Goal: Task Accomplishment & Management: Manage account settings

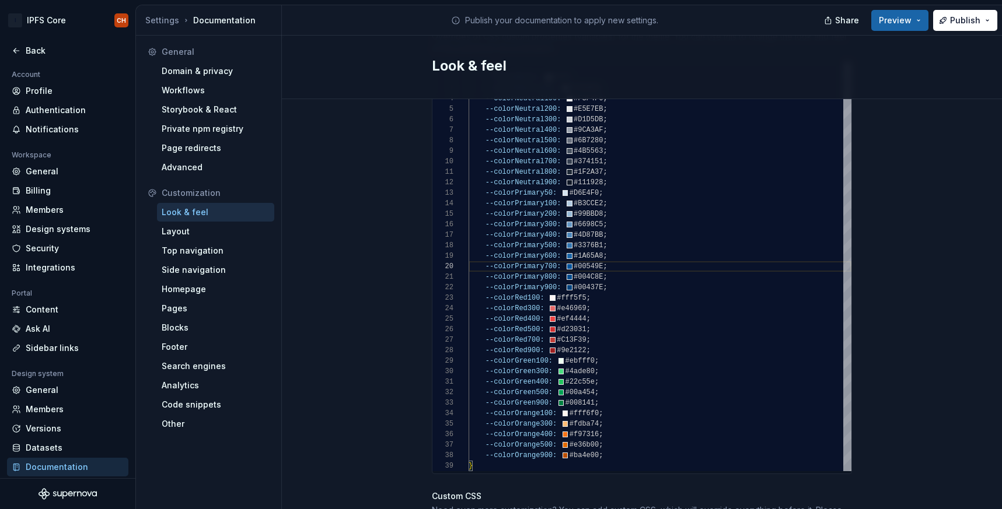
scroll to position [305, 0]
click at [610, 448] on div ":root { --colorWhite: #fff ; --colorNeutral50: #F9FAFB ; --colorNeutral100: #F3…" at bounding box center [660, 267] width 383 height 410
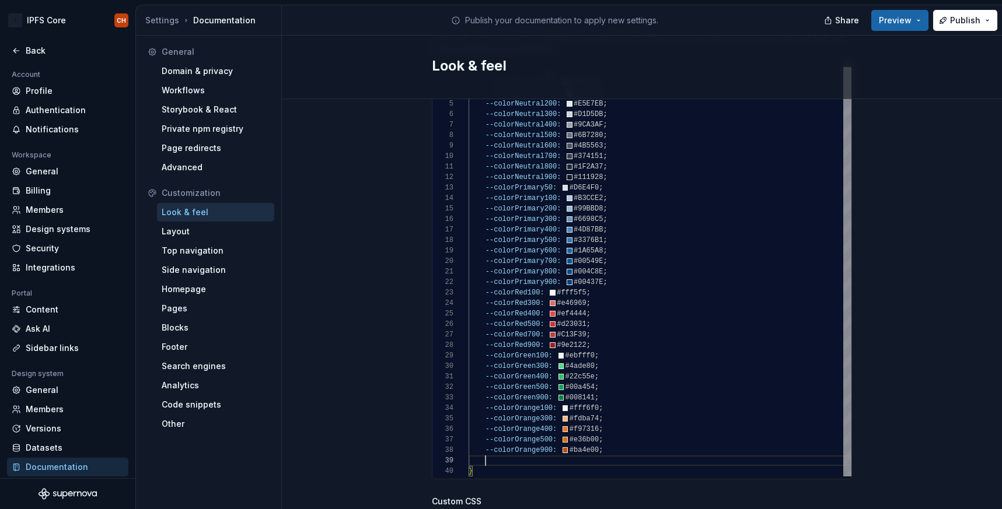
scroll to position [0, 142]
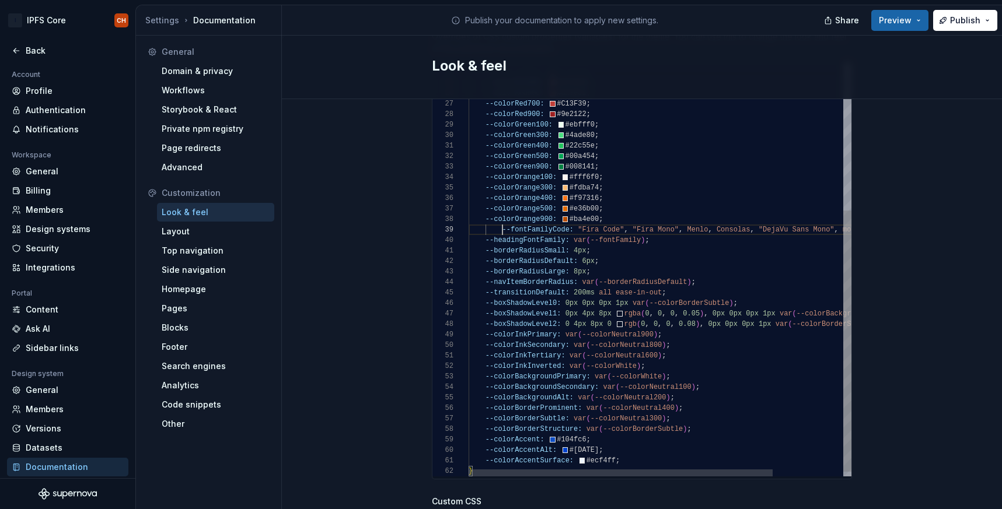
click at [504, 219] on div "--colorRed100: #fff5f5 ; --colorRed300: #e46969 ; --colorRed400: #ef4444 ; --co…" at bounding box center [704, 155] width 471 height 658
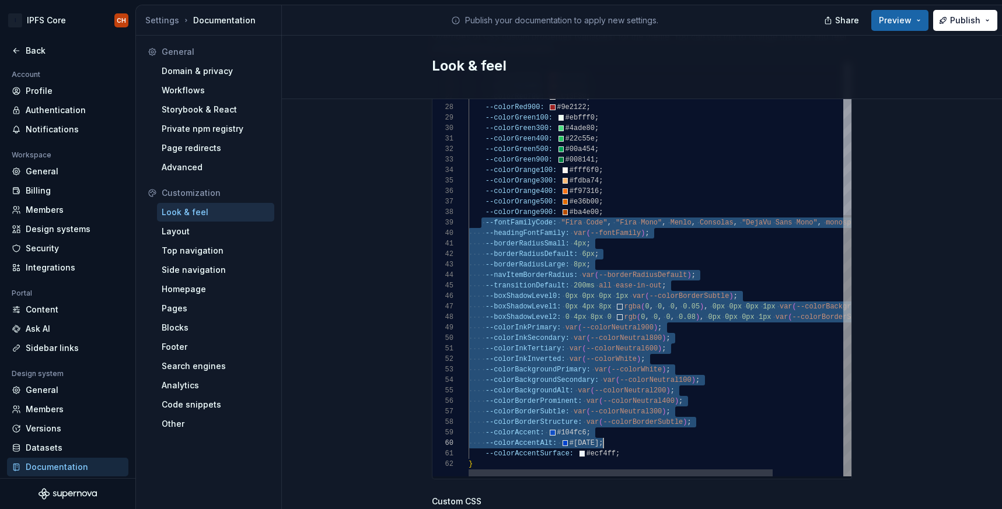
scroll to position [84, 152]
drag, startPoint x: 483, startPoint y: 209, endPoint x: 723, endPoint y: 443, distance: 335.5
click at [723, 443] on div "--colorRed300: #e46969 ; --colorRed400: #ef4444 ; --colorRed500: #d23031 ; --co…" at bounding box center [704, 148] width 471 height 658
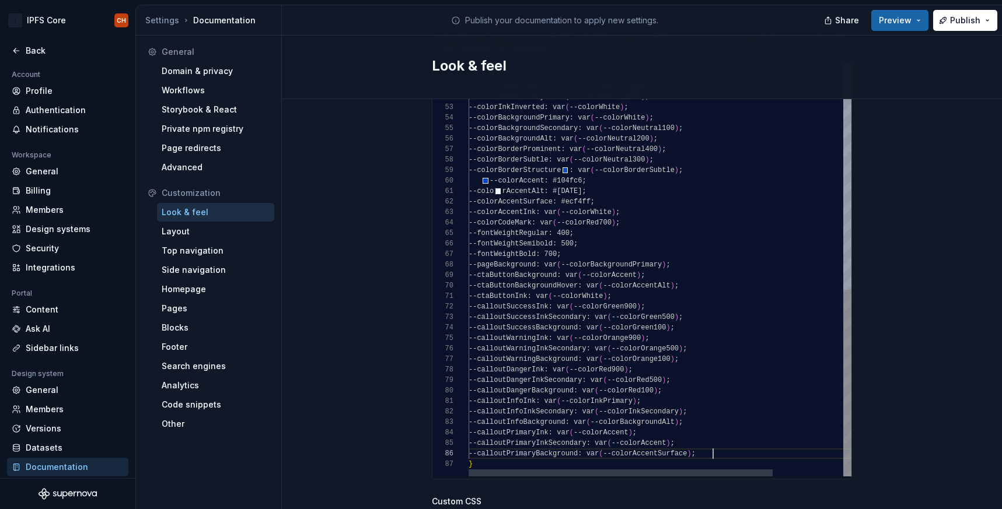
scroll to position [53, 244]
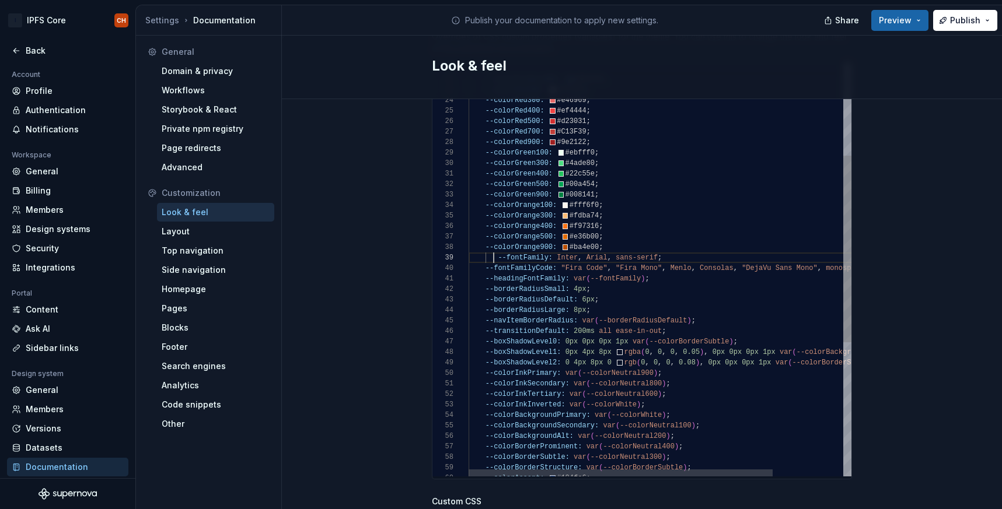
click at [494, 246] on div "--boxShadowLevel2: 0 4px 8px 0 rgb ( 0 , 0 , 0 , 0.08 ) , 0px 0px 0px 1px var (…" at bounding box center [704, 314] width 471 height 921
type textarea "**********"
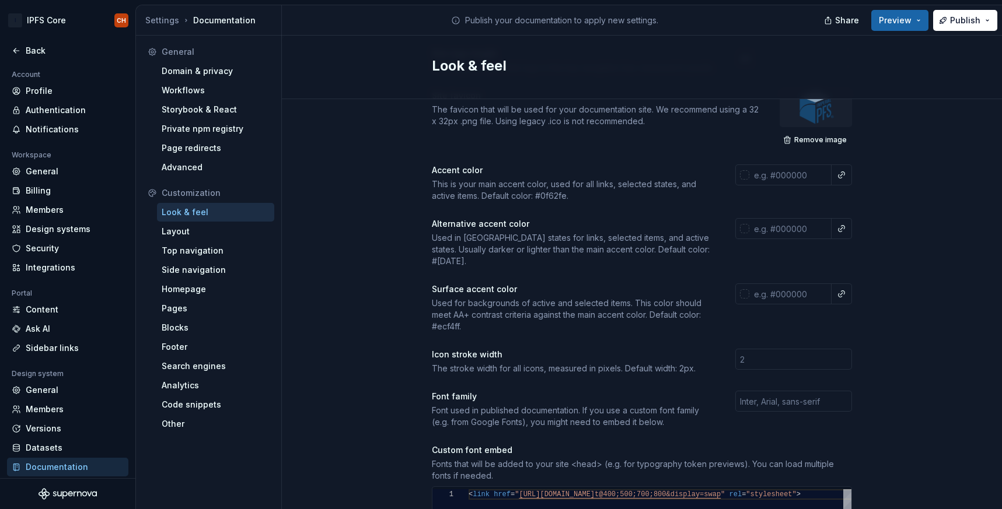
scroll to position [153, 0]
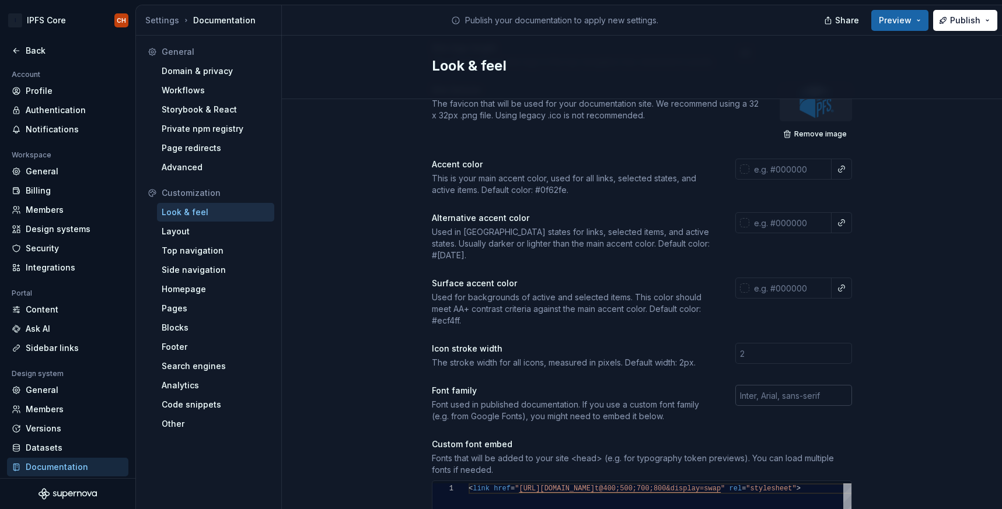
click at [756, 385] on input "text" at bounding box center [793, 395] width 117 height 21
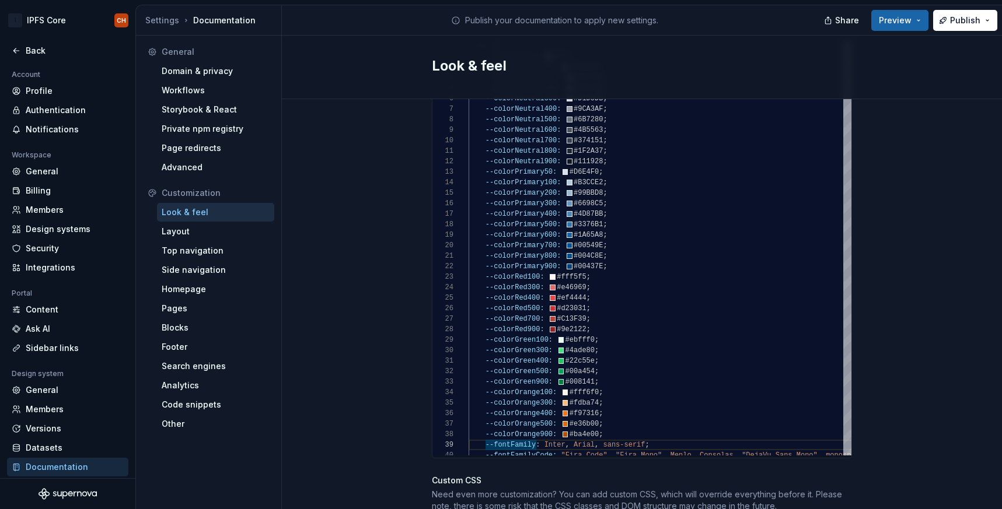
scroll to position [827, 0]
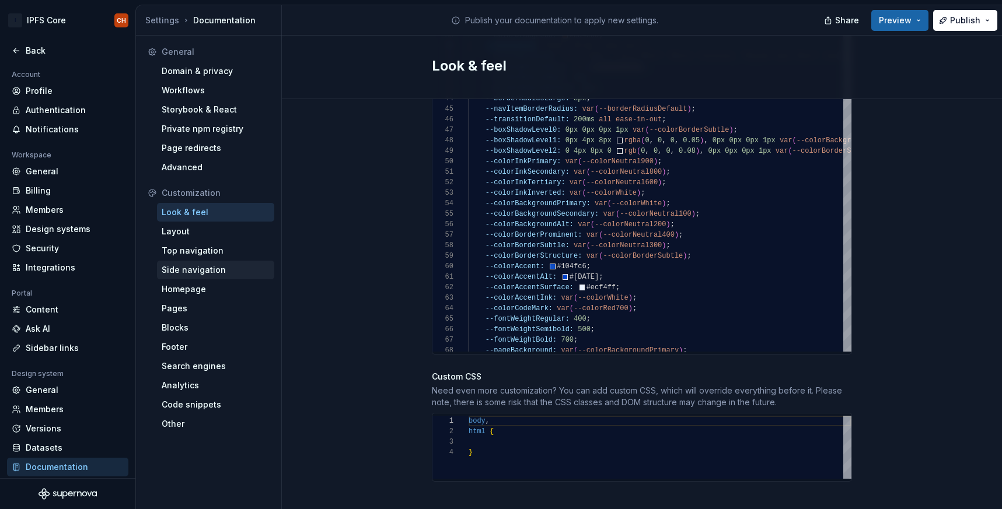
click at [221, 270] on div "Side navigation" at bounding box center [216, 270] width 108 height 12
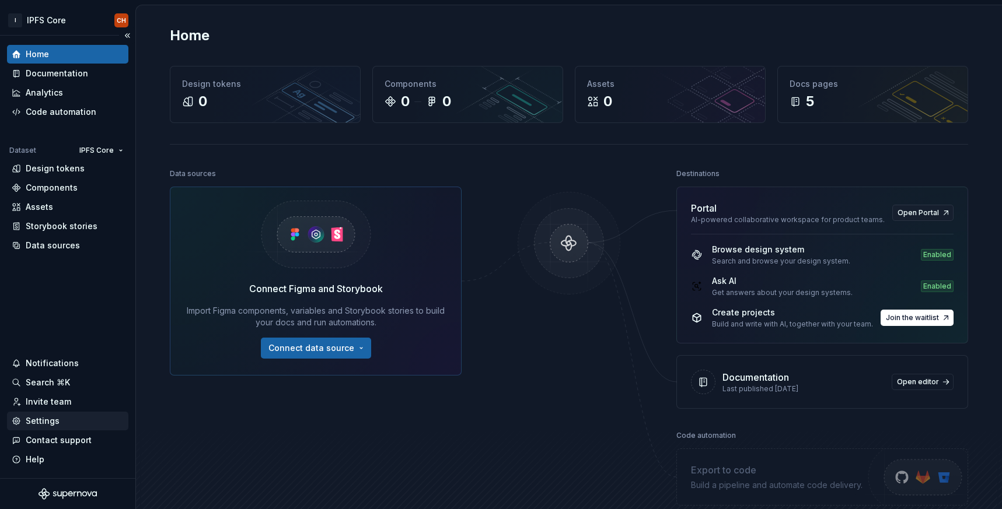
click at [27, 421] on div "Settings" at bounding box center [43, 421] width 34 height 12
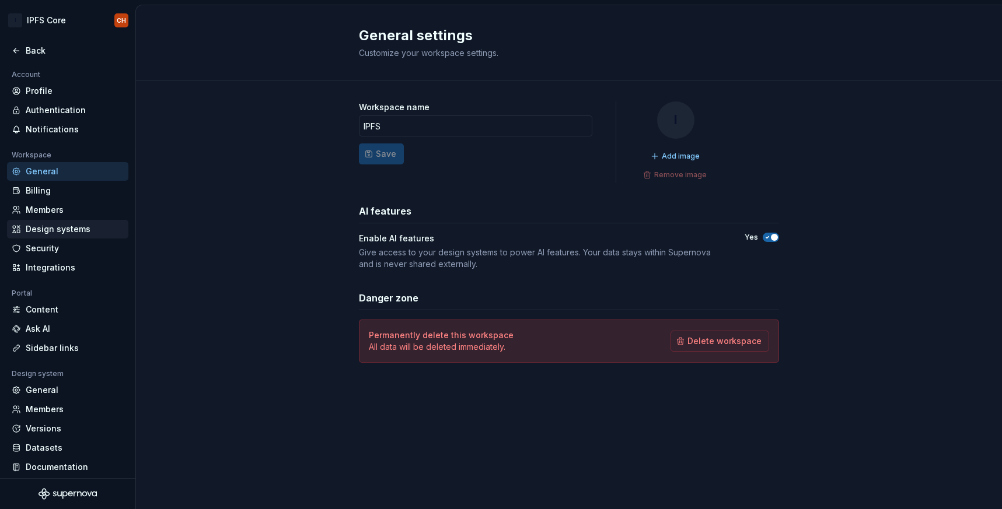
click at [49, 226] on div "Design systems" at bounding box center [75, 229] width 98 height 12
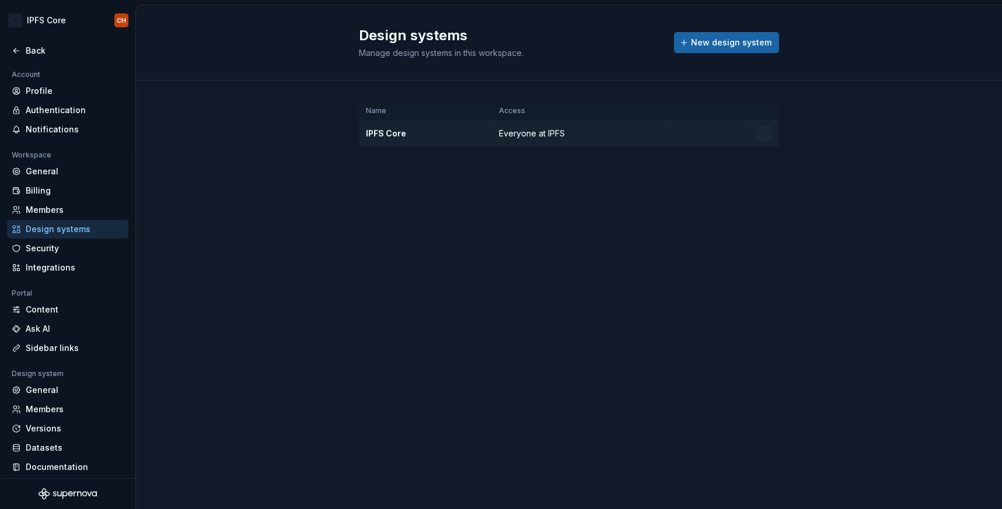
click at [379, 142] on td "IPFS Core" at bounding box center [425, 134] width 133 height 26
click at [44, 175] on div "General" at bounding box center [75, 172] width 98 height 12
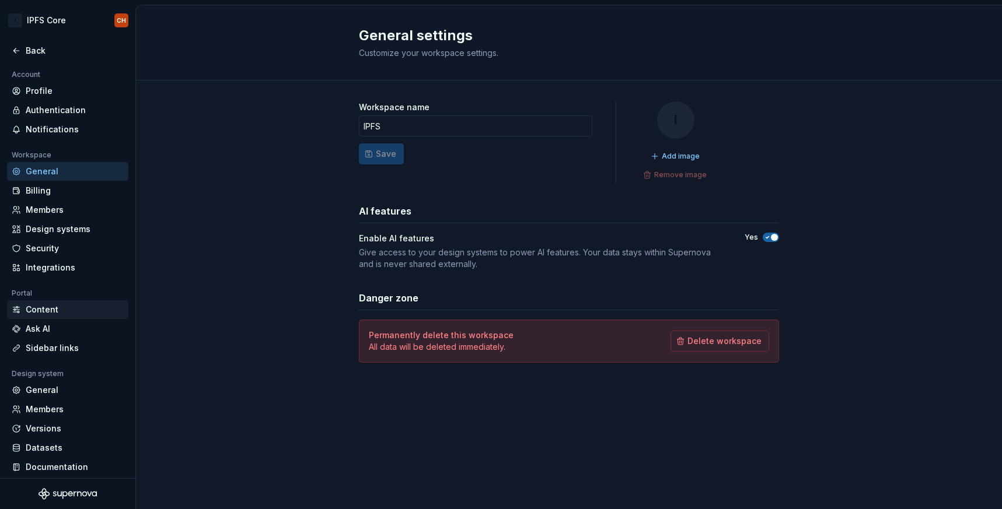
click at [47, 309] on div "Content" at bounding box center [75, 310] width 98 height 12
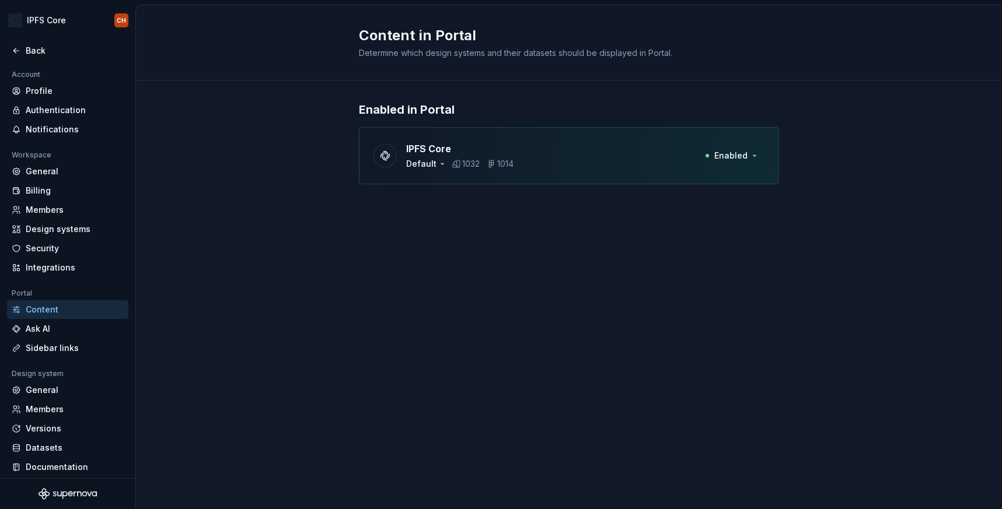
click at [455, 173] on div "IPFS Core Default 1032 1014 Enabled" at bounding box center [569, 155] width 420 height 57
click at [603, 155] on div "IPFS Core Default 1032 1014 Enabled" at bounding box center [569, 155] width 420 height 57
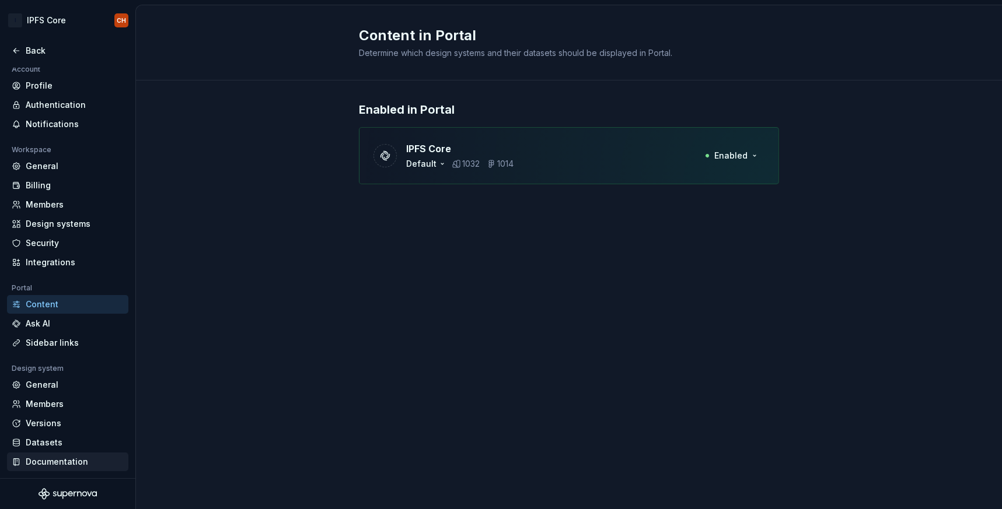
click at [60, 460] on div "Documentation" at bounding box center [75, 462] width 98 height 12
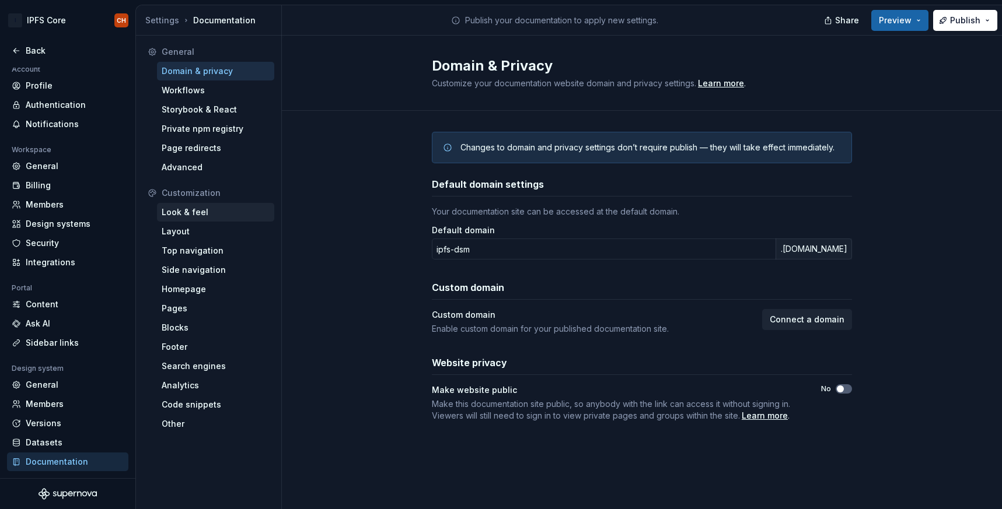
click at [192, 215] on div "Look & feel" at bounding box center [216, 213] width 108 height 12
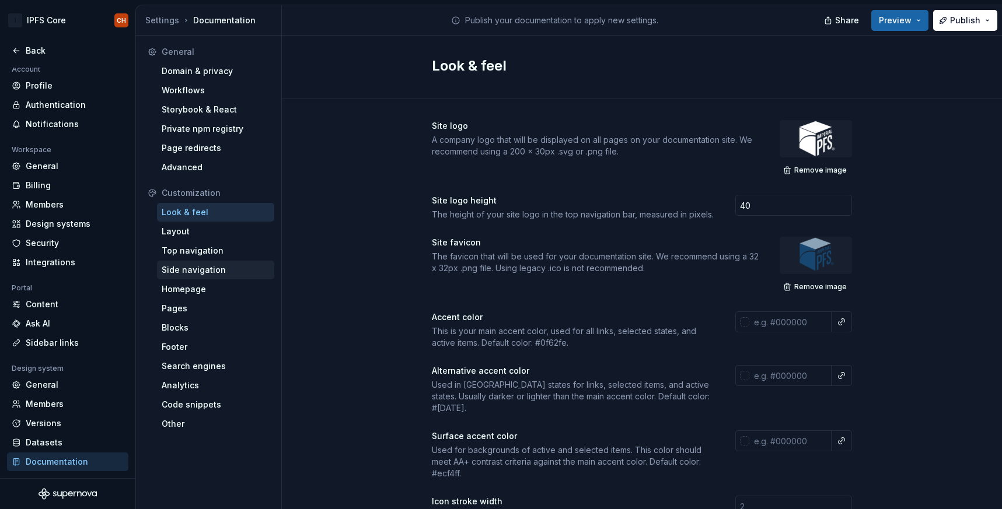
click at [207, 270] on div "Side navigation" at bounding box center [216, 270] width 108 height 12
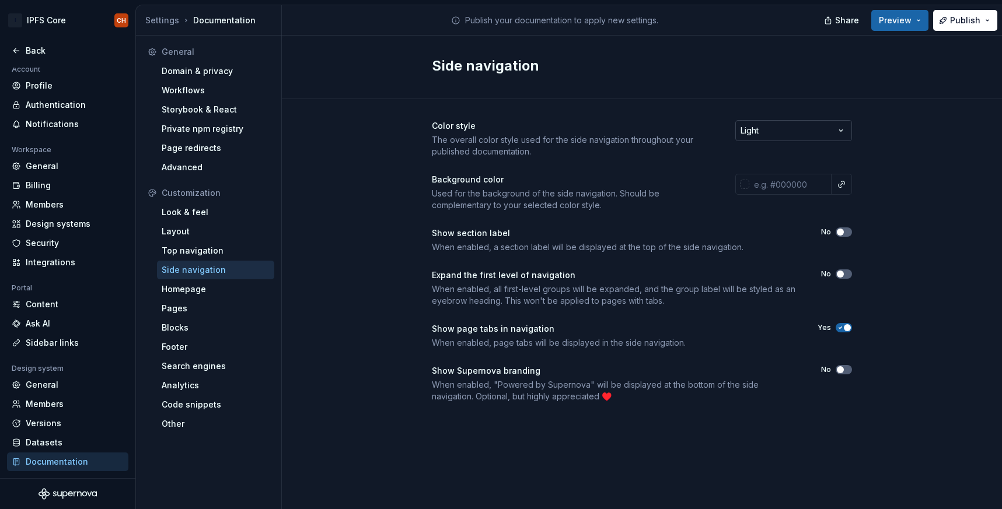
click at [801, 128] on html "I IPFS Core CH Back Account Profile Authentication Notifications Workspace Gene…" at bounding box center [501, 254] width 1002 height 509
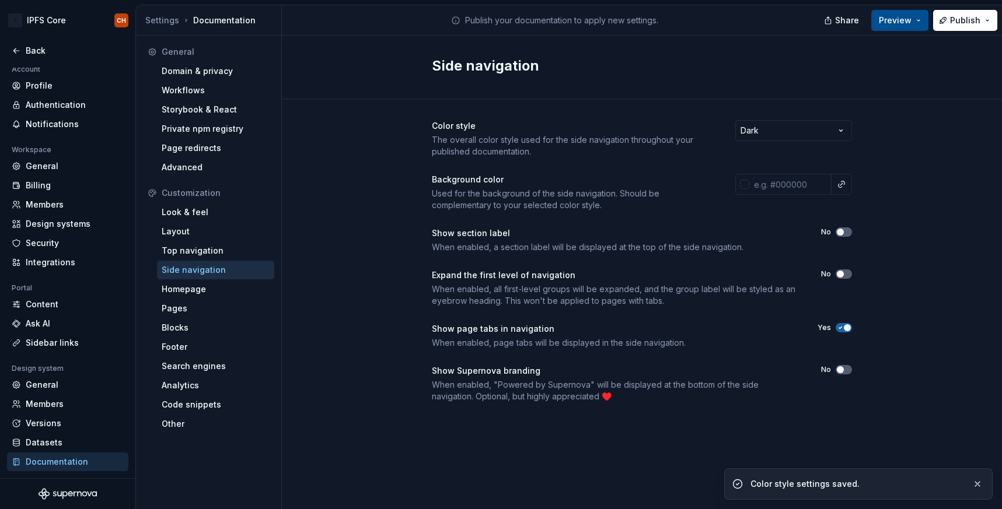
click at [903, 18] on span "Preview" at bounding box center [895, 21] width 33 height 12
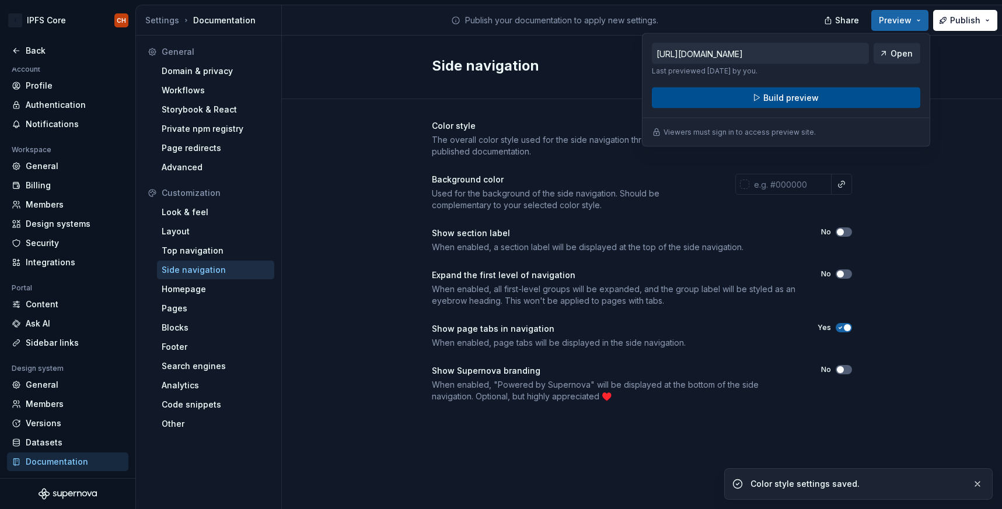
click at [826, 104] on button "Build preview" at bounding box center [786, 98] width 268 height 21
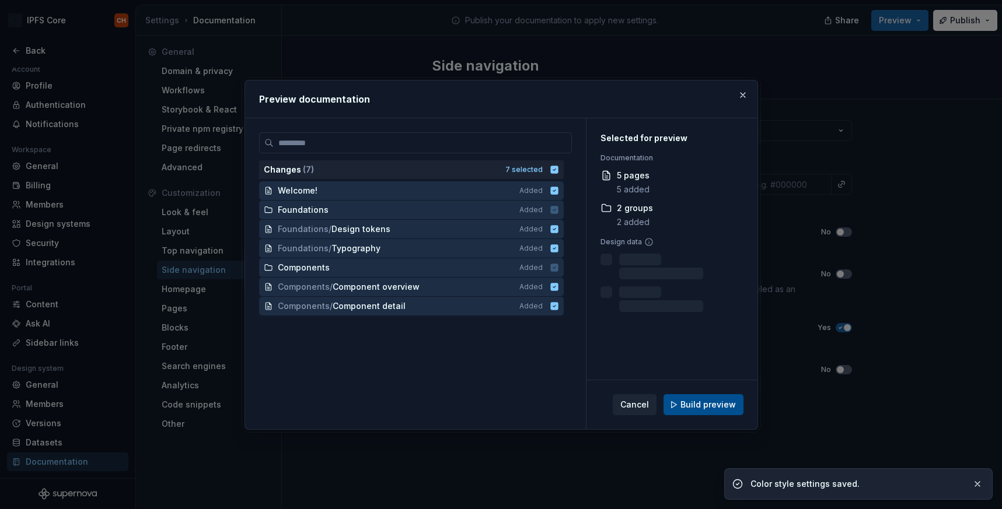
click at [690, 408] on span "Build preview" at bounding box center [707, 405] width 55 height 12
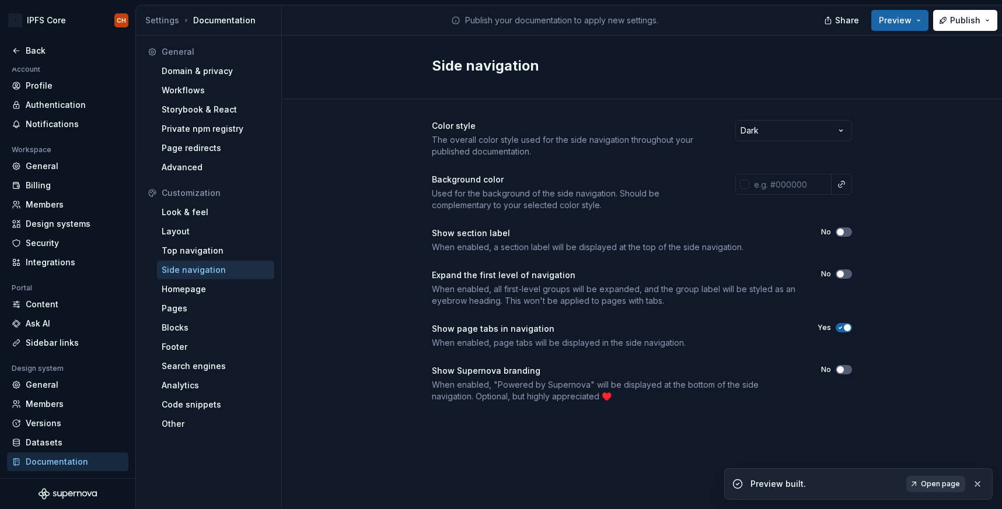
click at [932, 484] on span "Open page" at bounding box center [940, 484] width 39 height 9
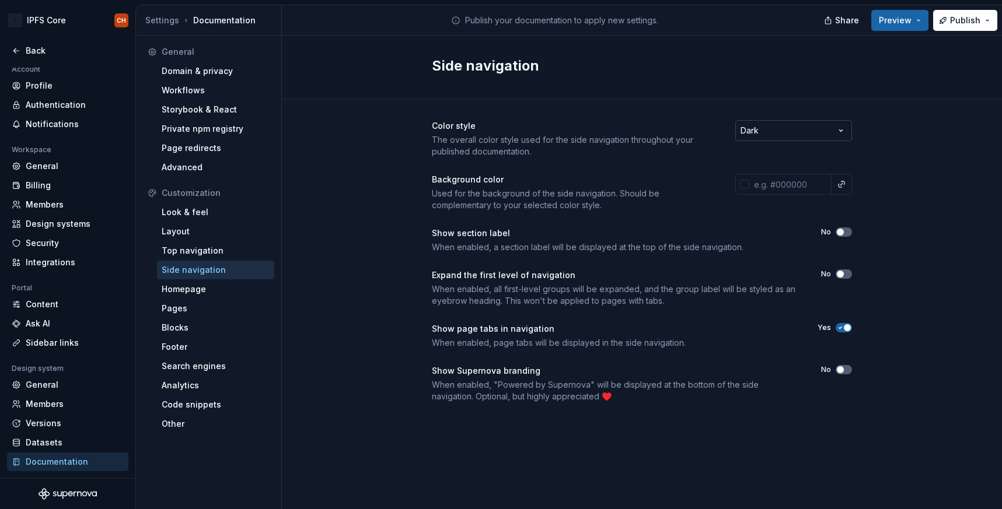
click at [836, 134] on html "I IPFS Core CH Back Account Profile Authentication Notifications Workspace Gene…" at bounding box center [501, 254] width 1002 height 509
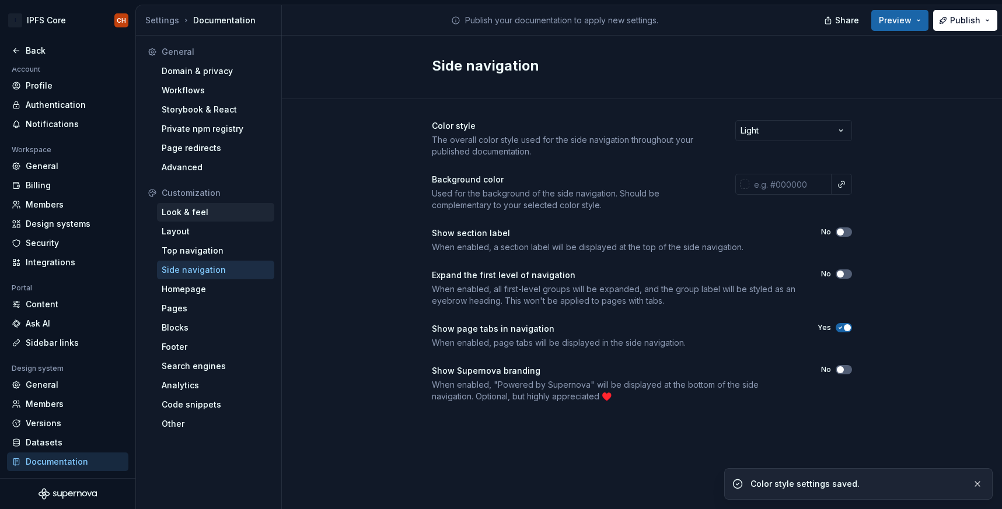
click at [193, 214] on div "Look & feel" at bounding box center [216, 213] width 108 height 12
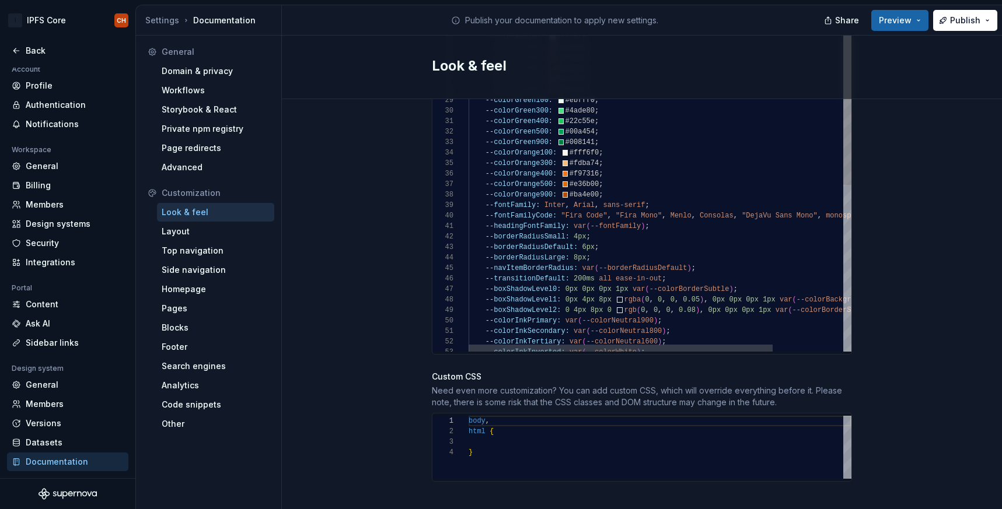
scroll to position [74, 135]
click at [620, 182] on div "--boxShadowLevel2: 0 4px 8px 0 rgb ( 0 , 0 , 0 , 0.08 ) , 0px 0px 0px 1px var (…" at bounding box center [704, 261] width 471 height 921
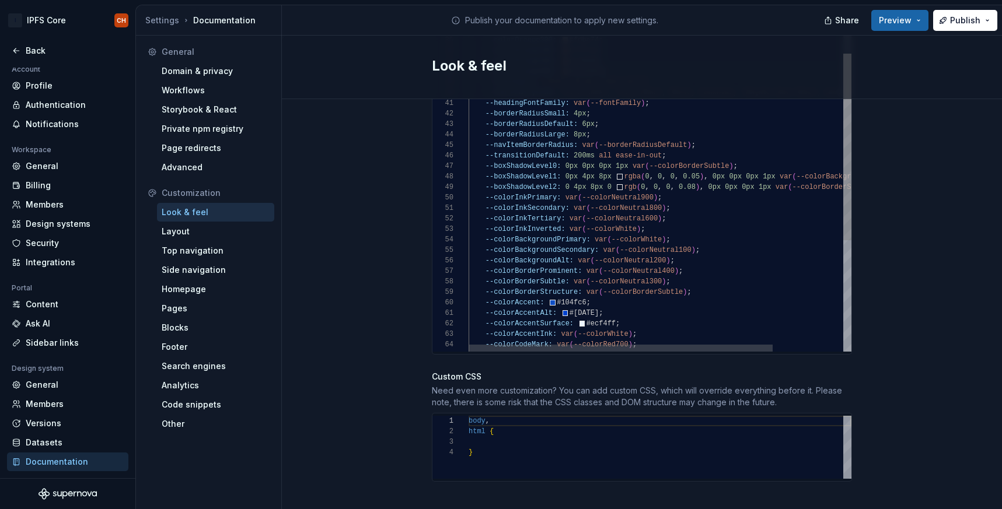
click at [705, 278] on div "--boxShadowLevel2: 0 4px 8px 0 rgb ( 0 , 0 , 0 , 0.08 ) , 0px 0px 0px 1px var (…" at bounding box center [704, 138] width 471 height 921
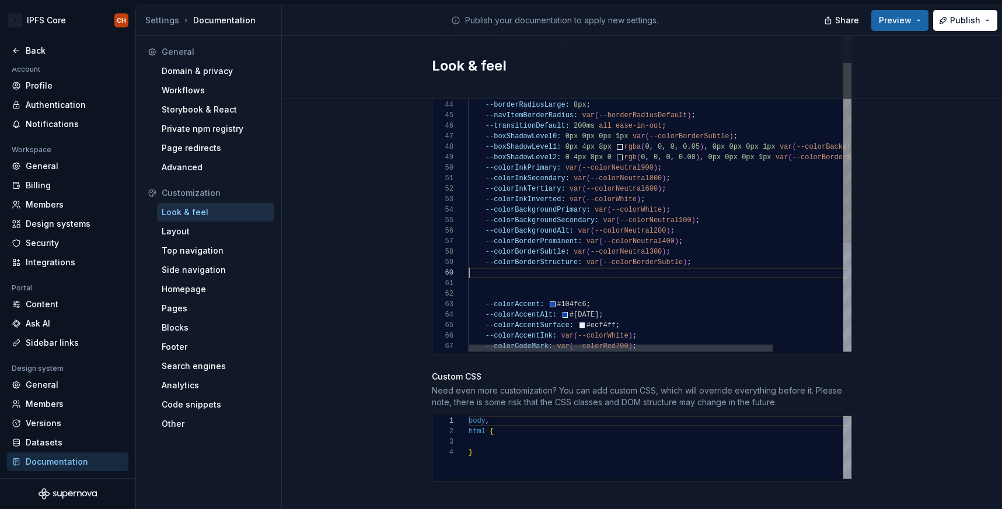
scroll to position [95, 0]
click at [486, 266] on div "--boxShadowLevel2: 0 4px 8px 0 rgb ( 0 , 0 , 0 , 0.08 ) , 0px 0px 0px 1px var (…" at bounding box center [704, 124] width 471 height 952
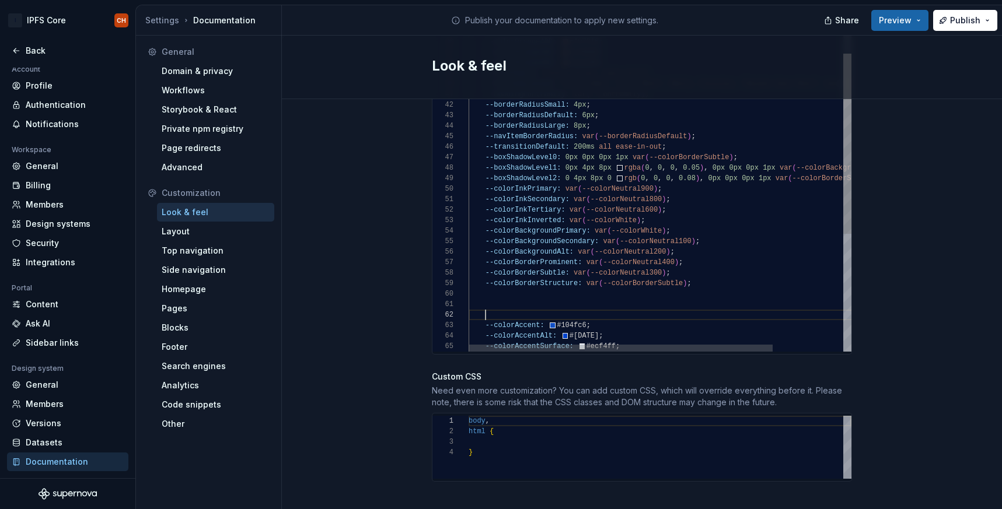
click at [491, 298] on div "--colorBorderProminent: var ( --colorNeutral400 ) ; --colorBorderSubtle: var ( …" at bounding box center [704, 145] width 471 height 952
click at [492, 289] on div "--colorBorderProminent: var ( --colorNeutral400 ) ; --colorBorderSubtle: var ( …" at bounding box center [704, 145] width 471 height 952
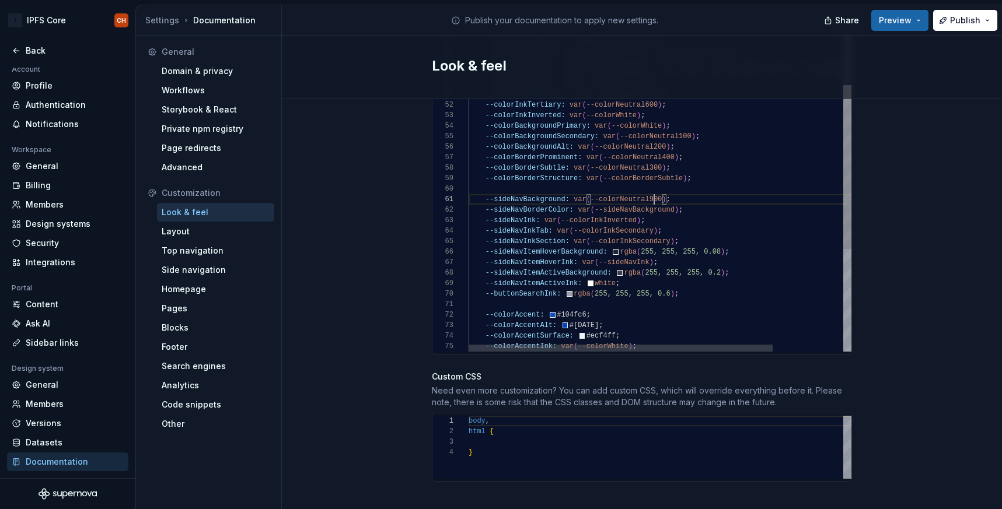
scroll to position [0, 186]
click at [654, 187] on div "--colorBorderProminent: var ( --colorNeutral400 ) ; --colorBorderSubtle: var ( …" at bounding box center [704, 87] width 471 height 1047
drag, startPoint x: 663, startPoint y: 190, endPoint x: 602, endPoint y: 189, distance: 60.7
click at [602, 189] on div "--colorBorderProminent: var ( --colorNeutral400 ) ; --colorBorderSubtle: var ( …" at bounding box center [704, 87] width 471 height 1047
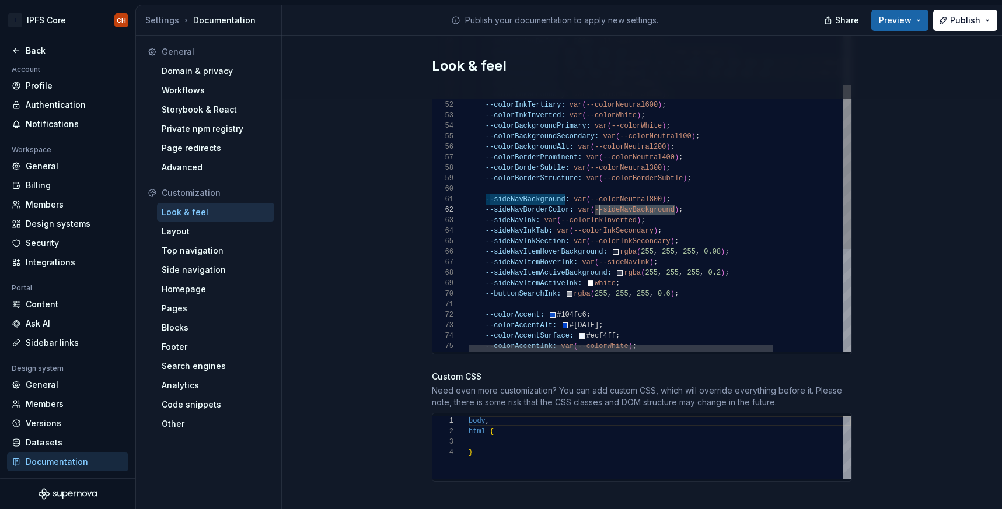
scroll to position [11, 127]
drag, startPoint x: 675, startPoint y: 197, endPoint x: 595, endPoint y: 197, distance: 80.5
click at [595, 197] on div "--colorBorderProminent: var ( --colorNeutral400 ) ; --colorBorderSubtle: var ( …" at bounding box center [704, 87] width 471 height 1047
drag, startPoint x: 591, startPoint y: 187, endPoint x: 661, endPoint y: 187, distance: 69.4
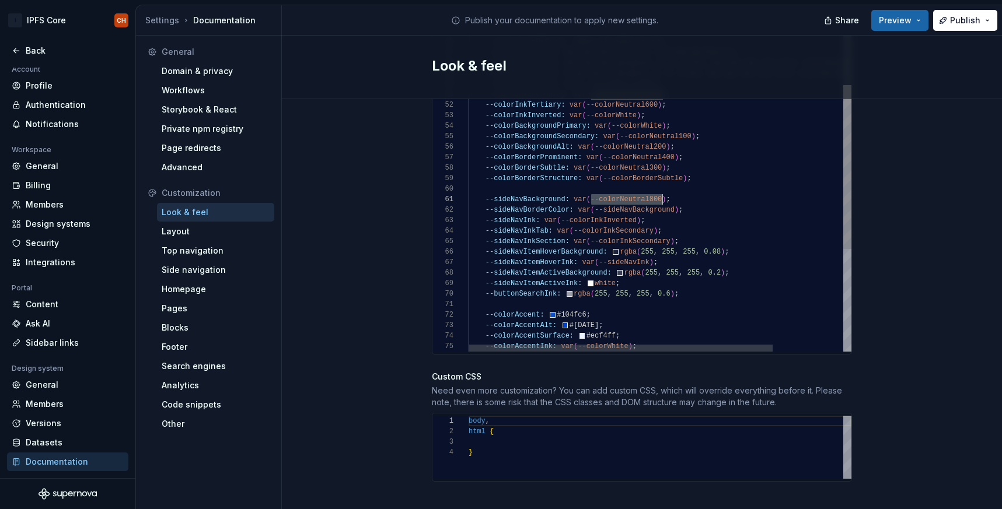
click at [661, 187] on div "--colorBorderProminent: var ( --colorNeutral400 ) ; --colorBorderSubtle: var ( …" at bounding box center [704, 87] width 471 height 1047
click at [597, 198] on div "--colorBorderProminent: var ( --colorNeutral400 ) ; --colorBorderSubtle: var ( …" at bounding box center [704, 87] width 471 height 1047
click at [629, 195] on div "--colorBorderProminent: var ( --colorNeutral400 ) ; --colorBorderSubtle: var ( …" at bounding box center [704, 87] width 471 height 1047
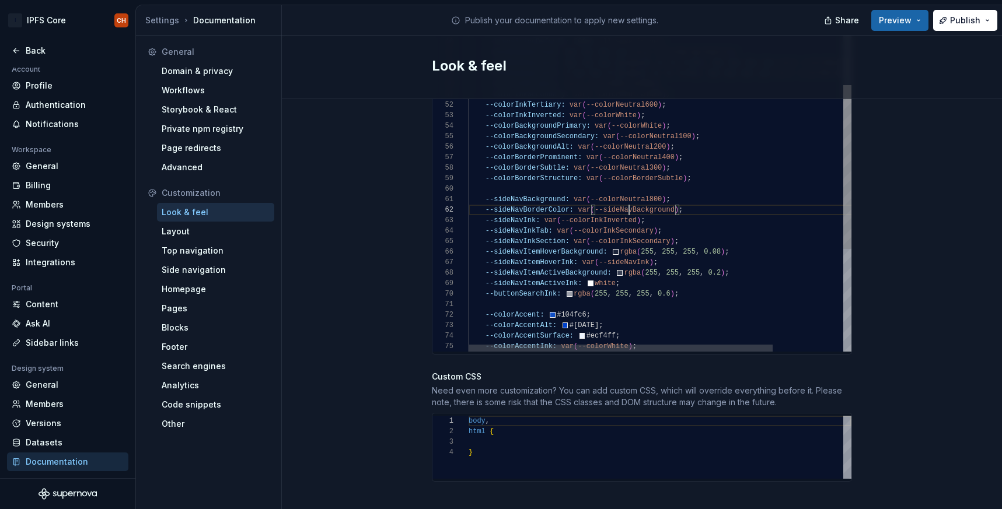
click at [629, 195] on div "--colorBorderProminent: var ( --colorNeutral400 ) ; --colorBorderSubtle: var ( …" at bounding box center [704, 87] width 471 height 1047
click at [656, 199] on div "--colorBorderProminent: var ( --colorNeutral400 ) ; --colorBorderSubtle: var ( …" at bounding box center [704, 87] width 471 height 1047
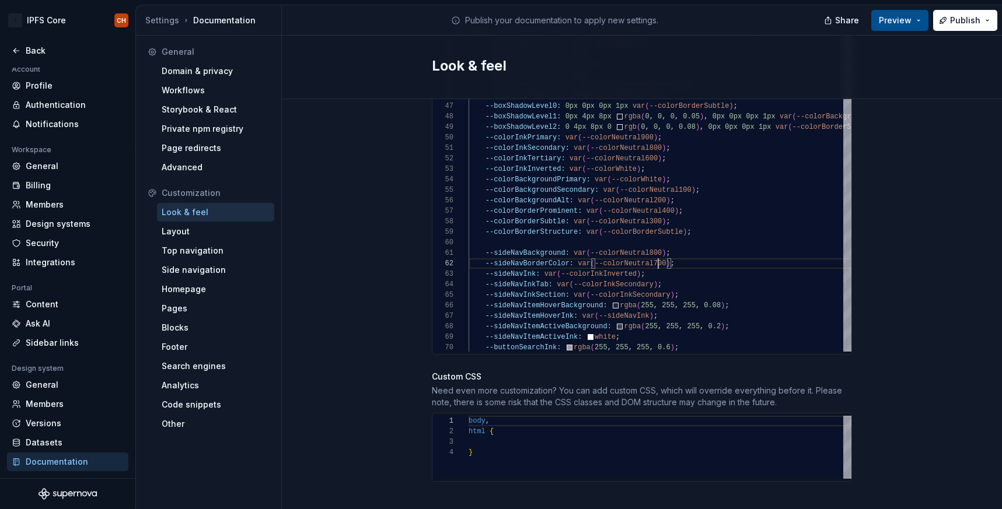
type textarea "**********"
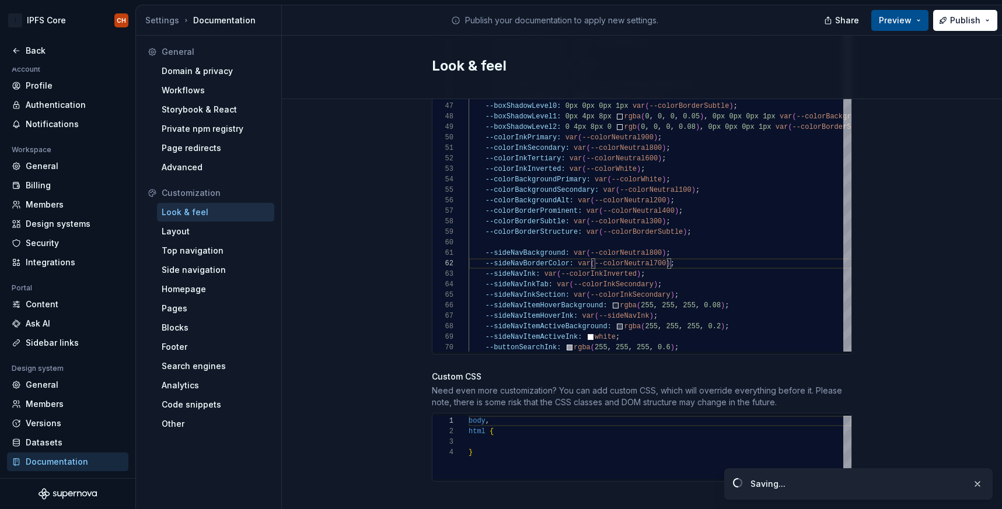
click at [891, 16] on span "Preview" at bounding box center [895, 21] width 33 height 12
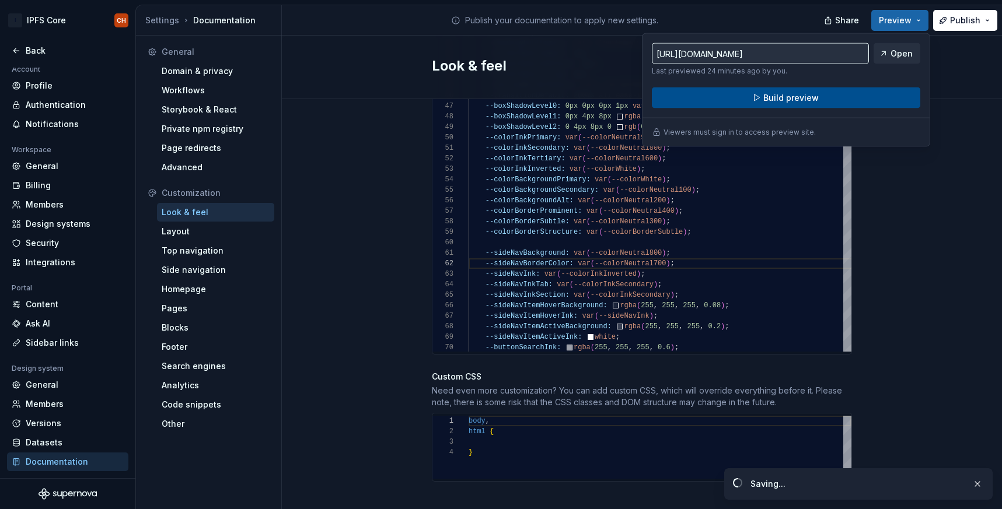
click at [811, 99] on span "Build preview" at bounding box center [790, 98] width 55 height 12
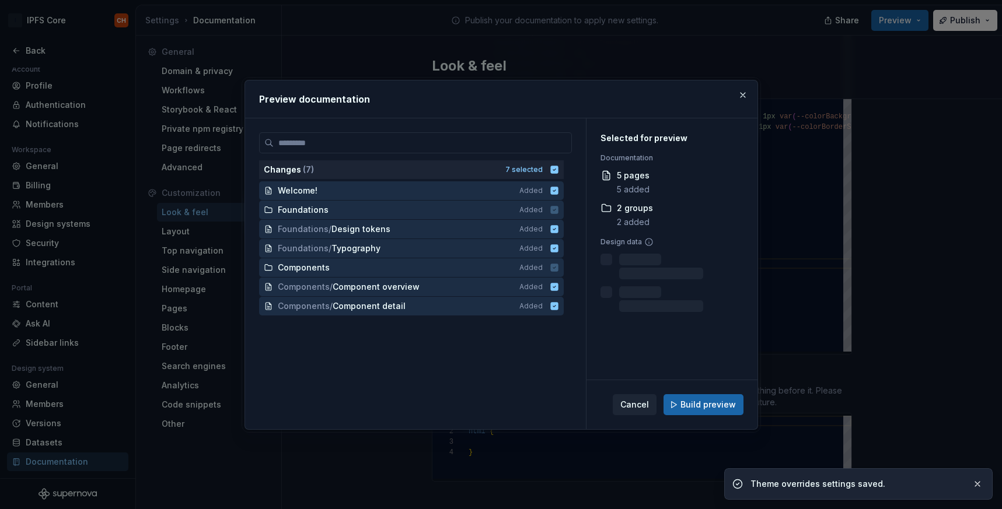
click at [718, 388] on div "Cancel Build preview" at bounding box center [671, 404] width 171 height 49
click at [707, 404] on span "Build preview" at bounding box center [707, 405] width 55 height 12
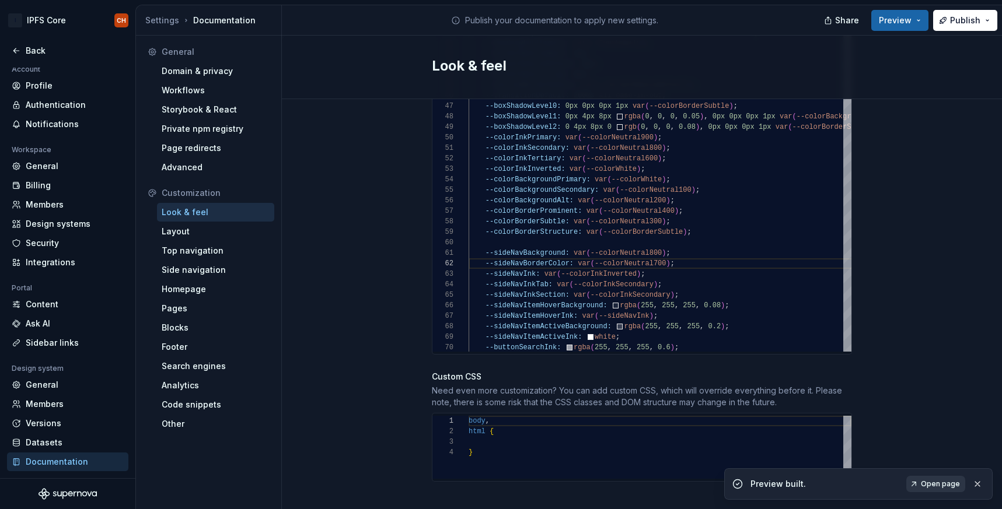
click at [959, 481] on span "Open page" at bounding box center [940, 484] width 39 height 9
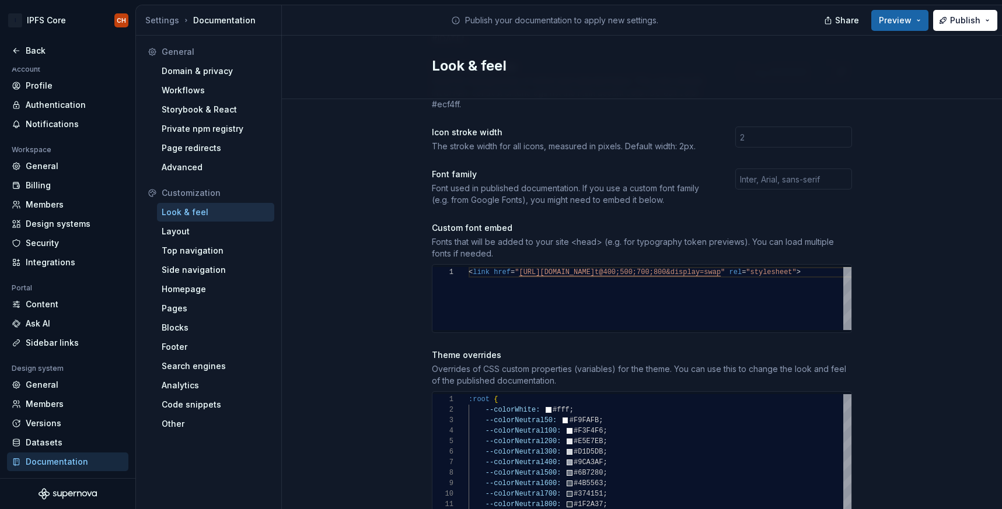
scroll to position [370, 0]
click at [197, 365] on div "Search engines" at bounding box center [216, 367] width 108 height 12
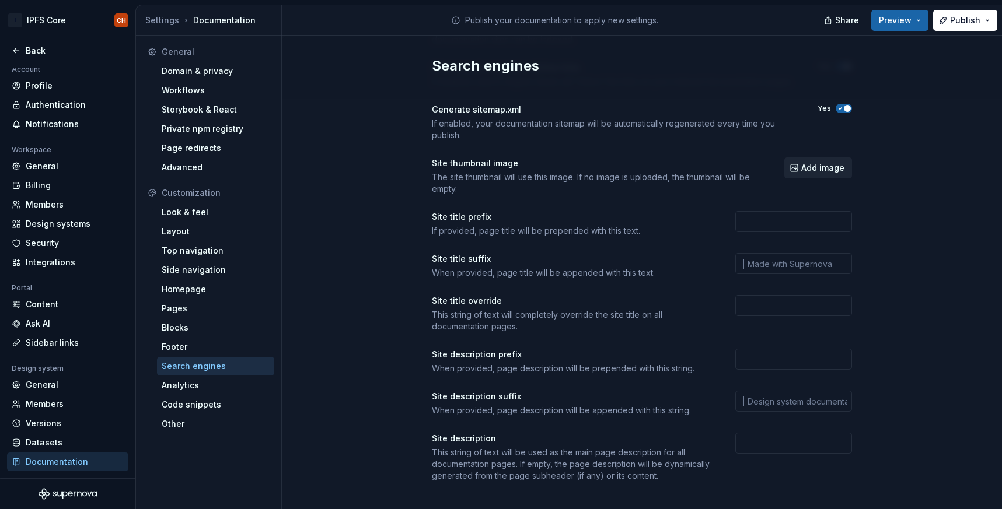
scroll to position [124, 0]
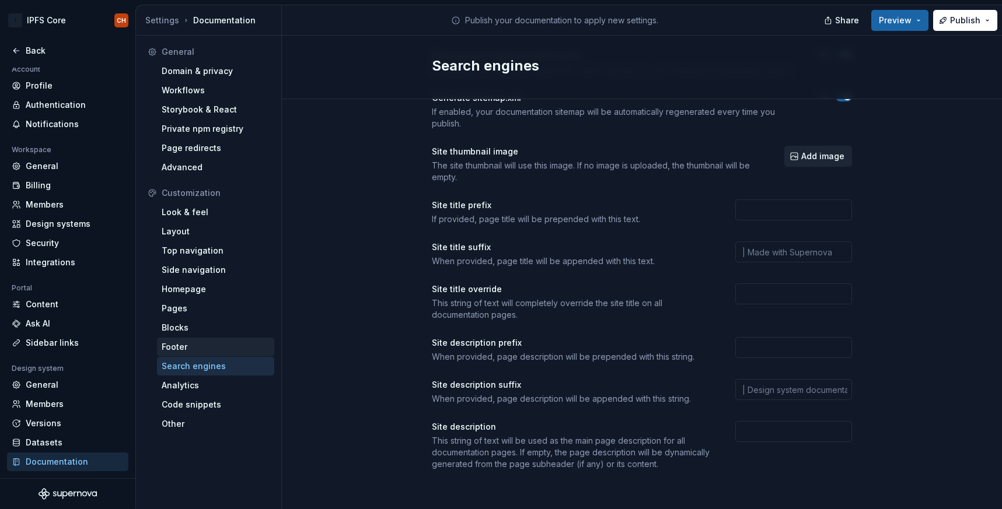
click at [221, 355] on div "Footer" at bounding box center [215, 347] width 117 height 19
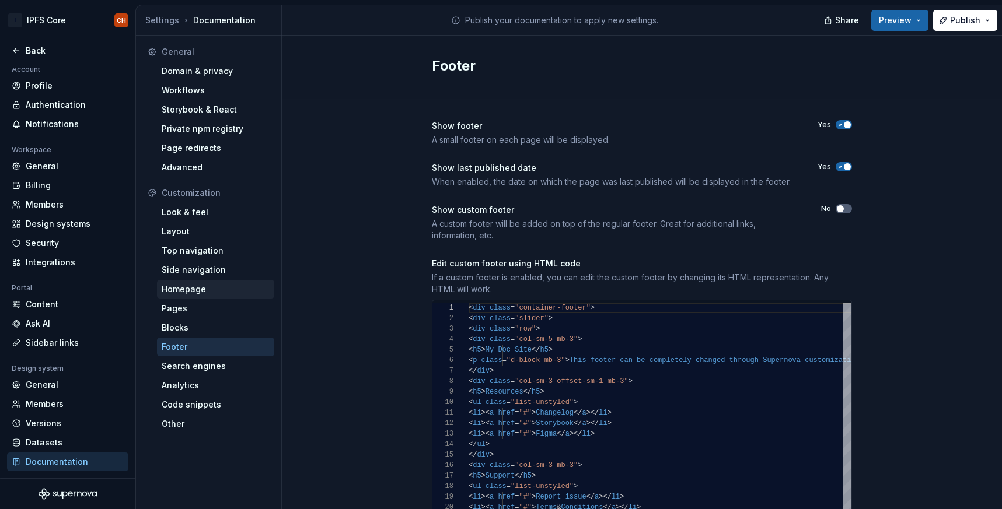
click at [226, 286] on div "Homepage" at bounding box center [216, 290] width 108 height 12
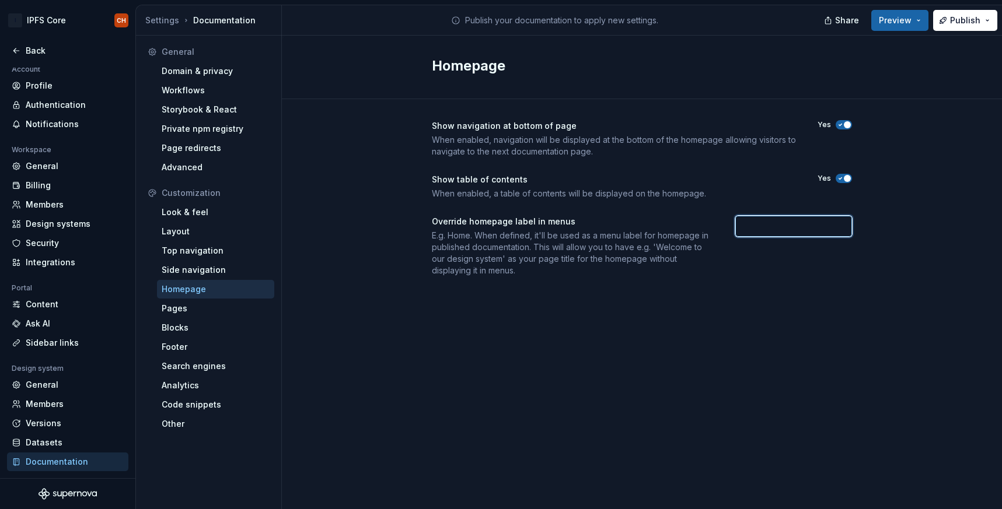
click at [783, 226] on input "text" at bounding box center [793, 226] width 117 height 21
click at [654, 300] on div "Show navigation at bottom of page When enabled, navigation will be displayed at…" at bounding box center [642, 210] width 420 height 222
click at [781, 225] on input "text" at bounding box center [793, 226] width 117 height 21
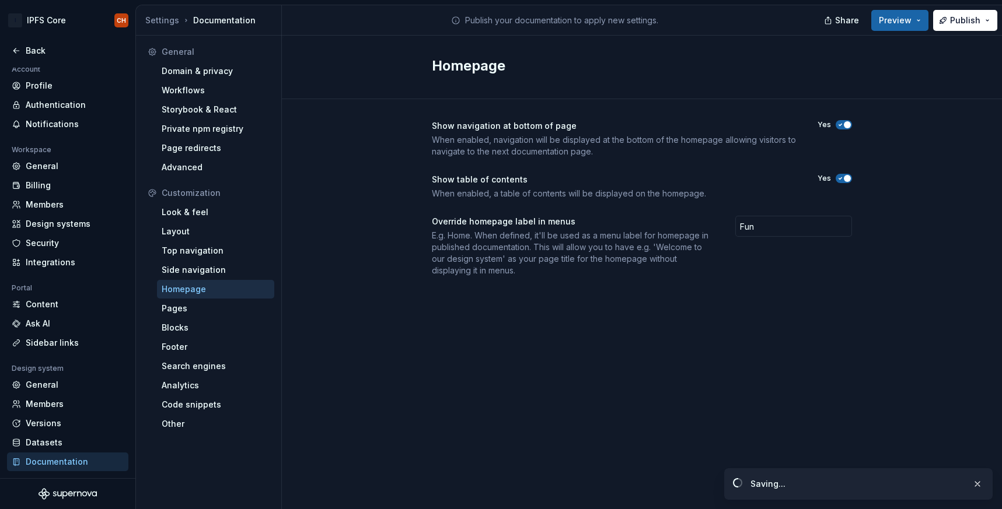
click at [763, 308] on div "Show navigation at bottom of page When enabled, navigation will be displayed at…" at bounding box center [642, 210] width 420 height 222
click at [904, 28] on button "Preview" at bounding box center [899, 20] width 57 height 21
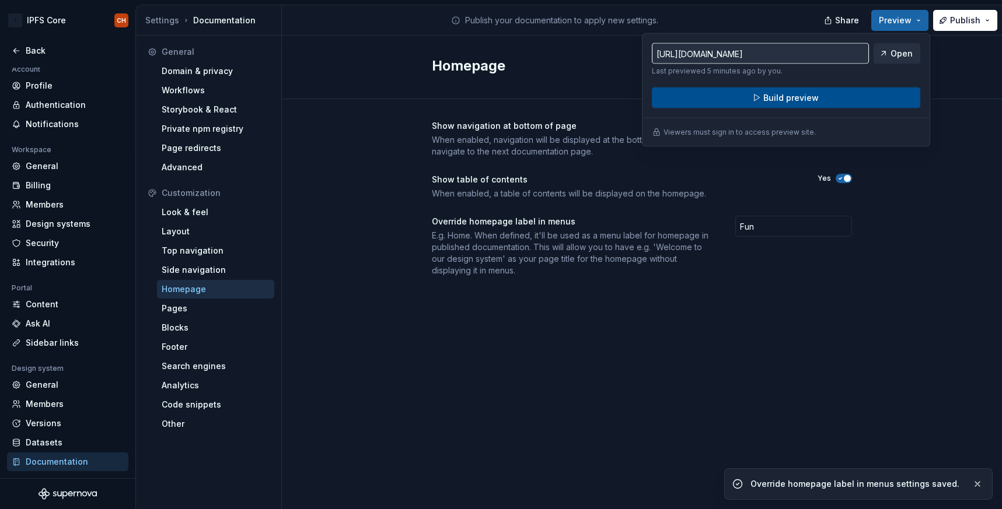
click at [837, 97] on button "Build preview" at bounding box center [786, 98] width 268 height 21
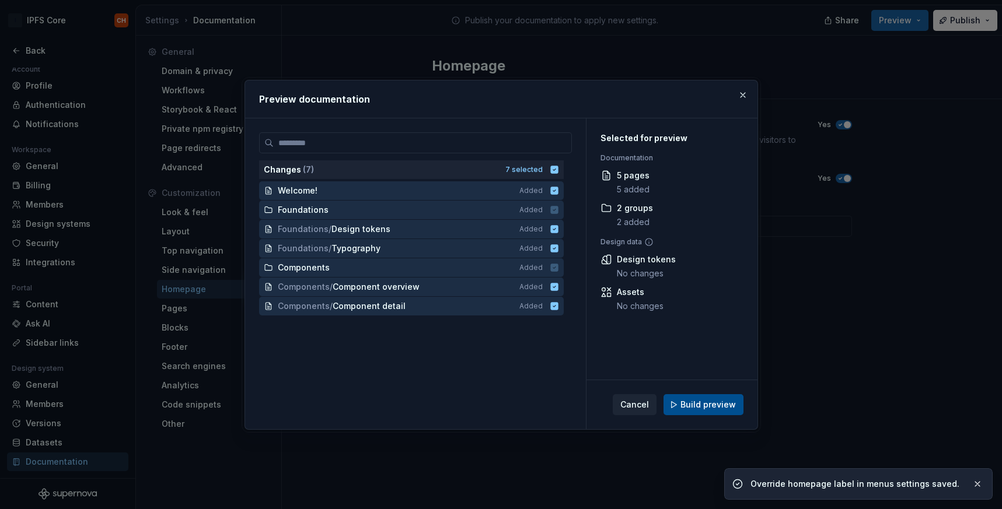
click at [682, 403] on button "Build preview" at bounding box center [703, 404] width 80 height 21
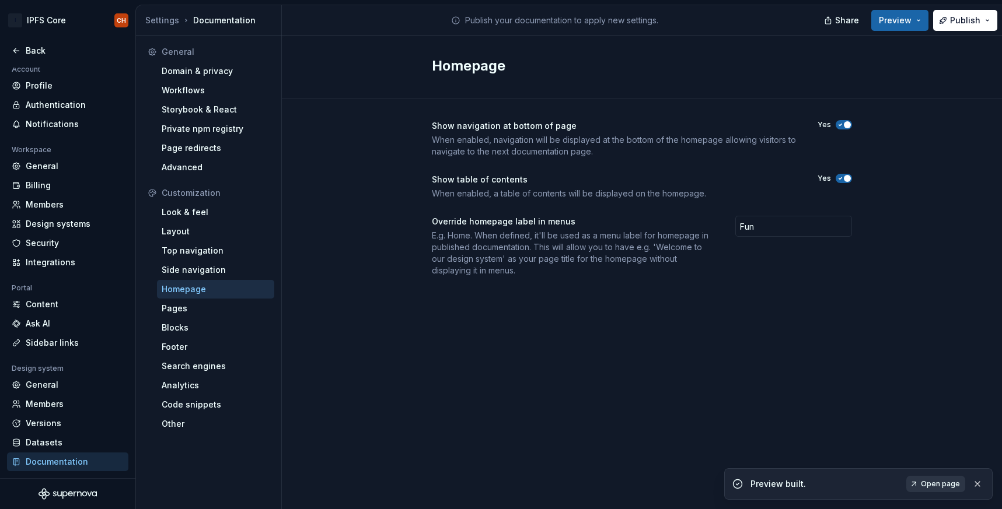
click at [913, 484] on link "Open page" at bounding box center [935, 484] width 59 height 16
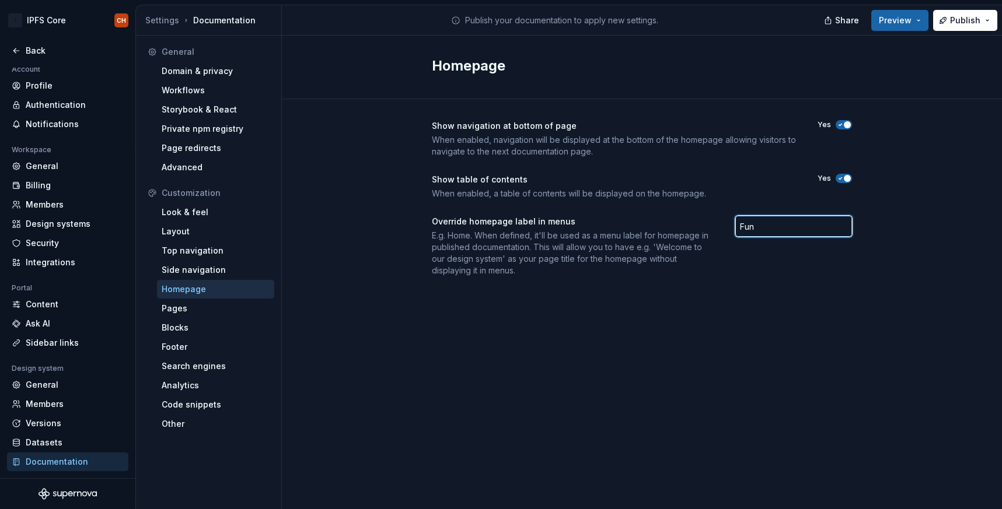
click at [774, 231] on input "Fun" at bounding box center [793, 226] width 117 height 21
type input "F"
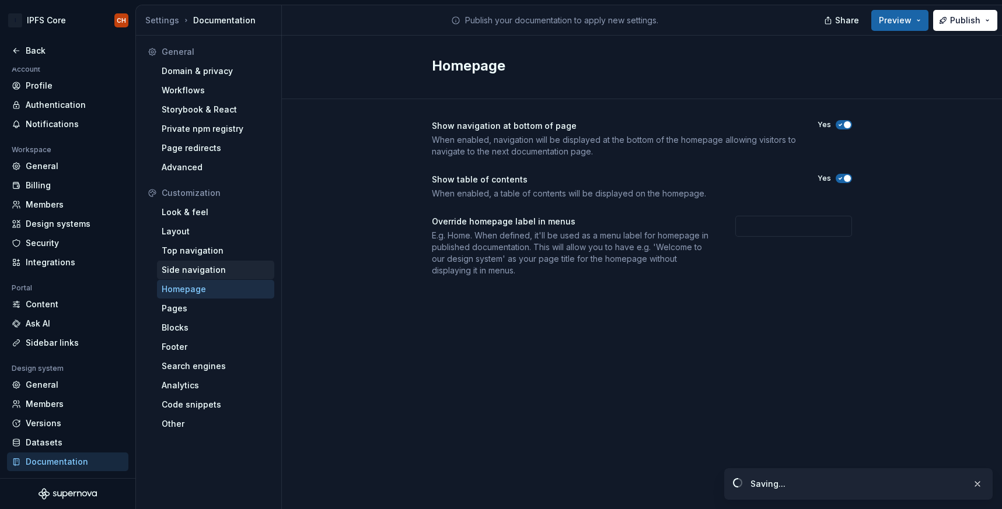
click at [224, 272] on div "Side navigation" at bounding box center [216, 270] width 108 height 12
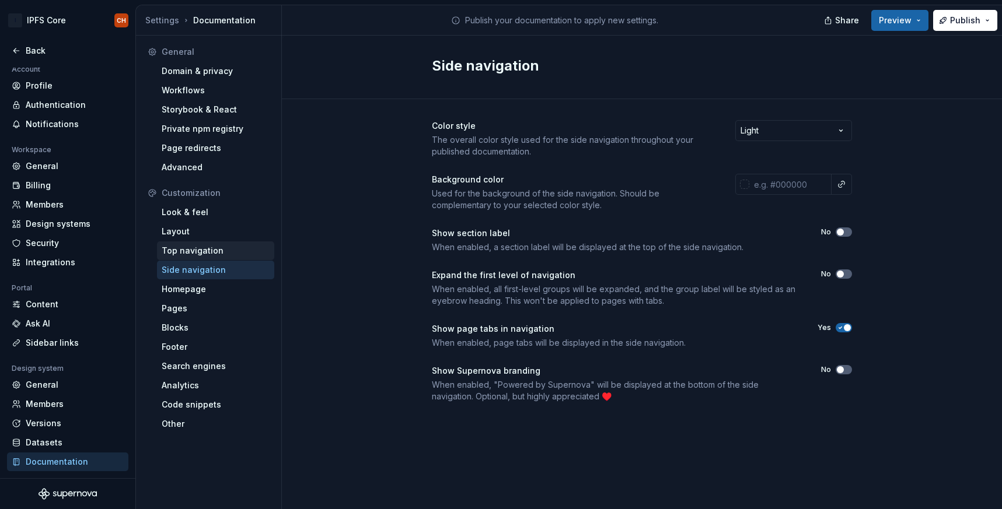
click at [180, 245] on div "Top navigation" at bounding box center [216, 251] width 108 height 12
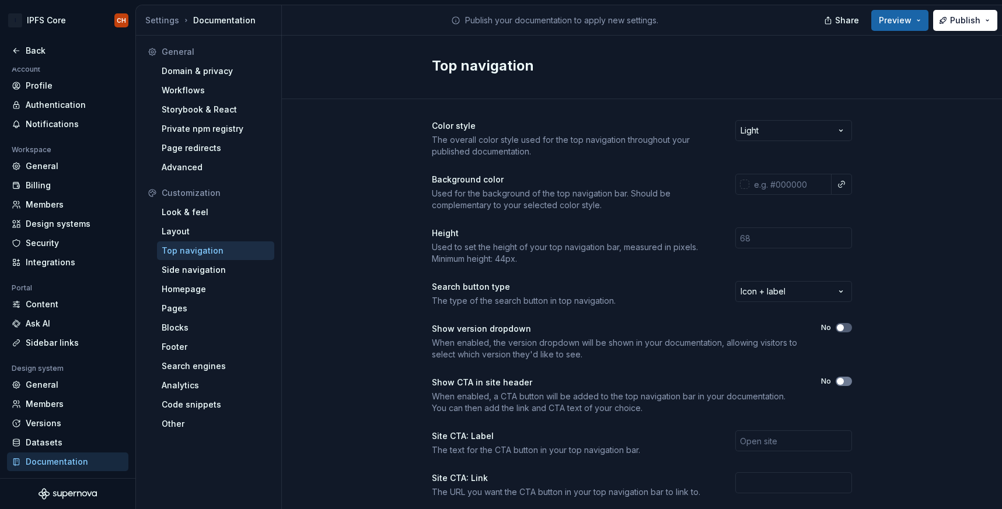
click at [841, 382] on span "button" at bounding box center [840, 381] width 7 height 7
click at [768, 442] on input "text" at bounding box center [793, 441] width 117 height 21
click at [890, 25] on span "Preview" at bounding box center [895, 21] width 33 height 12
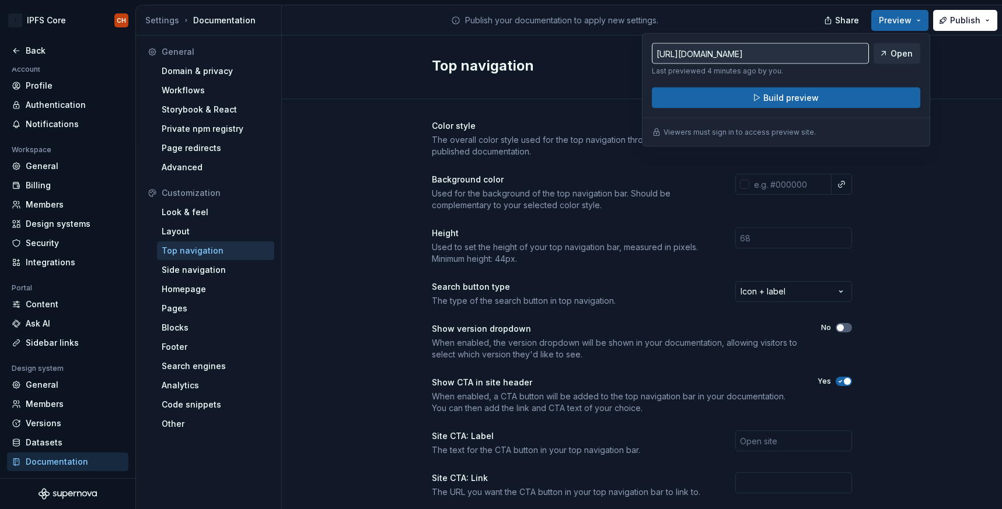
click at [848, 108] on div "[URL][DOMAIN_NAME] Last previewed 4 minutes ago by you. Open Build preview View…" at bounding box center [786, 90] width 288 height 114
click at [909, 52] on span "Open" at bounding box center [901, 54] width 22 height 12
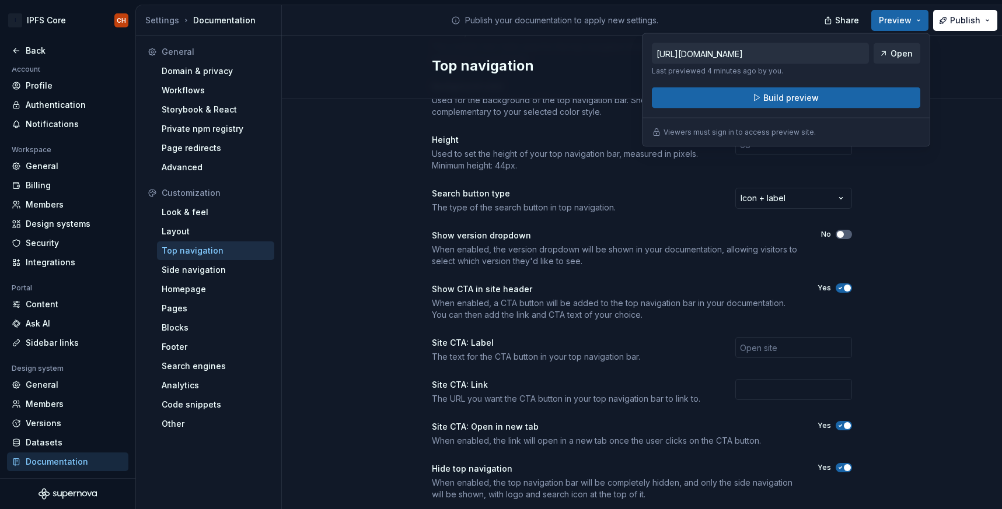
scroll to position [124, 0]
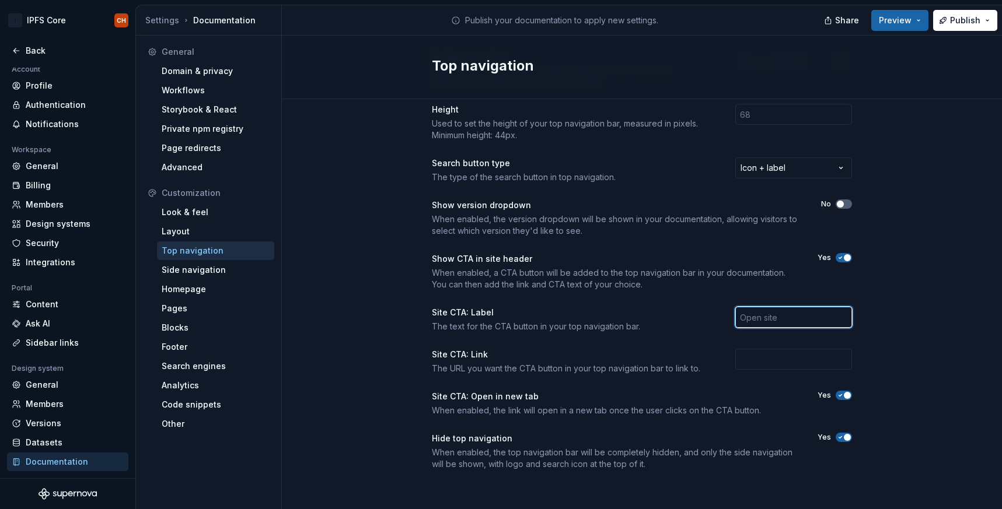
click at [796, 320] on input "text" at bounding box center [793, 317] width 117 height 21
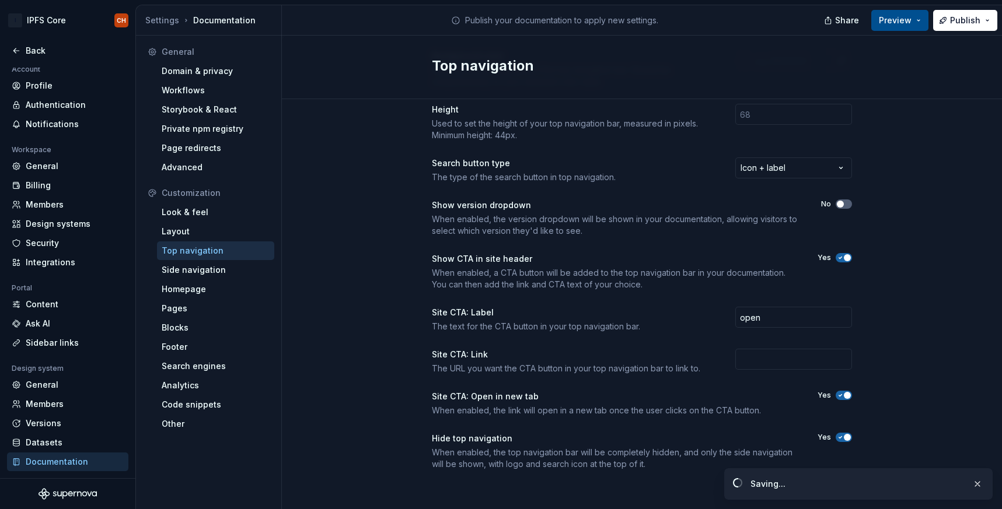
click at [885, 20] on span "Preview" at bounding box center [895, 21] width 33 height 12
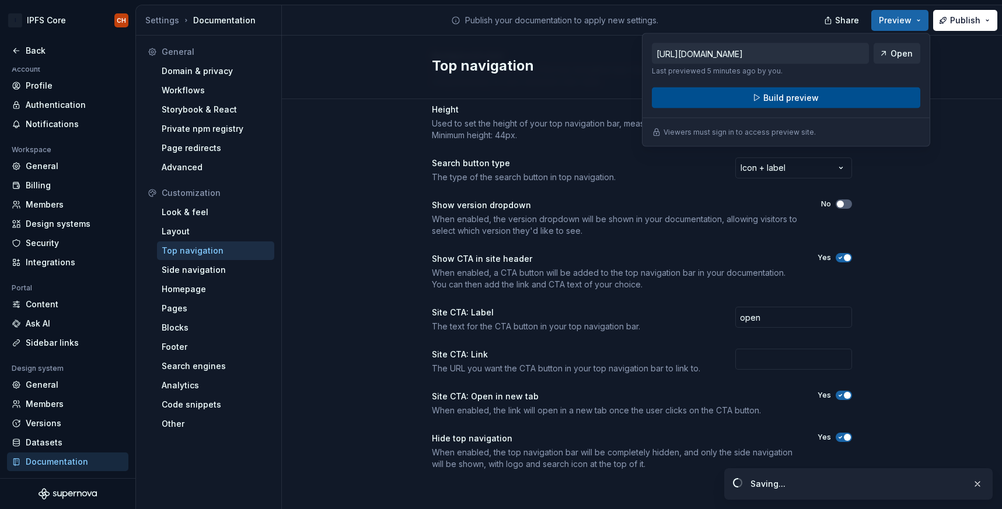
click at [811, 101] on span "Build preview" at bounding box center [790, 98] width 55 height 12
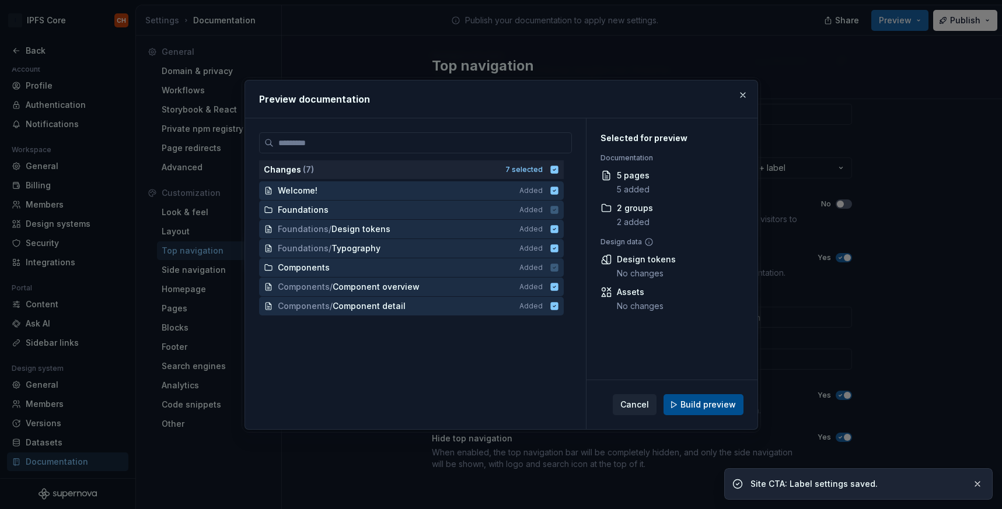
click at [717, 394] on button "Build preview" at bounding box center [703, 404] width 80 height 21
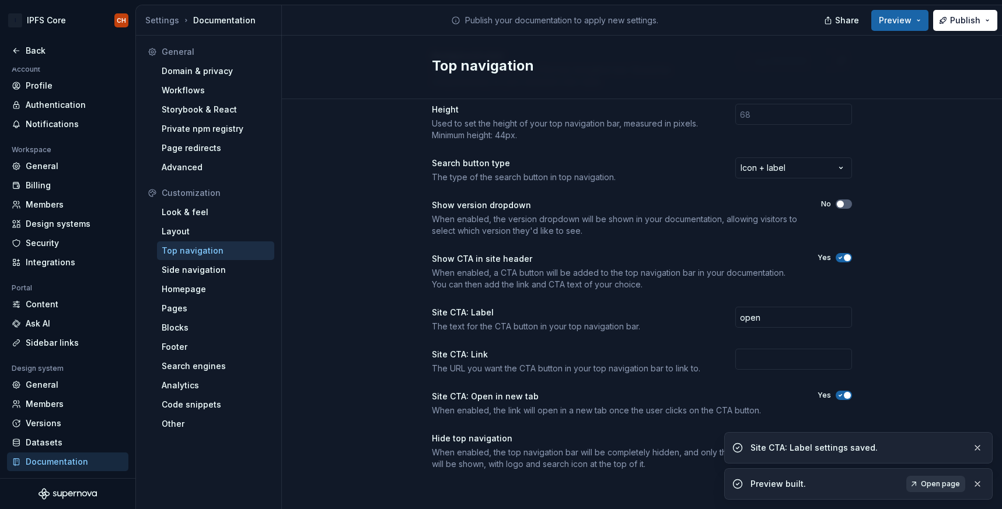
click at [928, 490] on link "Open page" at bounding box center [935, 484] width 59 height 16
click at [834, 256] on div "Yes" at bounding box center [834, 257] width 34 height 9
click at [839, 258] on icon "button" at bounding box center [840, 258] width 3 height 2
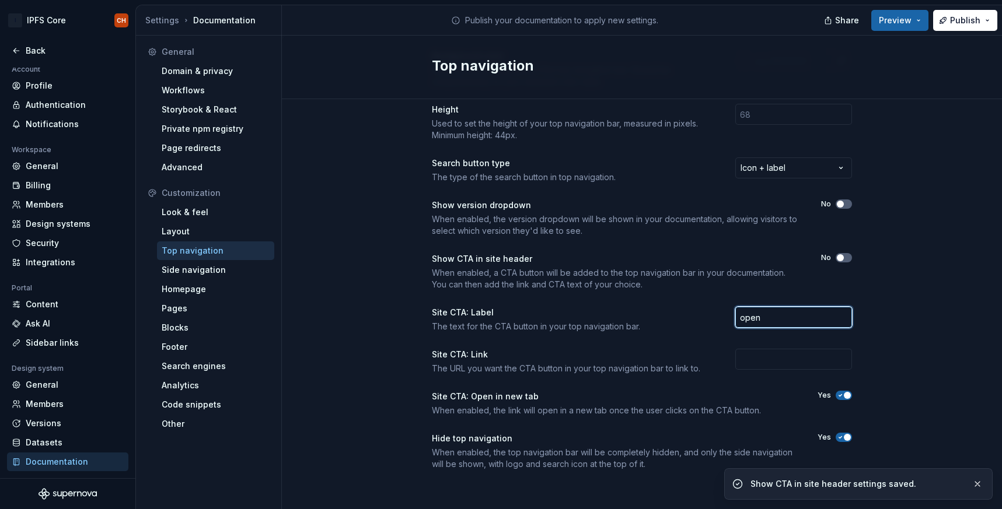
click at [768, 319] on input "open" at bounding box center [793, 317] width 117 height 21
type input "o"
click at [924, 179] on div "Color style The overall color style used for the top navigation throughout your…" at bounding box center [642, 244] width 720 height 539
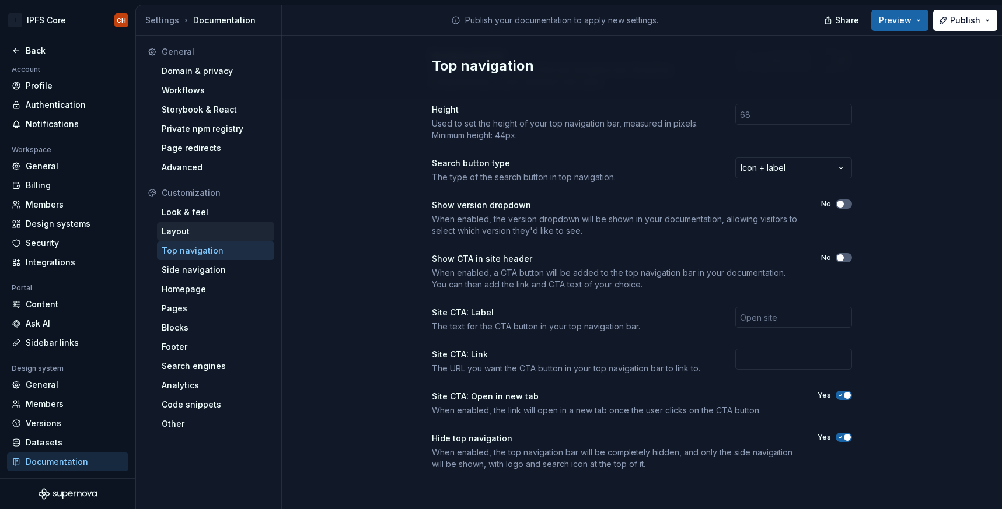
click at [176, 228] on div "Layout" at bounding box center [216, 232] width 108 height 12
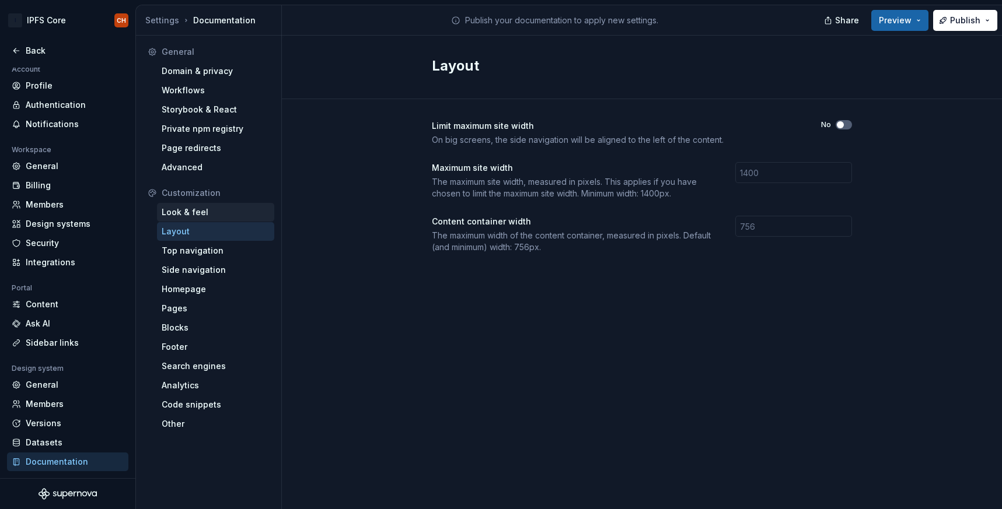
click at [212, 215] on div "Look & feel" at bounding box center [216, 213] width 108 height 12
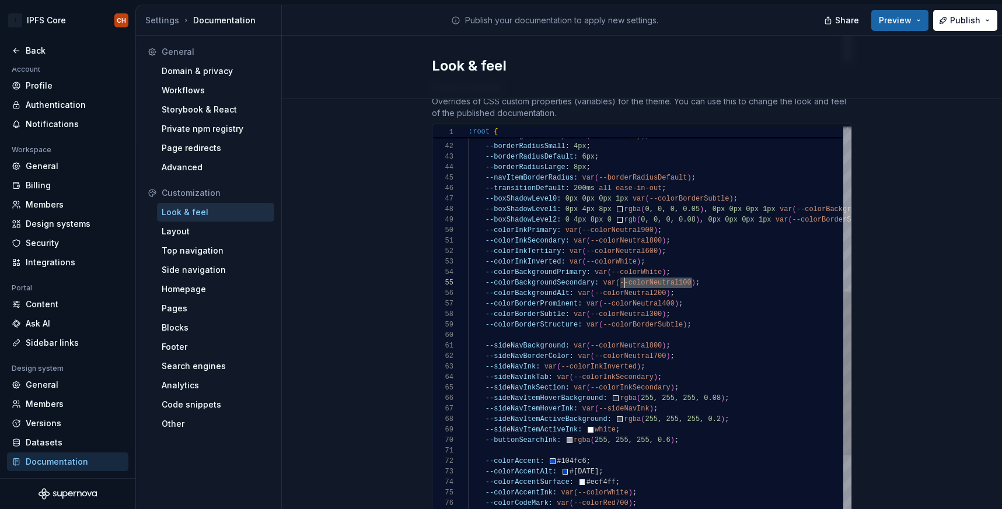
scroll to position [42, 152]
drag, startPoint x: 693, startPoint y: 270, endPoint x: 621, endPoint y: 271, distance: 71.8
click at [621, 271] on div "--fontFamilyCode: "Fira Code" , "Fira Mono" , Menlo , Consolas , "DejaVu Sans M…" at bounding box center [704, 234] width 471 height 1047
drag, startPoint x: 662, startPoint y: 260, endPoint x: 611, endPoint y: 263, distance: 51.5
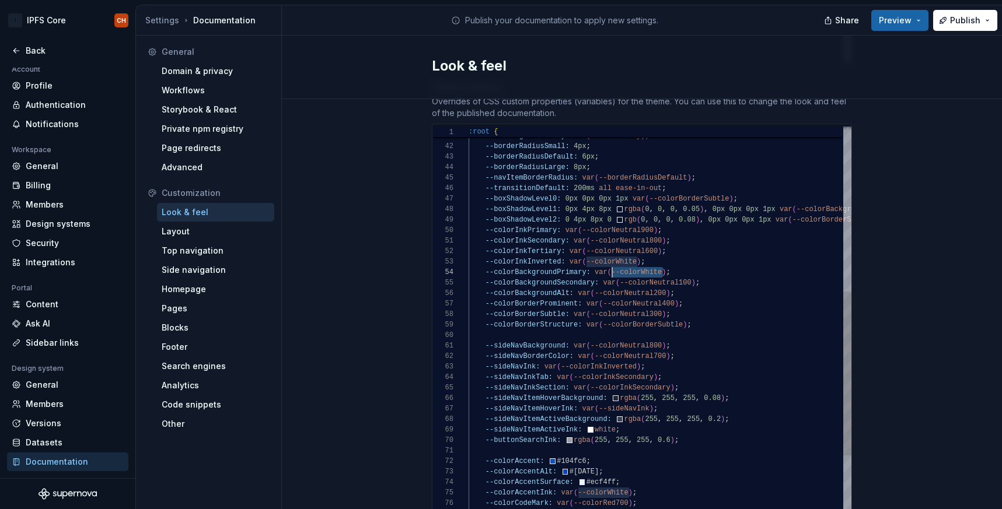
click at [611, 263] on div "--fontFamilyCode: "Fira Code" , "Fira Mono" , Menlo , Consolas , "DejaVu Sans M…" at bounding box center [704, 234] width 471 height 1047
click at [675, 263] on div "--fontFamilyCode: "Fira Code" , "Fira Mono" , Menlo , Consolas , "DejaVu Sans M…" at bounding box center [704, 234] width 471 height 1047
type textarea "**********"
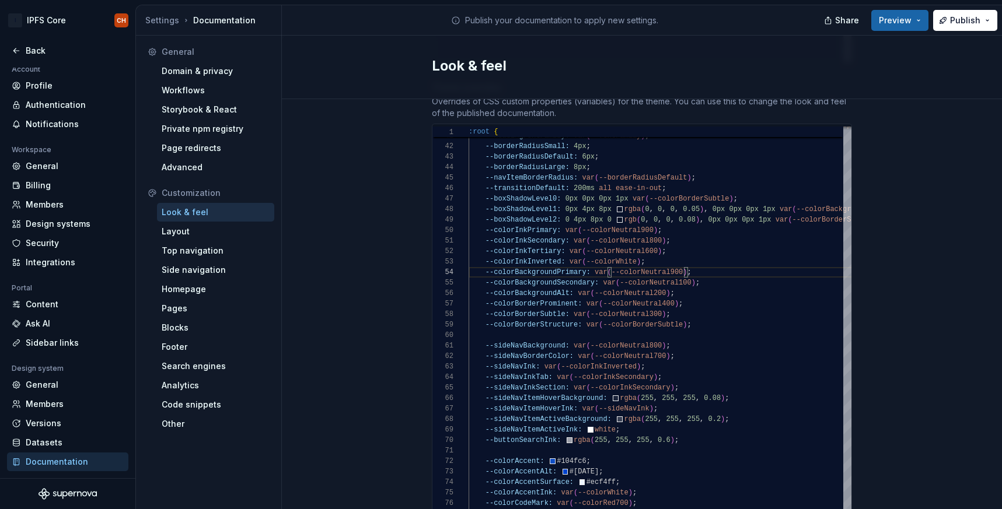
click at [928, 186] on div "Site logo A company logo that will be displayed on all pages on your documentat…" at bounding box center [642, 89] width 720 height 1254
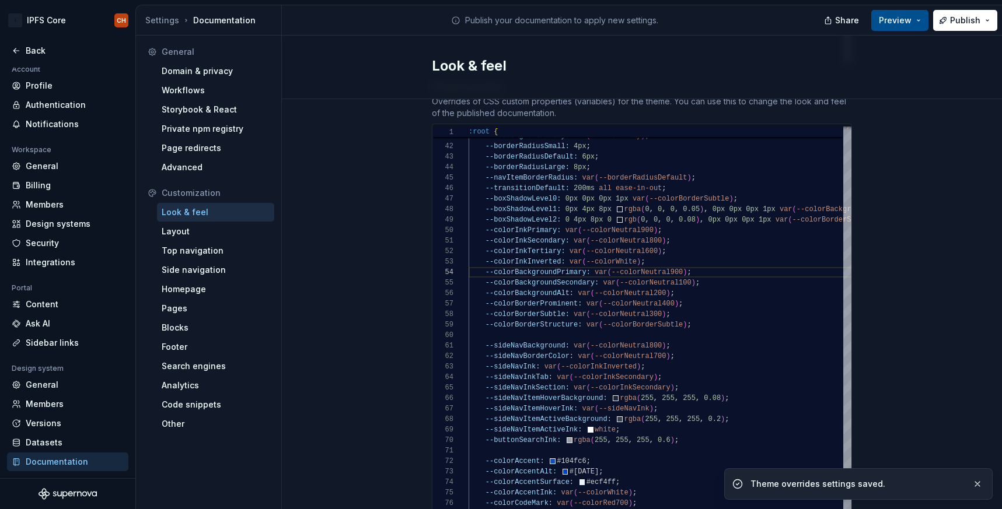
click at [885, 10] on button "Preview" at bounding box center [899, 20] width 57 height 21
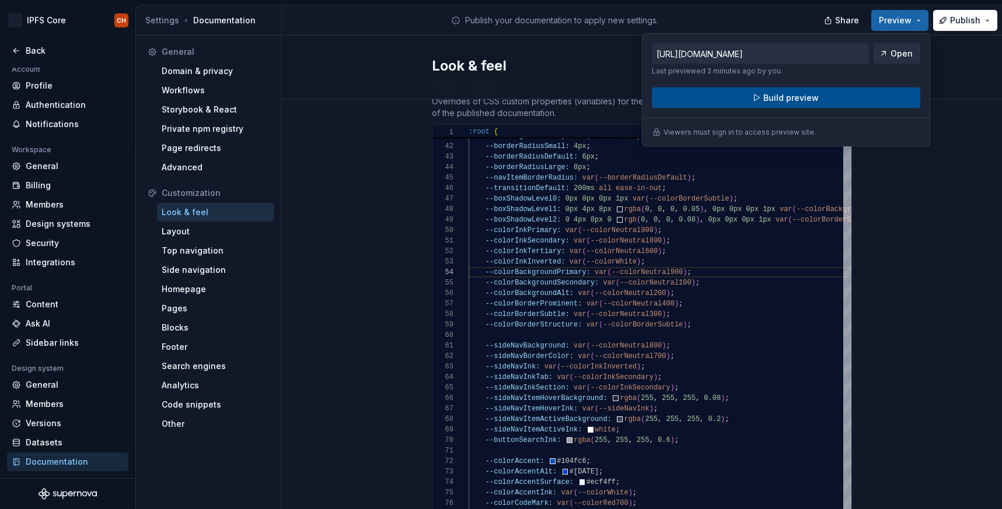
click at [800, 97] on span "Build preview" at bounding box center [790, 98] width 55 height 12
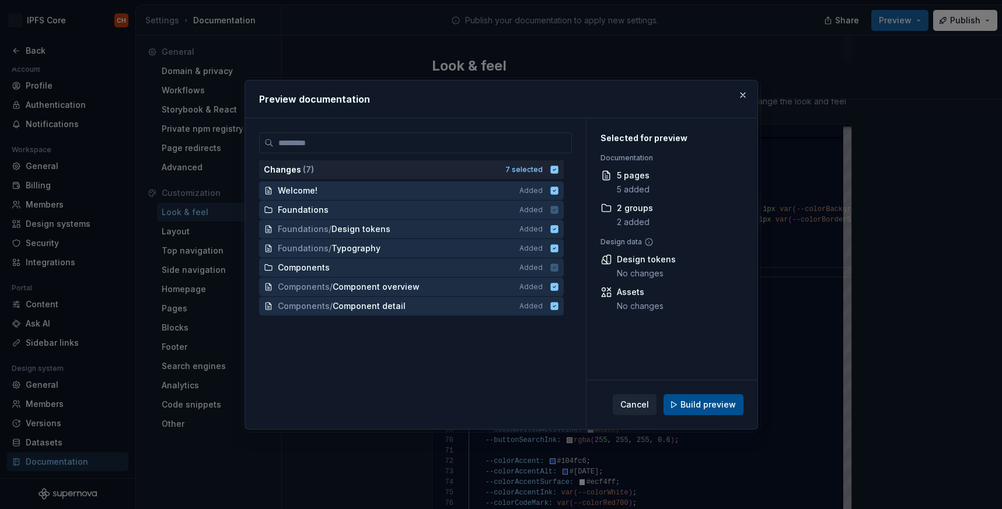
click at [711, 396] on button "Build preview" at bounding box center [703, 404] width 80 height 21
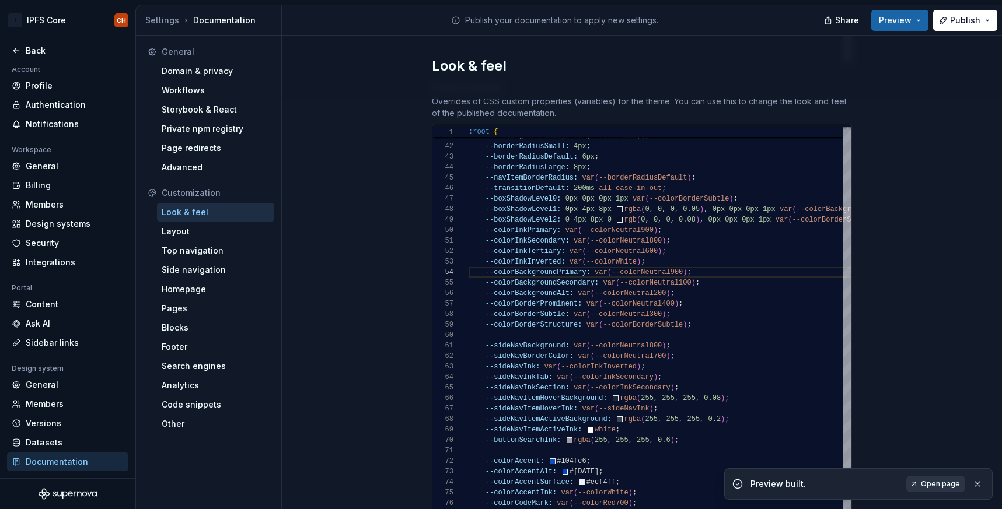
click at [944, 480] on span "Open page" at bounding box center [940, 484] width 39 height 9
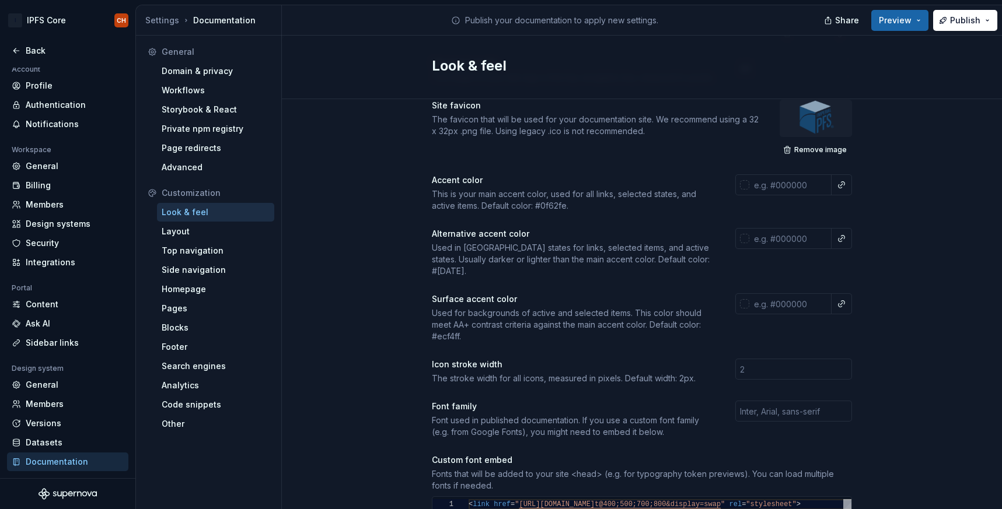
scroll to position [0, 0]
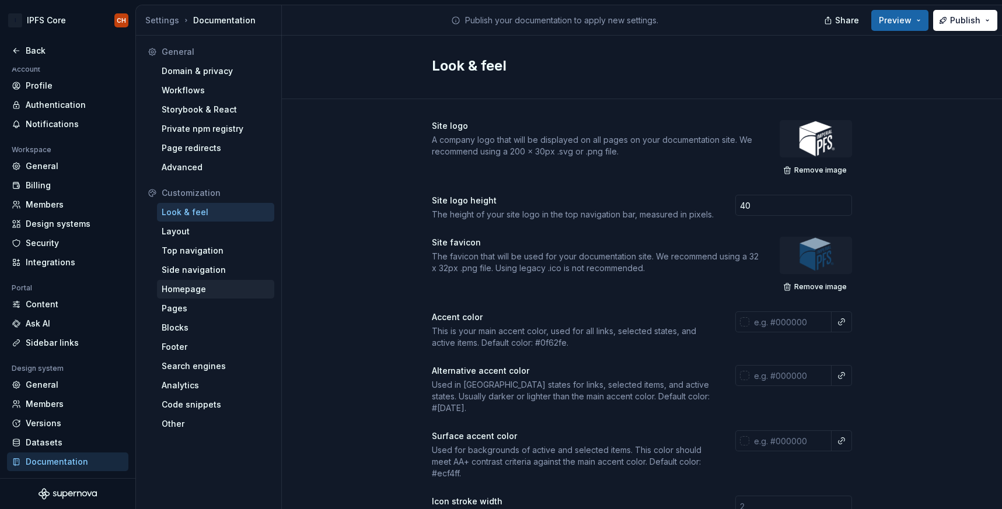
click at [185, 285] on div "Homepage" at bounding box center [216, 290] width 108 height 12
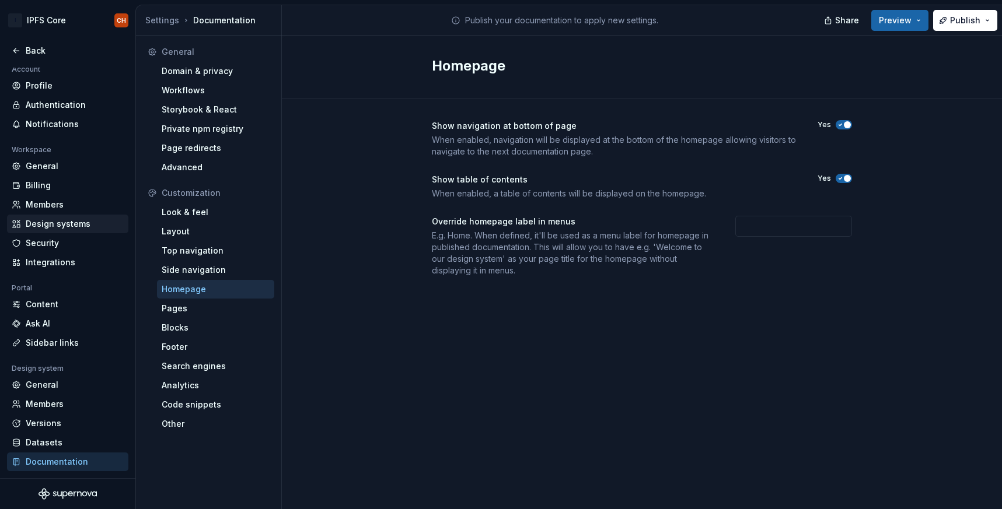
click at [71, 218] on div "Design systems" at bounding box center [75, 224] width 98 height 12
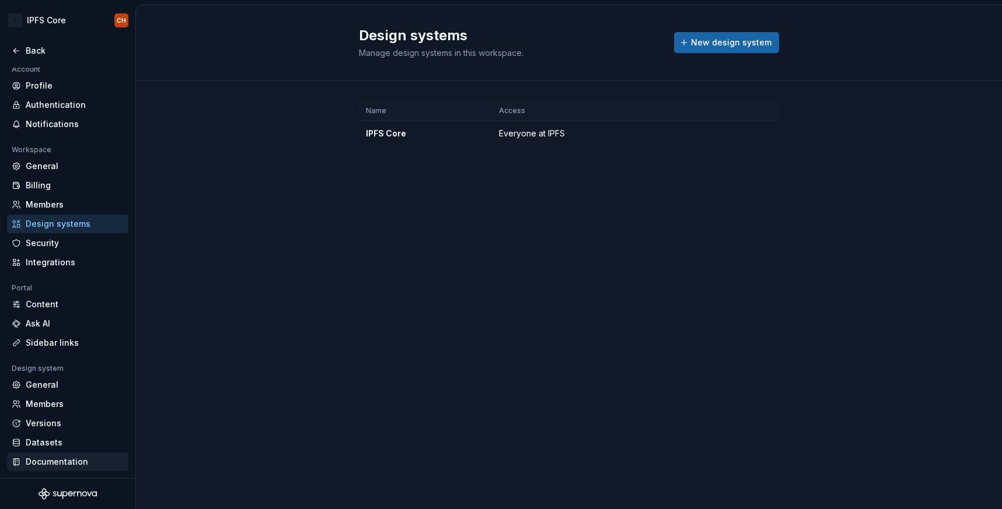
click at [73, 461] on div "Documentation" at bounding box center [75, 462] width 98 height 12
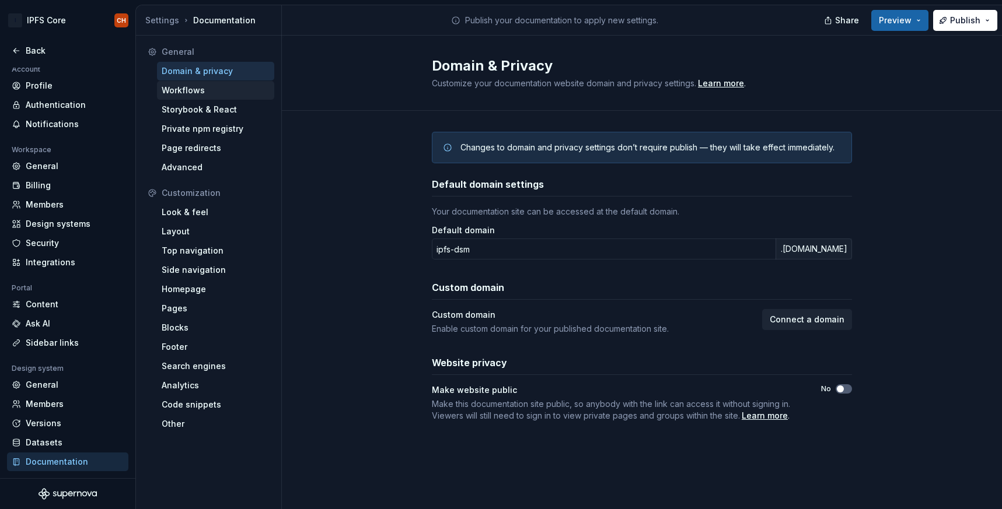
click at [192, 90] on div "Workflows" at bounding box center [216, 91] width 108 height 12
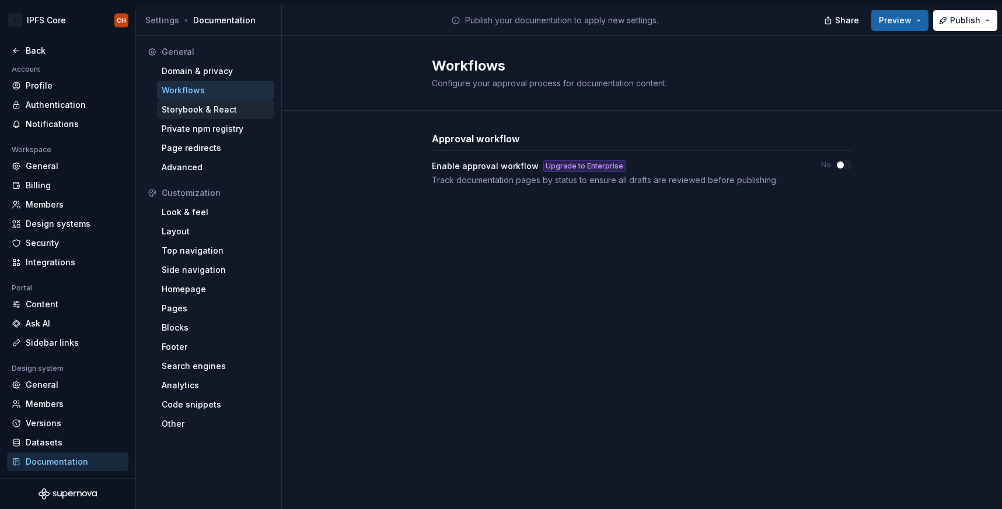
click at [186, 110] on div "Storybook & React" at bounding box center [216, 110] width 108 height 12
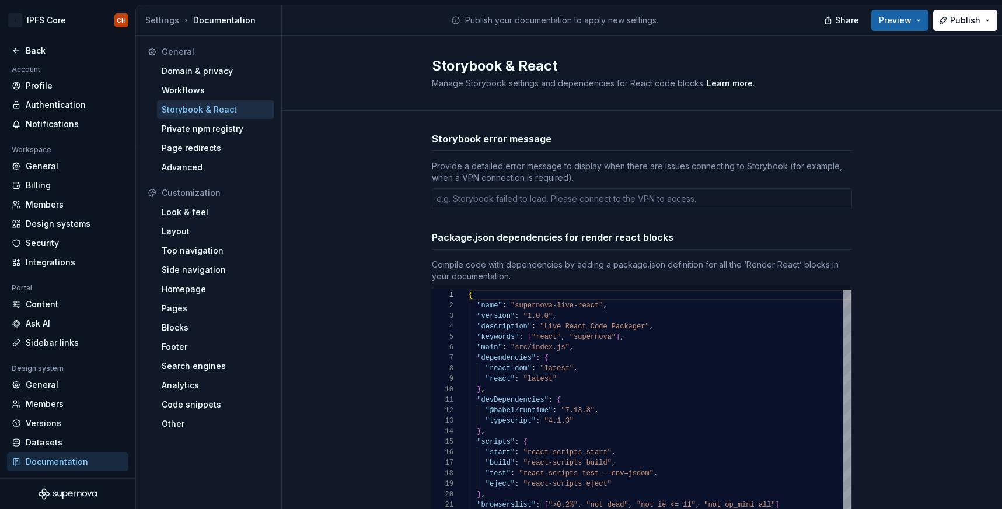
click at [177, 180] on div "General Domain & privacy Workflows Storybook & React Private npm registry Page …" at bounding box center [209, 275] width 146 height 479
click at [58, 162] on div "General" at bounding box center [75, 166] width 98 height 12
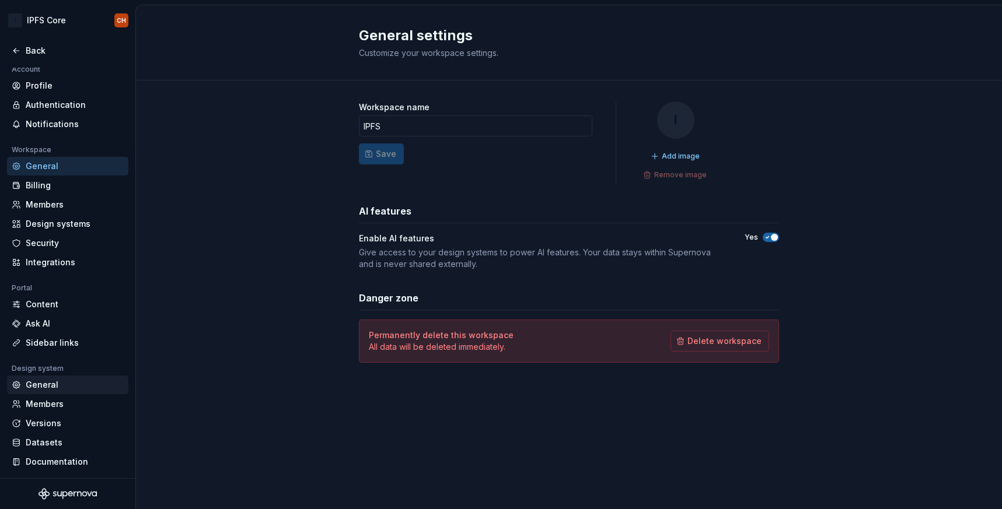
click at [55, 382] on div "General" at bounding box center [75, 385] width 98 height 12
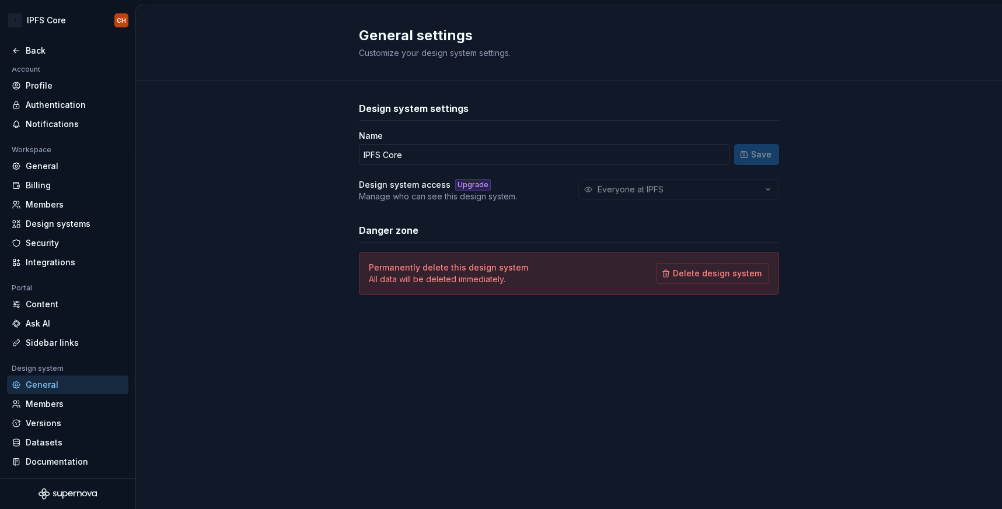
click at [274, 233] on div "Design system settings Name IPFS Core Save Design system access Upgrade Manage …" at bounding box center [569, 210] width 866 height 259
click at [58, 403] on div "Members" at bounding box center [75, 405] width 98 height 12
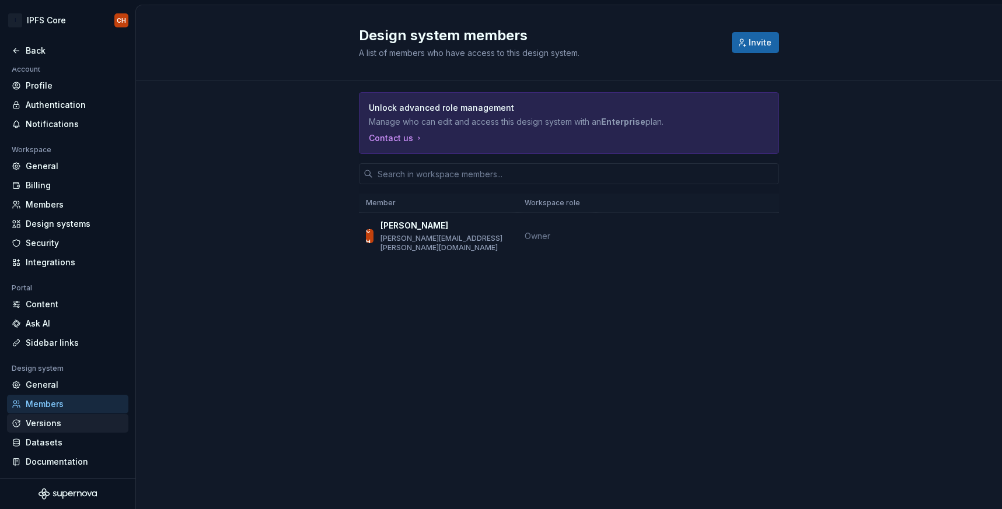
click at [50, 421] on div "Versions" at bounding box center [75, 424] width 98 height 12
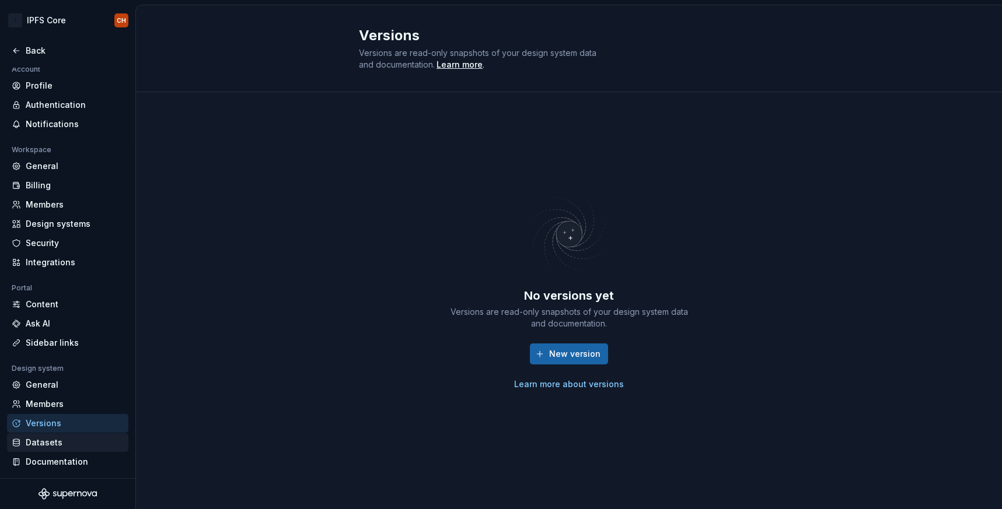
click at [50, 449] on div "Datasets" at bounding box center [67, 443] width 121 height 19
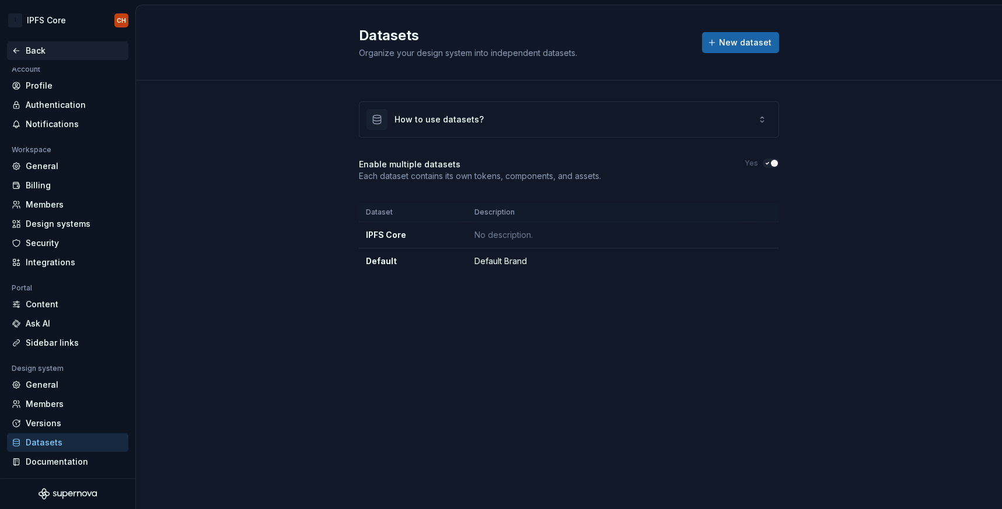
click at [50, 48] on div "Back" at bounding box center [75, 51] width 98 height 12
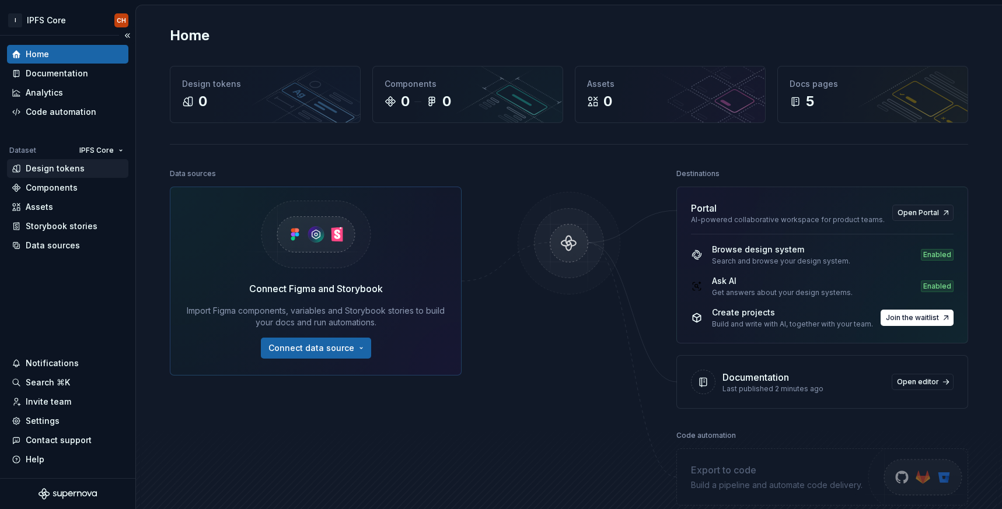
click at [45, 165] on div "Design tokens" at bounding box center [55, 169] width 59 height 12
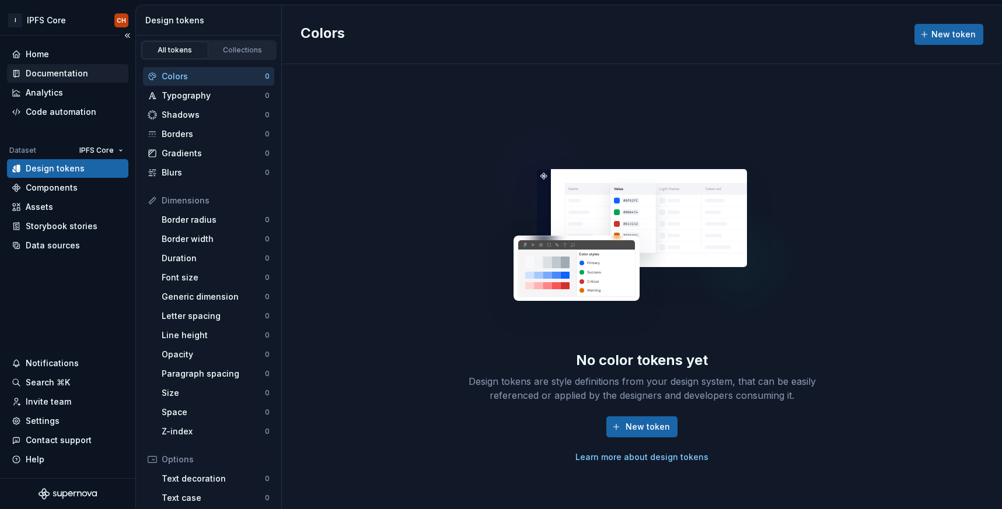
click at [79, 72] on div "Documentation" at bounding box center [57, 74] width 62 height 12
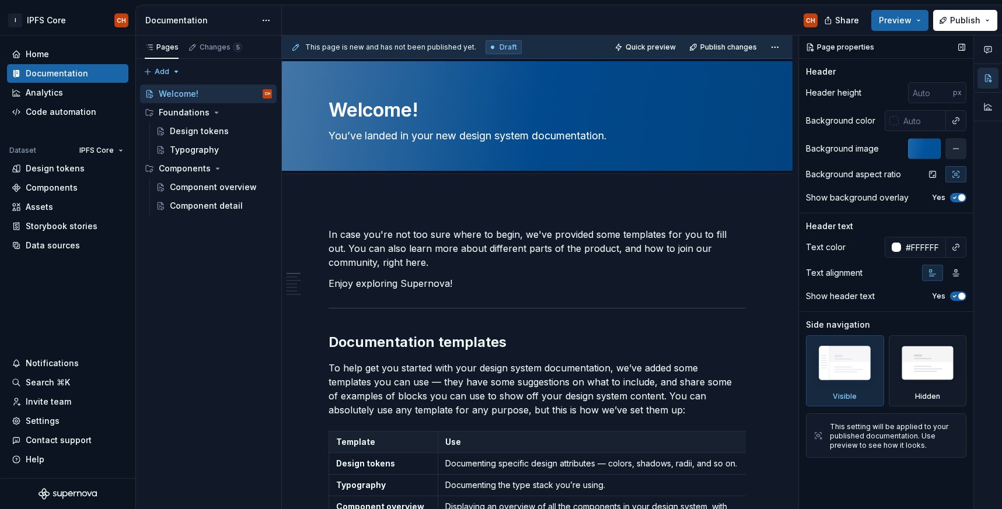
click at [961, 147] on button "button" at bounding box center [955, 148] width 21 height 21
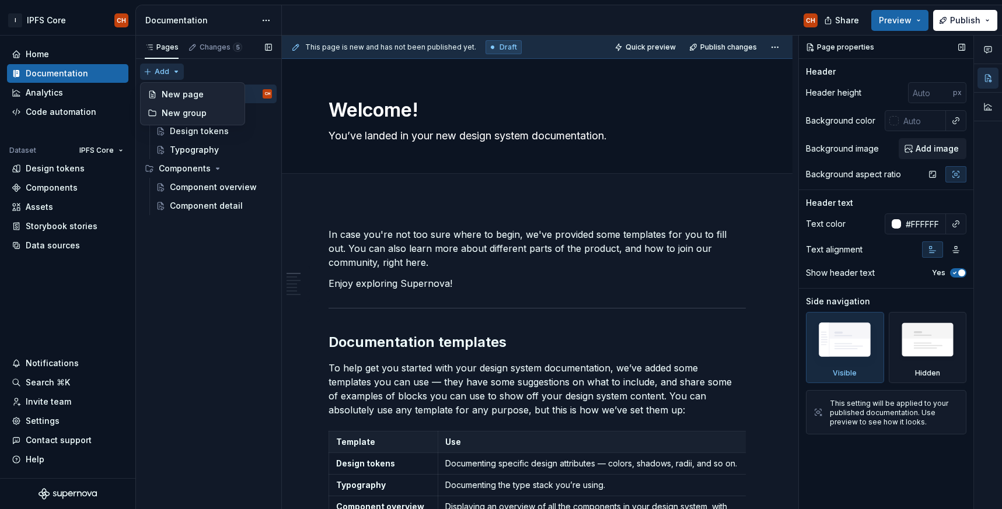
click at [169, 73] on div "Pages Changes 5 Add Accessibility guide for tree Page tree. Navigate the tree w…" at bounding box center [208, 273] width 146 height 474
click at [188, 46] on icon "button" at bounding box center [192, 47] width 9 height 9
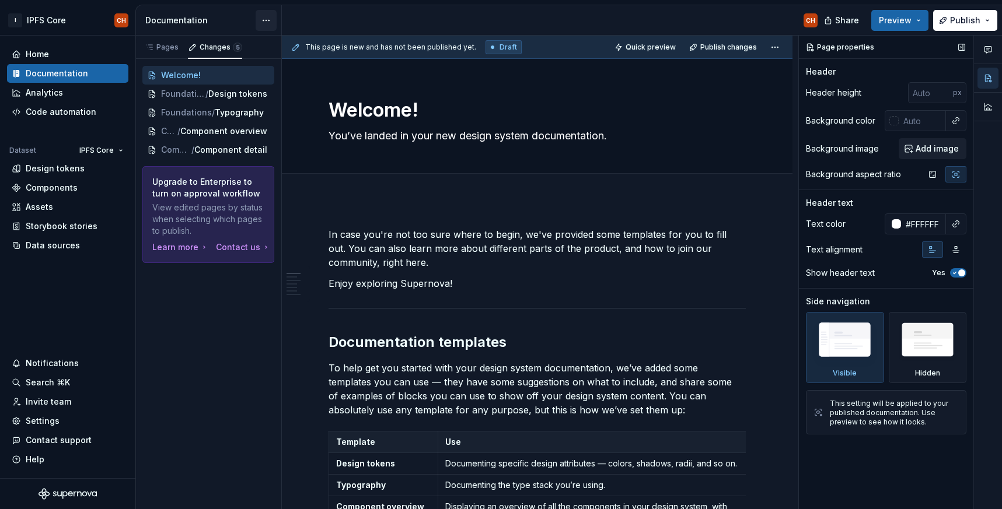
click at [272, 21] on html "I IPFS Core CH Home Documentation Analytics Code automation Dataset IPFS Core D…" at bounding box center [501, 254] width 1002 height 509
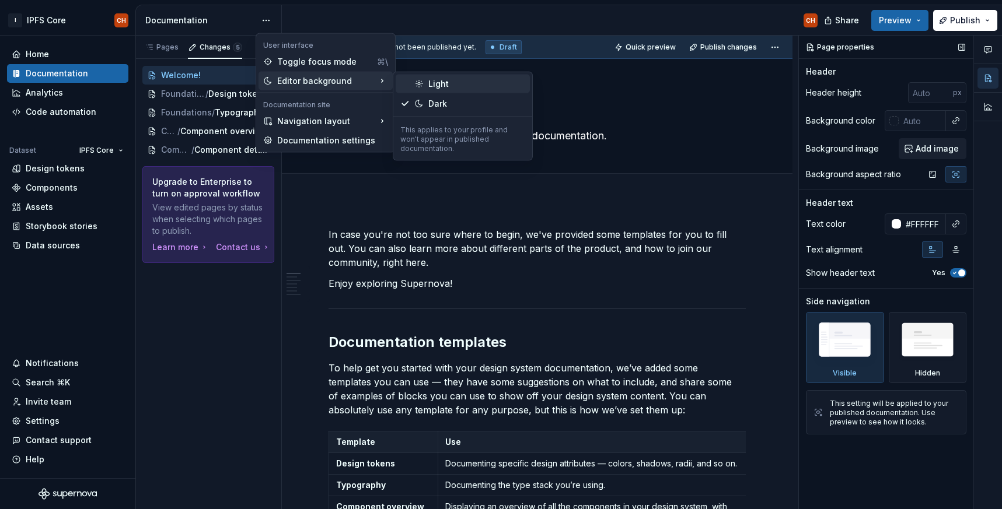
click at [424, 84] on div "Light" at bounding box center [463, 84] width 134 height 19
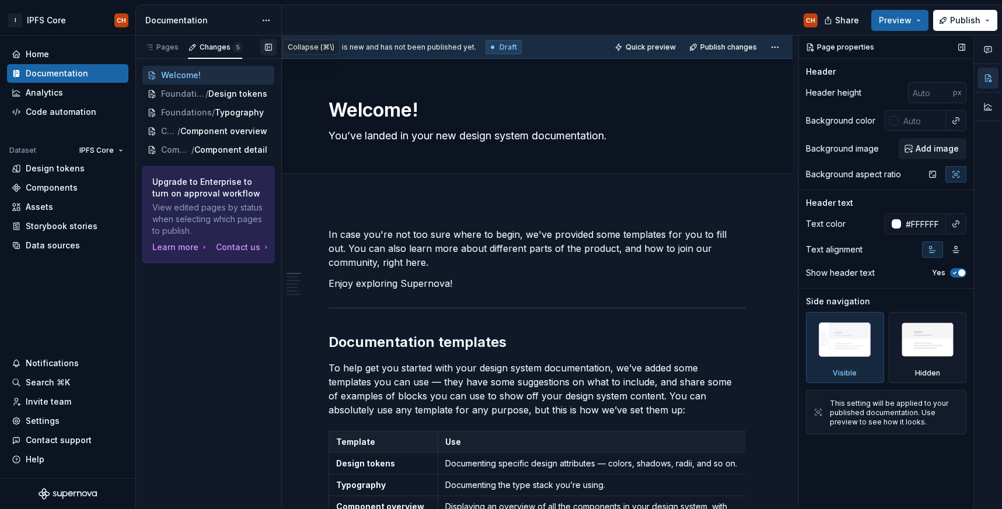
click at [264, 46] on button "button" at bounding box center [268, 47] width 16 height 16
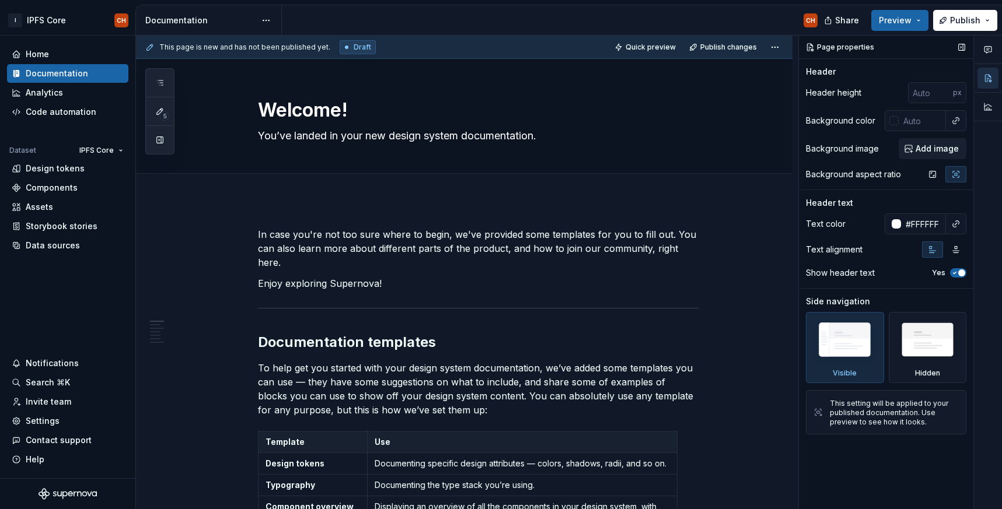
click at [152, 51] on div "This page is new and has not been published yet. Draft" at bounding box center [260, 47] width 230 height 14
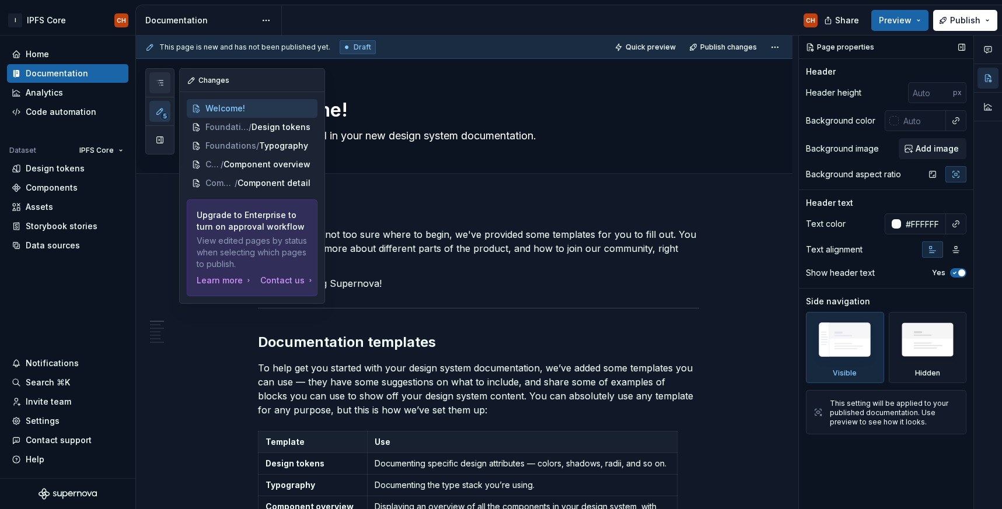
click at [159, 83] on icon "button" at bounding box center [159, 82] width 9 height 9
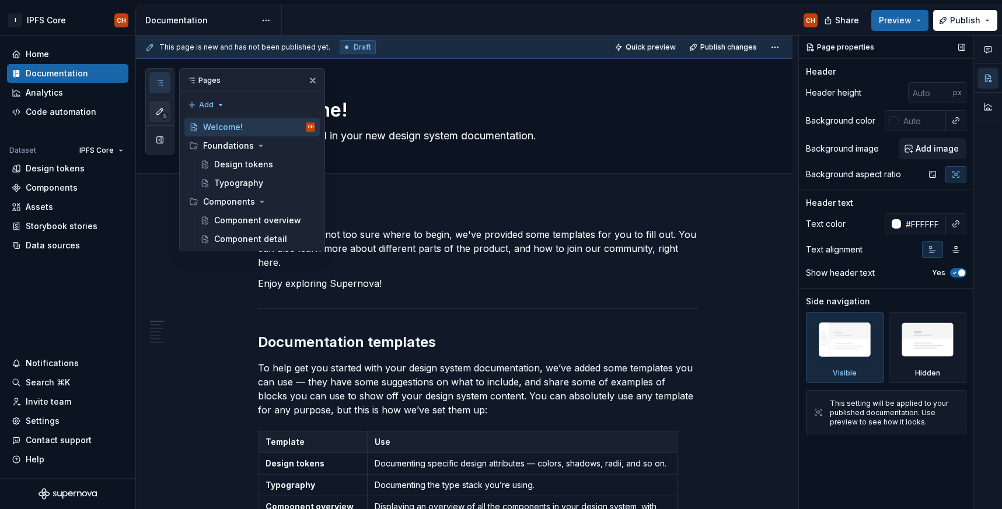
click at [159, 107] on icon "button" at bounding box center [159, 111] width 9 height 9
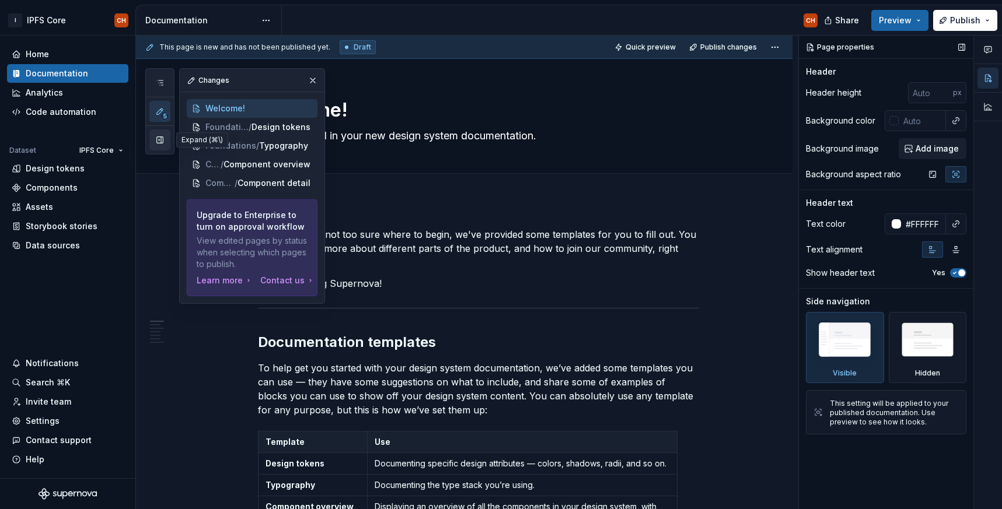
click at [161, 144] on button "button" at bounding box center [159, 140] width 21 height 21
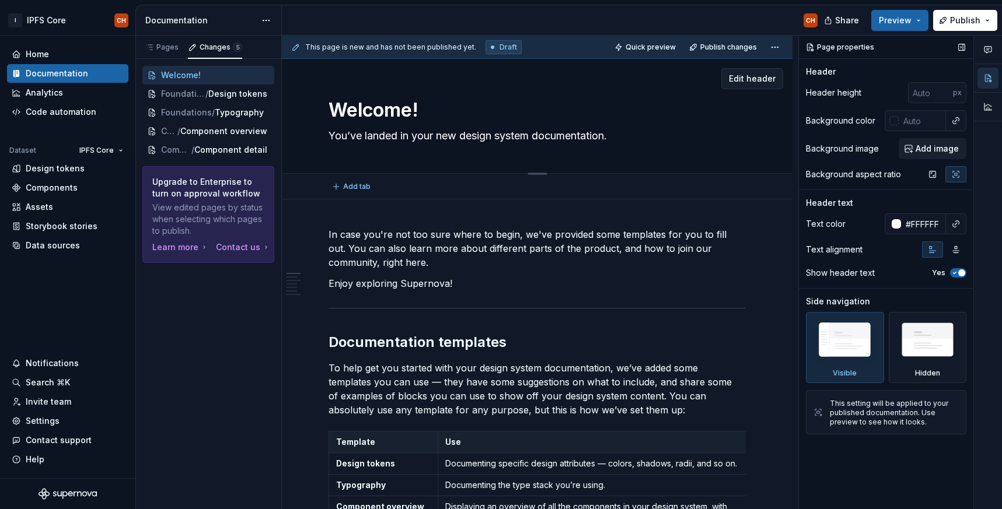
click at [460, 158] on div "Welcome! You’ve landed in your new design system documentation." at bounding box center [537, 116] width 417 height 114
click at [752, 85] on button "Edit header" at bounding box center [752, 78] width 62 height 21
click at [931, 174] on icon "button" at bounding box center [932, 174] width 9 height 9
click at [757, 43] on span "Publish changes" at bounding box center [728, 47] width 57 height 9
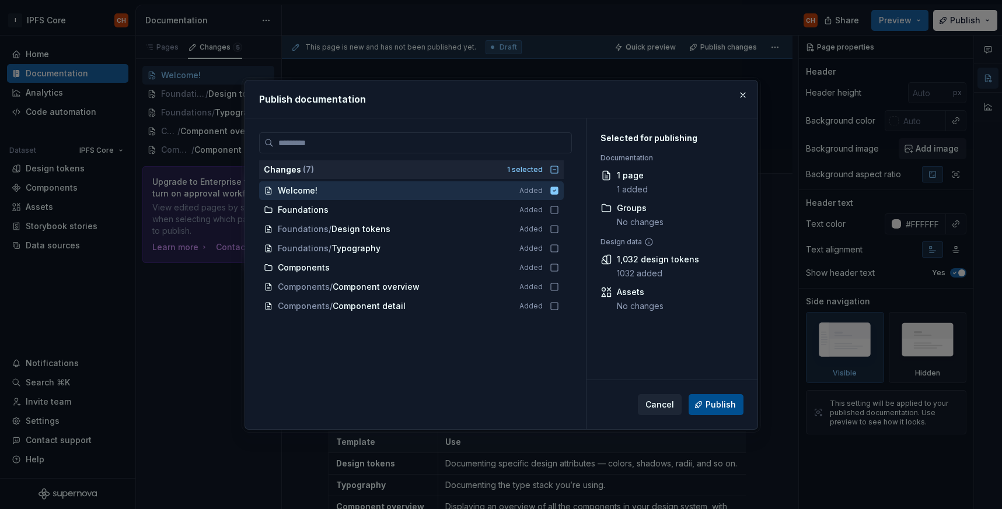
click at [704, 399] on button "Publish" at bounding box center [716, 404] width 55 height 21
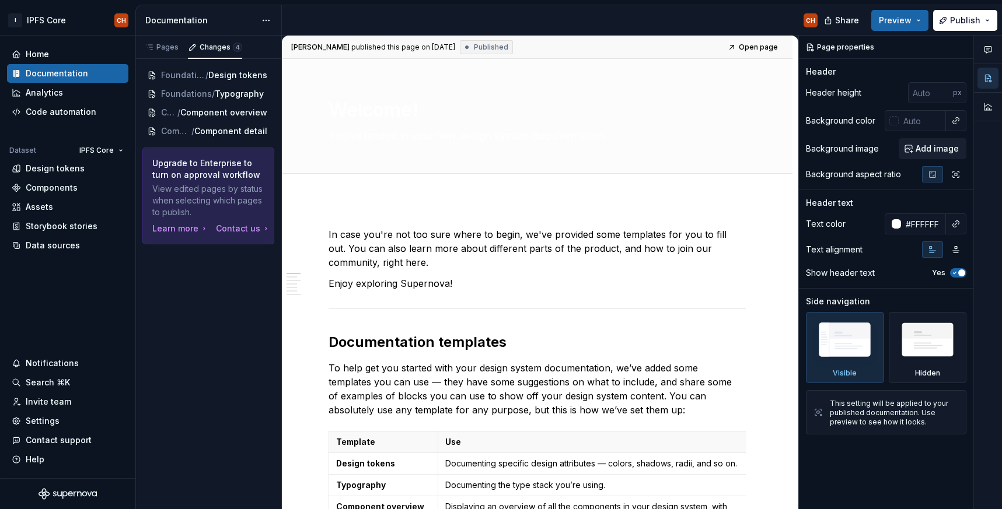
type textarea "*"
click at [29, 57] on div "Home" at bounding box center [37, 54] width 23 height 12
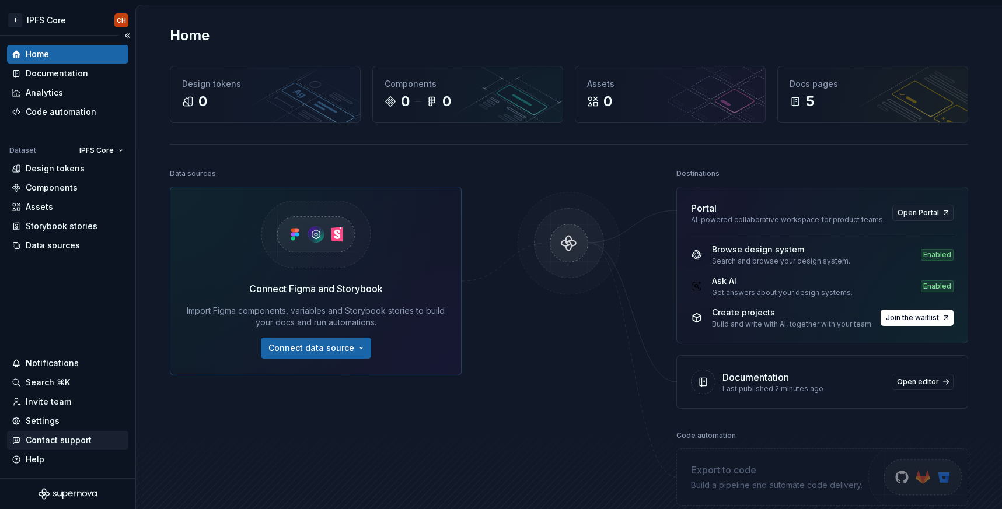
click at [49, 433] on div "Contact support" at bounding box center [67, 440] width 121 height 19
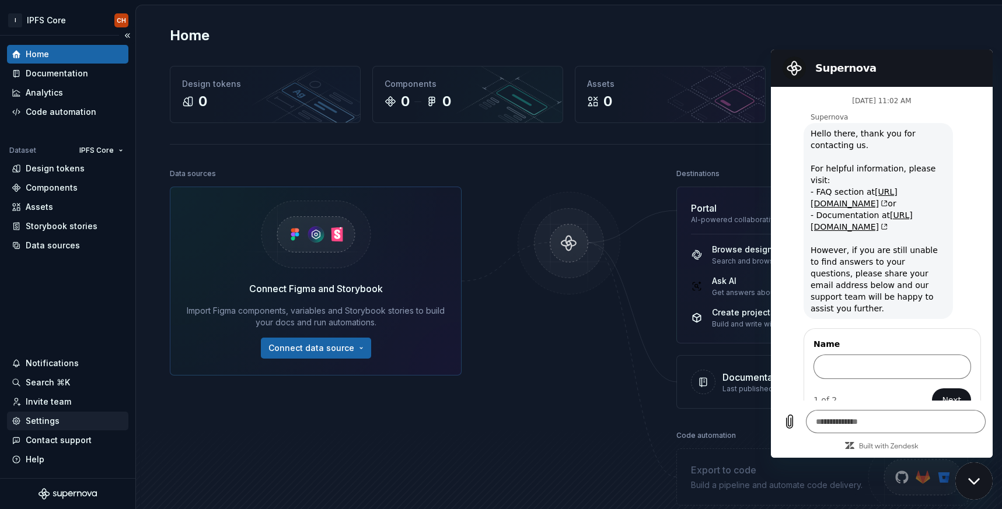
click at [53, 420] on div "Settings" at bounding box center [43, 421] width 34 height 12
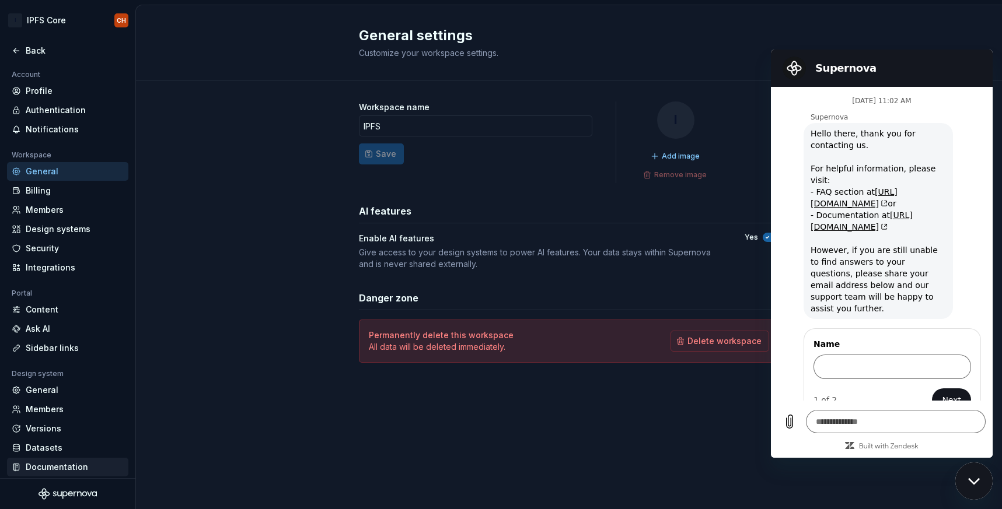
click at [45, 466] on div "Documentation" at bounding box center [75, 468] width 98 height 12
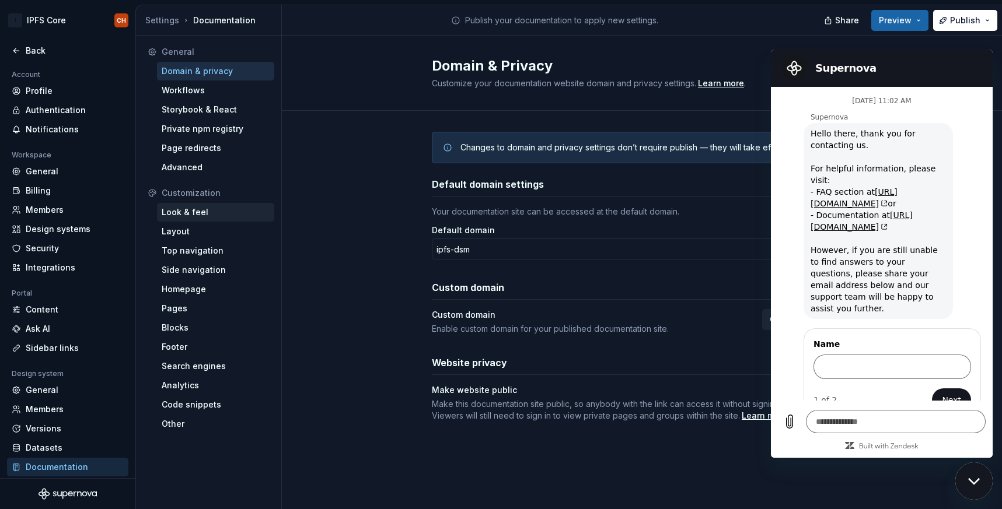
click at [167, 209] on div "Look & feel" at bounding box center [216, 213] width 108 height 12
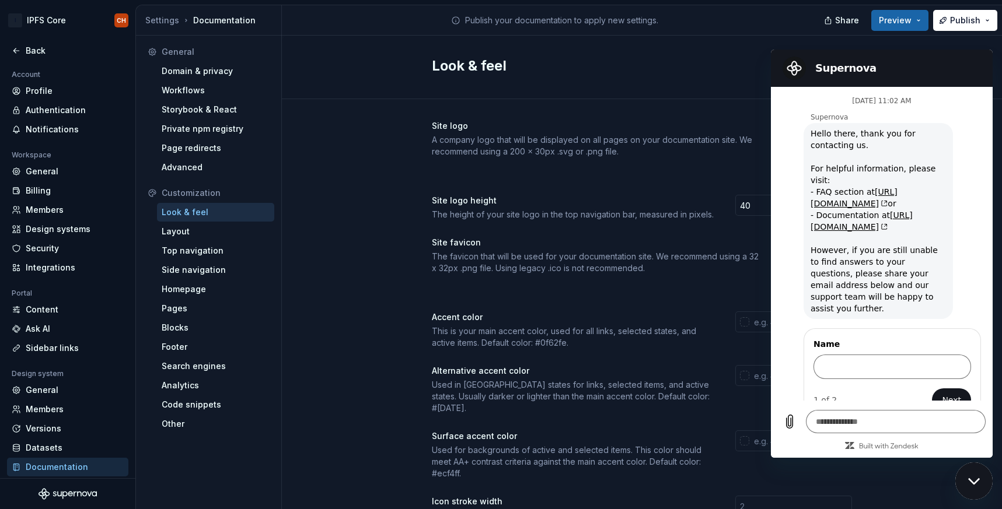
click at [983, 478] on div "Close messaging window" at bounding box center [973, 481] width 35 height 35
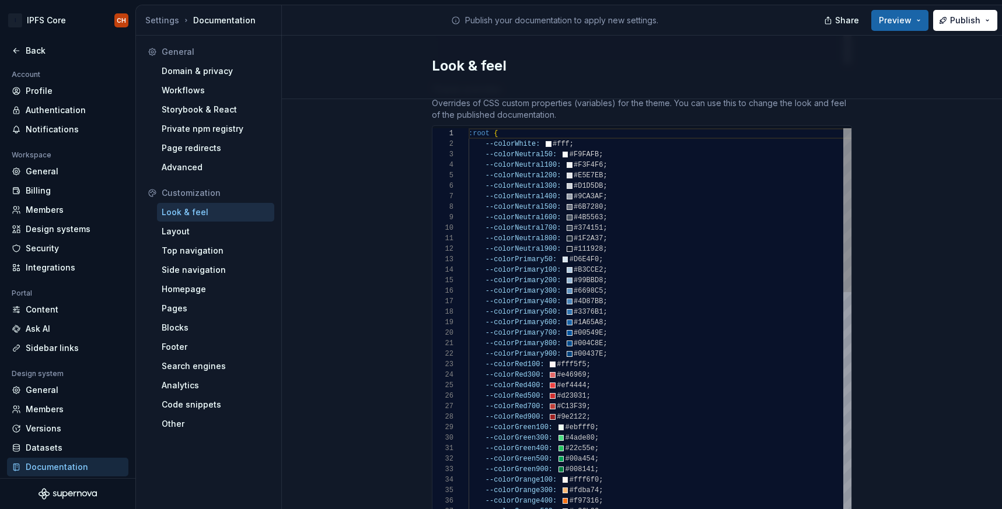
scroll to position [636, 0]
type textarea "*"
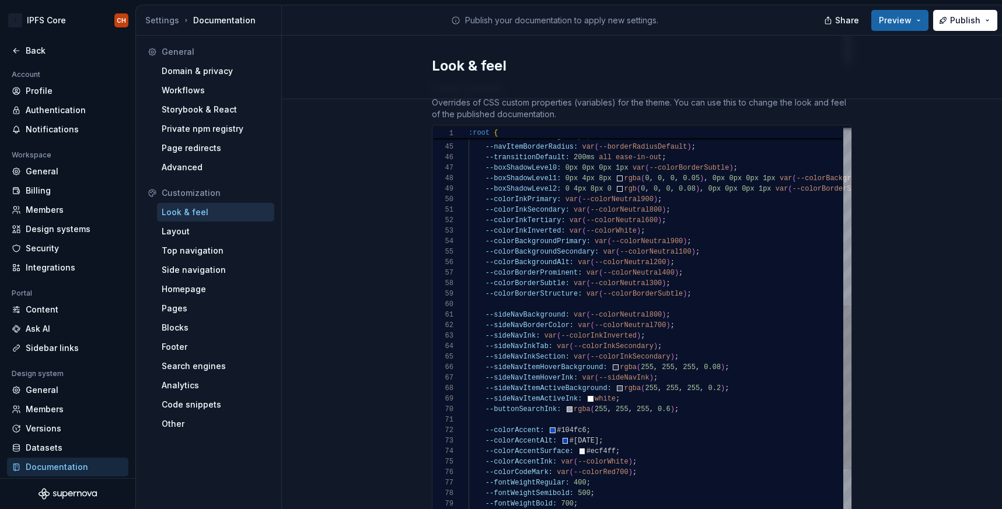
click at [593, 277] on div "--borderRadiusDefault: 6px ; --borderRadiusLarge: 8px ; --navItemBorderRadius: …" at bounding box center [704, 203] width 471 height 1047
type textarea "**********"
drag, startPoint x: 678, startPoint y: 314, endPoint x: 578, endPoint y: 310, distance: 99.8
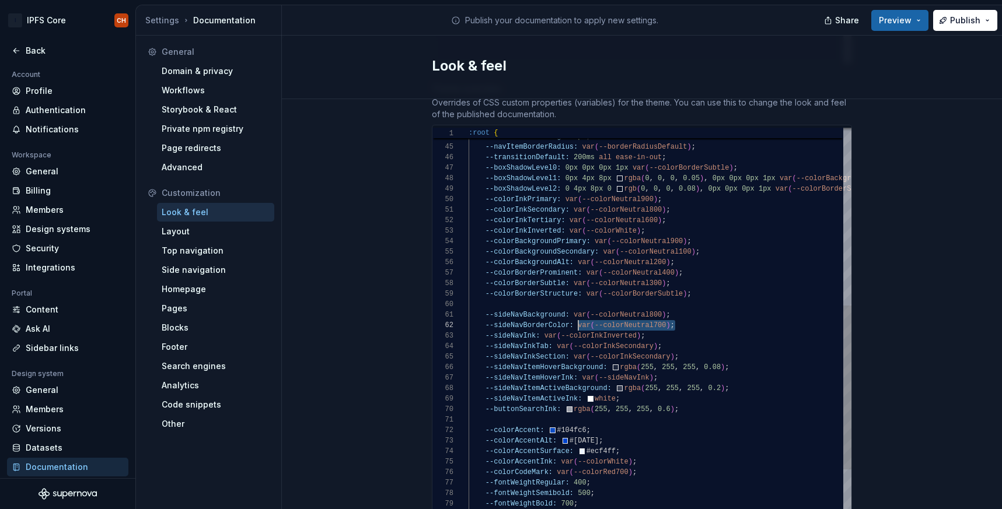
click at [578, 310] on div "--borderRadiusDefault: 6px ; --borderRadiusLarge: 8px ; --navItemBorderRadius: …" at bounding box center [704, 203] width 471 height 1047
type textarea "*"
drag, startPoint x: 733, startPoint y: 378, endPoint x: 624, endPoint y: 374, distance: 109.2
click at [624, 374] on div "--borderRadiusDefault: 6px ; --borderRadiusLarge: 8px ; --navItemBorderRadius: …" at bounding box center [704, 203] width 471 height 1047
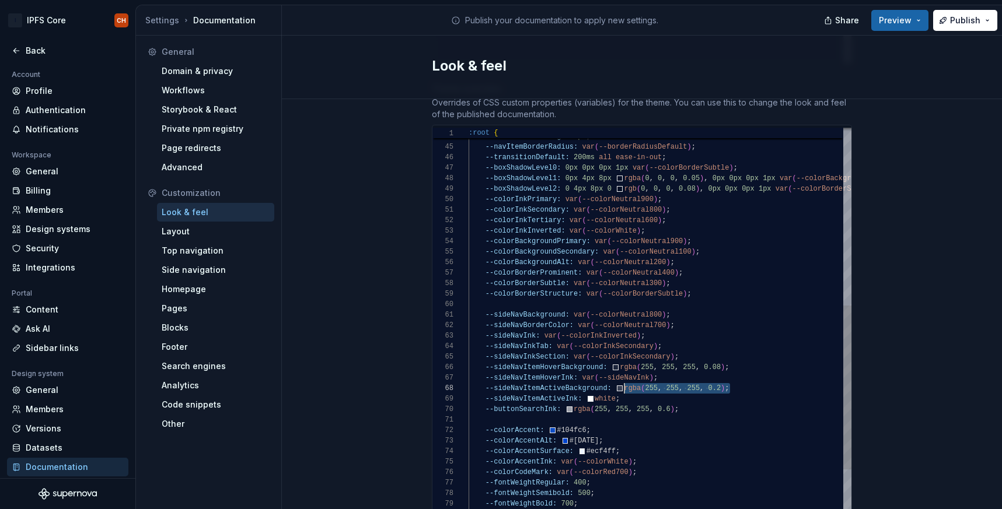
type textarea "**********"
click at [881, 20] on button "Preview" at bounding box center [899, 20] width 57 height 21
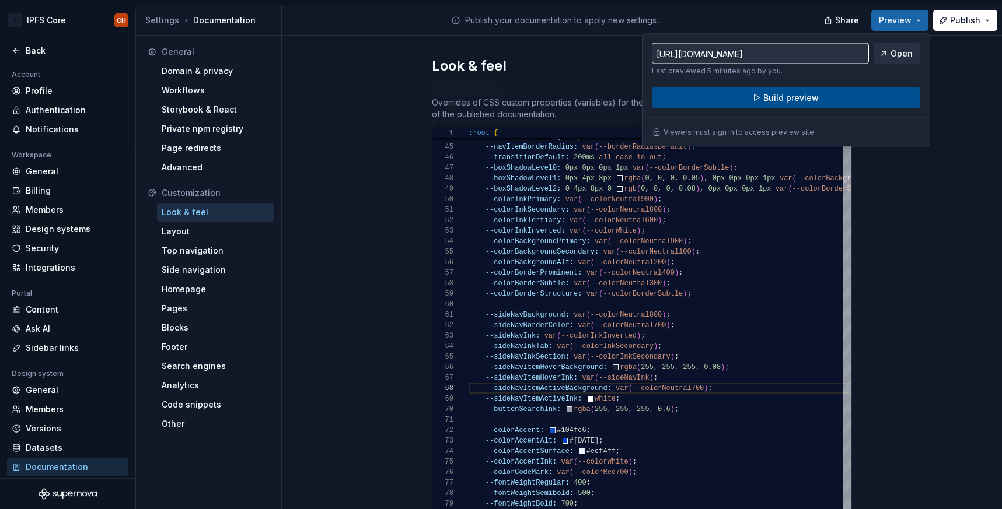
click at [781, 103] on span "Build preview" at bounding box center [790, 98] width 55 height 12
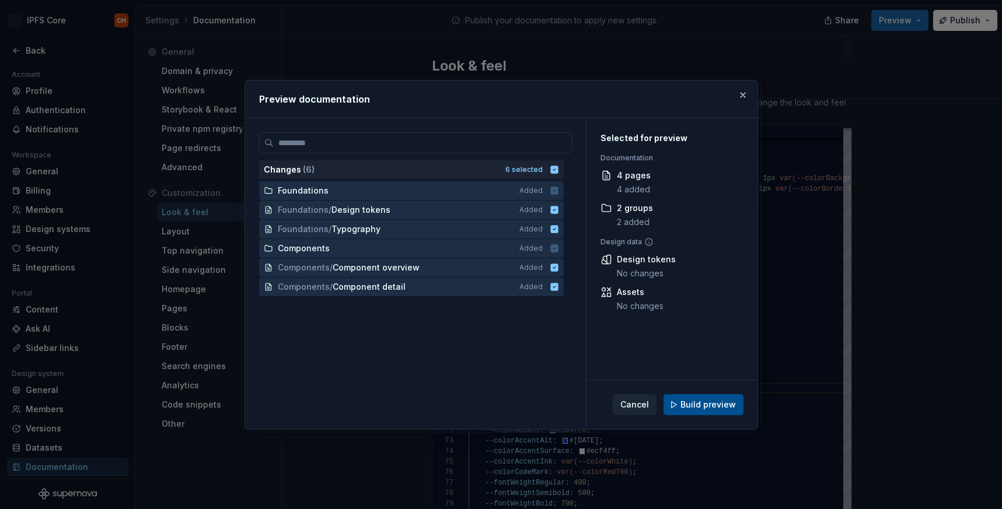
click at [721, 397] on button "Build preview" at bounding box center [703, 404] width 80 height 21
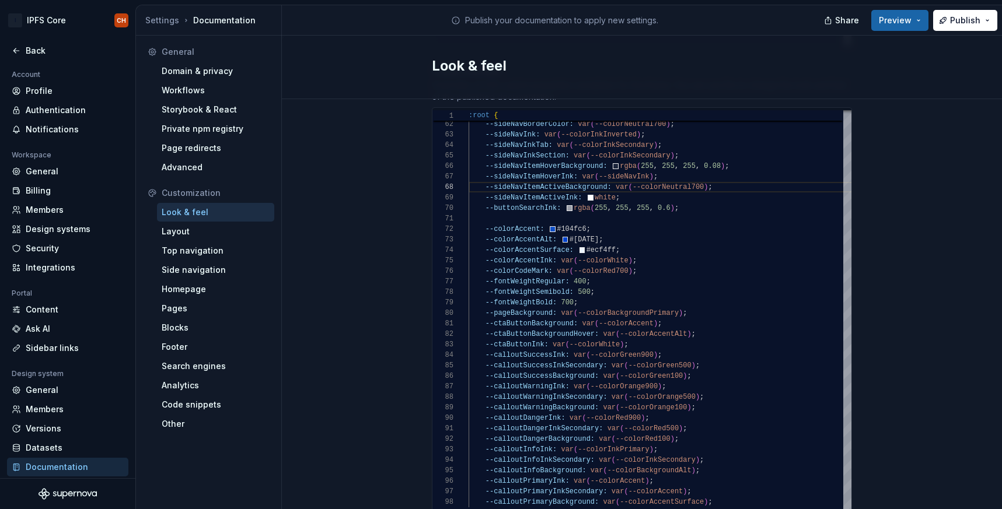
scroll to position [672, 0]
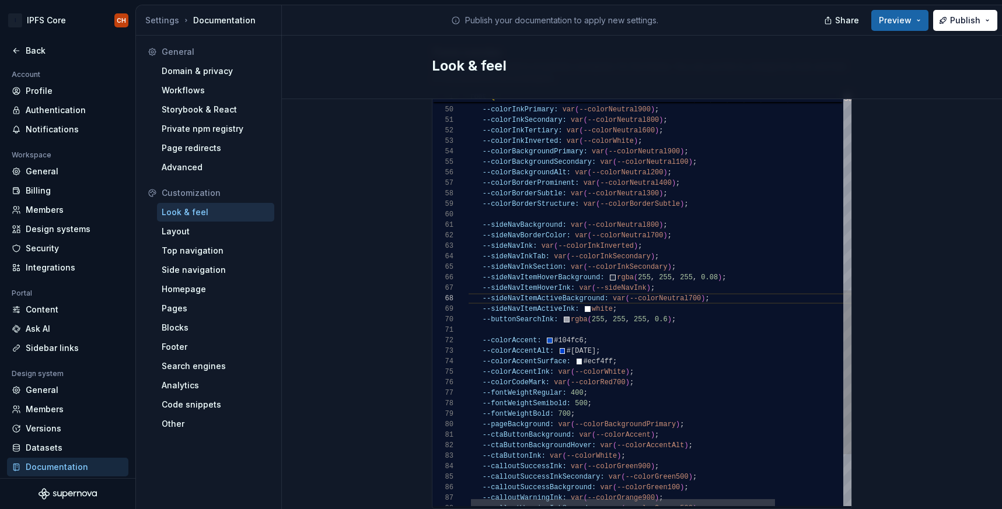
type textarea "*"
drag, startPoint x: 689, startPoint y: 309, endPoint x: 482, endPoint y: 306, distance: 207.2
click at [482, 306] on div "--sideNavBackground: var ( --colorNeutral800 ) ; --sideNavBorderColor: var ( --…" at bounding box center [701, 113] width 471 height 1047
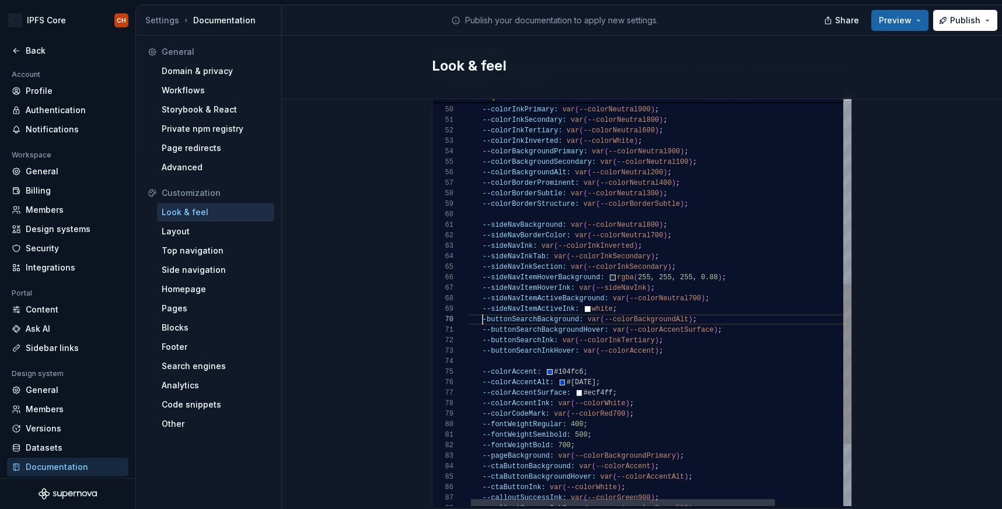
scroll to position [95, 17]
click at [484, 310] on div "--sideNavBackground: var ( --colorNeutral800 ) ; --sideNavBorderColor: var ( --…" at bounding box center [701, 129] width 471 height 1078
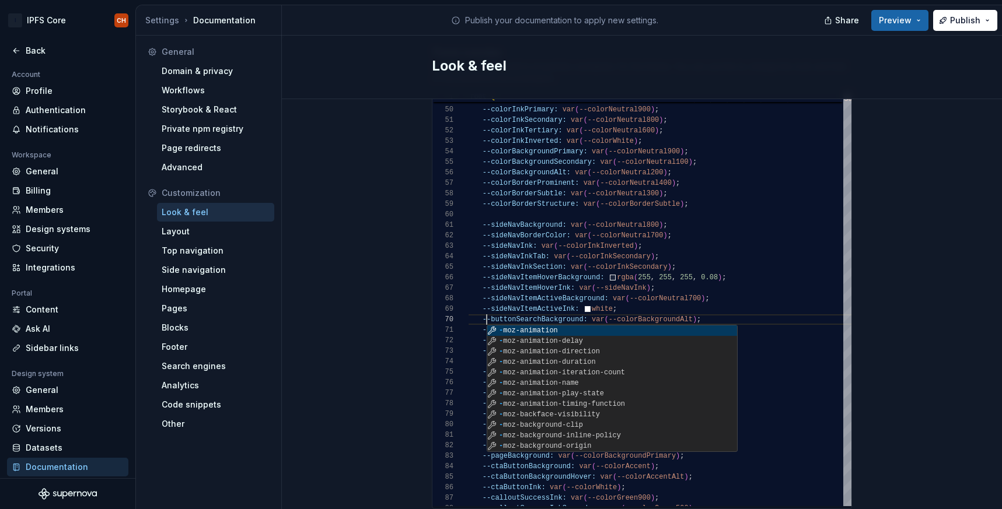
type textarea "**********"
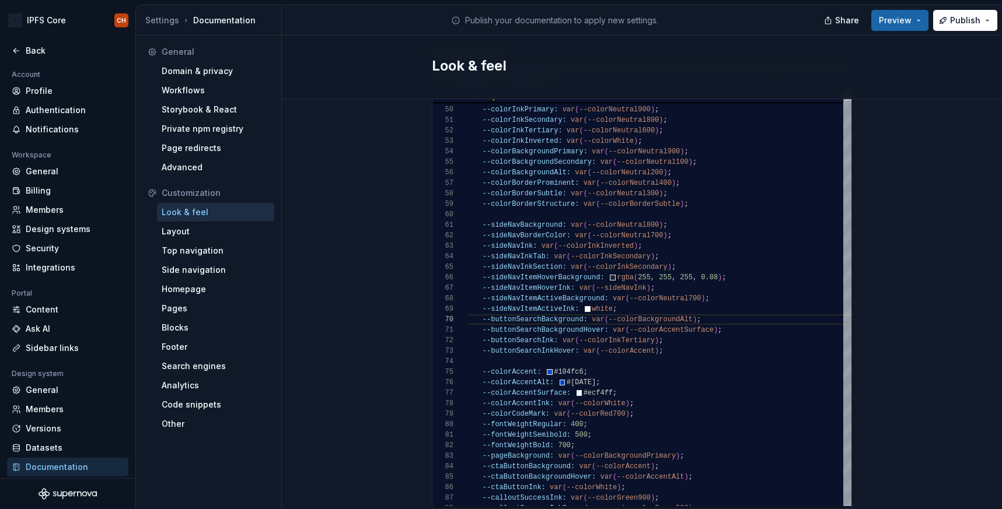
click at [899, 218] on div "Site logo A company logo that will be displayed on all pages on your documentat…" at bounding box center [642, 54] width 720 height 1254
type textarea "*"
drag, startPoint x: 677, startPoint y: 225, endPoint x: 575, endPoint y: 229, distance: 102.8
click at [575, 229] on div "--sideNavBackground: var ( --colorNeutral800 ) ; --sideNavBorderColor: var ( --…" at bounding box center [701, 129] width 471 height 1078
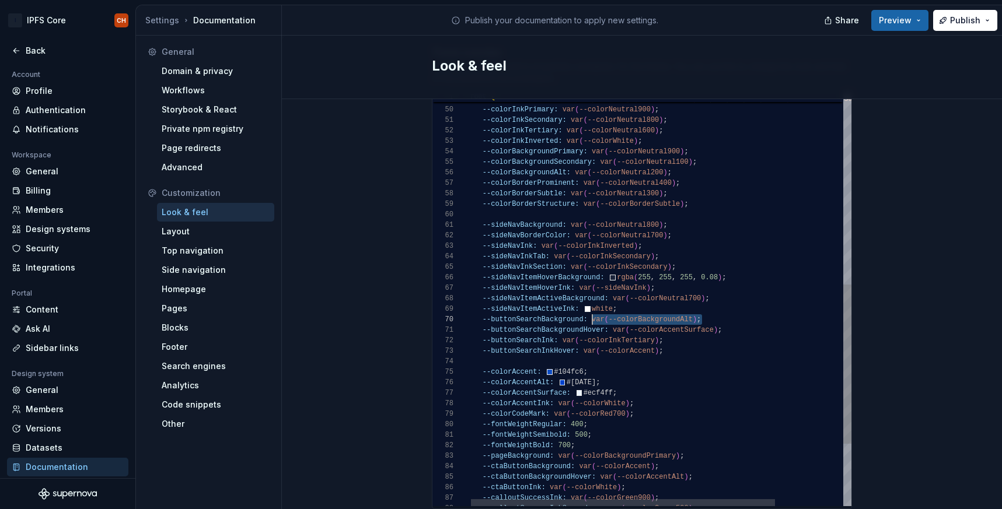
drag, startPoint x: 715, startPoint y: 306, endPoint x: 592, endPoint y: 309, distance: 123.7
click at [592, 309] on div "--sideNavBackground: var ( --colorNeutral800 ) ; --sideNavBorderColor: var ( --…" at bounding box center [701, 129] width 471 height 1078
type textarea "**********"
type textarea "*"
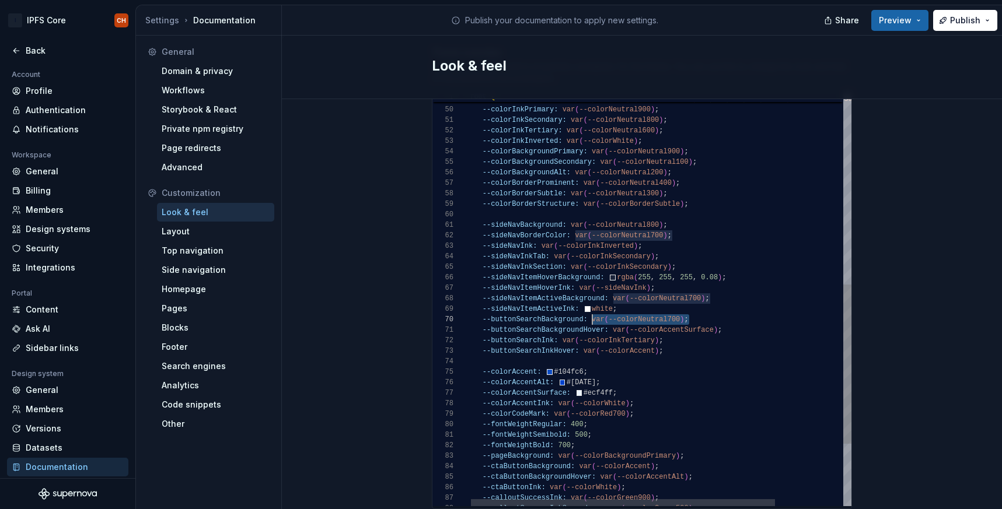
scroll to position [95, 127]
drag, startPoint x: 693, startPoint y: 308, endPoint x: 593, endPoint y: 308, distance: 99.8
click at [593, 308] on div "--sideNavBackground: var ( --colorNeutral800 ) ; --sideNavBorderColor: var ( --…" at bounding box center [701, 129] width 471 height 1078
drag, startPoint x: 674, startPoint y: 329, endPoint x: 562, endPoint y: 331, distance: 112.1
click at [562, 331] on div "--sideNavBackground: var ( --colorNeutral800 ) ; --sideNavBorderColor: var ( --…" at bounding box center [701, 129] width 471 height 1078
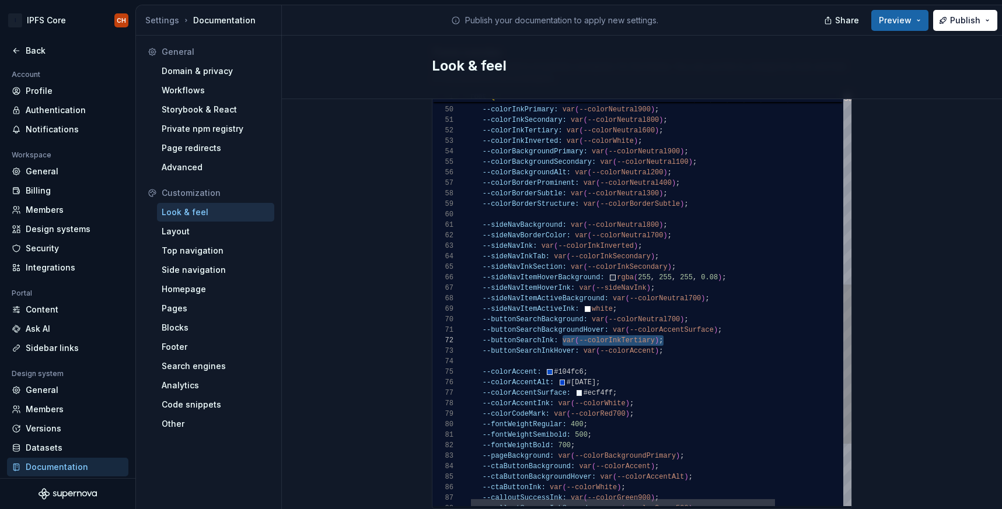
scroll to position [11, 194]
click at [642, 329] on div "--sideNavBackground: var ( --colorNeutral800 ) ; --sideNavBorderColor: var ( --…" at bounding box center [701, 129] width 471 height 1078
drag, startPoint x: 674, startPoint y: 341, endPoint x: 584, endPoint y: 339, distance: 90.5
click at [584, 339] on div "--sideNavBackground: var ( --colorNeutral800 ) ; --sideNavBorderColor: var ( --…" at bounding box center [701, 129] width 471 height 1078
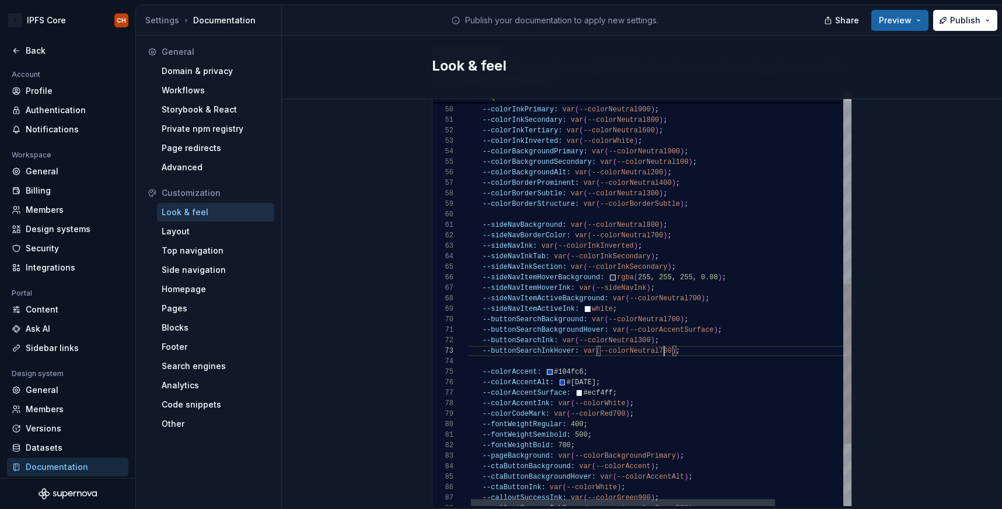
click at [662, 340] on div "--sideNavBackground: var ( --colorNeutral800 ) ; --sideNavBorderColor: var ( --…" at bounding box center [701, 129] width 471 height 1078
type textarea "**********"
click at [909, 22] on span "Preview" at bounding box center [895, 21] width 33 height 12
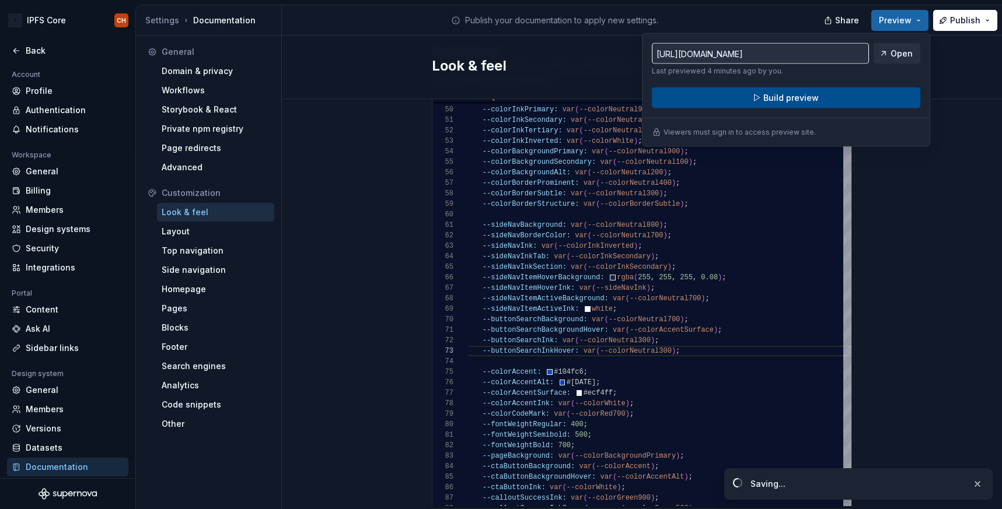
click at [865, 92] on button "Build preview" at bounding box center [786, 98] width 268 height 21
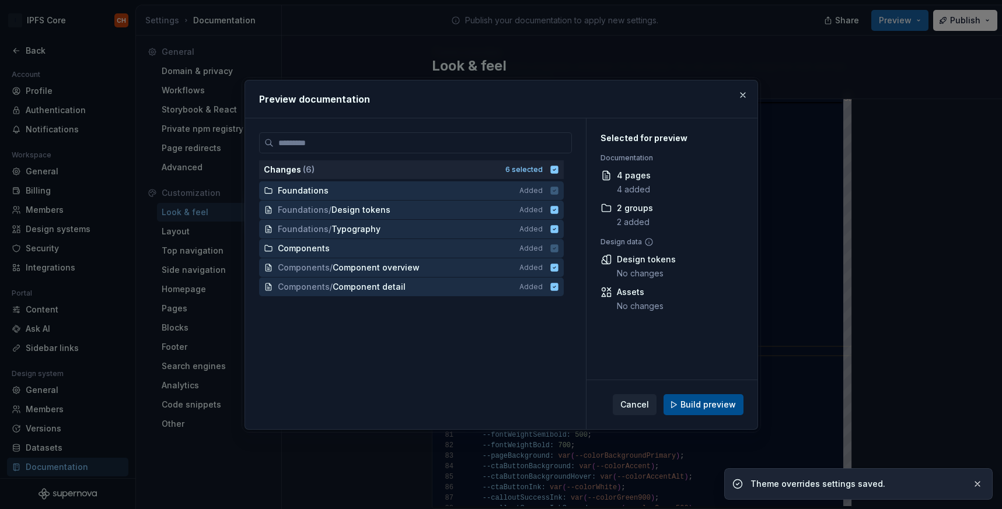
click at [717, 414] on button "Build preview" at bounding box center [703, 404] width 80 height 21
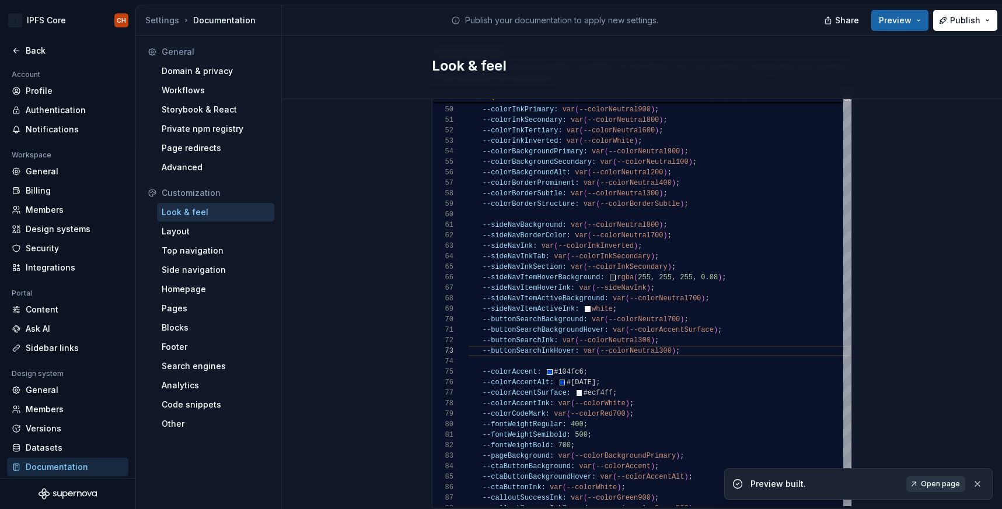
click at [950, 488] on span "Open page" at bounding box center [940, 484] width 39 height 9
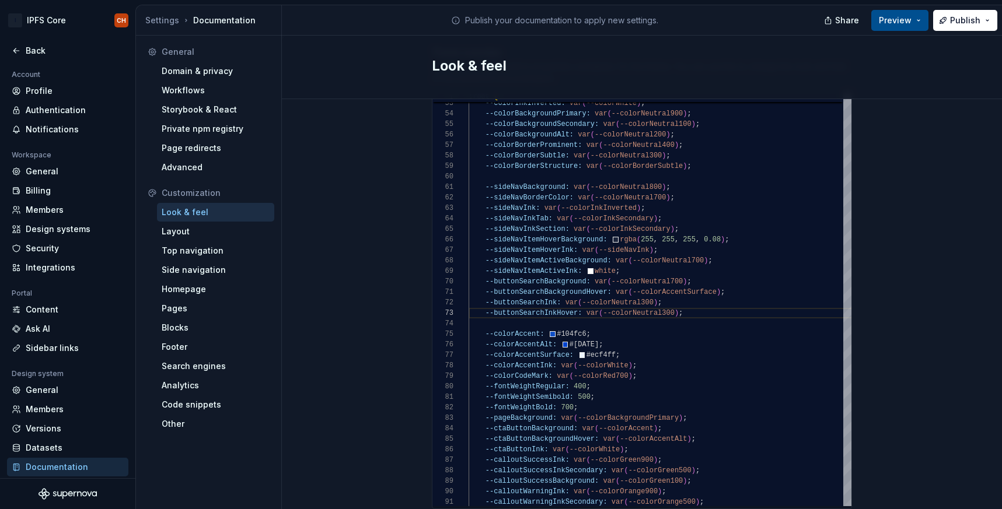
click at [902, 25] on span "Preview" at bounding box center [895, 21] width 33 height 12
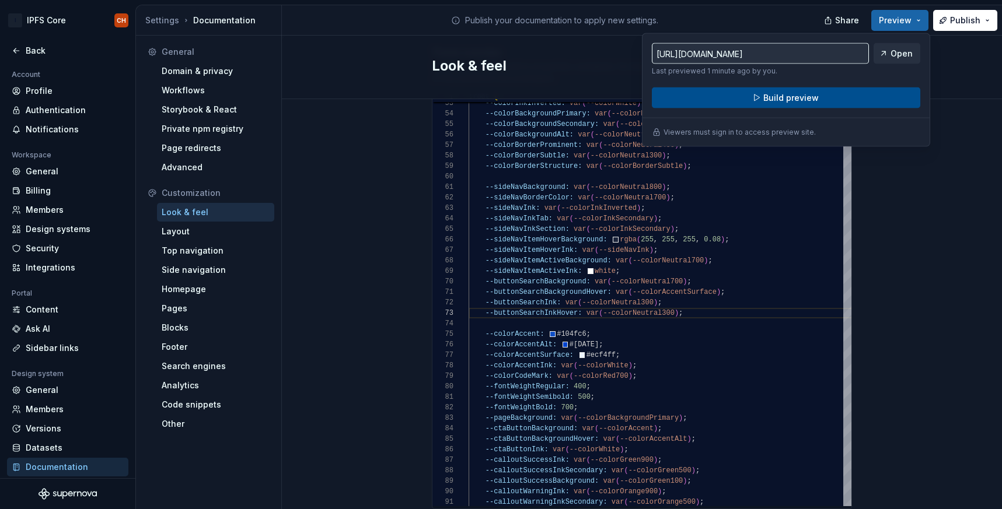
click at [811, 96] on span "Build preview" at bounding box center [790, 98] width 55 height 12
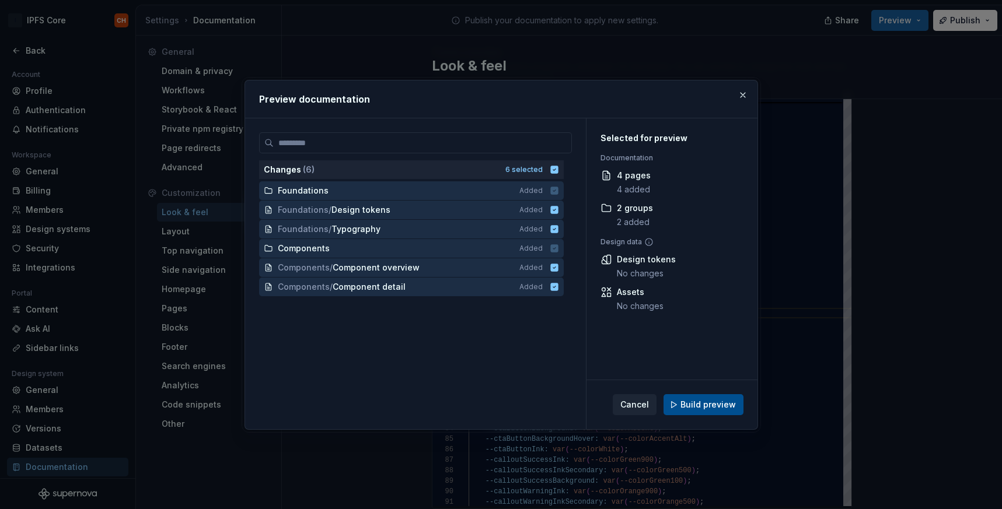
click at [699, 406] on span "Build preview" at bounding box center [707, 405] width 55 height 12
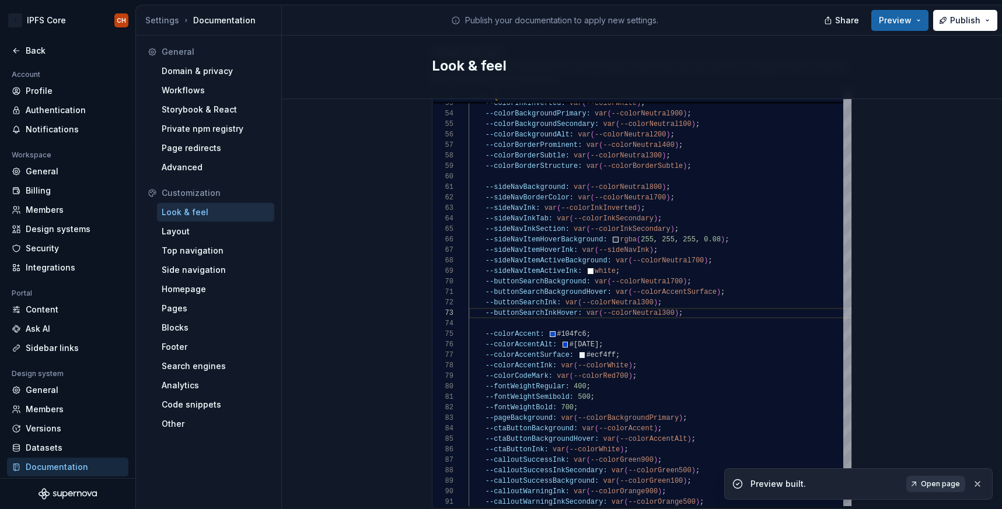
click at [930, 488] on span "Open page" at bounding box center [940, 484] width 39 height 9
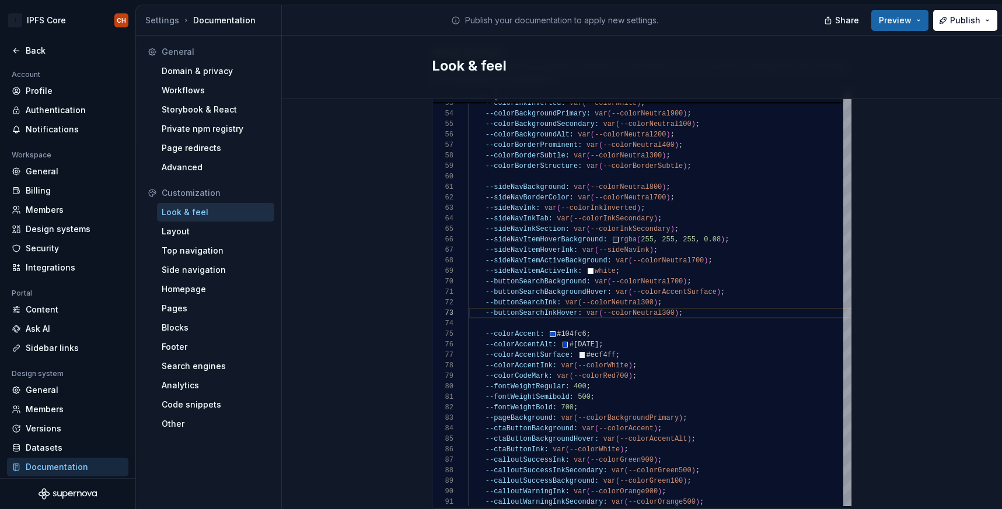
type textarea "*"
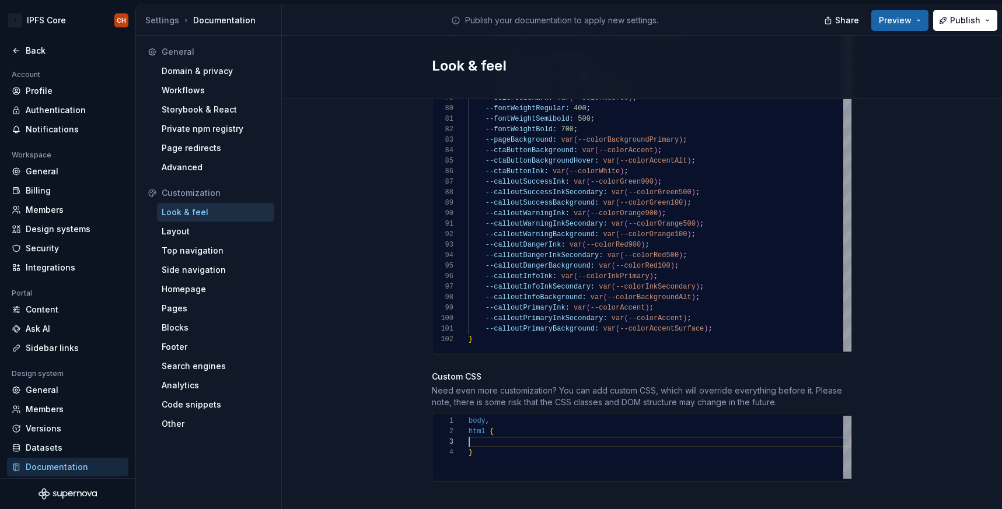
scroll to position [21, 0]
click at [508, 430] on div "body , html { }" at bounding box center [660, 447] width 383 height 63
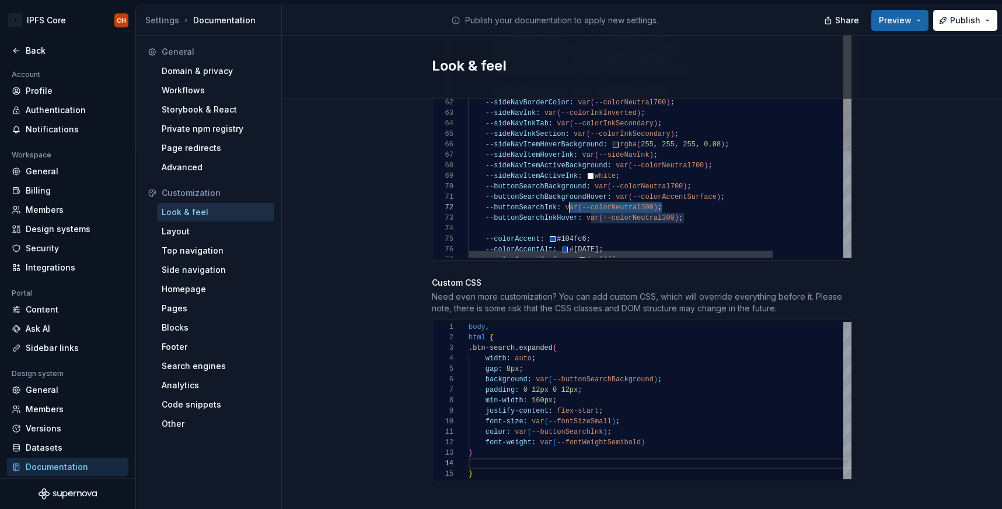
scroll to position [11, 97]
drag, startPoint x: 673, startPoint y: 195, endPoint x: 567, endPoint y: 195, distance: 106.8
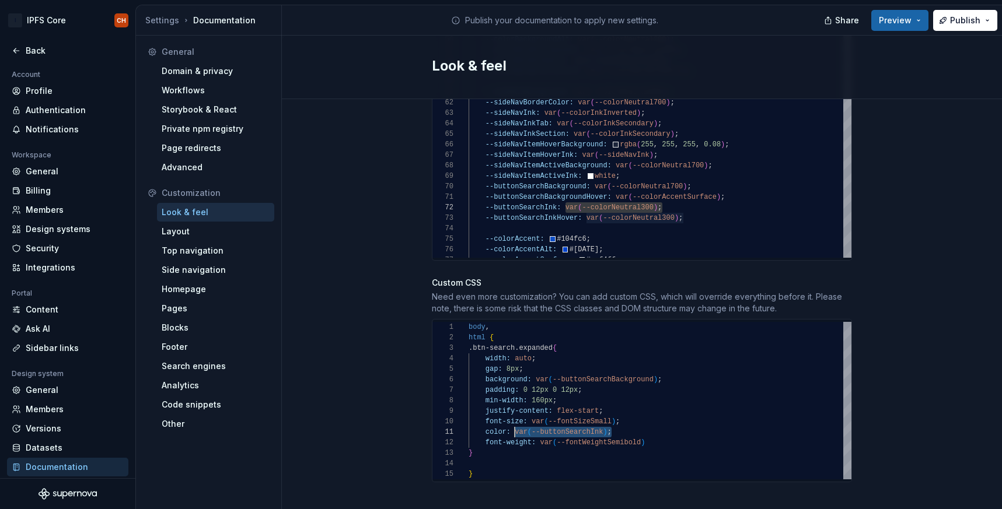
drag, startPoint x: 619, startPoint y: 422, endPoint x: 515, endPoint y: 419, distance: 103.3
click at [515, 419] on div "font-size: var ( --fontSizeSmall ) ; color: var ( --buttonSearchInk ) ; font-we…" at bounding box center [660, 401] width 383 height 158
type textarea "**********"
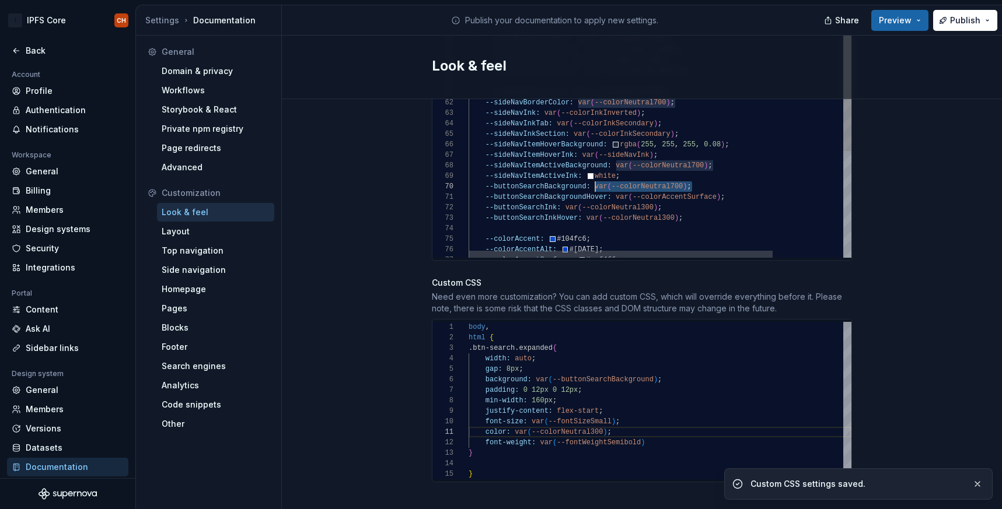
drag, startPoint x: 698, startPoint y: 172, endPoint x: 596, endPoint y: 172, distance: 101.5
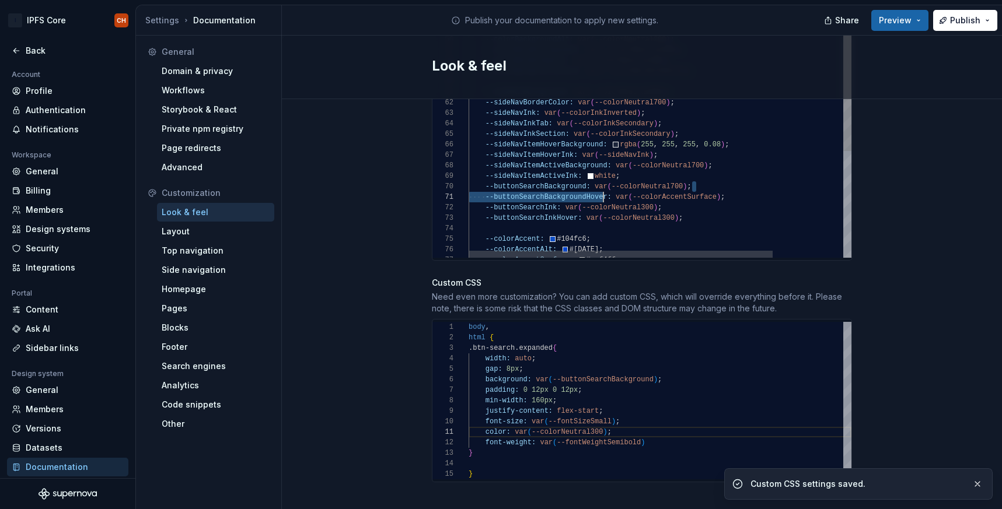
type textarea "**********"
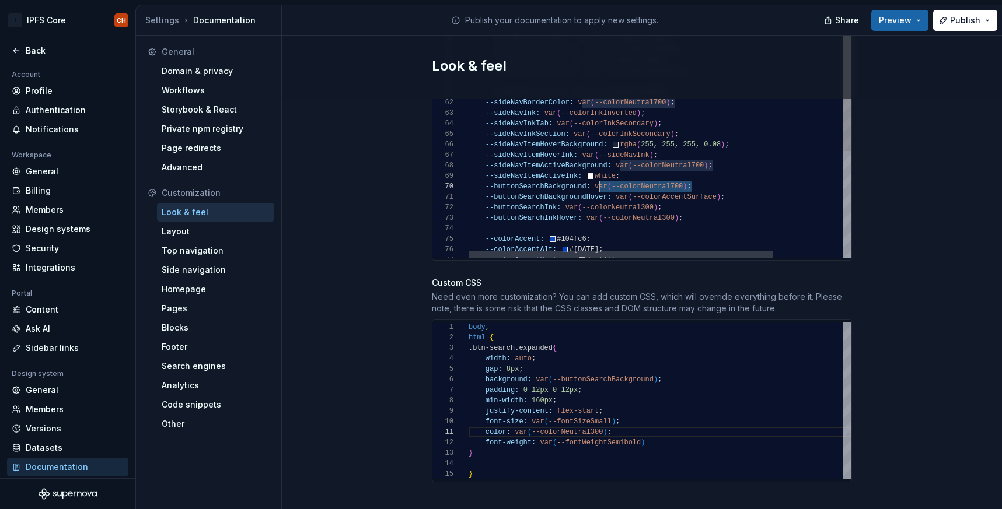
scroll to position [95, 127]
drag, startPoint x: 696, startPoint y: 175, endPoint x: 596, endPoint y: 176, distance: 100.4
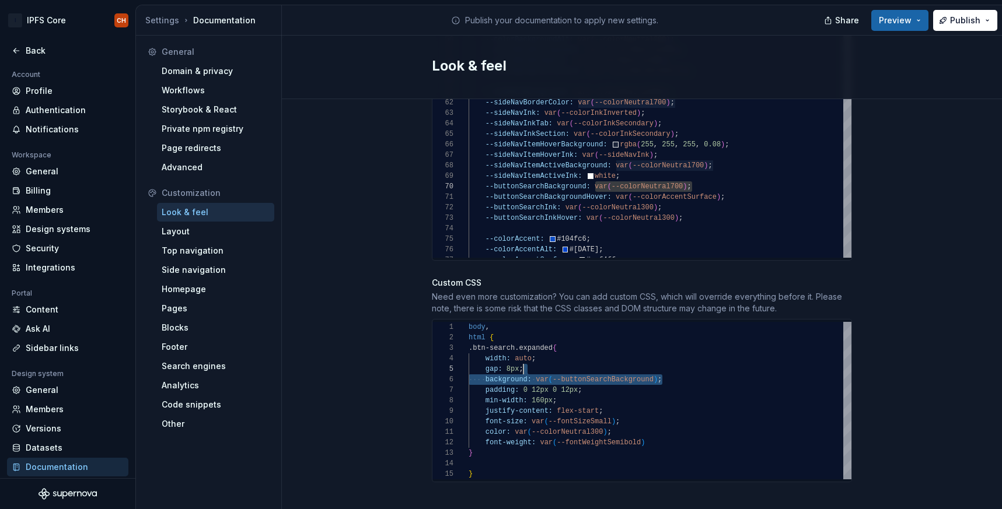
scroll to position [53, 68]
drag, startPoint x: 672, startPoint y: 366, endPoint x: 536, endPoint y: 371, distance: 136.0
click at [536, 371] on div "font-size: var ( --fontSizeSmall ) ; color: var ( --colorNeutral300 ) ; font-we…" at bounding box center [660, 401] width 383 height 158
drag, startPoint x: 540, startPoint y: 357, endPoint x: 483, endPoint y: 348, distance: 57.8
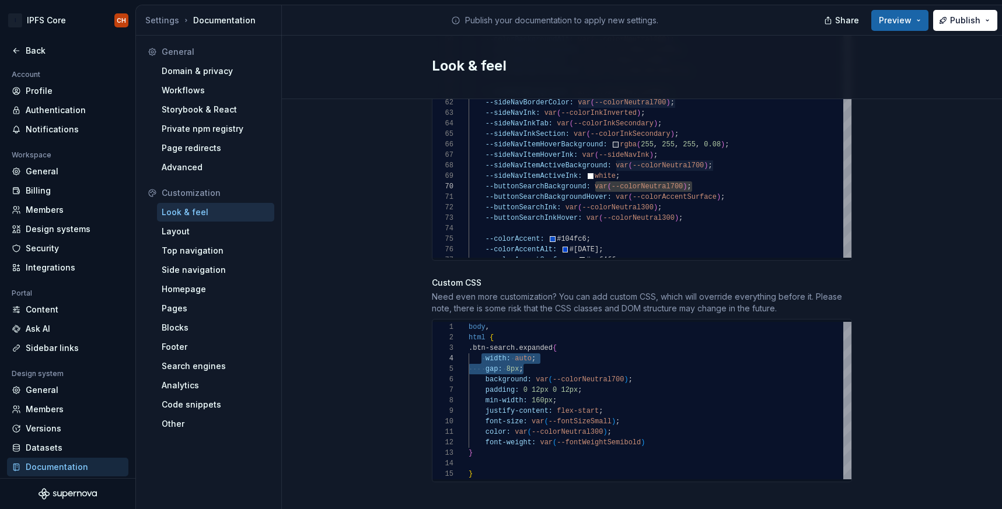
click at [483, 348] on div "font-size: var ( --fontSizeSmall ) ; color: var ( --colorNeutral300 ) ; font-we…" at bounding box center [660, 401] width 383 height 158
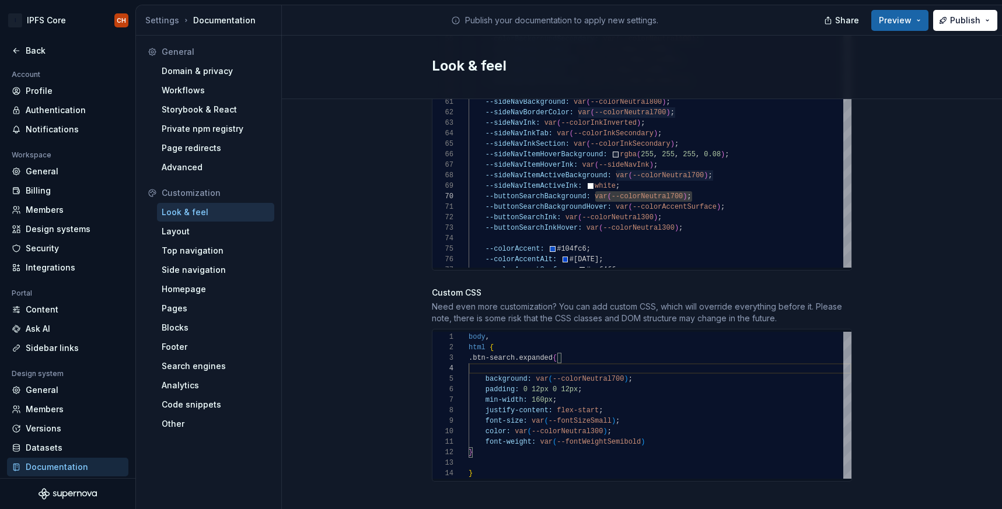
scroll to position [32, 0]
drag, startPoint x: 564, startPoint y: 389, endPoint x: 482, endPoint y: 378, distance: 83.0
click at [482, 378] on div "font-size: var ( --fontSizeSmall ) ; color: var ( --colorNeutral300 ) ; font-we…" at bounding box center [660, 405] width 383 height 147
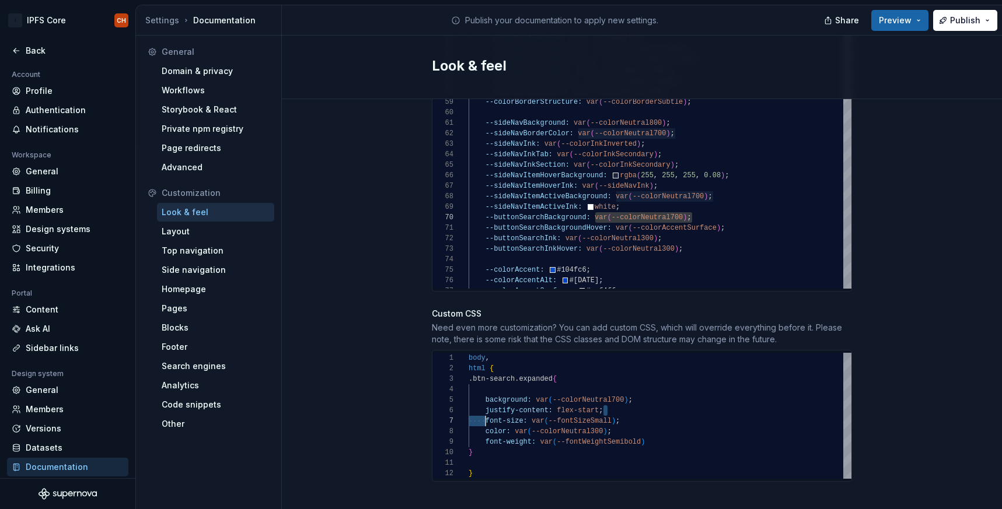
scroll to position [53, 17]
drag, startPoint x: 609, startPoint y: 401, endPoint x: 484, endPoint y: 400, distance: 125.5
click at [484, 400] on div "font-size: var ( --fontSizeSmall ) ; color: var ( --colorNeutral300 ) ; font-we…" at bounding box center [660, 416] width 383 height 126
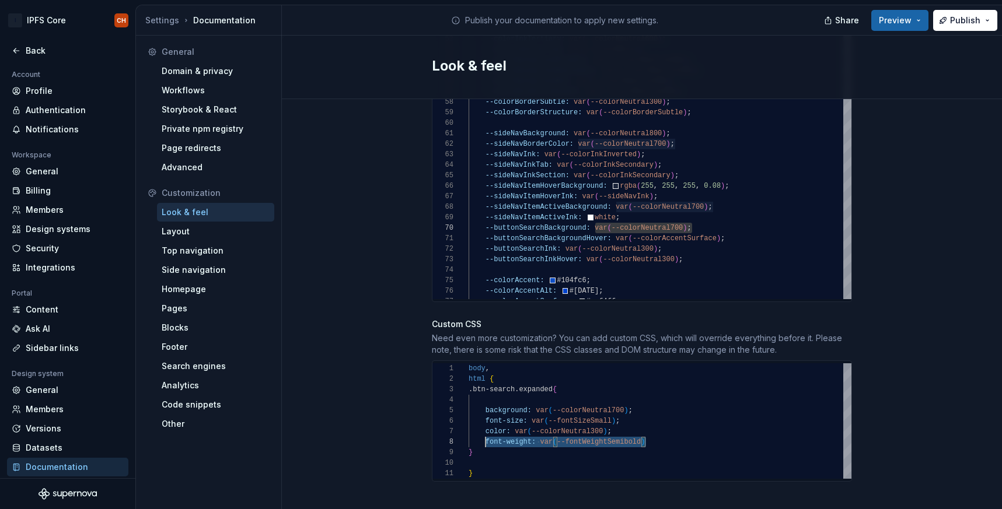
scroll to position [74, 13]
drag, startPoint x: 655, startPoint y: 432, endPoint x: 481, endPoint y: 431, distance: 173.3
click at [481, 431] on div "font-size: var ( --fontSizeSmall ) ; color: var ( --colorNeutral300 ) ; font-we…" at bounding box center [660, 422] width 383 height 116
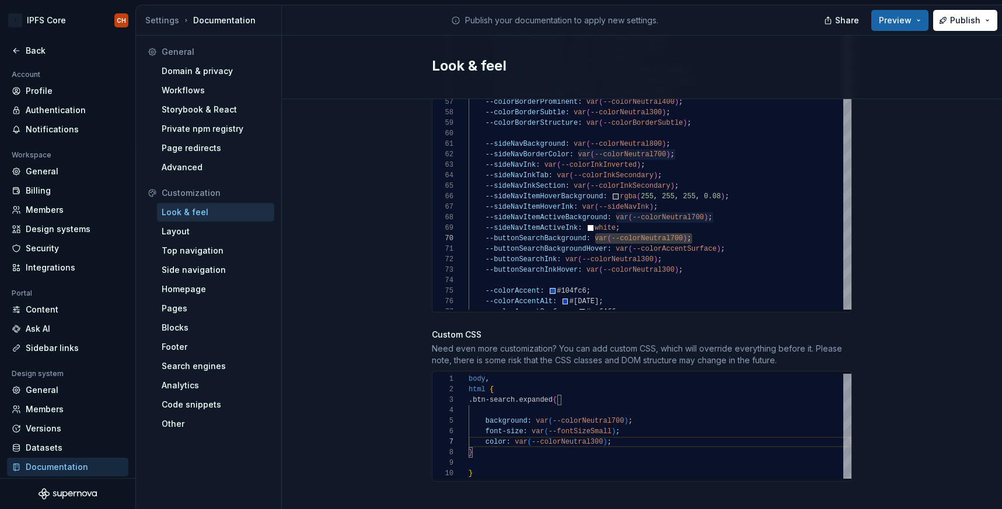
click at [512, 399] on div "font-size: var ( --fontSizeSmall ) ; color: var ( --colorNeutral300 ) ; } } bod…" at bounding box center [660, 426] width 383 height 105
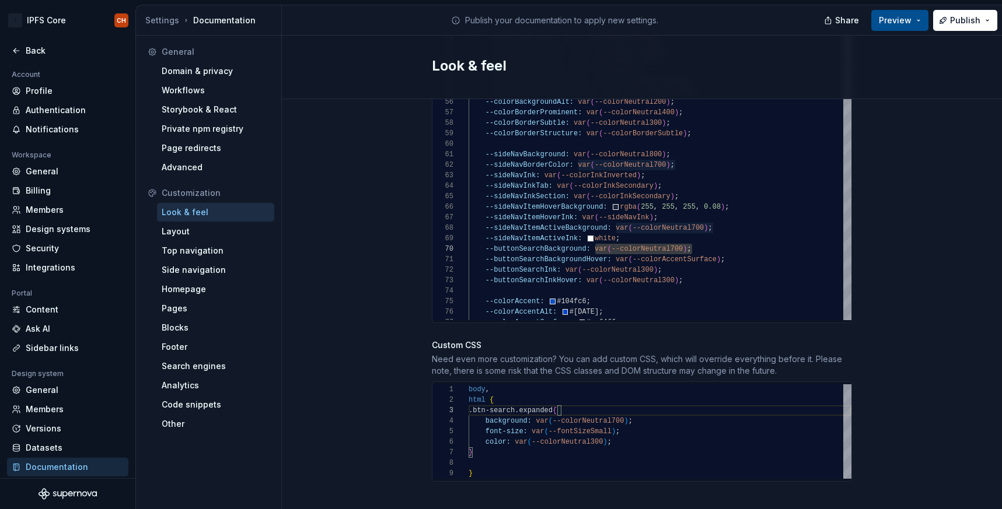
type textarea "**********"
click at [904, 29] on button "Preview" at bounding box center [899, 20] width 57 height 21
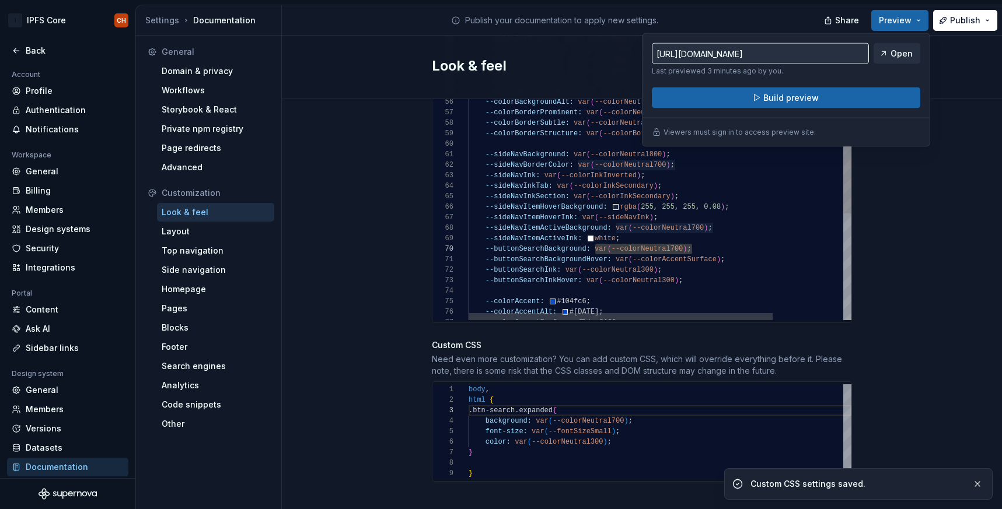
click at [712, 265] on div "--sideNavInkTab: var ( --colorInkSecondary ) ; --sideNavInkSection: var ( --col…" at bounding box center [704, 58] width 471 height 1078
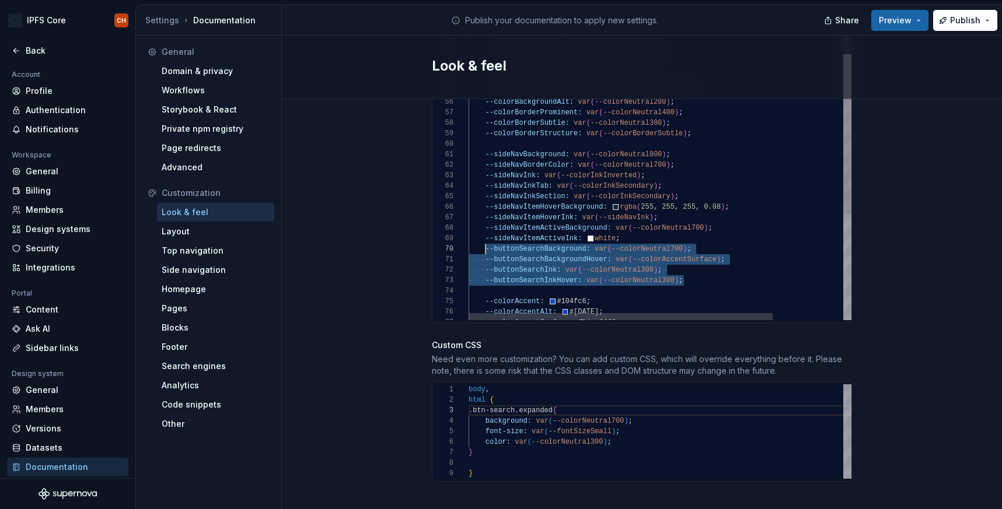
drag, startPoint x: 692, startPoint y: 268, endPoint x: 484, endPoint y: 240, distance: 210.3
click at [484, 240] on div "--sideNavInkTab: var ( --colorInkSecondary ) ; --sideNavInkSection: var ( --col…" at bounding box center [704, 58] width 471 height 1078
type textarea "**********"
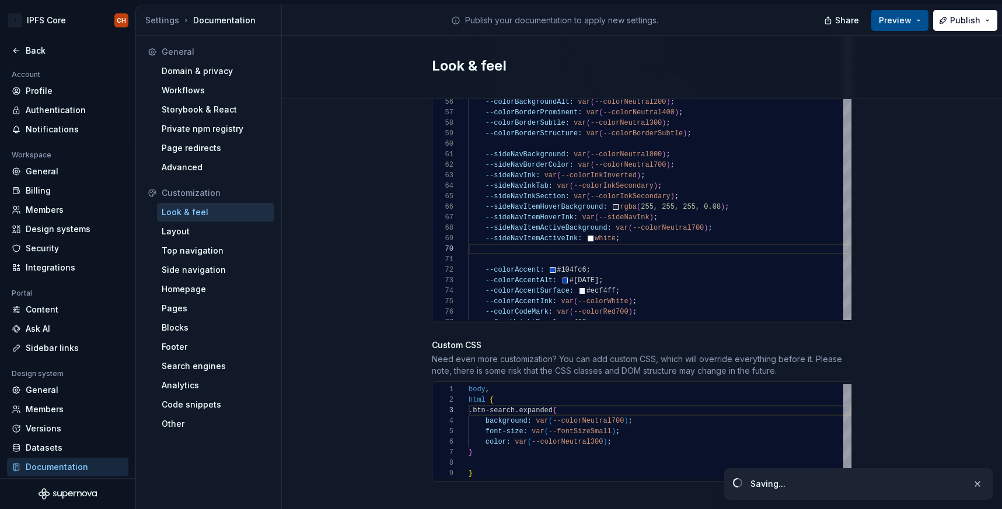
click at [891, 21] on span "Preview" at bounding box center [895, 21] width 33 height 12
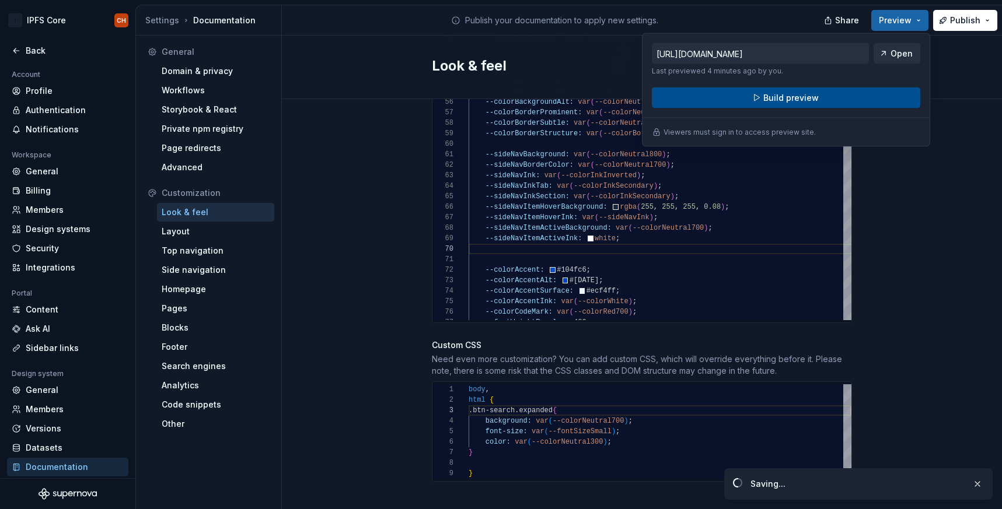
click at [801, 104] on button "Build preview" at bounding box center [786, 98] width 268 height 21
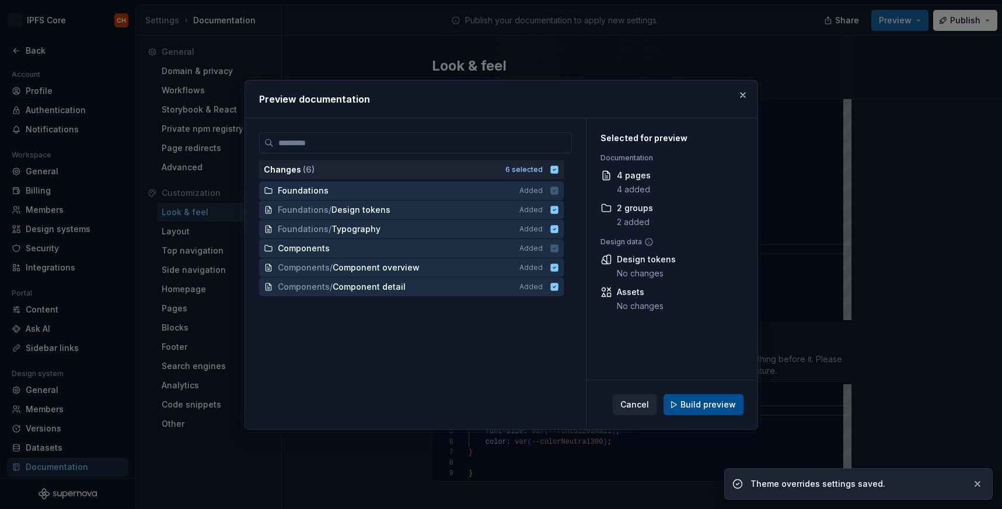
click at [705, 396] on button "Build preview" at bounding box center [703, 404] width 80 height 21
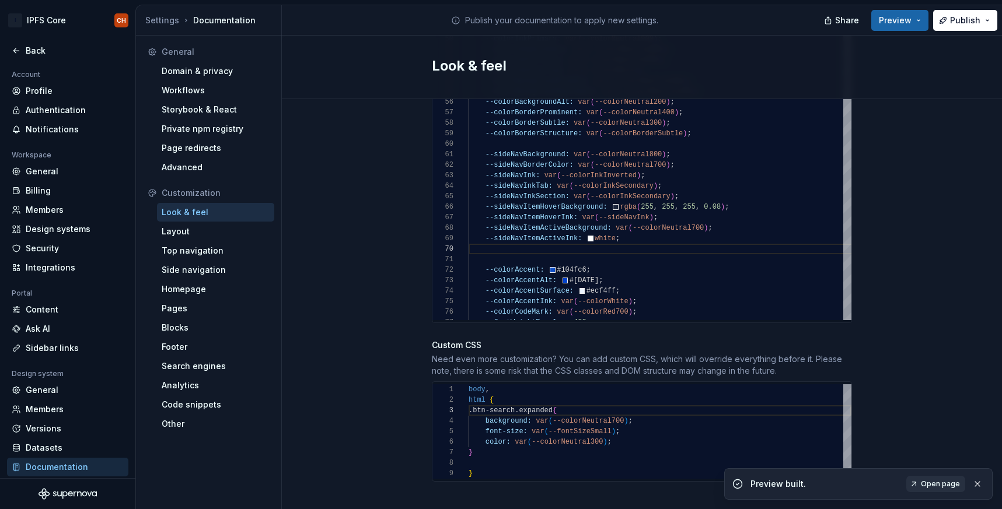
click at [935, 493] on div "Preview built. Open page" at bounding box center [858, 485] width 268 height 32
click at [934, 485] on span "Open page" at bounding box center [940, 484] width 39 height 9
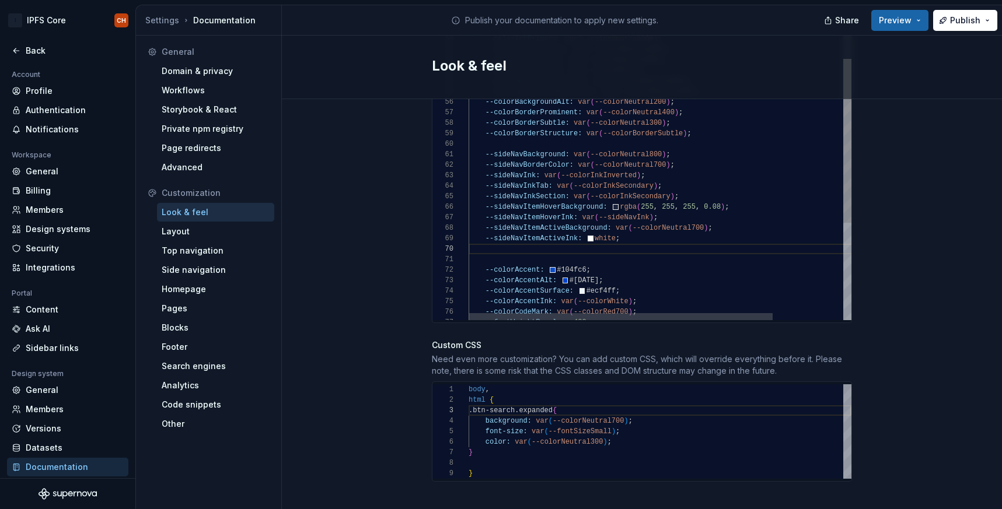
type textarea "*"
click at [480, 447] on div "font-size: var ( --fontSizeSmall ) ; color: var ( --colorNeutral300 ) ; } } bod…" at bounding box center [660, 432] width 383 height 95
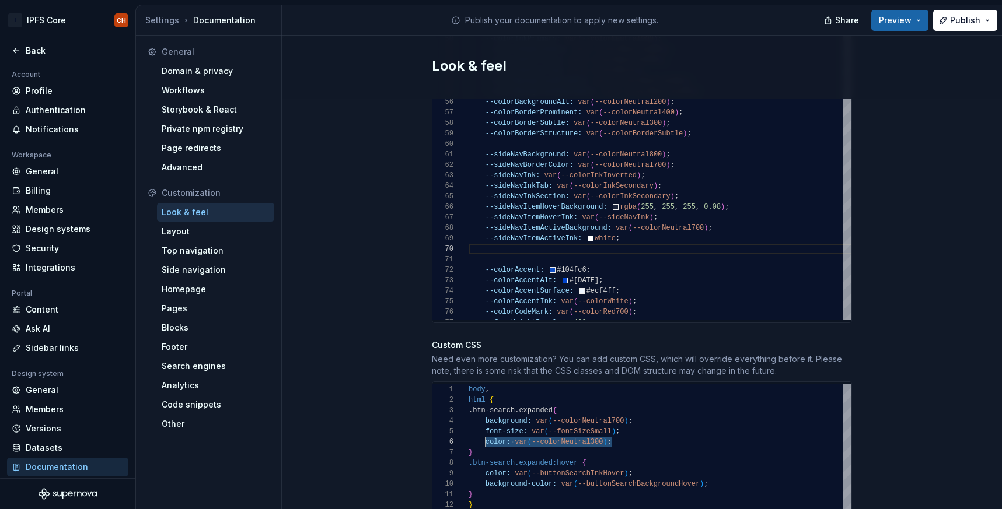
scroll to position [53, 17]
drag, startPoint x: 619, startPoint y: 431, endPoint x: 485, endPoint y: 430, distance: 133.0
click at [485, 430] on div "font-size: var ( --fontSizeSmall ) ; color: var ( --colorNeutral300 ) ; } .btn-…" at bounding box center [660, 448] width 383 height 126
drag, startPoint x: 635, startPoint y: 460, endPoint x: 484, endPoint y: 462, distance: 151.1
click at [484, 462] on div "font-size: var ( --fontSizeSmall ) ; color: var ( --colorNeutral300 ) ; } .btn-…" at bounding box center [660, 448] width 383 height 126
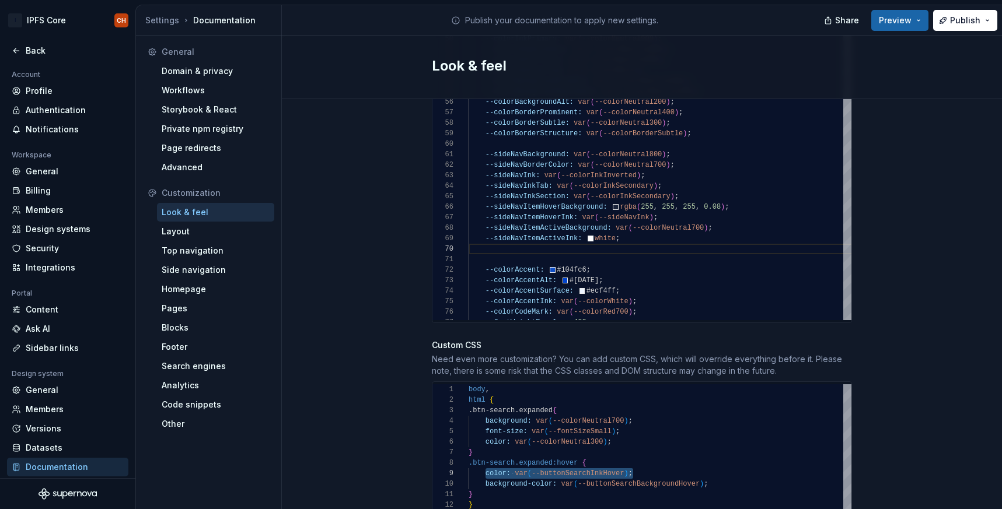
type textarea "**********"
click at [485, 462] on div "font-size: var ( --fontSizeSmall ) ; color: var ( --colorNeutral300 ) ; } .btn-…" at bounding box center [660, 448] width 383 height 126
drag, startPoint x: 633, startPoint y: 411, endPoint x: 534, endPoint y: 411, distance: 98.6
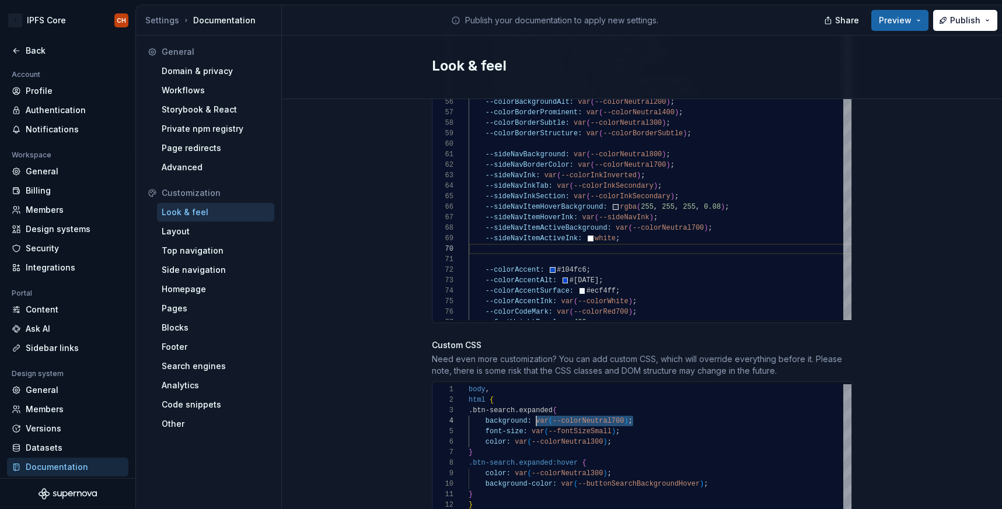
click at [534, 411] on div "font-size: var ( --fontSizeSmall ) ; color: var ( --colorNeutral300 ) ; } .btn-…" at bounding box center [660, 448] width 383 height 126
type textarea "*"
drag, startPoint x: 717, startPoint y: 471, endPoint x: 561, endPoint y: 471, distance: 156.4
click at [561, 471] on div "font-size: var ( --fontSizeSmall ) ; color: var ( --colorNeutral300 ) ; } .btn-…" at bounding box center [660, 448] width 383 height 126
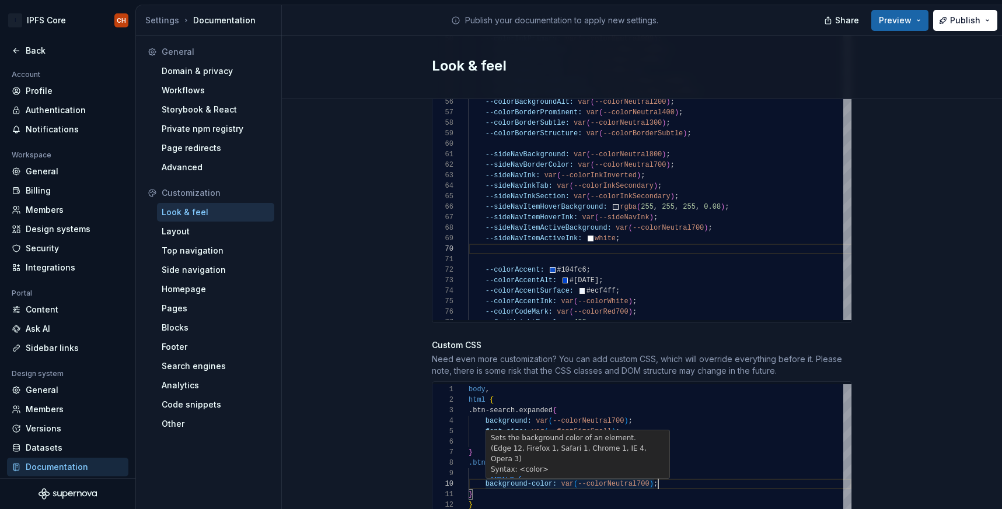
scroll to position [95, 169]
click at [639, 471] on div "font-size: var ( --fontSizeSmall ) ; color: var ( --colorNeutral300 ) ; } .btn-…" at bounding box center [660, 448] width 383 height 126
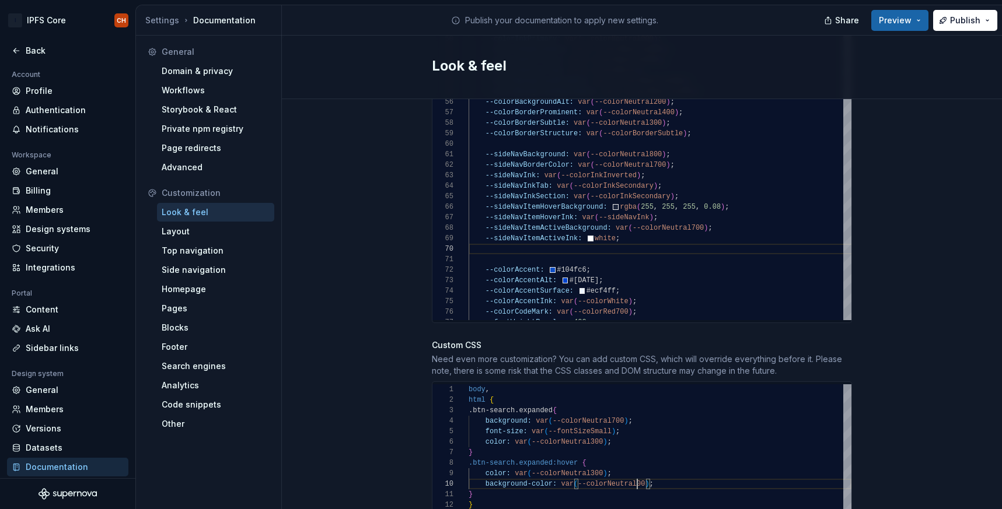
scroll to position [95, 173]
type textarea "**********"
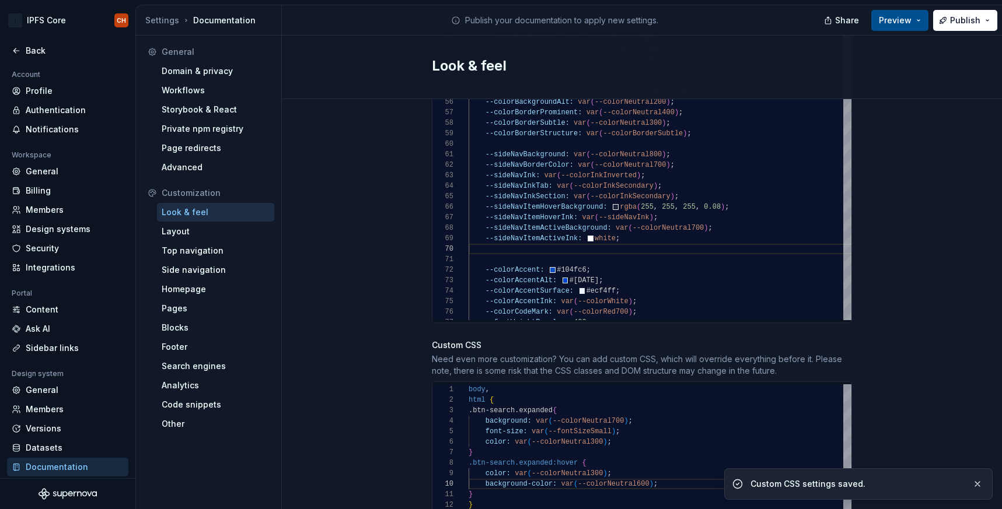
click at [903, 18] on span "Preview" at bounding box center [895, 21] width 33 height 12
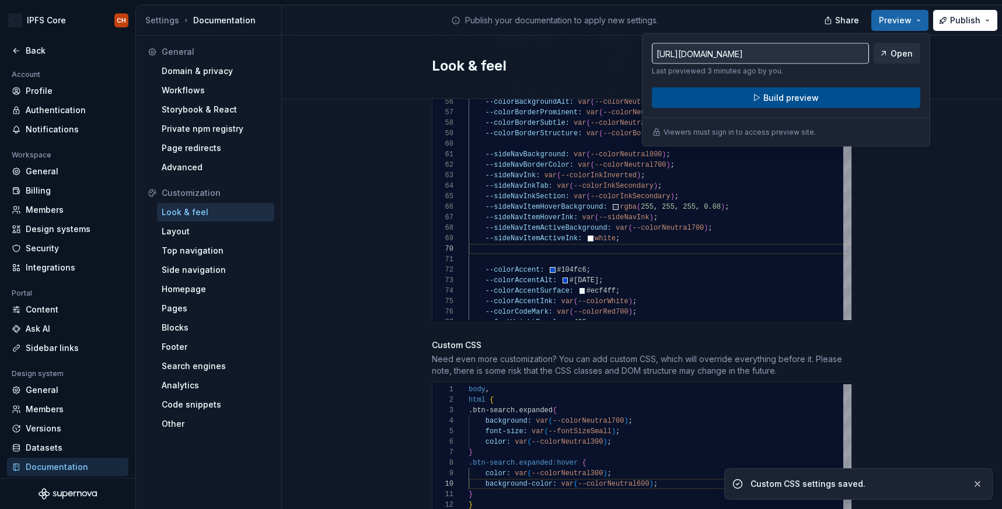
click at [805, 91] on button "Build preview" at bounding box center [786, 98] width 268 height 21
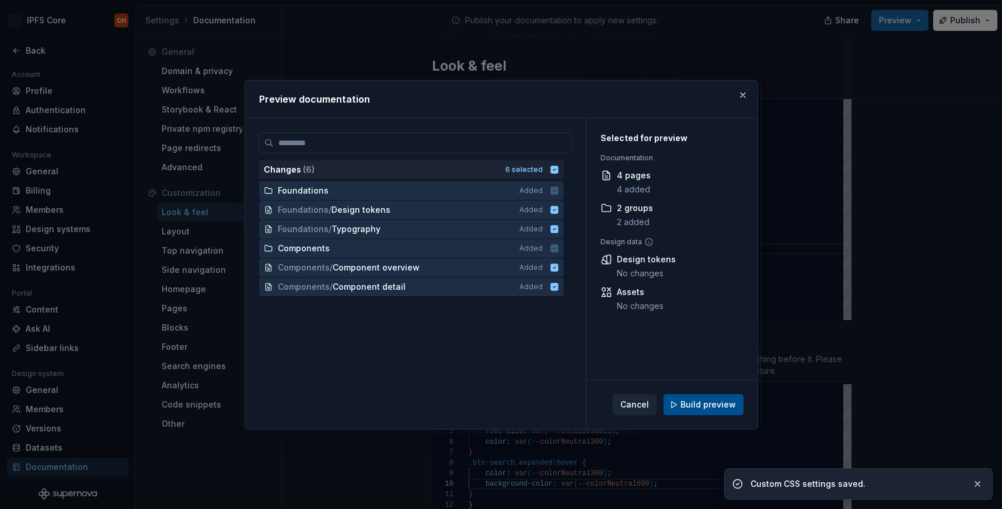
click at [721, 398] on button "Build preview" at bounding box center [703, 404] width 80 height 21
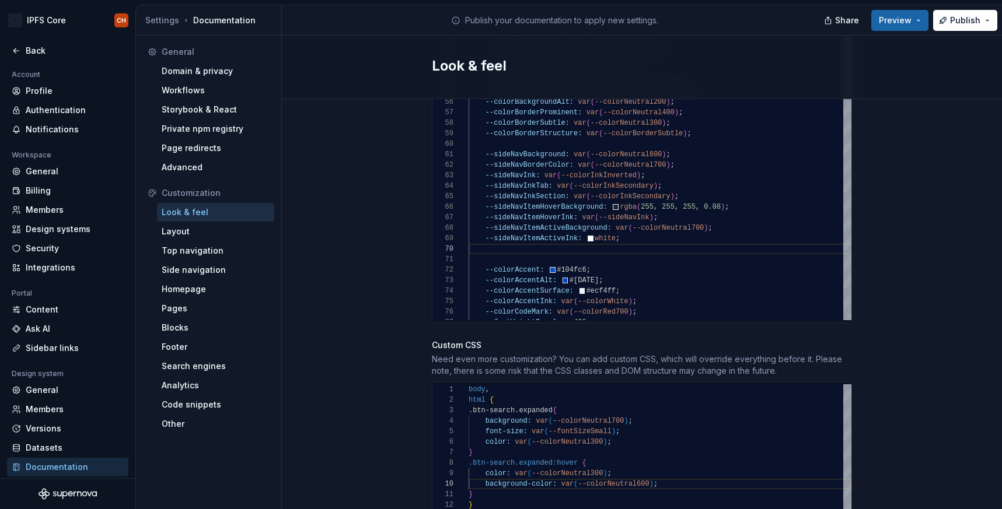
type textarea "*"
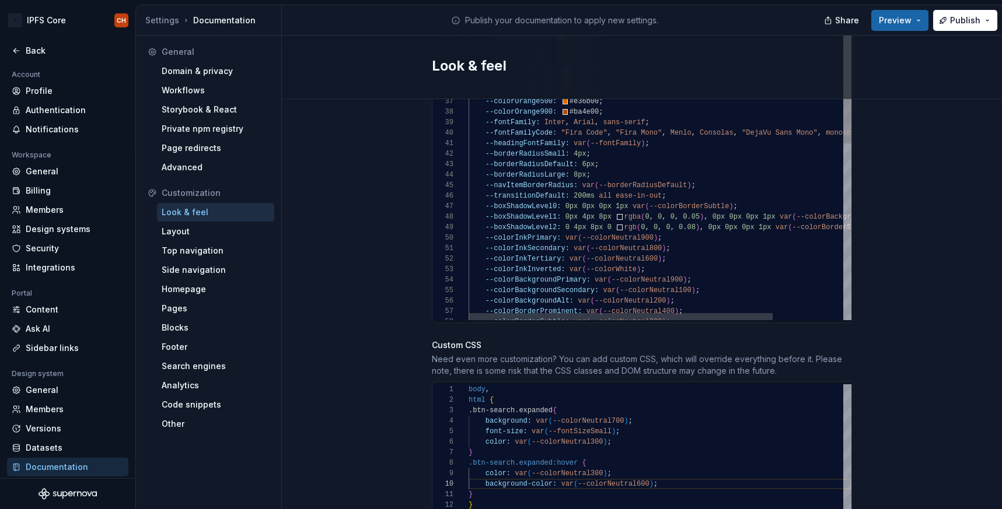
type textarea "**********"
click at [644, 226] on div "--colorBorderProminent: var ( --colorNeutral400 ) ; --colorBackgroundAlt: var (…" at bounding box center [704, 241] width 471 height 1047
type textarea "*"
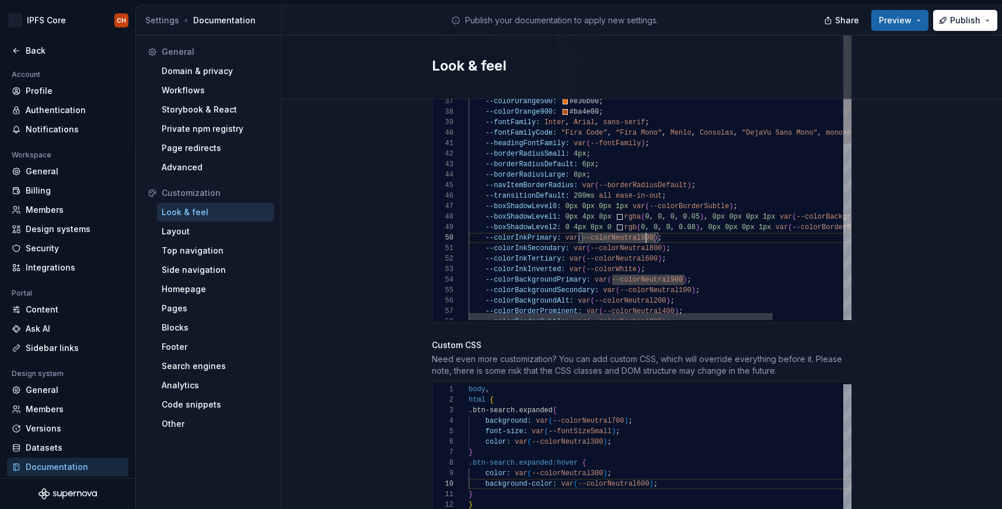
click at [654, 237] on div "--colorBorderProminent: var ( --colorNeutral400 ) ; --colorBackgroundAlt: var (…" at bounding box center [704, 241] width 471 height 1047
drag, startPoint x: 651, startPoint y: 259, endPoint x: 570, endPoint y: 255, distance: 81.2
click at [570, 255] on div "--colorBorderProminent: var ( --colorNeutral400 ) ; --colorBackgroundAlt: var (…" at bounding box center [704, 241] width 471 height 1047
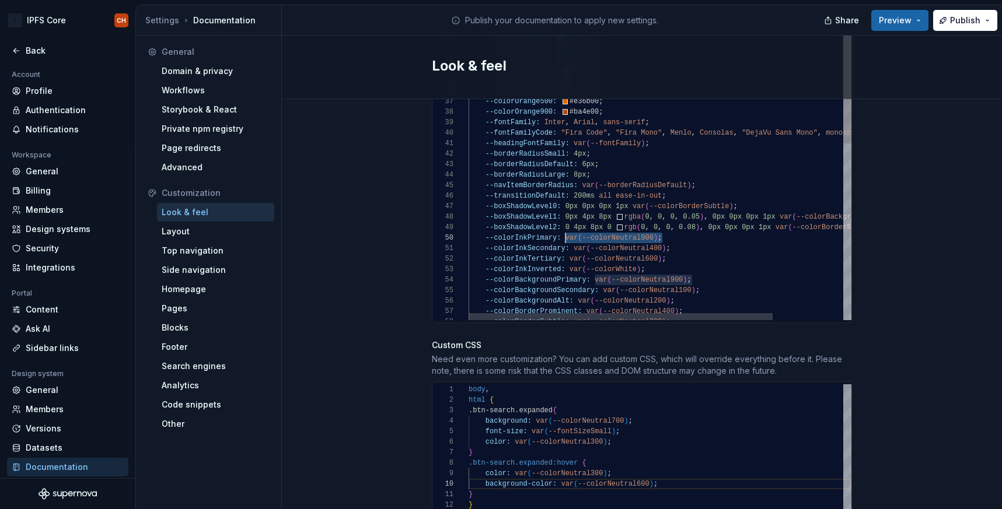
drag, startPoint x: 670, startPoint y: 226, endPoint x: 565, endPoint y: 223, distance: 105.7
click at [565, 223] on div "--colorBorderProminent: var ( --colorNeutral400 ) ; --colorBackgroundAlt: var (…" at bounding box center [704, 241] width 471 height 1047
click at [649, 247] on div "--colorBorderProminent: var ( --colorNeutral400 ) ; --colorBackgroundAlt: var (…" at bounding box center [704, 241] width 471 height 1047
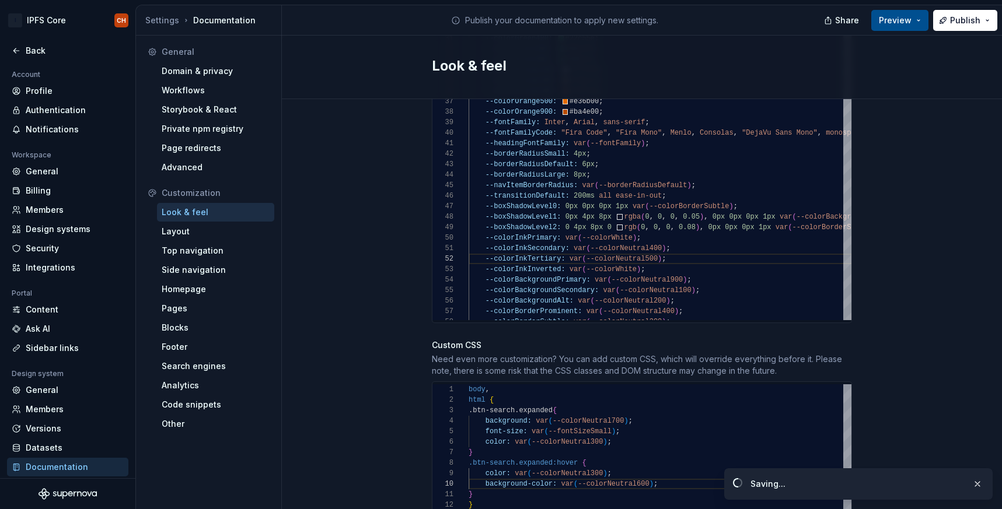
click at [899, 19] on span "Preview" at bounding box center [895, 21] width 33 height 12
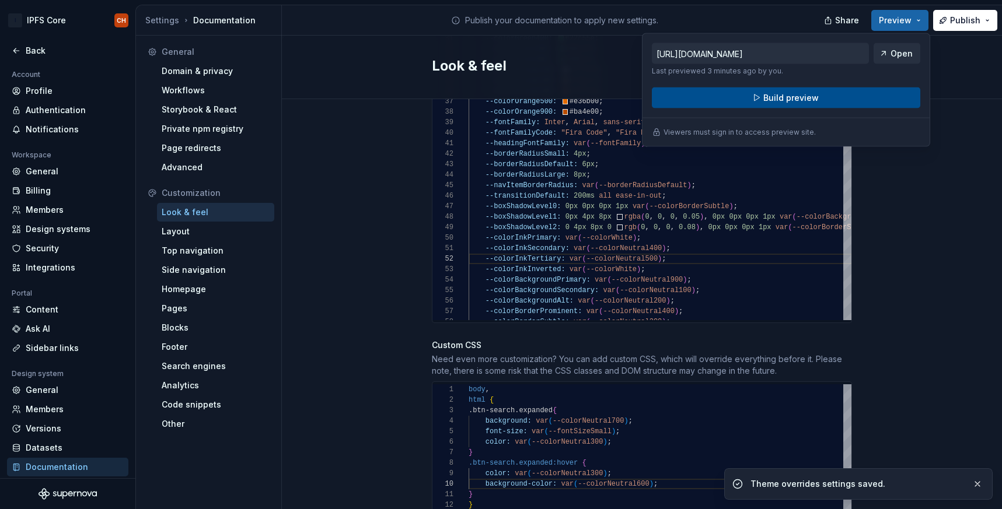
click at [818, 102] on button "Build preview" at bounding box center [786, 98] width 268 height 21
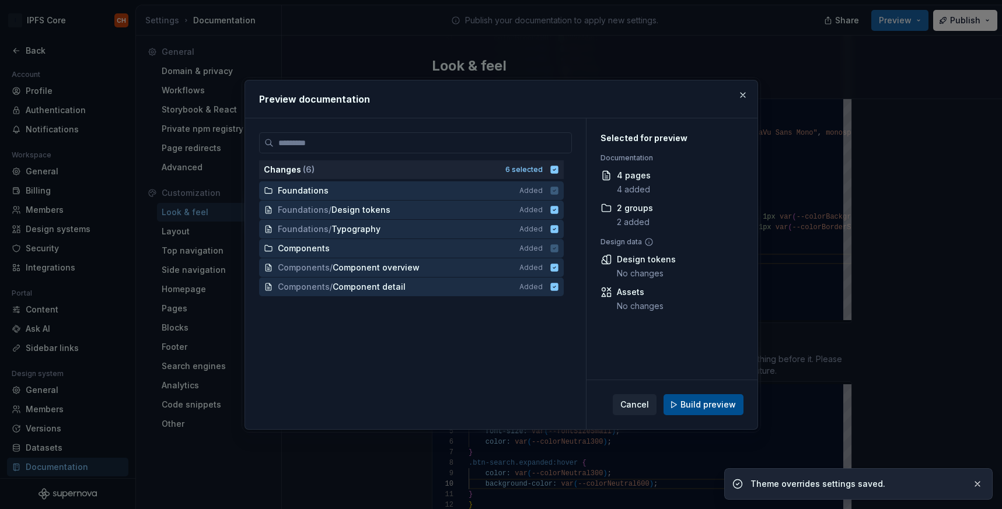
click at [699, 406] on span "Build preview" at bounding box center [707, 405] width 55 height 12
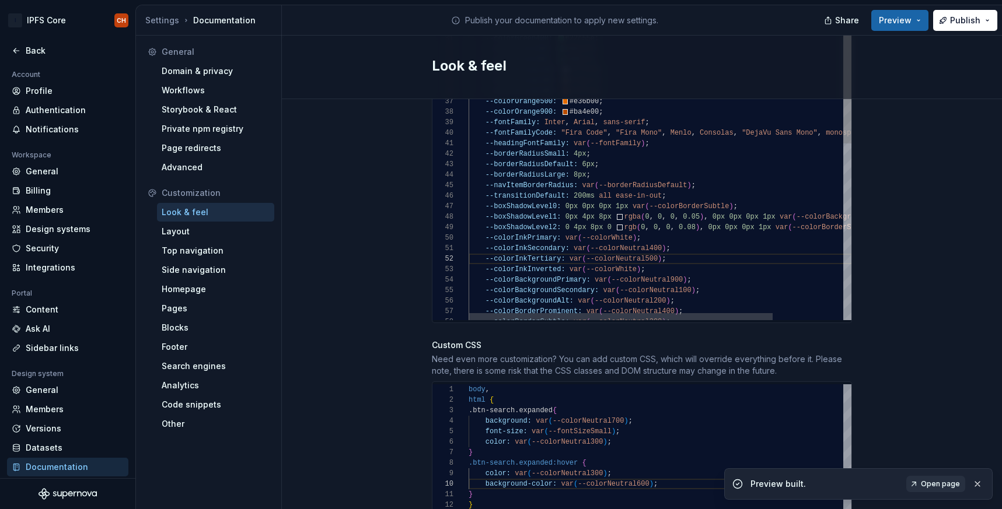
click at [684, 278] on div "--colorBorderProminent: var ( --colorNeutral400 ) ; --colorBackgroundAlt: var (…" at bounding box center [704, 241] width 471 height 1047
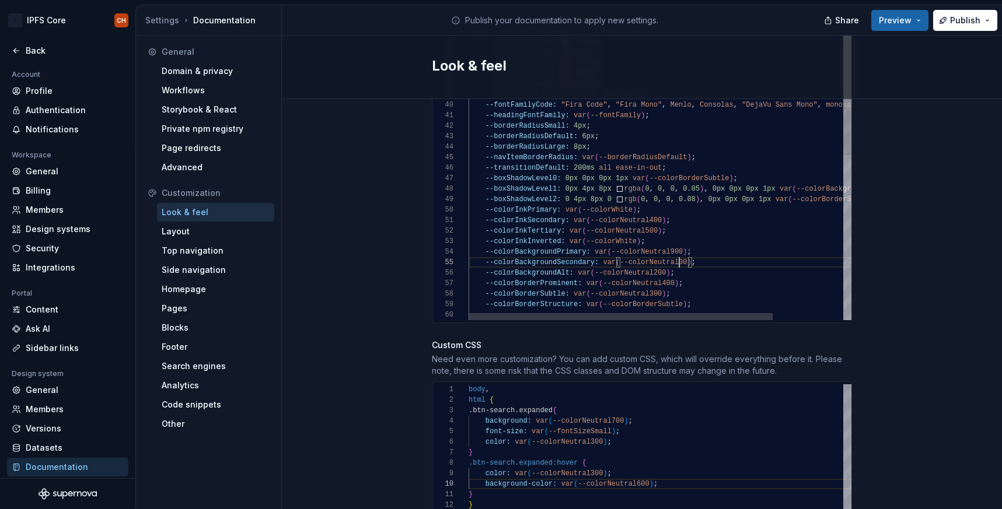
scroll to position [42, 215]
type textarea "**********"
click at [916, 22] on button "Preview" at bounding box center [899, 20] width 57 height 21
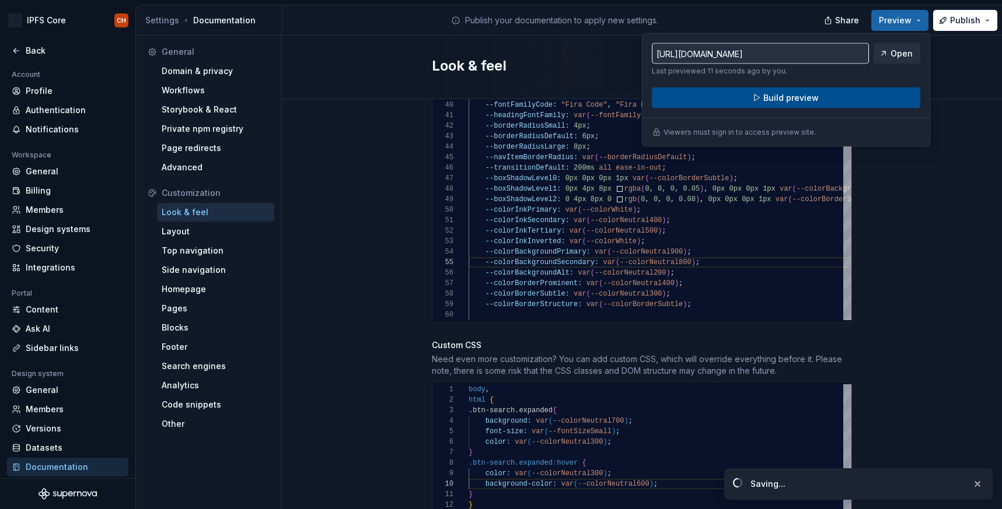
click at [835, 97] on button "Build preview" at bounding box center [786, 98] width 268 height 21
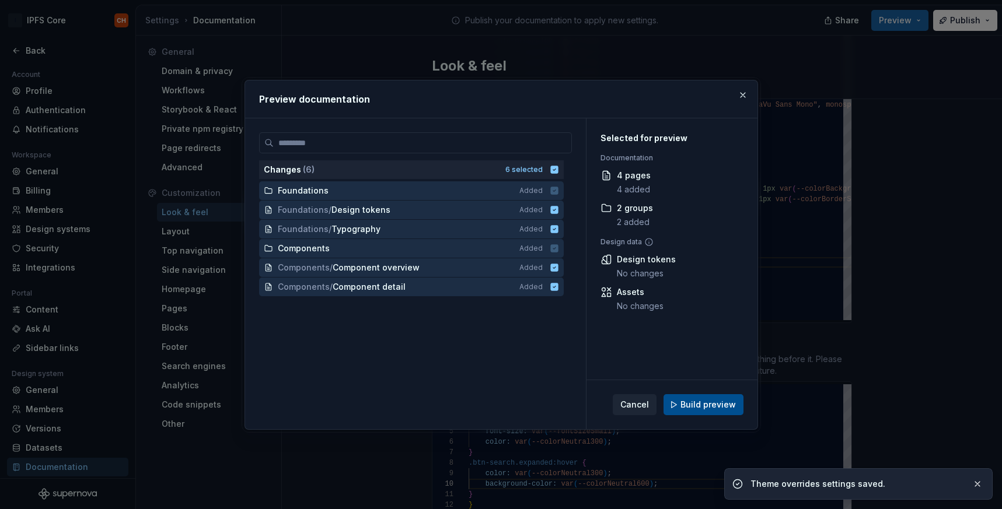
click at [688, 404] on span "Build preview" at bounding box center [707, 405] width 55 height 12
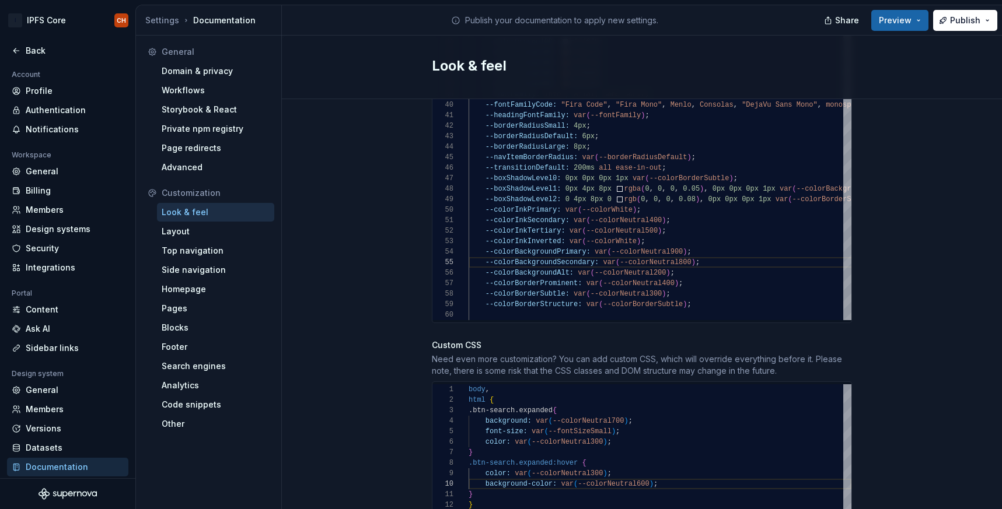
type textarea "*"
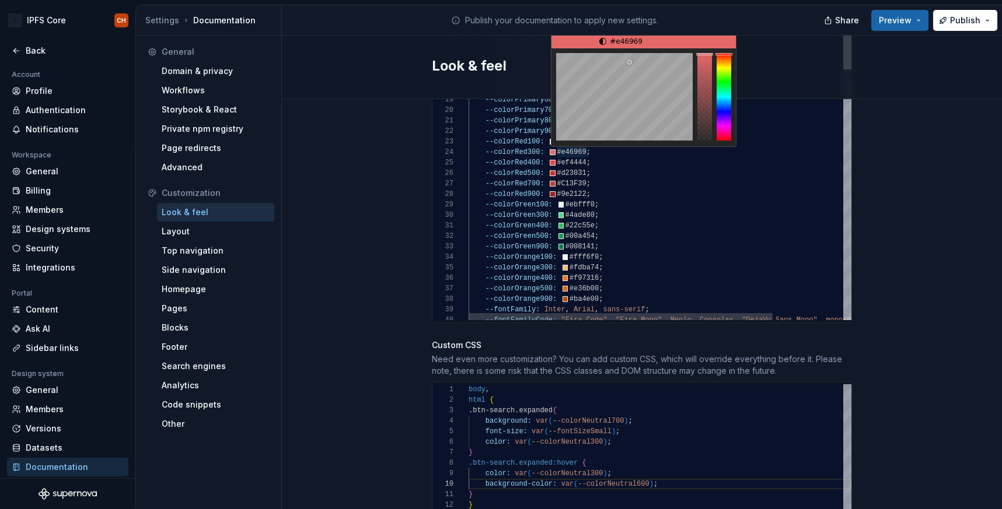
type textarea "**********"
click at [640, 211] on div "--fontFamilyCode: "Fira Code" , "Fira Mono" , Menlo , Consolas , "DejaVu Sans M…" at bounding box center [704, 428] width 471 height 1047
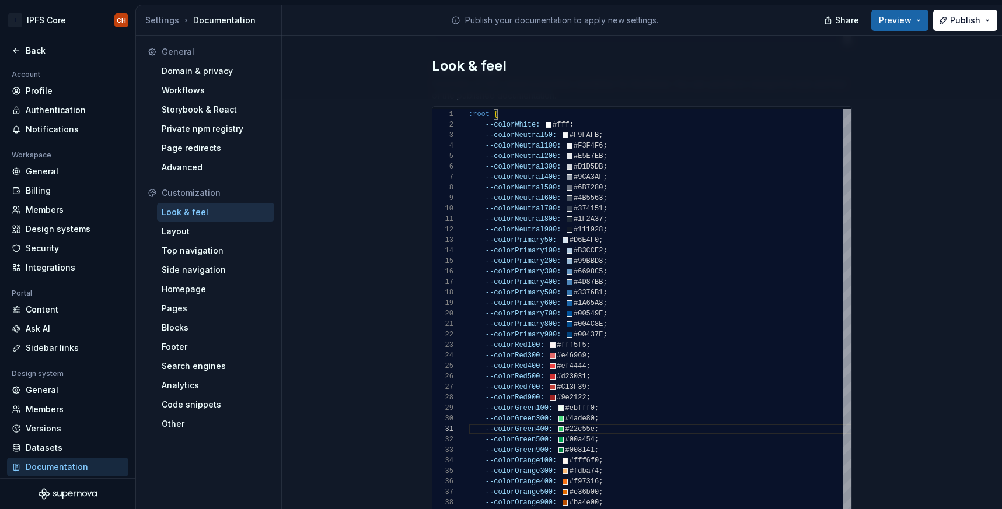
scroll to position [648, 0]
type textarea "*"
type textarea "**********"
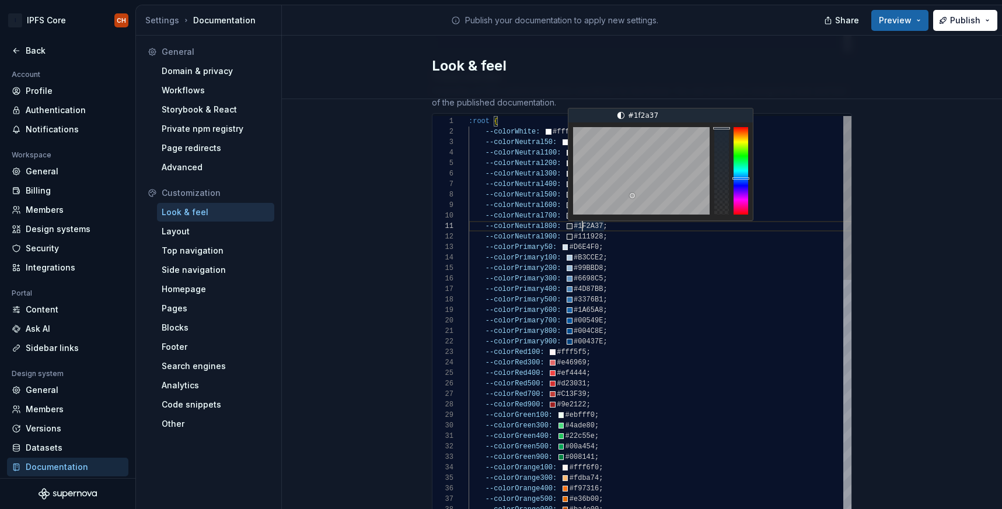
scroll to position [0, 130]
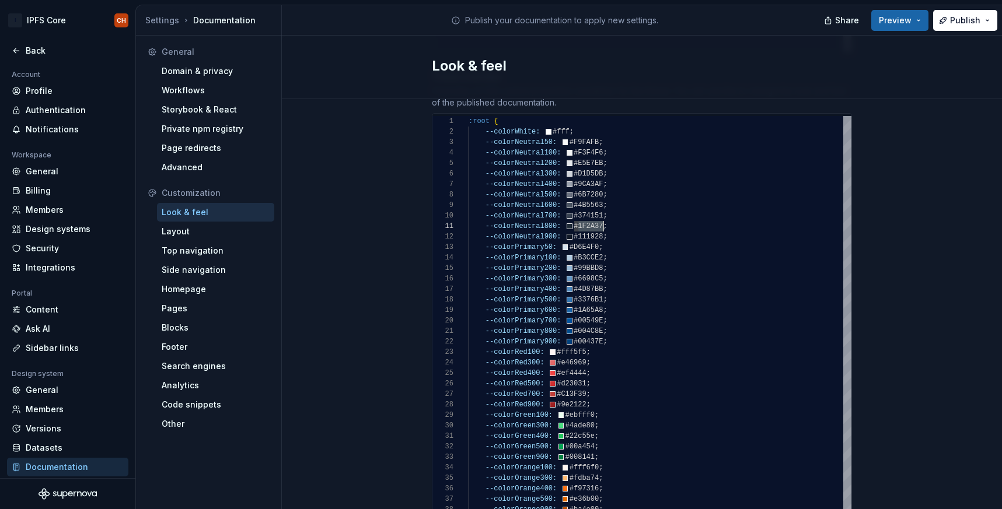
type textarea "*"
type textarea "**********"
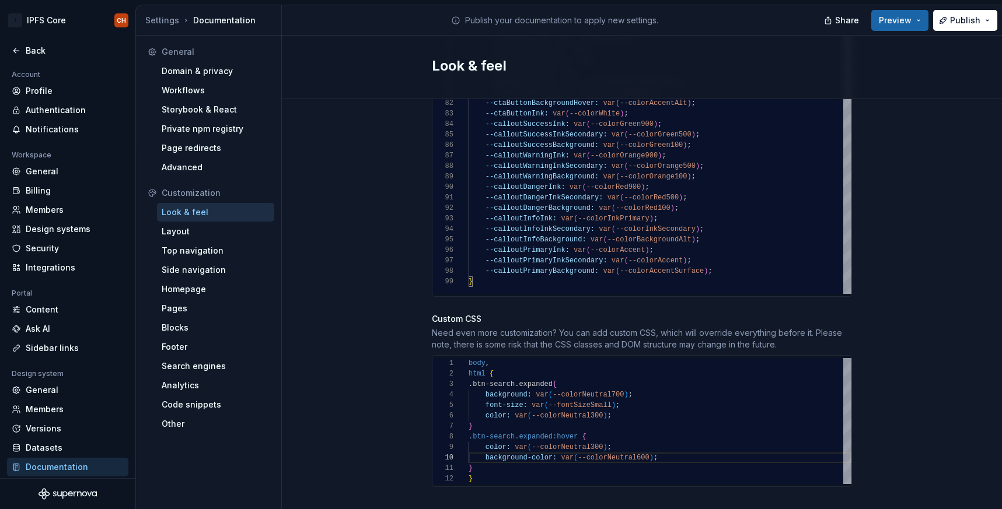
scroll to position [886, 0]
type textarea "*"
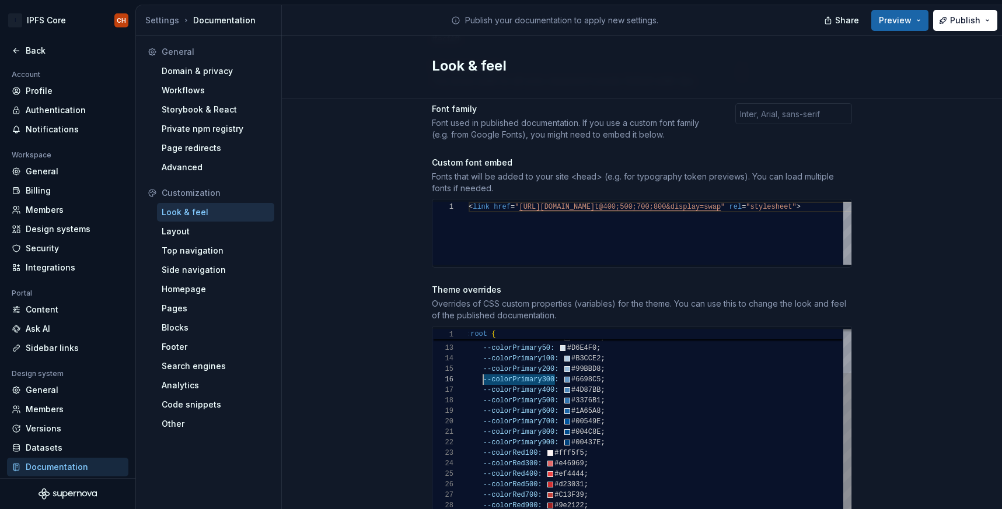
scroll to position [53, 13]
drag, startPoint x: 554, startPoint y: 368, endPoint x: 480, endPoint y: 369, distance: 74.7
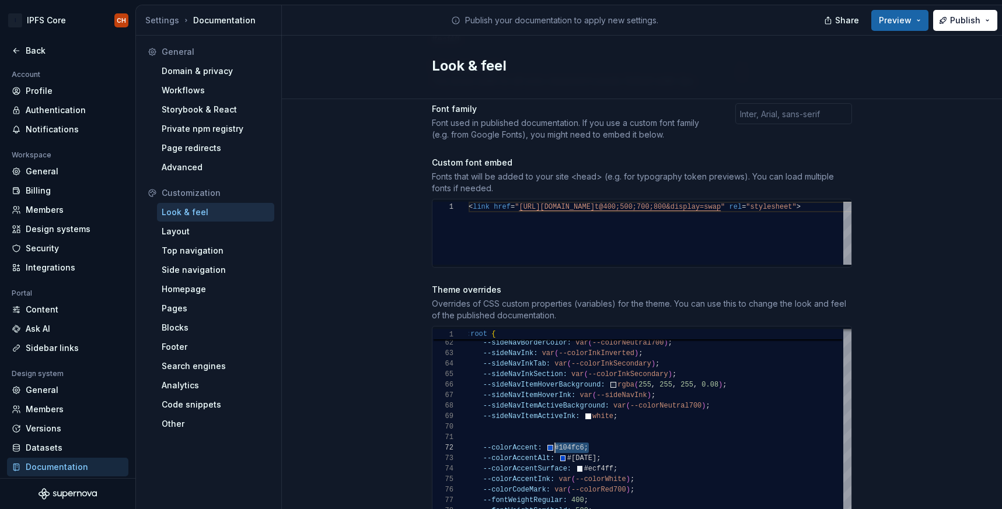
drag, startPoint x: 590, startPoint y: 435, endPoint x: 547, endPoint y: 435, distance: 43.2
click at [547, 435] on div "--sideNavBackground: var ( --colorNeutral800 ) ; --sideNavBorderColor: var ( --…" at bounding box center [701, 220] width 471 height 1047
click at [557, 437] on div "--sideNavBackground: var ( --colorNeutral800 ) ; --sideNavBorderColor: var ( --…" at bounding box center [701, 220] width 471 height 1047
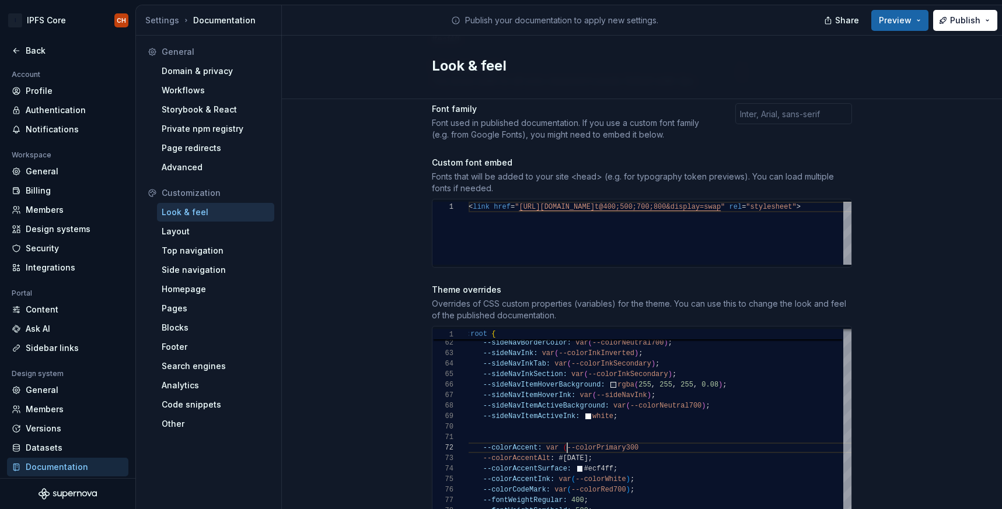
click at [659, 438] on div "--sideNavBackground: var ( --colorNeutral800 ) ; --sideNavBorderColor: var ( --…" at bounding box center [701, 220] width 471 height 1047
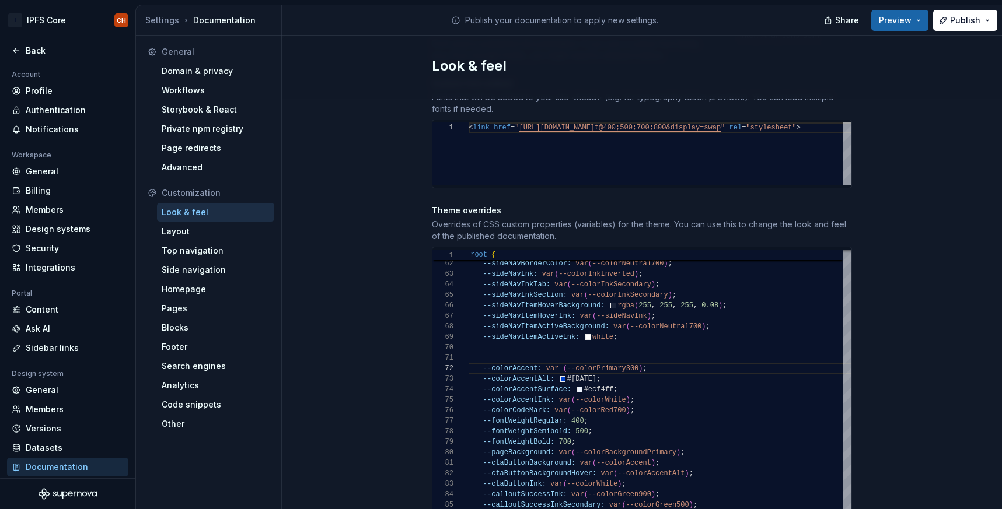
scroll to position [518, 0]
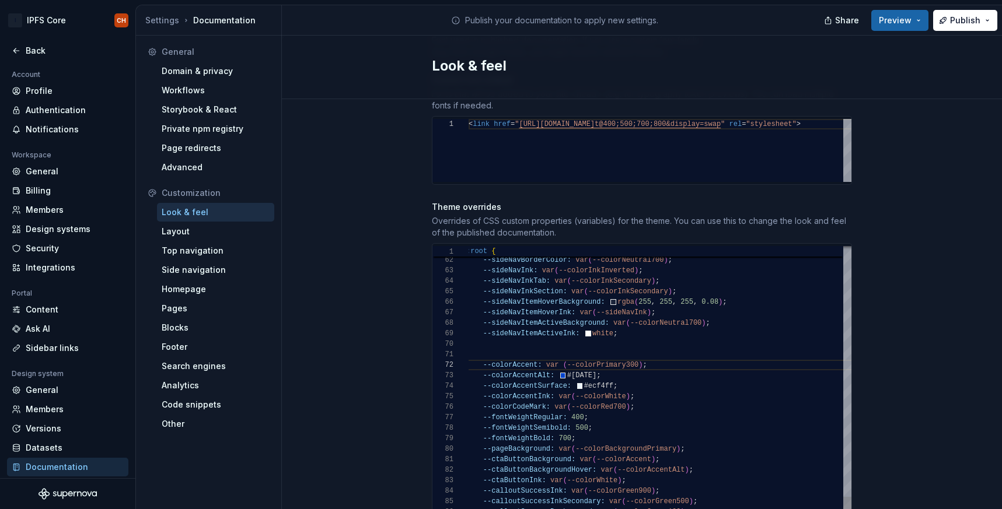
drag, startPoint x: 664, startPoint y: 352, endPoint x: 655, endPoint y: 354, distance: 9.5
click at [655, 354] on div "--sideNavBackground: var ( --colorNeutral800 ) ; --sideNavBorderColor: var ( --…" at bounding box center [701, 137] width 471 height 1047
type textarea "**********"
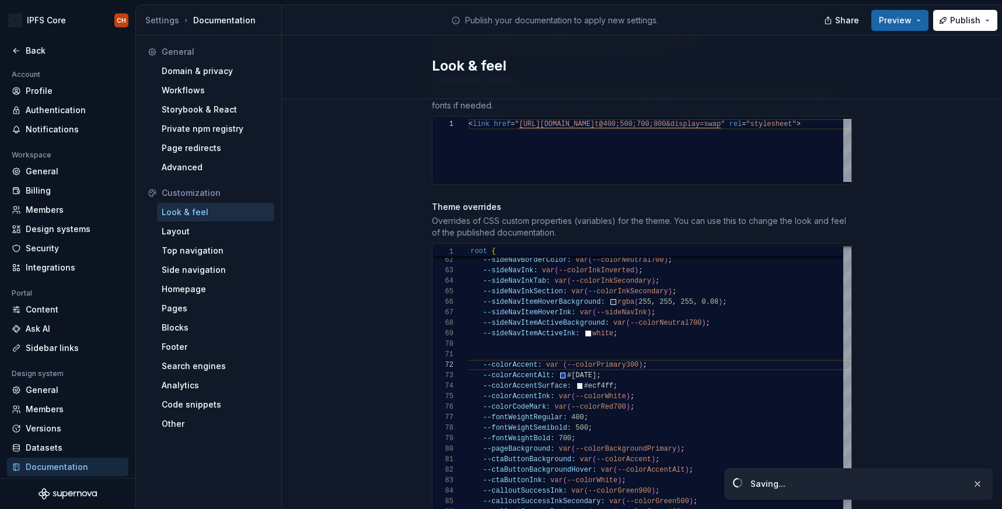
click at [876, 288] on div "Site logo A company logo that will be displayed on all pages on your documentat…" at bounding box center [642, 240] width 720 height 1317
click at [902, 15] on span "Preview" at bounding box center [895, 21] width 33 height 12
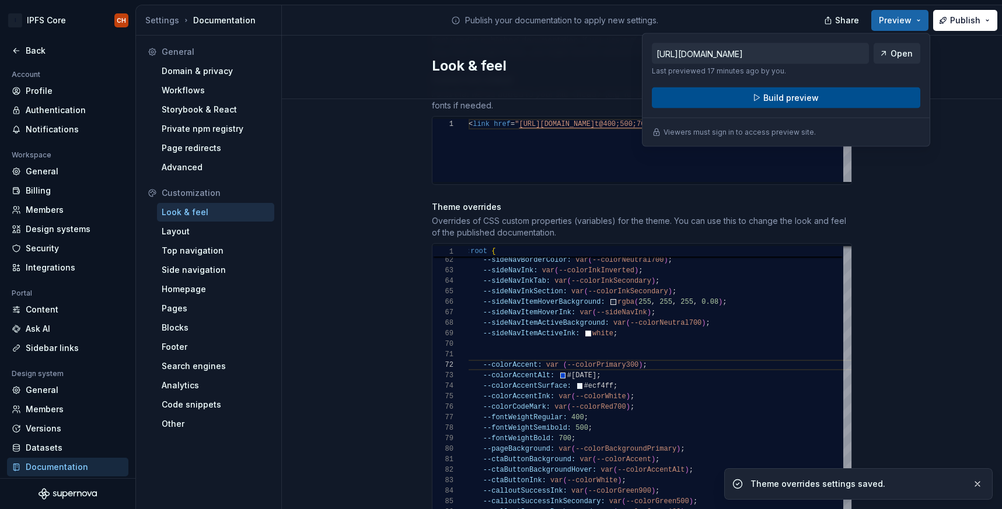
click at [784, 96] on span "Build preview" at bounding box center [790, 98] width 55 height 12
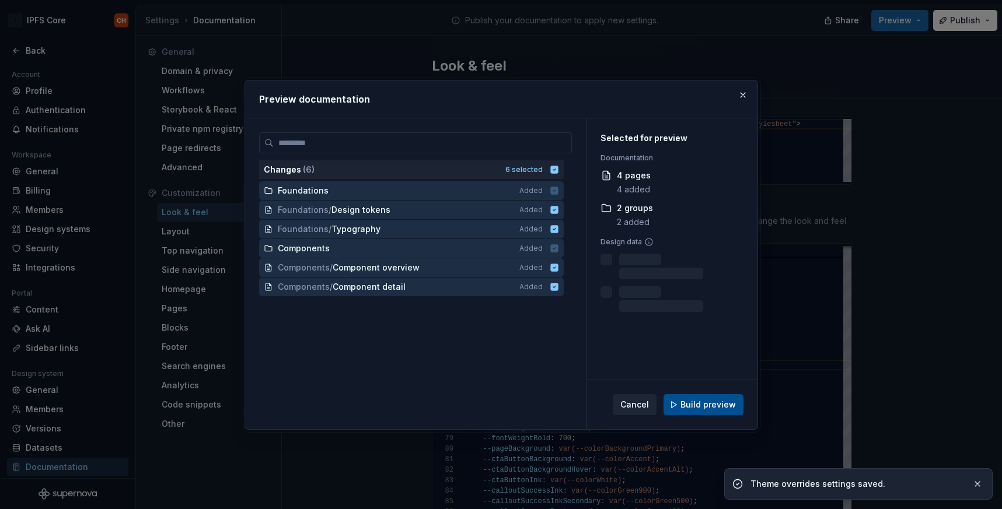
click at [698, 396] on button "Build preview" at bounding box center [703, 404] width 80 height 21
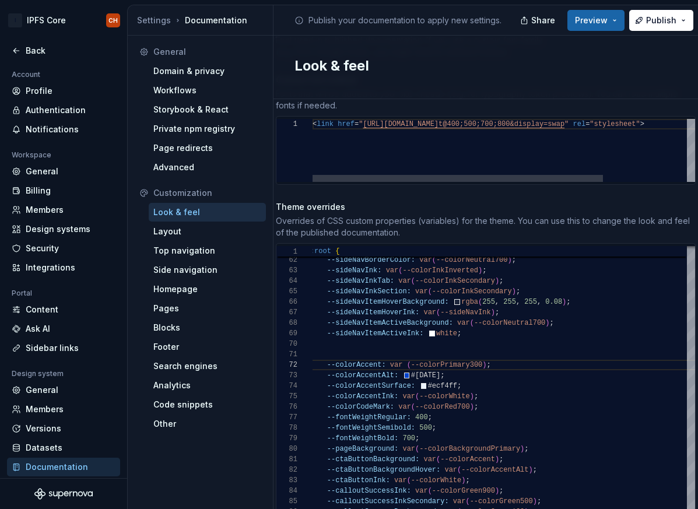
click at [665, 175] on div at bounding box center [500, 178] width 375 height 7
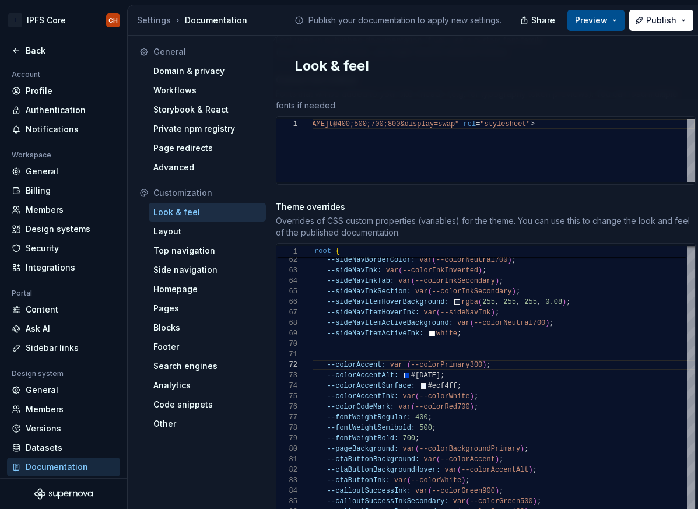
click at [600, 18] on span "Preview" at bounding box center [591, 21] width 33 height 12
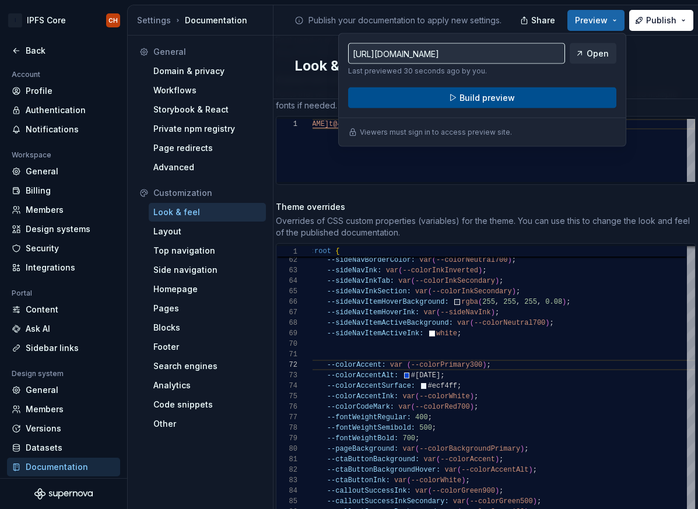
click at [564, 95] on button "Build preview" at bounding box center [482, 98] width 268 height 21
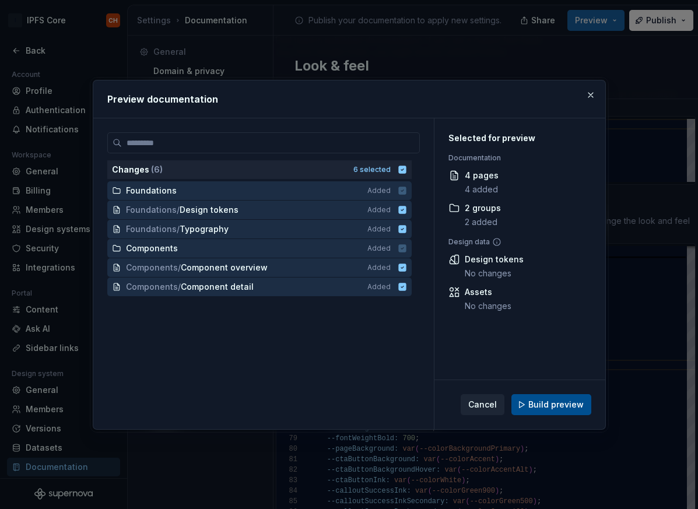
click at [569, 400] on span "Build preview" at bounding box center [556, 405] width 55 height 12
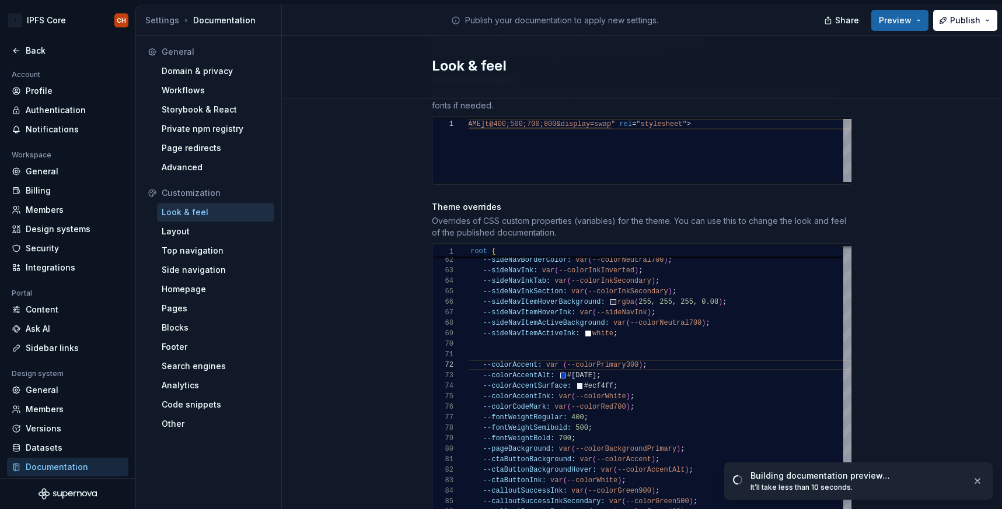
type textarea "*"
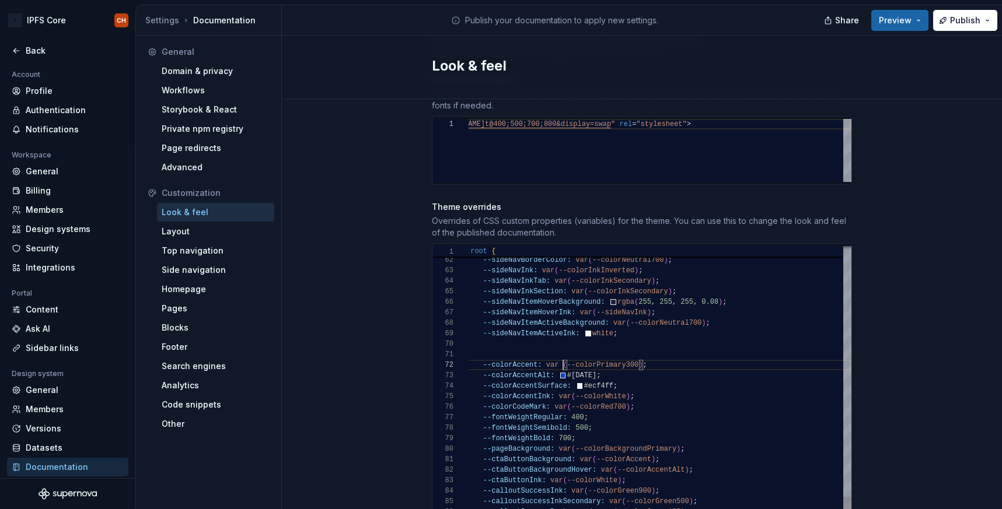
click at [563, 351] on div "--sideNavBackground: var ( --colorNeutral800 ) ; --sideNavBorderColor: var ( --…" at bounding box center [701, 137] width 471 height 1047
type textarea "**********"
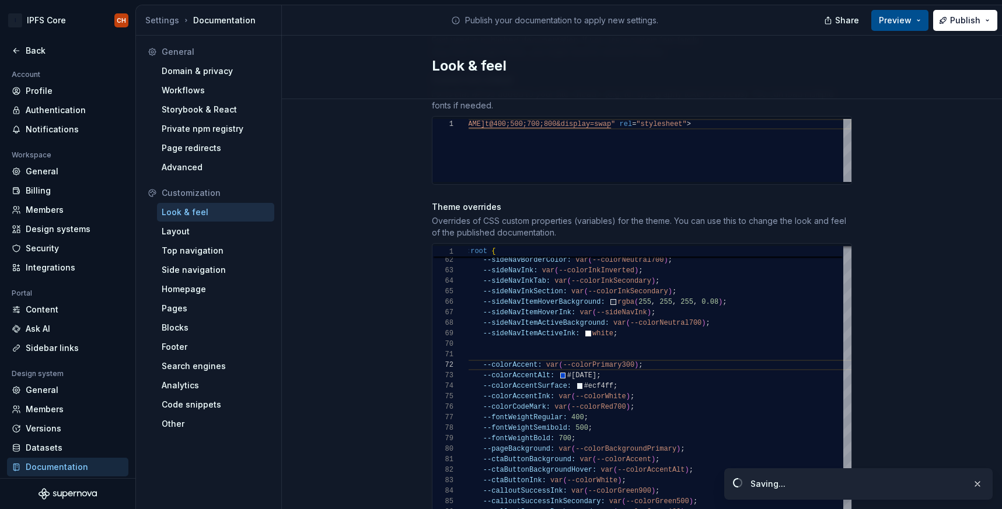
click at [912, 13] on button "Preview" at bounding box center [899, 20] width 57 height 21
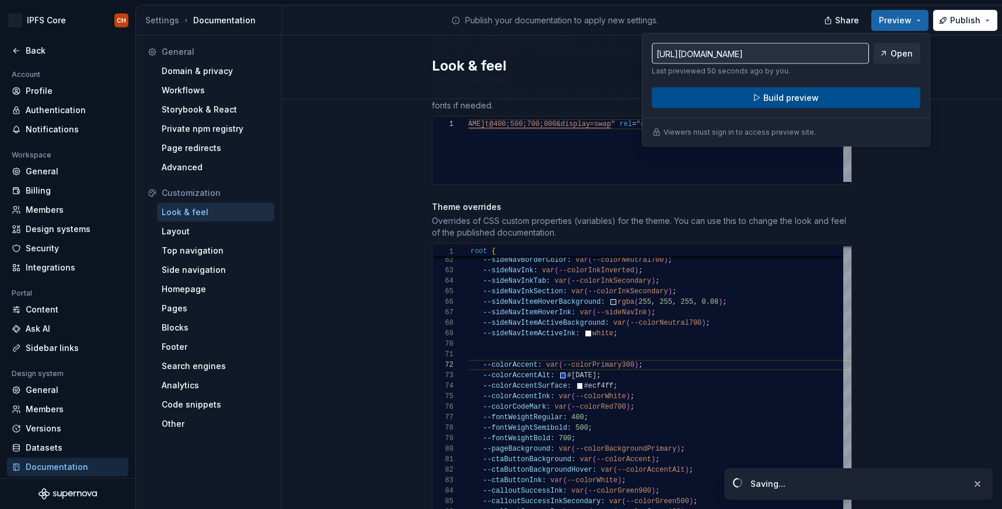
click at [840, 99] on button "Build preview" at bounding box center [786, 98] width 268 height 21
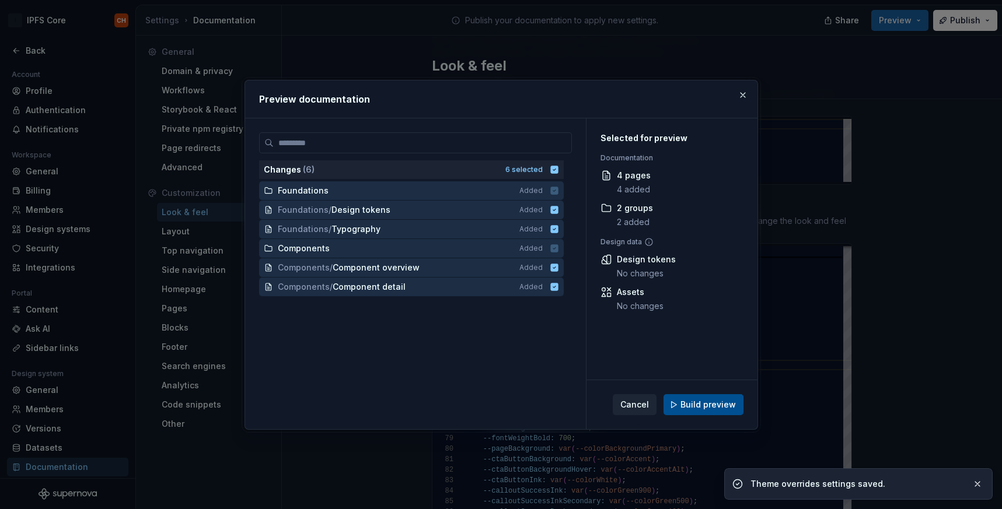
click at [722, 405] on span "Build preview" at bounding box center [707, 405] width 55 height 12
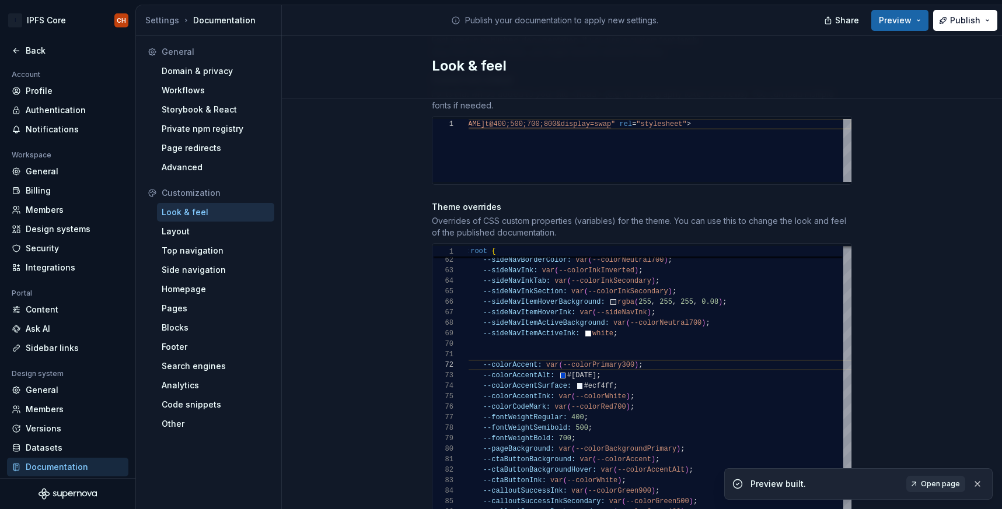
type textarea "*"
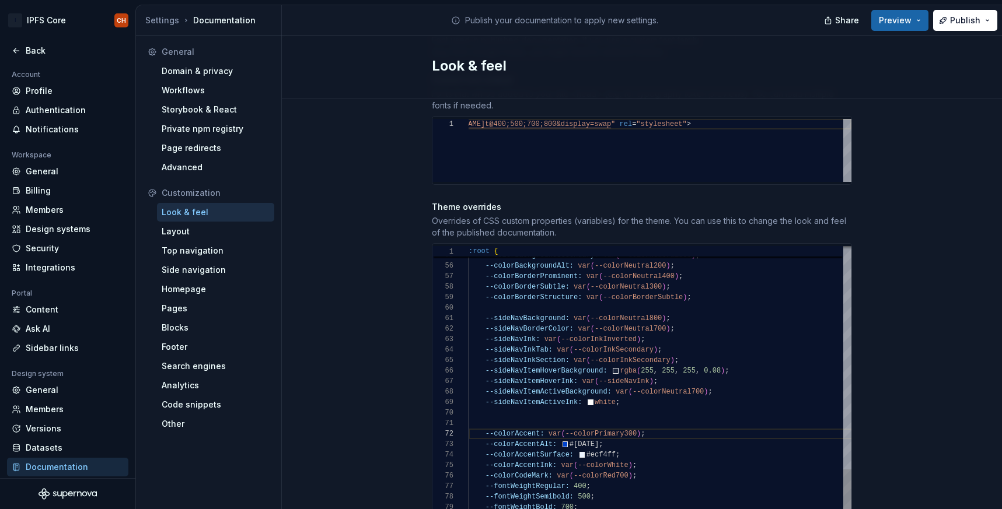
click at [657, 316] on div "--sideNavBackground: var ( --colorNeutral800 ) ; --sideNavBorderColor: var ( --…" at bounding box center [704, 206] width 471 height 1047
type textarea "**********"
click at [885, 207] on div "Site logo A company logo that will be displayed on all pages on your documentat…" at bounding box center [642, 240] width 720 height 1317
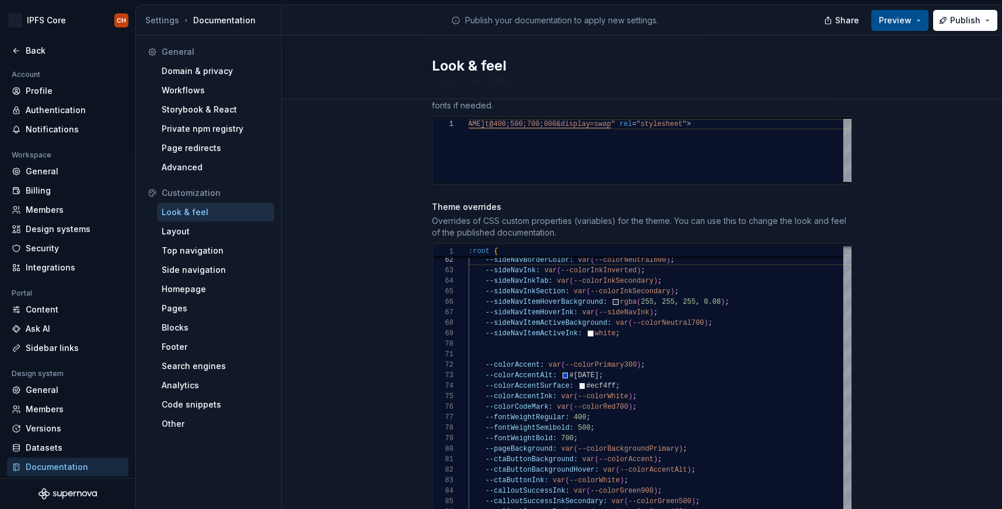
click at [900, 12] on button "Preview" at bounding box center [899, 20] width 57 height 21
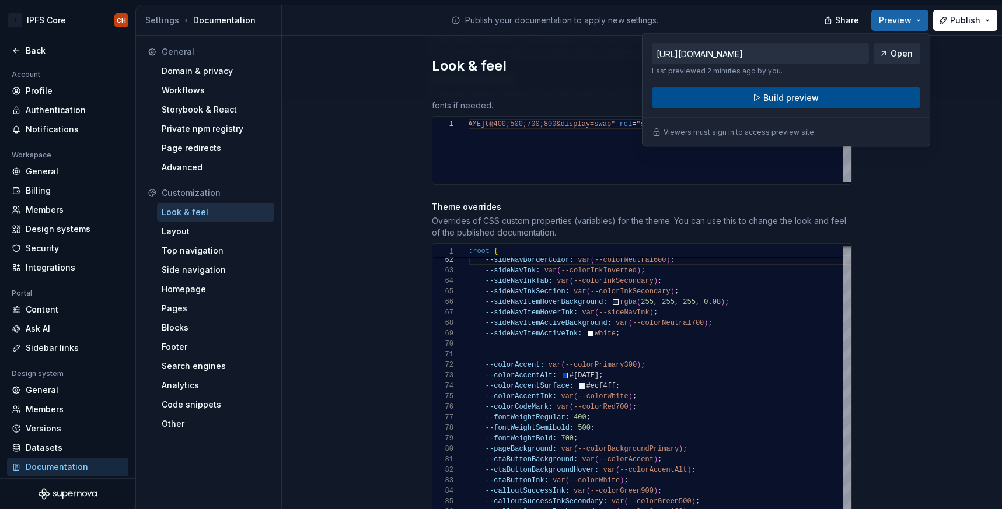
click at [811, 95] on span "Build preview" at bounding box center [790, 98] width 55 height 12
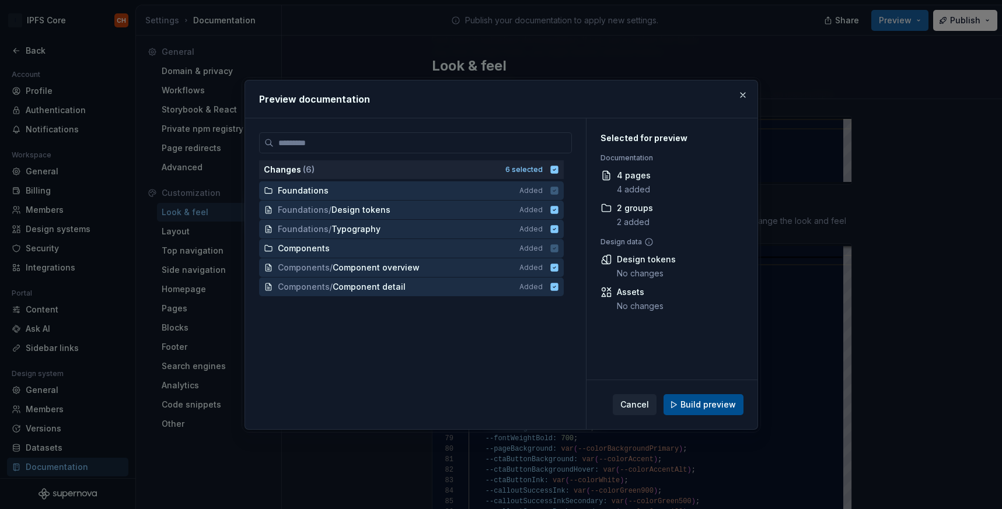
click at [684, 400] on span "Build preview" at bounding box center [707, 405] width 55 height 12
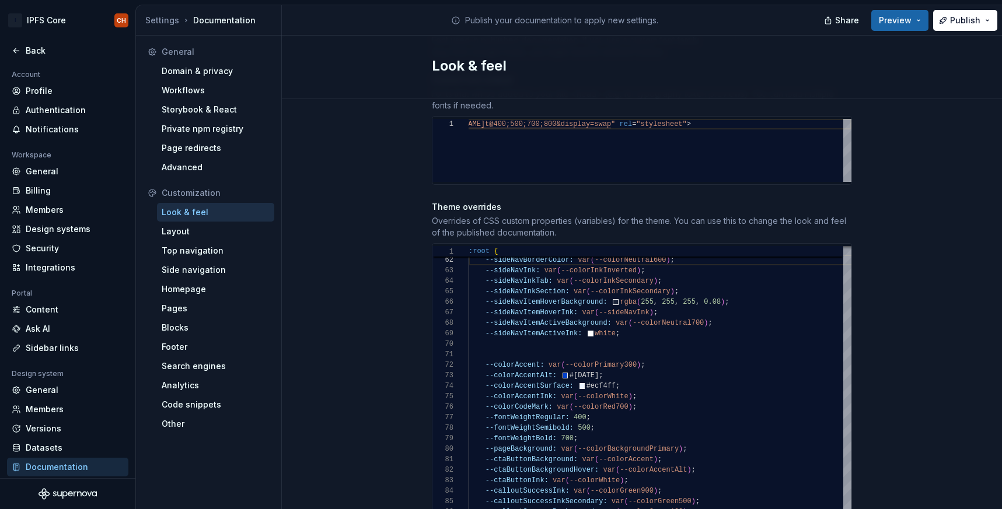
type textarea "*"
click at [507, 340] on div "--sideNavBackground: var ( --colorNeutral800 ) ; --sideNavBorderColor: var ( --…" at bounding box center [704, 137] width 471 height 1047
click at [491, 336] on div "--sideNavBackground: var ( --colorNeutral800 ) ; --sideNavBorderColor: var ( --…" at bounding box center [704, 137] width 471 height 1047
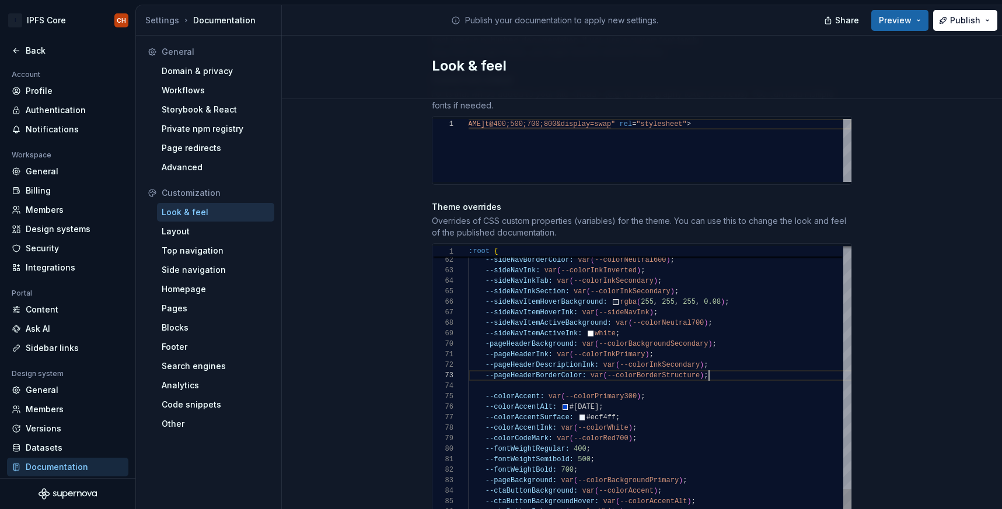
scroll to position [21, 240]
click at [634, 320] on div "--sideNavBackground: var ( --colorNeutral800 ) ; --sideNavBorderColor: var ( --…" at bounding box center [704, 153] width 471 height 1078
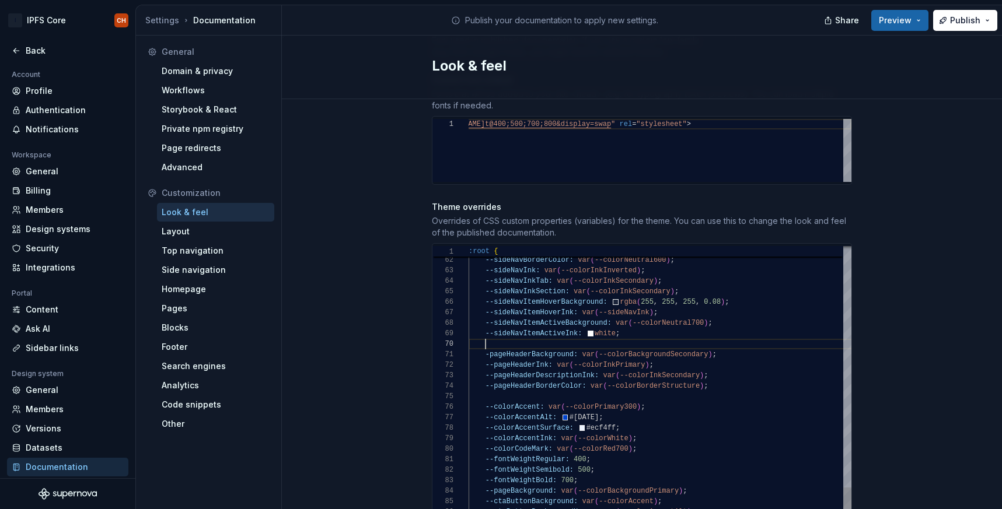
scroll to position [95, 17]
click at [484, 344] on div "--sideNavBackground: var ( --colorNeutral800 ) ; --sideNavBorderColor: var ( --…" at bounding box center [704, 158] width 471 height 1089
drag, startPoint x: 719, startPoint y: 312, endPoint x: 616, endPoint y: 312, distance: 102.7
click at [616, 312] on div "--sideNavBackground: var ( --colorNeutral800 ) ; --sideNavBorderColor: var ( --…" at bounding box center [704, 158] width 471 height 1089
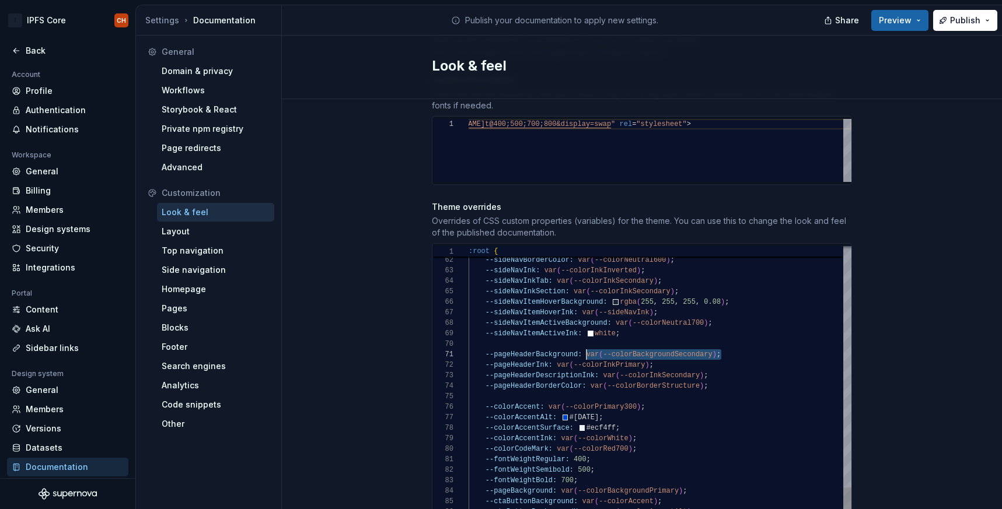
drag, startPoint x: 724, startPoint y: 346, endPoint x: 586, endPoint y: 338, distance: 137.9
click at [586, 338] on div "--sideNavBackground: var ( --colorNeutral800 ) ; --sideNavBorderColor: var ( --…" at bounding box center [704, 158] width 471 height 1089
click at [665, 341] on div "--sideNavBackground: var ( --colorNeutral800 ) ; --sideNavBorderColor: var ( --…" at bounding box center [704, 158] width 471 height 1089
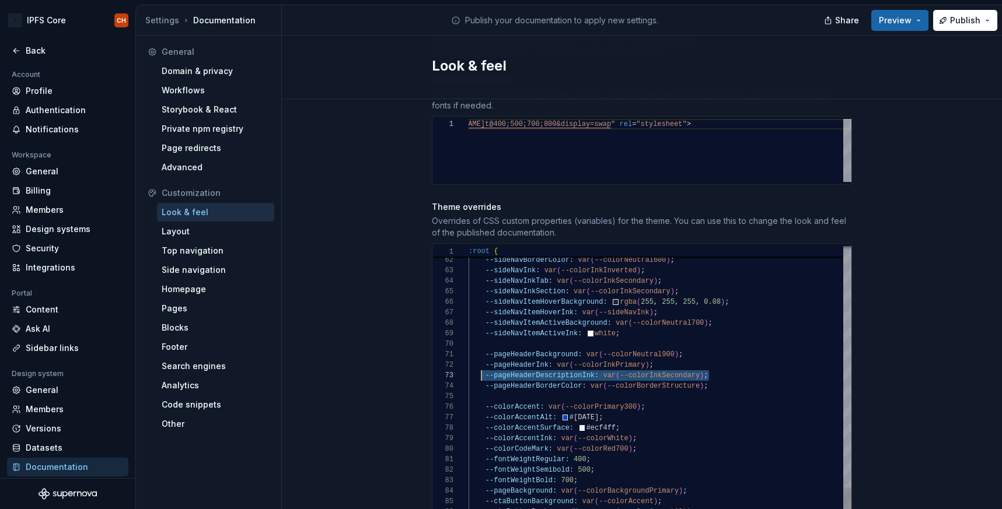
scroll to position [11, 13]
drag, startPoint x: 717, startPoint y: 366, endPoint x: 480, endPoint y: 357, distance: 237.7
click at [480, 357] on div "--sideNavBackground: var ( --colorNeutral800 ) ; --sideNavBorderColor: var ( --…" at bounding box center [704, 158] width 471 height 1089
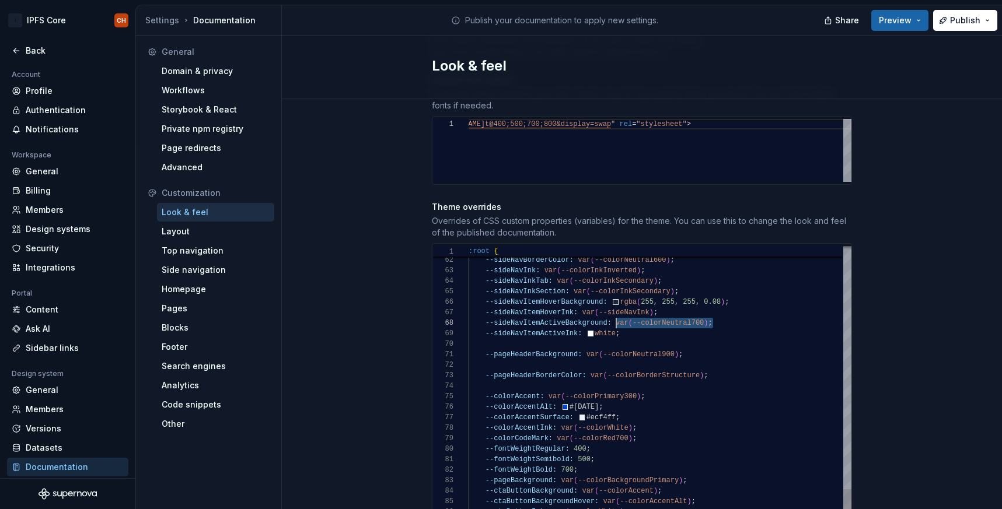
scroll to position [74, 148]
drag, startPoint x: 728, startPoint y: 312, endPoint x: 616, endPoint y: 308, distance: 112.1
click at [616, 309] on div "--sideNavBackground: var ( --colorNeutral800 ) ; --sideNavBorderColor: var ( --…" at bounding box center [704, 153] width 471 height 1078
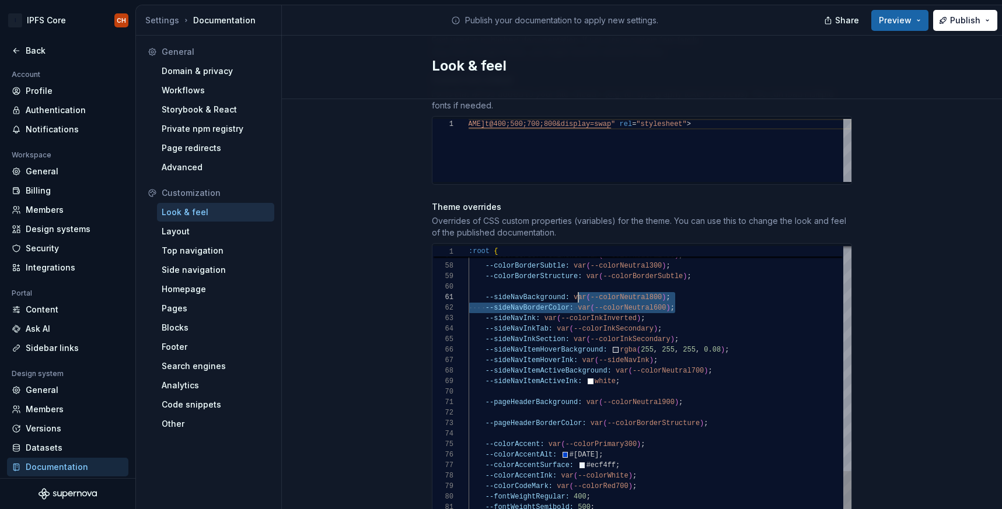
scroll to position [0, 110]
drag, startPoint x: 683, startPoint y: 294, endPoint x: 578, endPoint y: 293, distance: 105.0
click at [578, 293] on div "--sideNavBackground: var ( --colorNeutral800 ) ; --sideNavBorderColor: var ( --…" at bounding box center [704, 201] width 471 height 1078
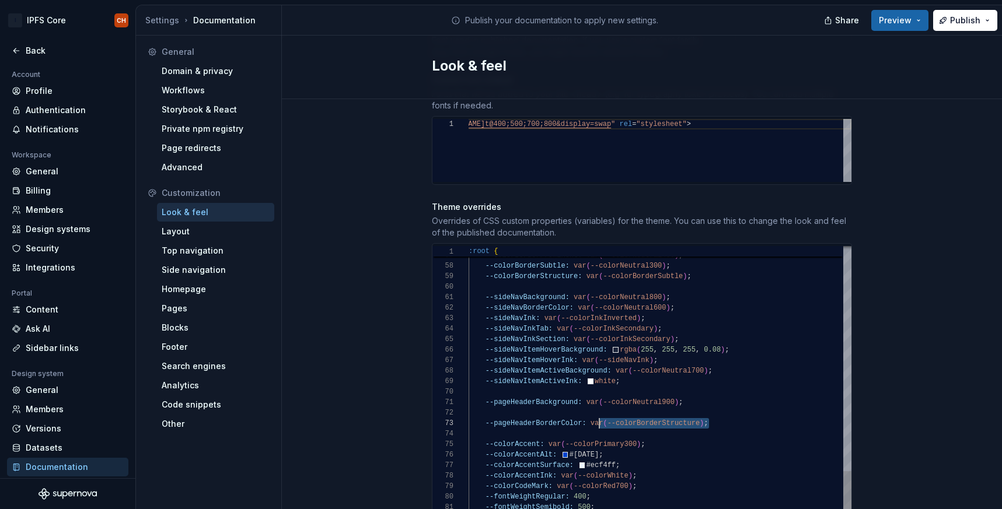
scroll to position [21, 123]
drag, startPoint x: 718, startPoint y: 411, endPoint x: 592, endPoint y: 415, distance: 125.5
click at [592, 415] on div "--sideNavBackground: var ( --colorNeutral800 ) ; --sideNavBorderColor: var ( --…" at bounding box center [704, 201] width 471 height 1078
click at [719, 363] on div "--sideNavBackground: var ( --colorNeutral800 ) ; --sideNavBorderColor: var ( --…" at bounding box center [704, 201] width 471 height 1078
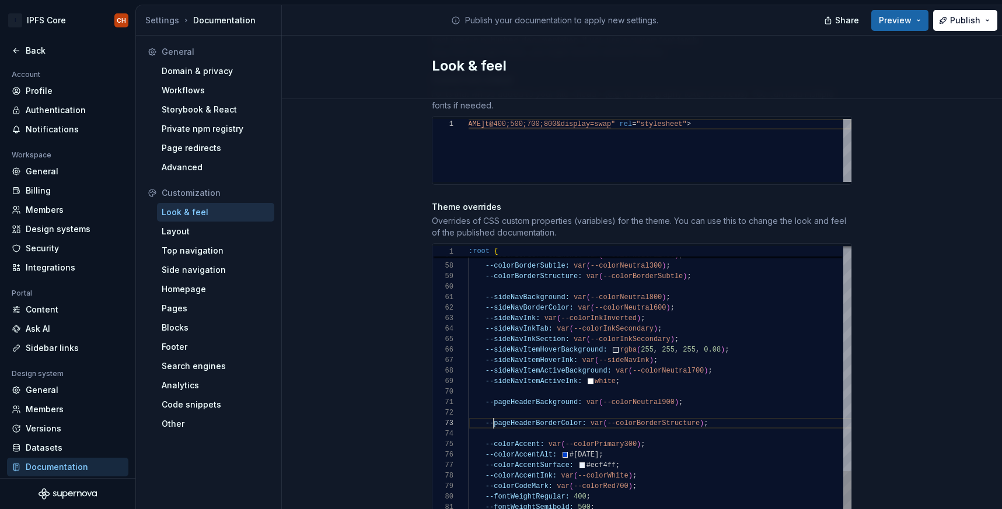
scroll to position [21, 25]
click at [492, 407] on div "--sideNavBackground: var ( --colorNeutral800 ) ; --sideNavBorderColor: var ( --…" at bounding box center [704, 201] width 471 height 1078
click at [485, 413] on div "--sideNavBackground: var ( --colorNeutral800 ) ; --sideNavBorderColor: var ( --…" at bounding box center [704, 201] width 471 height 1078
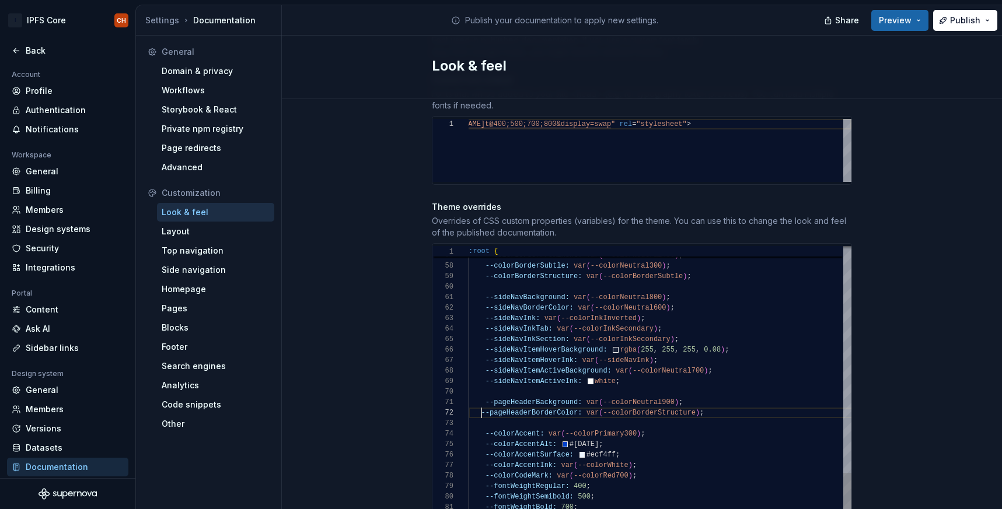
scroll to position [11, 17]
type textarea "**********"
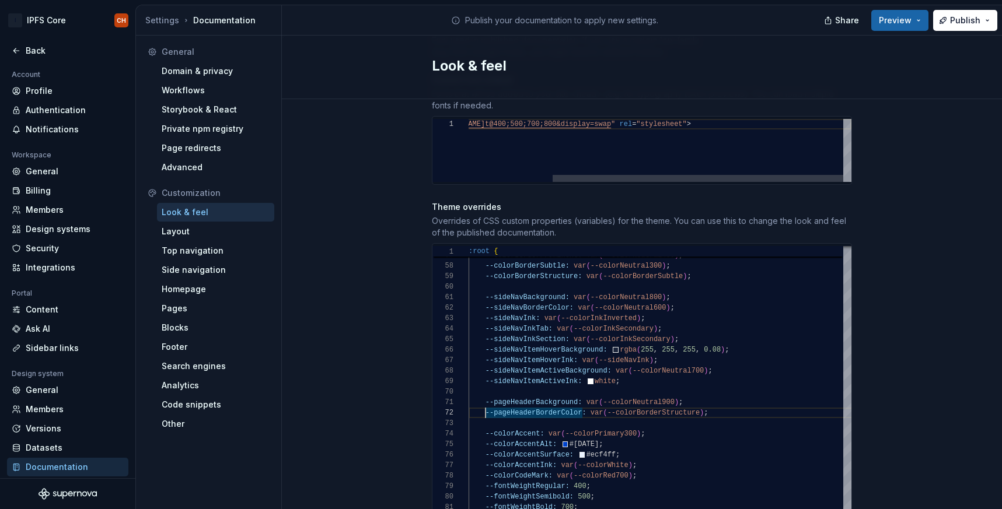
type textarea "*"
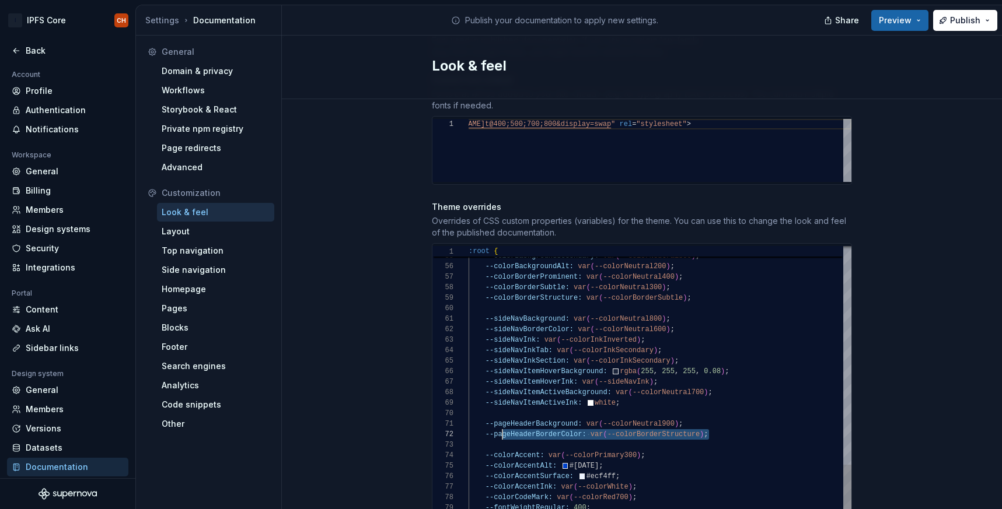
scroll to position [11, 8]
drag, startPoint x: 719, startPoint y: 421, endPoint x: 474, endPoint y: 425, distance: 244.5
click at [474, 425] on div "--sideNavBackground: var ( --colorNeutral800 ) ; --sideNavBorderColor: var ( --…" at bounding box center [704, 218] width 471 height 1068
drag, startPoint x: 721, startPoint y: 380, endPoint x: 617, endPoint y: 379, distance: 103.9
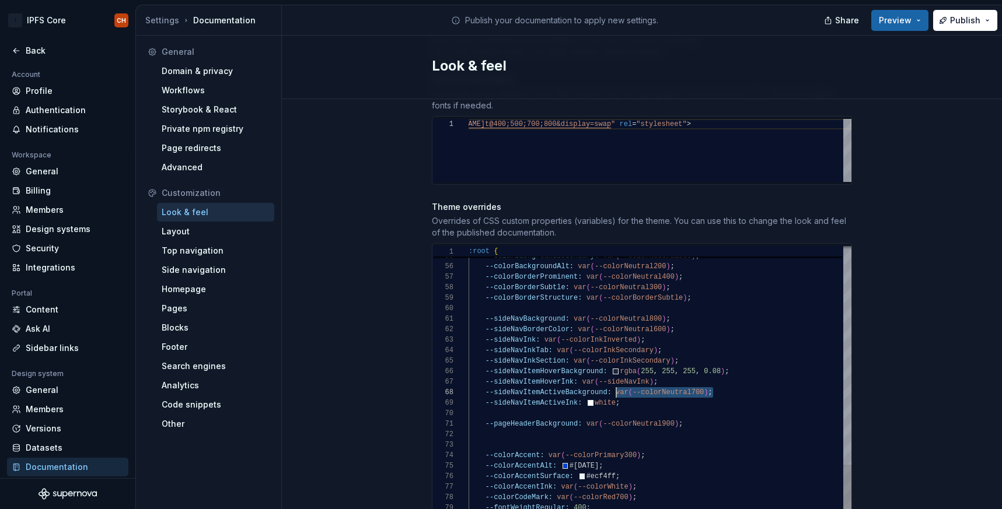
click at [617, 379] on div "--sideNavBackground: var ( --colorNeutral800 ) ; --sideNavBorderColor: var ( --…" at bounding box center [704, 218] width 471 height 1068
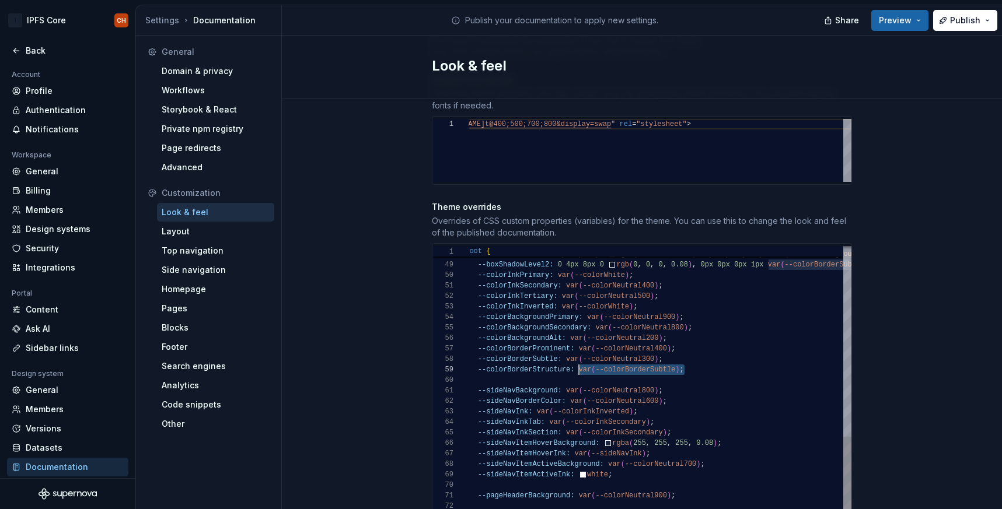
drag, startPoint x: 694, startPoint y: 359, endPoint x: 578, endPoint y: 361, distance: 116.1
click at [578, 361] on div "--sideNavBackground: var ( --colorNeutral800 ) ; --sideNavBorderColor: var ( --…" at bounding box center [696, 290] width 471 height 1068
click at [659, 355] on div "--sideNavBackground: var ( --colorNeutral800 ) ; --sideNavBorderColor: var ( --…" at bounding box center [696, 290] width 471 height 1068
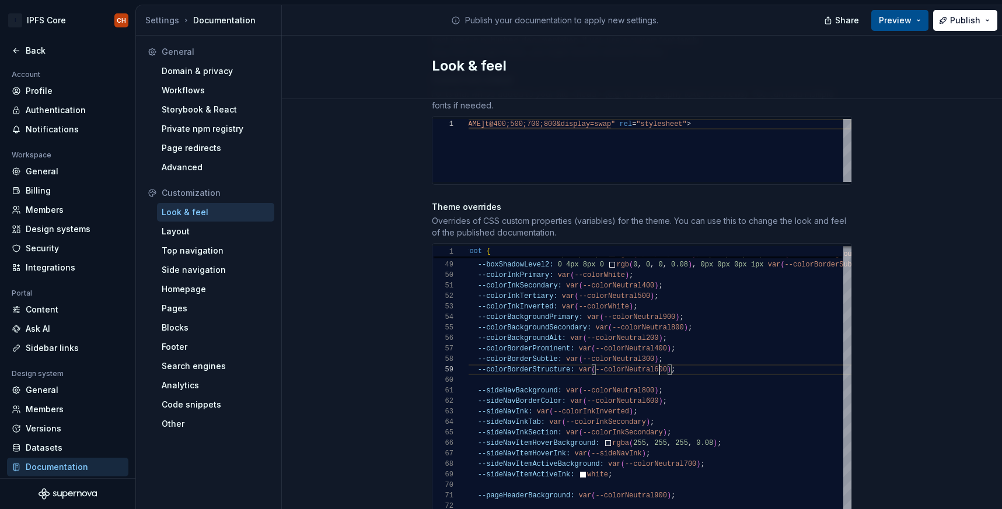
type textarea "**********"
click at [910, 23] on span "Preview" at bounding box center [895, 21] width 33 height 12
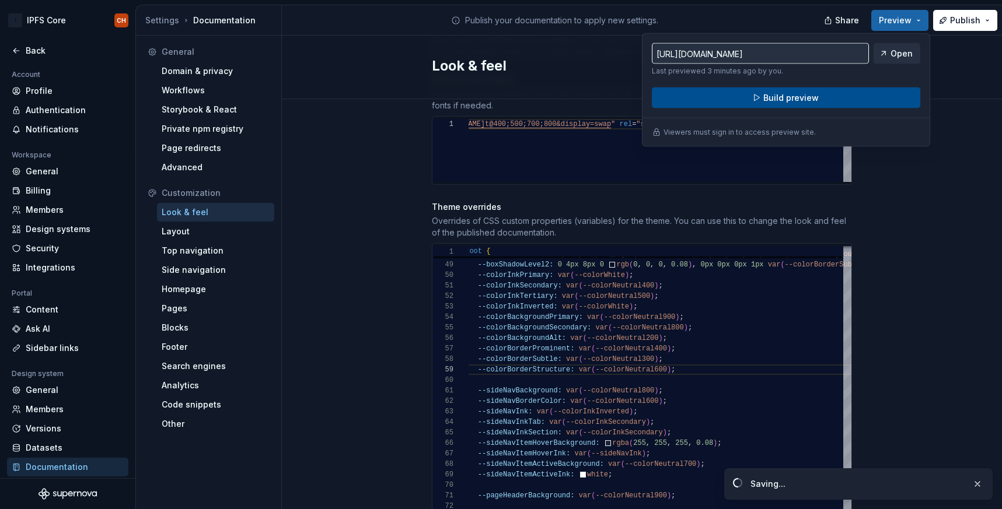
click at [768, 97] on span "Build preview" at bounding box center [790, 98] width 55 height 12
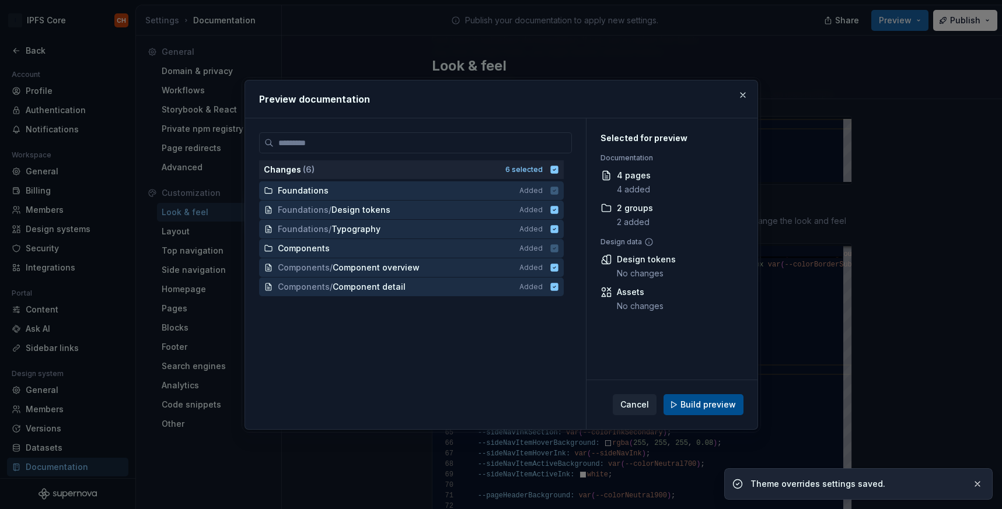
click at [697, 406] on span "Build preview" at bounding box center [707, 405] width 55 height 12
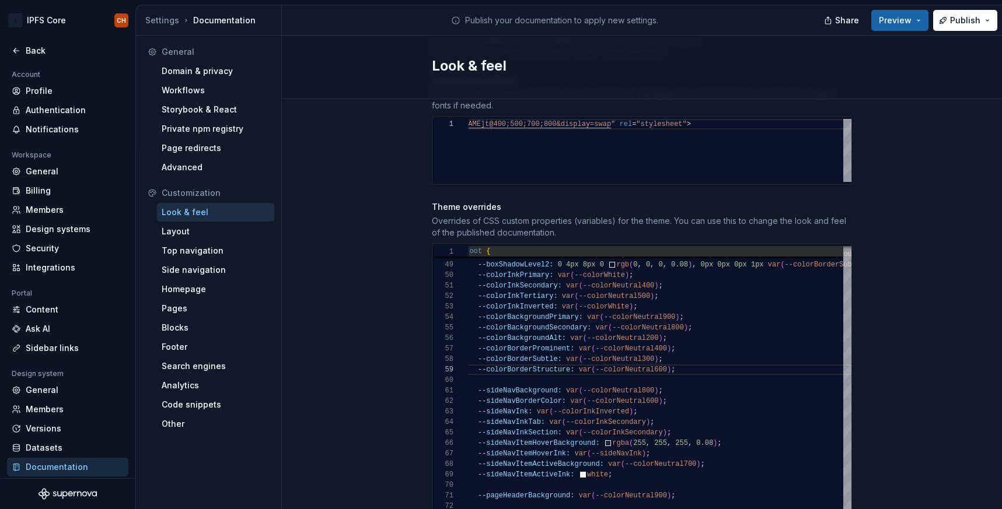
type textarea "*"
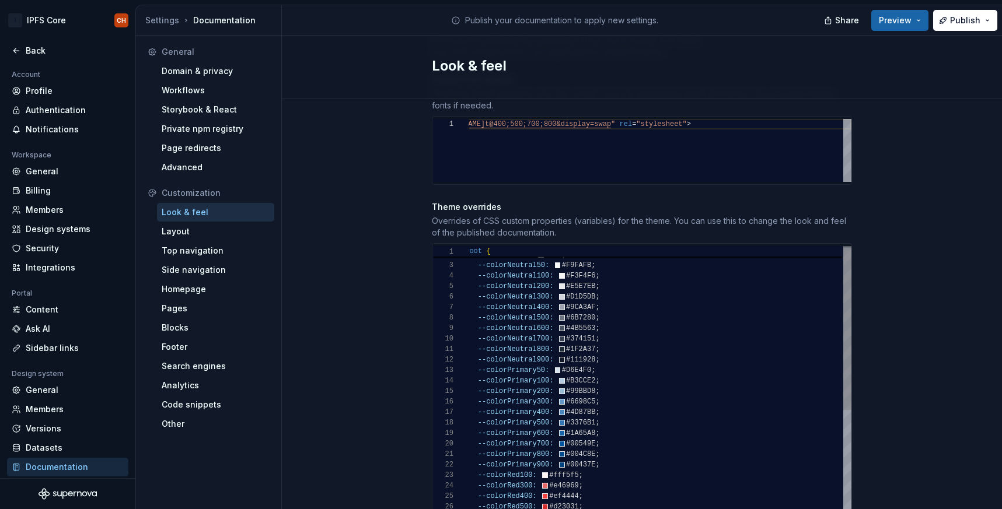
scroll to position [53, 122]
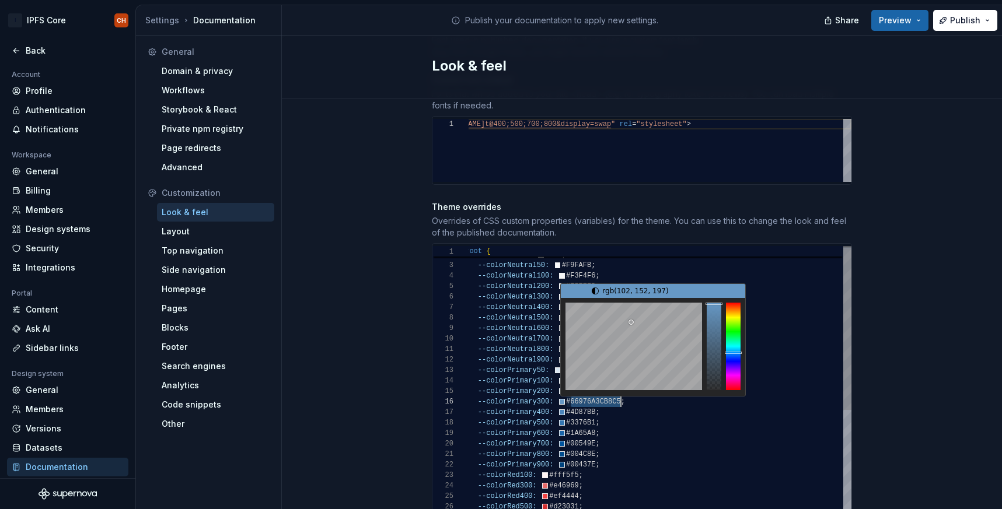
scroll to position [53, 152]
type textarea "**********"
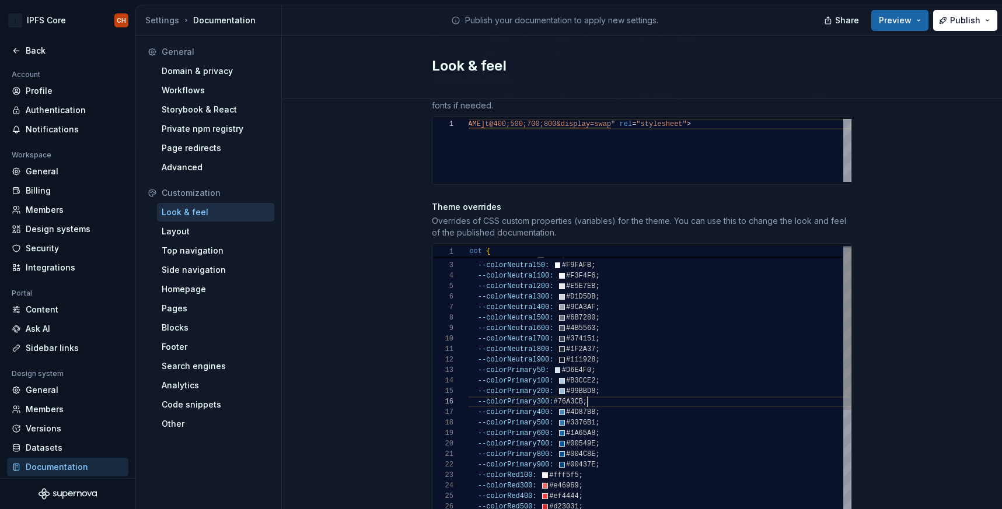
scroll to position [53, 127]
click at [414, 409] on div "Site logo A company logo that will be displayed on all pages on your documentat…" at bounding box center [642, 240] width 720 height 1317
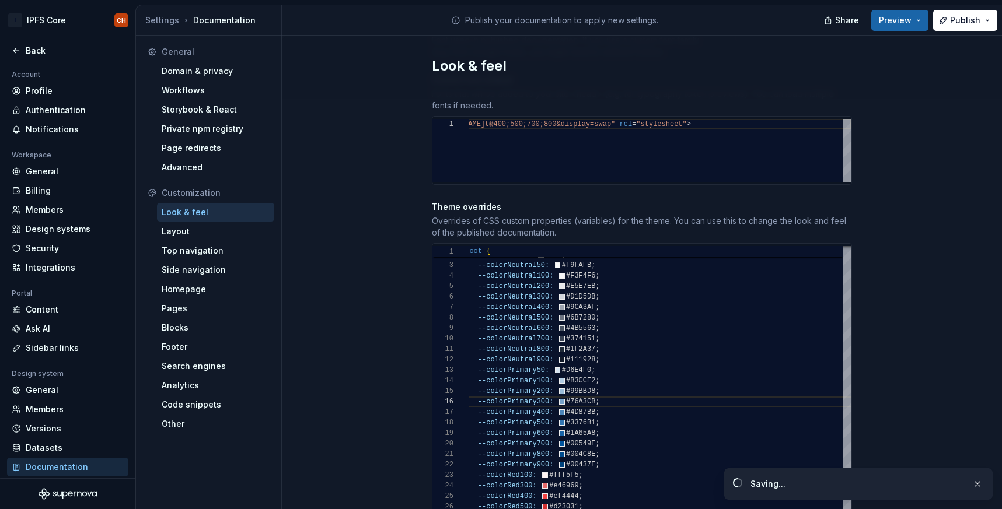
scroll to position [53, 130]
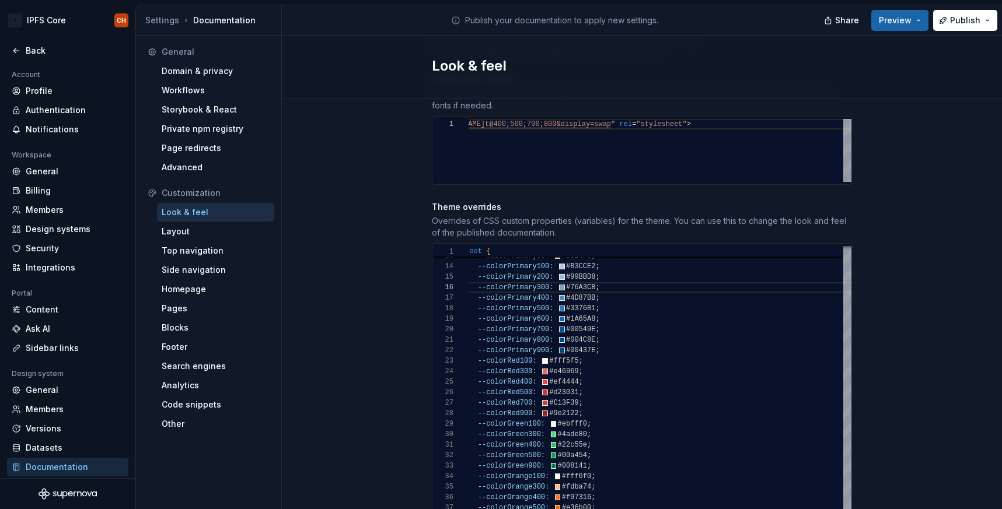
type textarea "*"
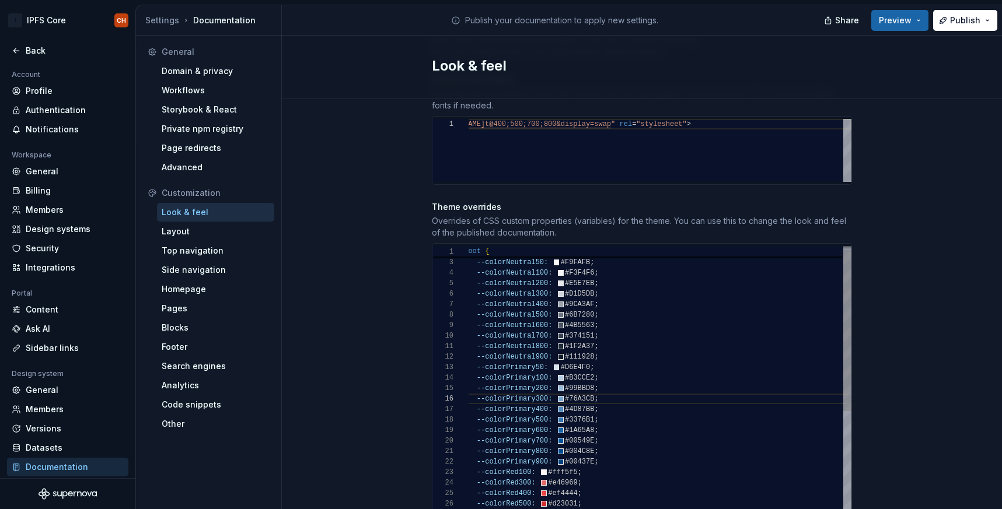
scroll to position [11, 122]
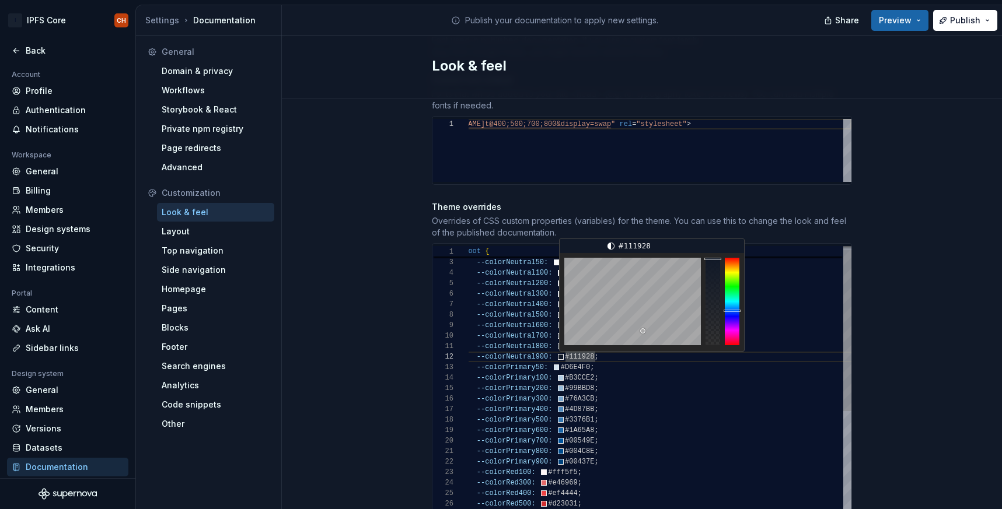
scroll to position [11, 148]
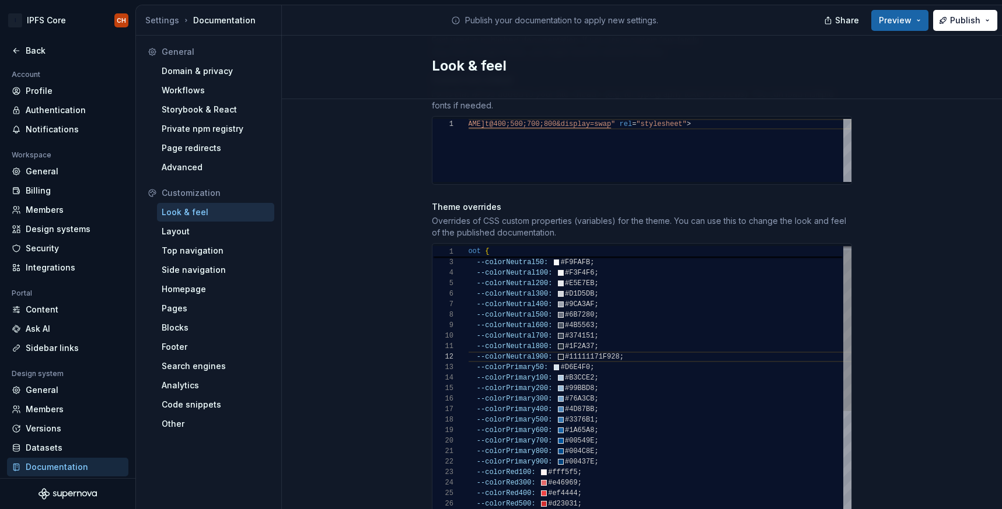
type textarea "**********"
click at [342, 329] on div "Site logo A company logo that will be displayed on all pages on your documentat…" at bounding box center [642, 240] width 720 height 1317
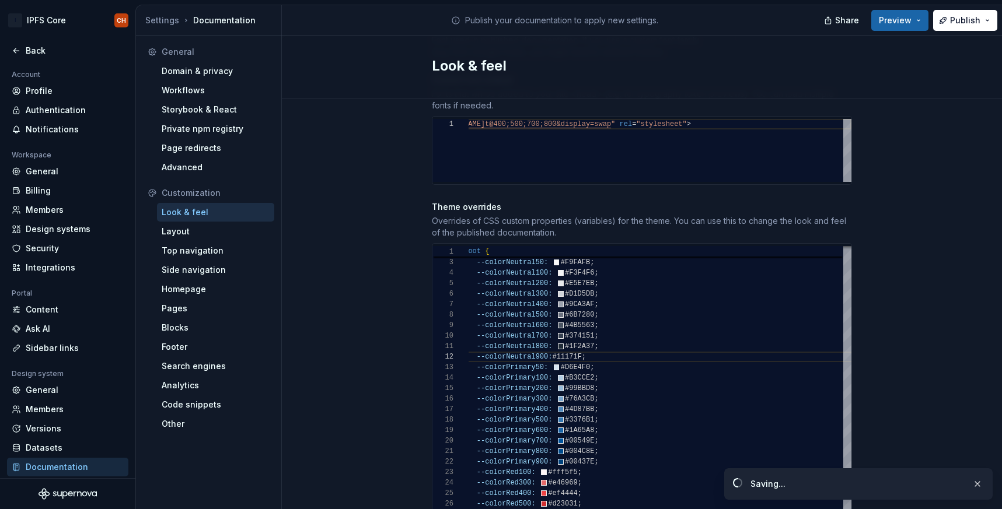
scroll to position [11, 130]
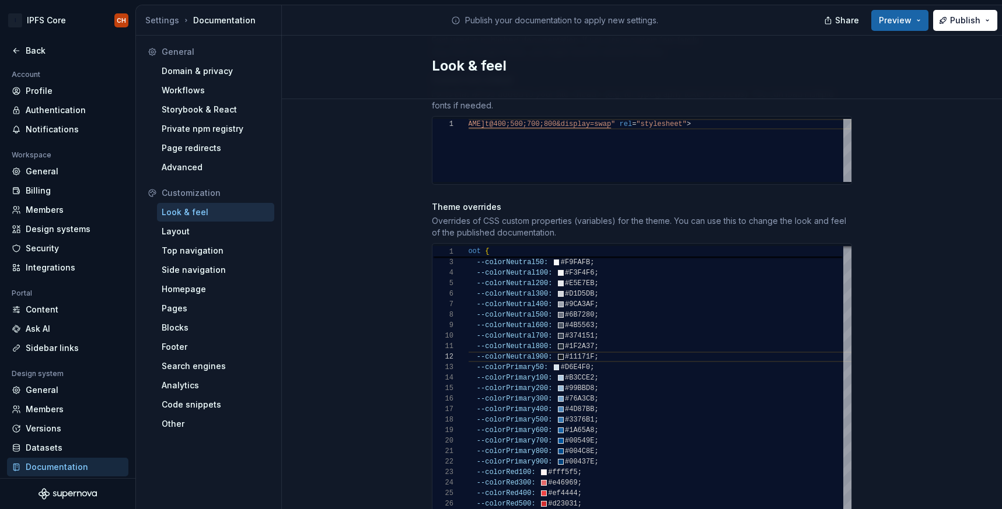
type textarea "*"
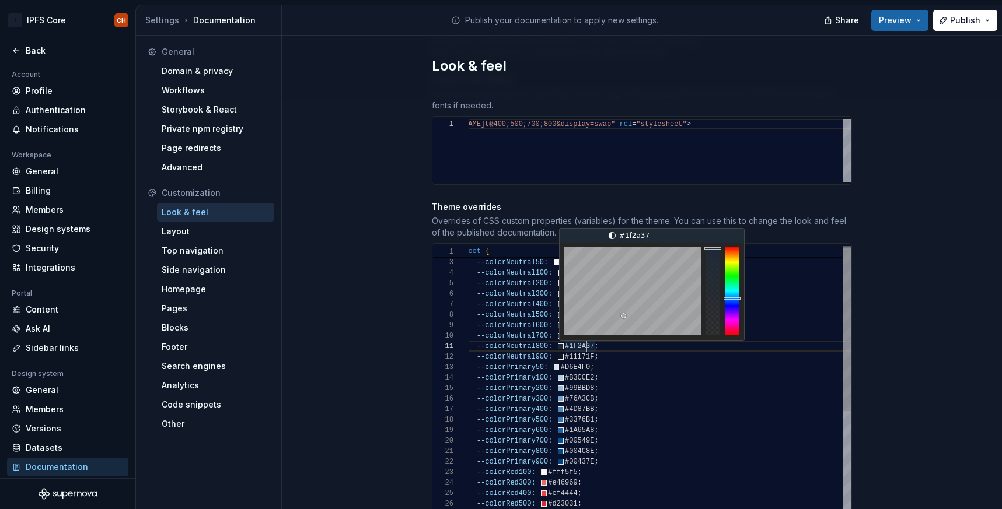
scroll to position [0, 127]
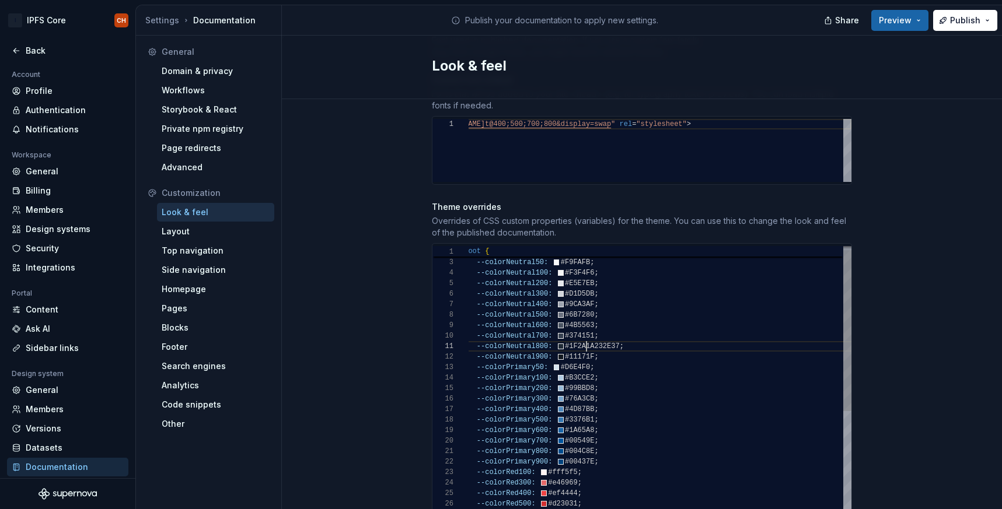
type textarea "**********"
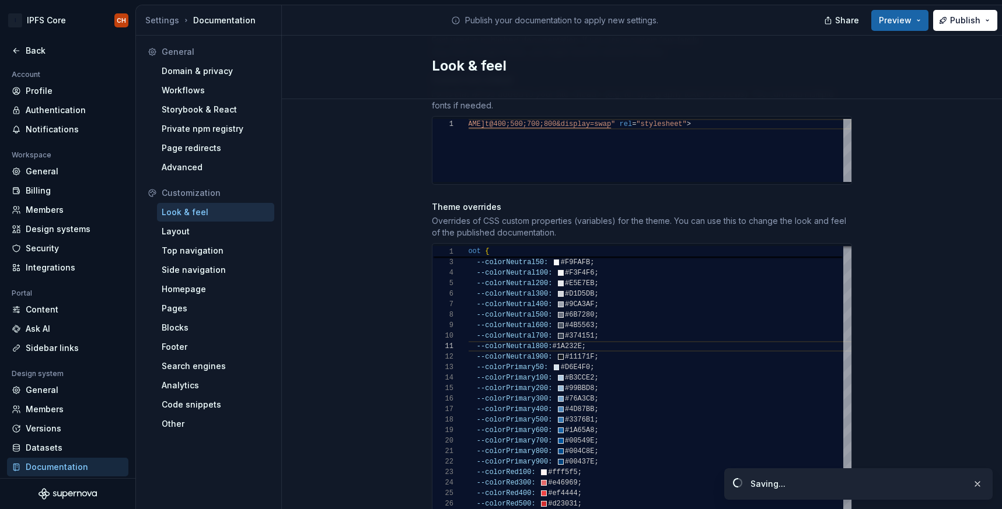
click at [251, 203] on div "Look & feel" at bounding box center [215, 212] width 117 height 19
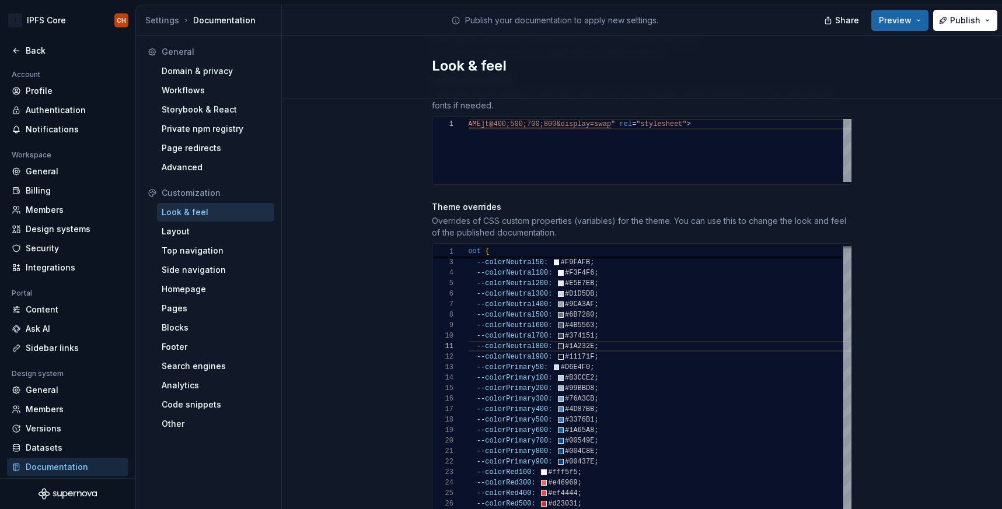
type textarea "*"
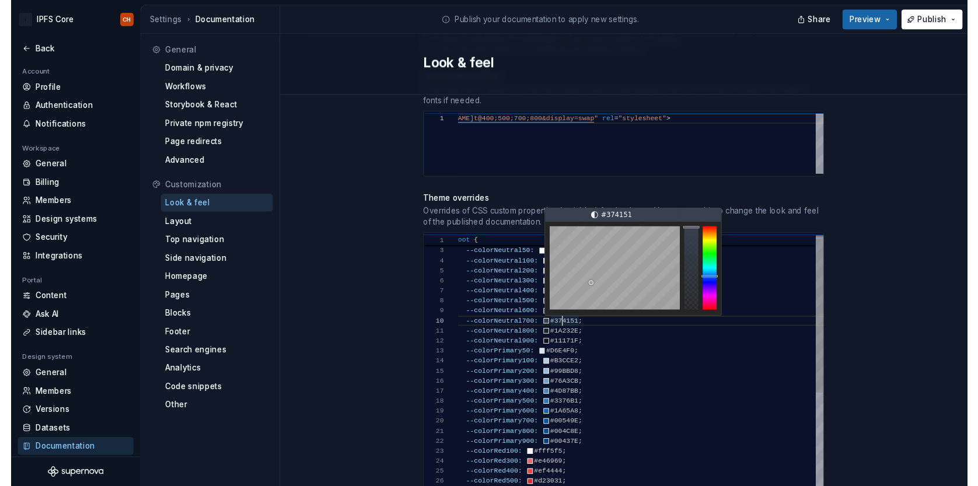
scroll to position [95, 130]
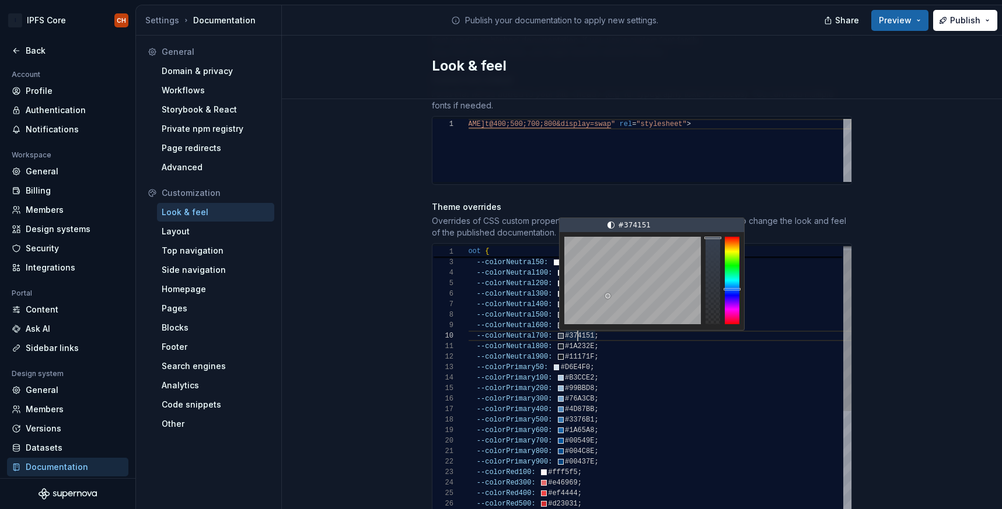
type textarea "**********"
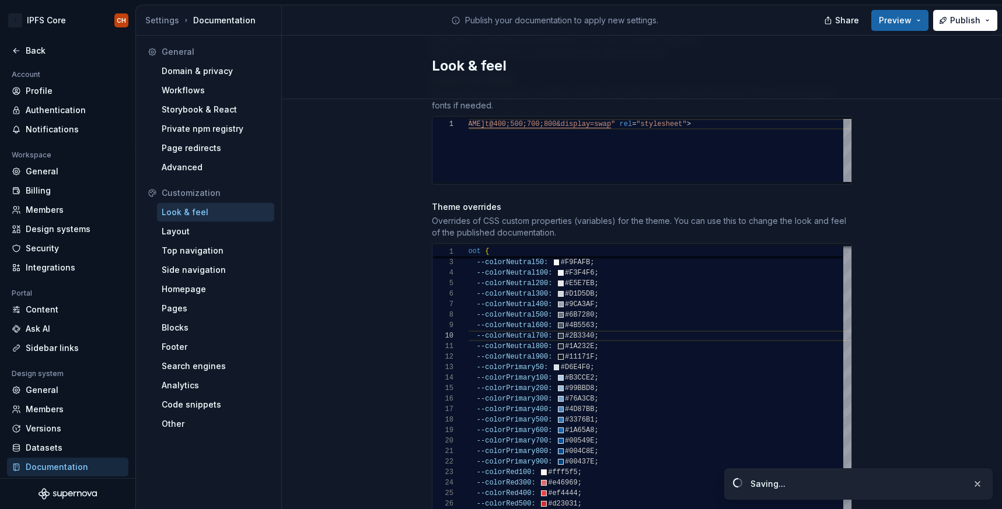
click at [388, 323] on div "Site logo A company logo that will be displayed on all pages on your documentat…" at bounding box center [642, 240] width 720 height 1317
click at [890, 16] on span "Preview" at bounding box center [895, 21] width 33 height 12
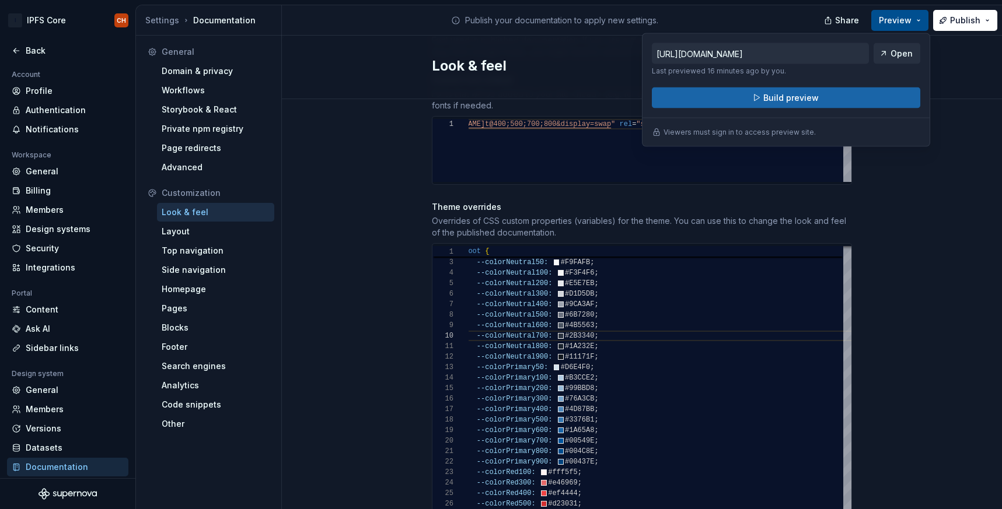
click at [890, 16] on span "Preview" at bounding box center [895, 21] width 33 height 12
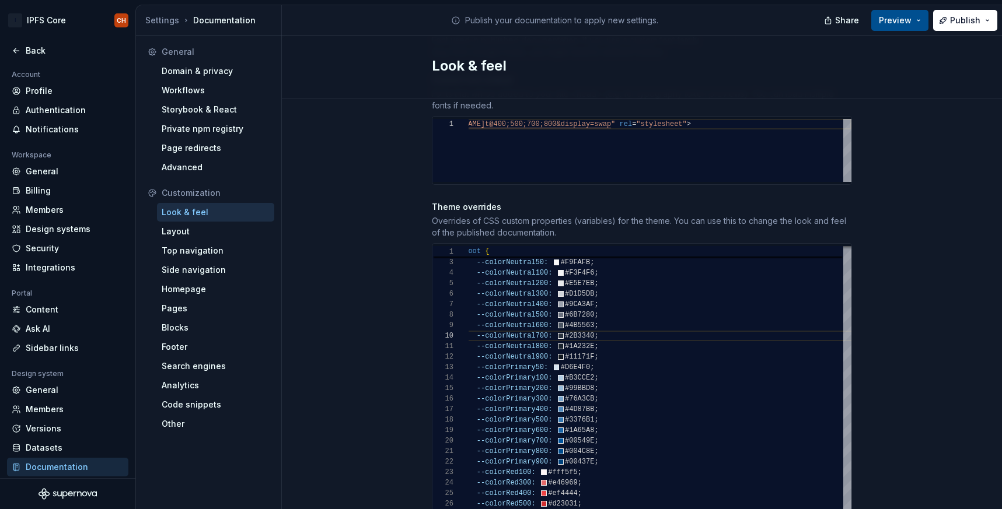
click at [894, 22] on span "Preview" at bounding box center [895, 21] width 33 height 12
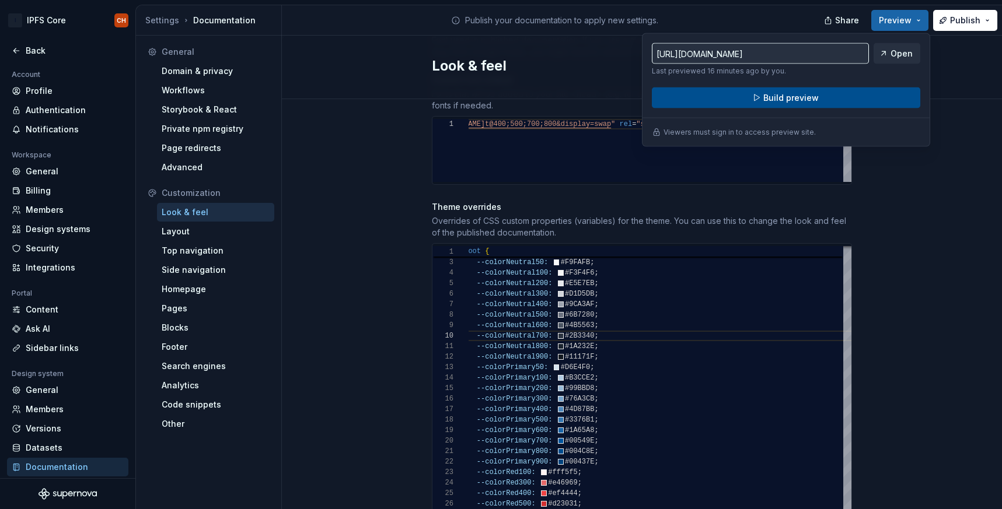
click at [801, 106] on button "Build preview" at bounding box center [786, 98] width 268 height 21
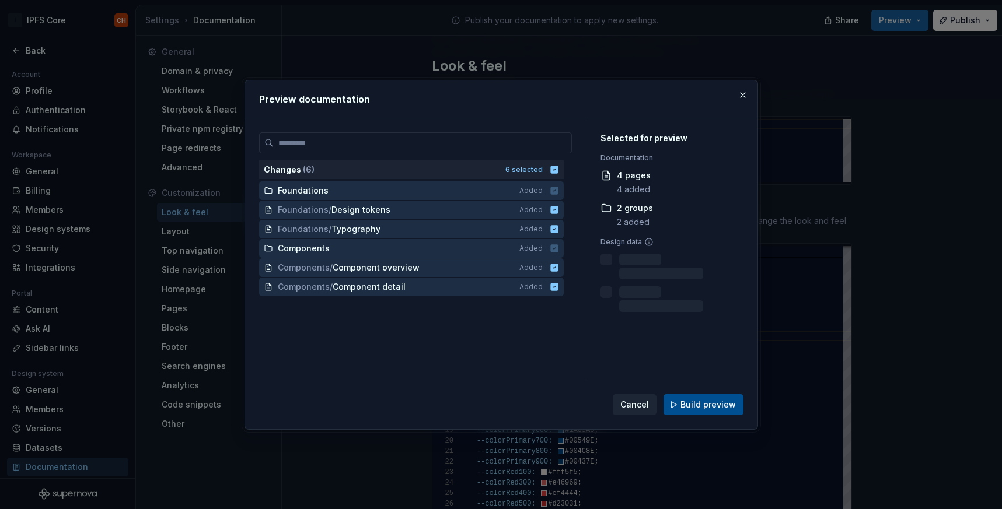
click at [709, 406] on span "Build preview" at bounding box center [707, 405] width 55 height 12
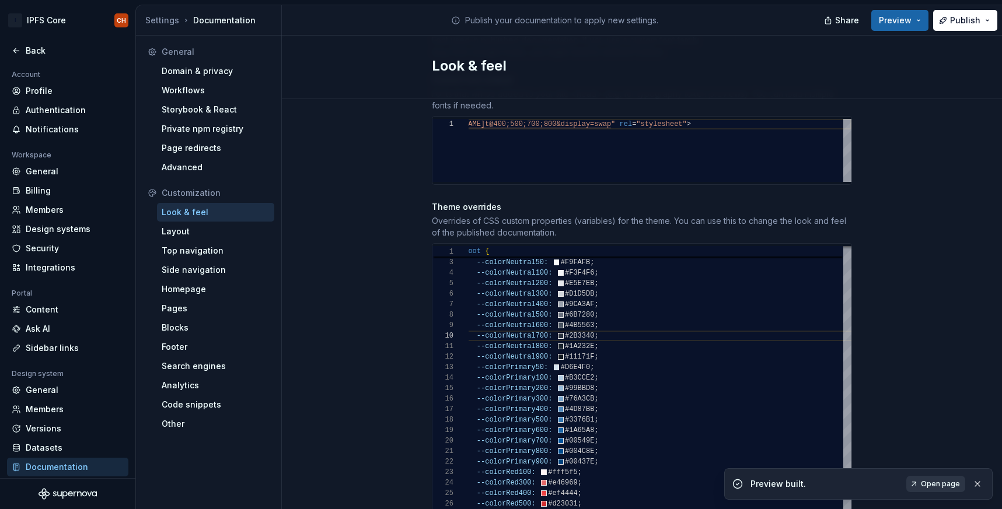
click at [937, 487] on span "Open page" at bounding box center [940, 484] width 39 height 9
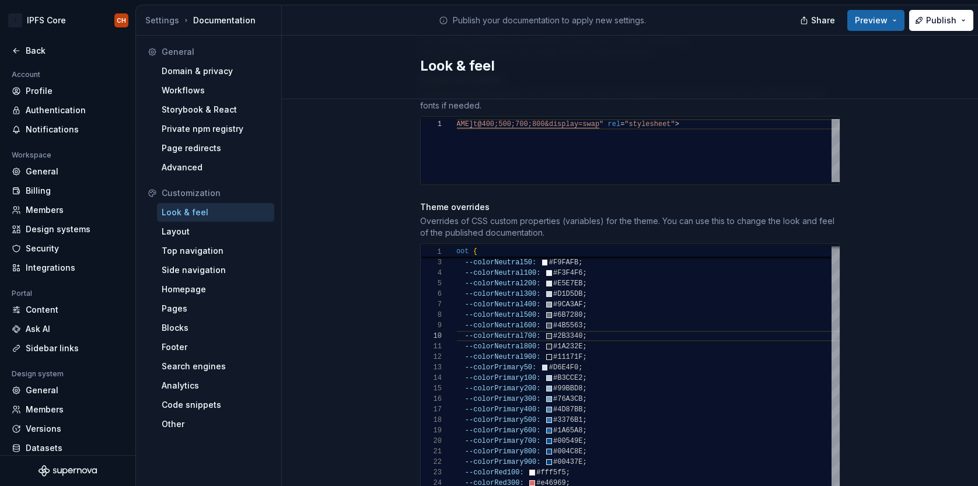
type textarea "*"
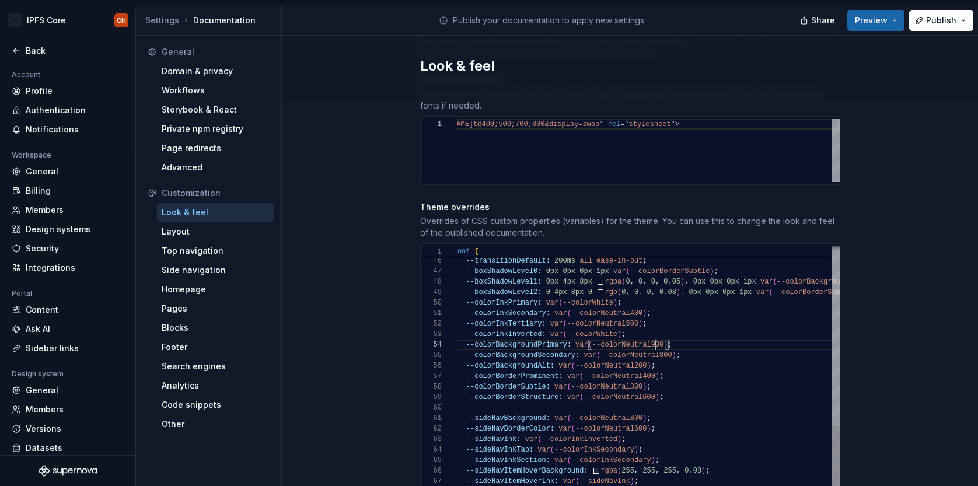
scroll to position [32, 207]
click at [655, 333] on div "--navItemBorderRadius: var ( --borderRadiusDefault ) ; --transitionDefault: 200…" at bounding box center [684, 317] width 471 height 1068
click at [665, 343] on div "--navItemBorderRadius: var ( --borderRadiusDefault ) ; --transitionDefault: 200…" at bounding box center [684, 317] width 471 height 1068
type textarea "**********"
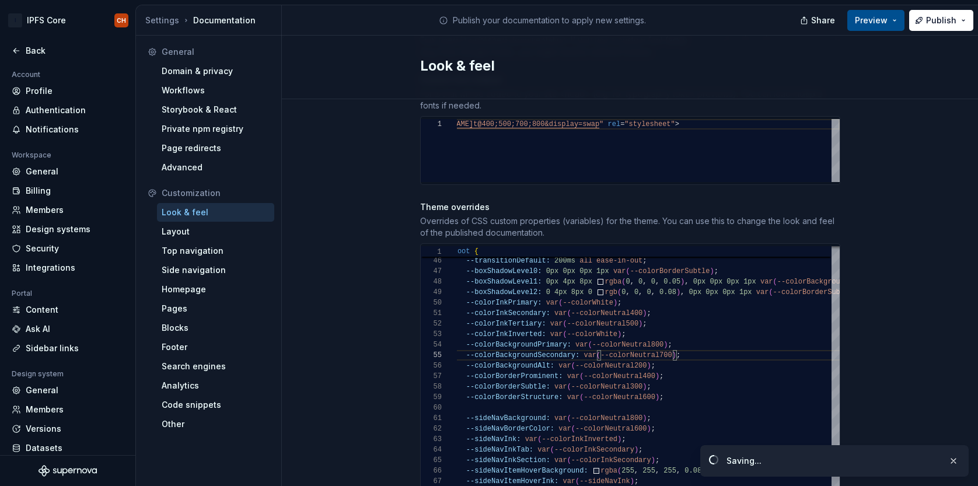
click at [864, 20] on span "Preview" at bounding box center [871, 21] width 33 height 12
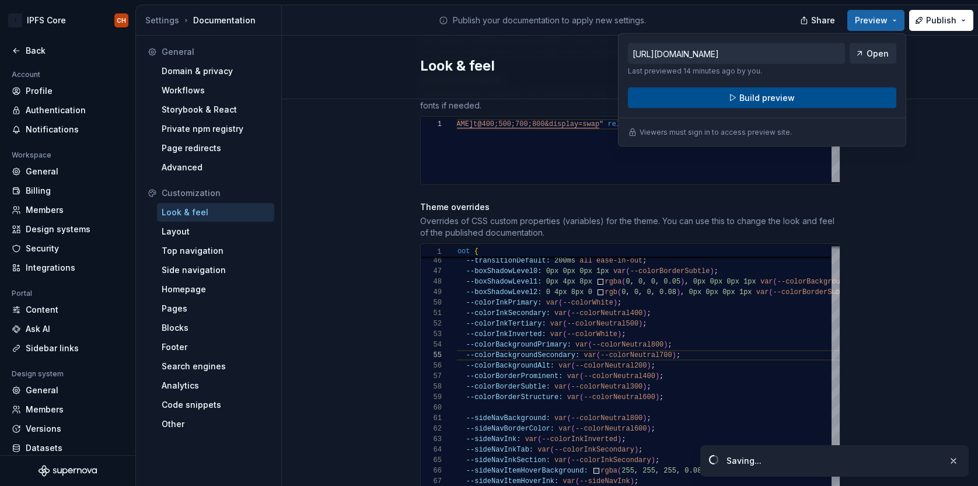
click at [762, 102] on span "Build preview" at bounding box center [766, 98] width 55 height 12
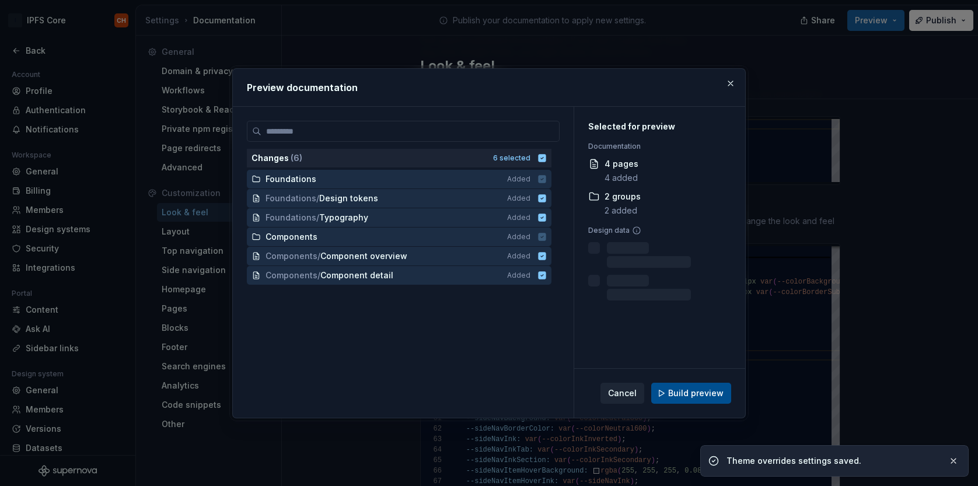
click at [676, 401] on button "Build preview" at bounding box center [691, 393] width 80 height 21
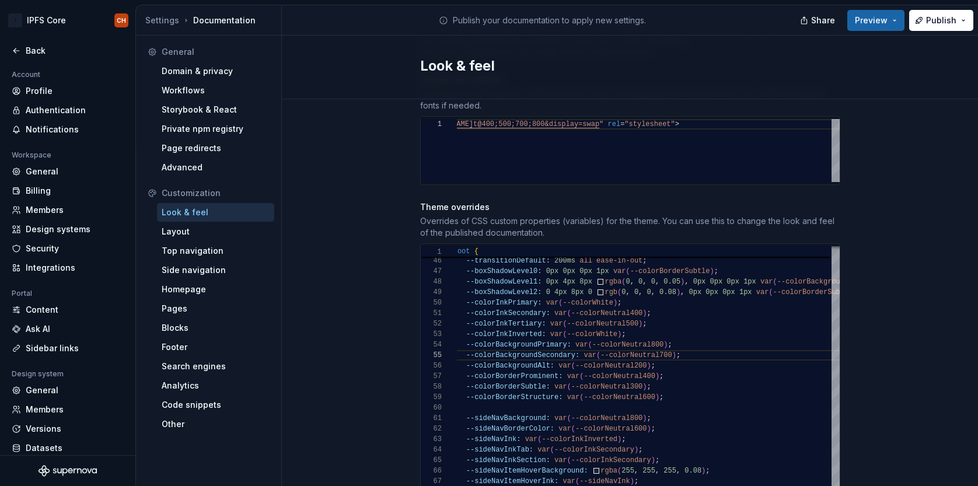
type textarea "*"
click at [634, 406] on div "--navItemBorderRadius: var ( --borderRadiusDefault ) ; --transitionDefault: 200…" at bounding box center [684, 317] width 471 height 1068
type textarea "**********"
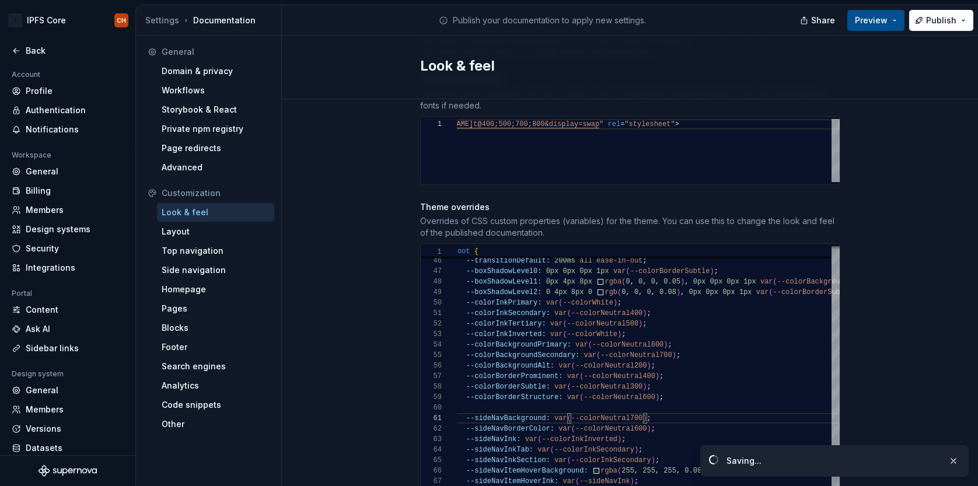
click at [871, 21] on span "Preview" at bounding box center [871, 21] width 33 height 12
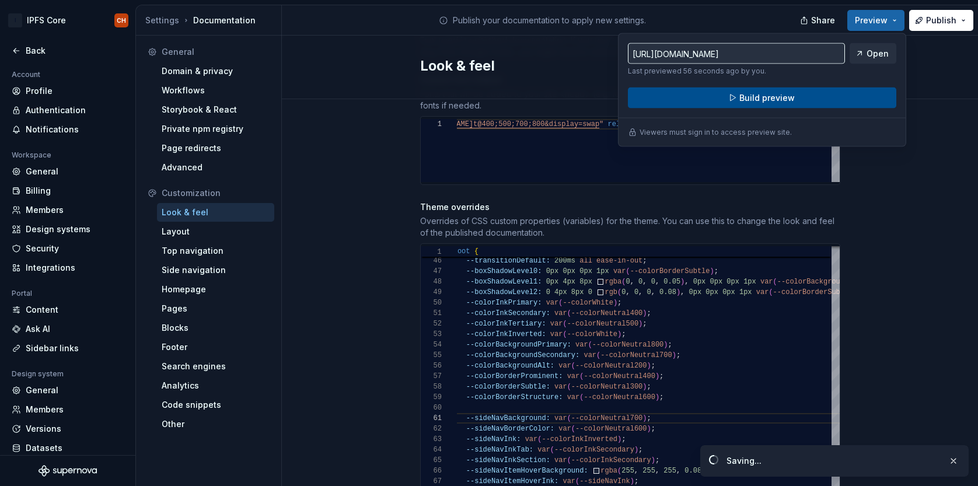
click at [791, 97] on span "Build preview" at bounding box center [766, 98] width 55 height 12
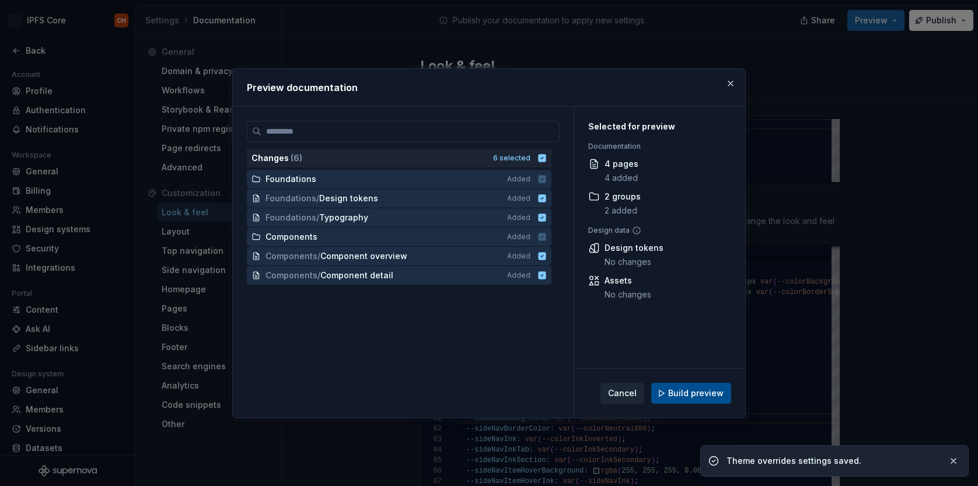
click at [689, 388] on span "Build preview" at bounding box center [695, 393] width 55 height 12
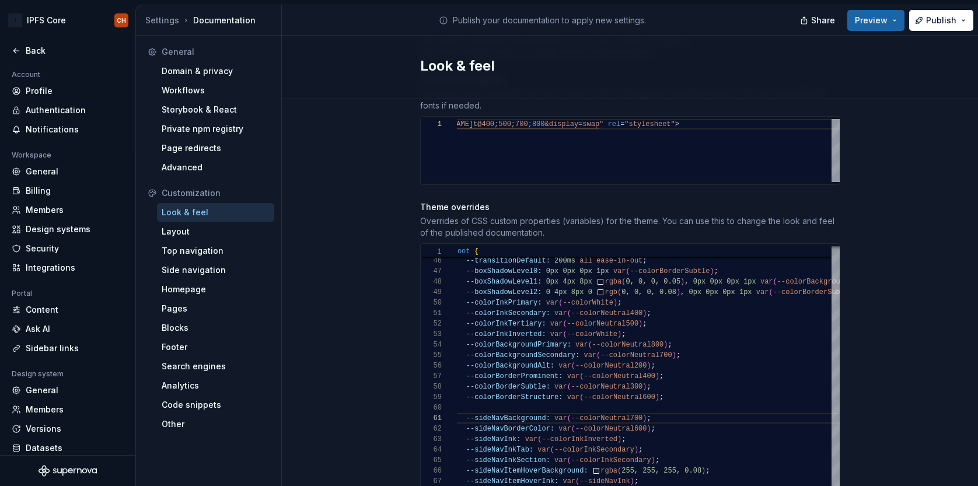
type textarea "*"
click at [633, 405] on div "--navItemBorderRadius: var ( --borderRadiusDefault ) ; --transitionDefault: 200…" at bounding box center [684, 317] width 471 height 1068
click at [632, 407] on div "--navItemBorderRadius: var ( --borderRadiusDefault ) ; --transitionDefault: 200…" at bounding box center [684, 317] width 471 height 1068
click at [633, 408] on div "--navItemBorderRadius: var ( --borderRadiusDefault ) ; --transitionDefault: 200…" at bounding box center [684, 317] width 471 height 1068
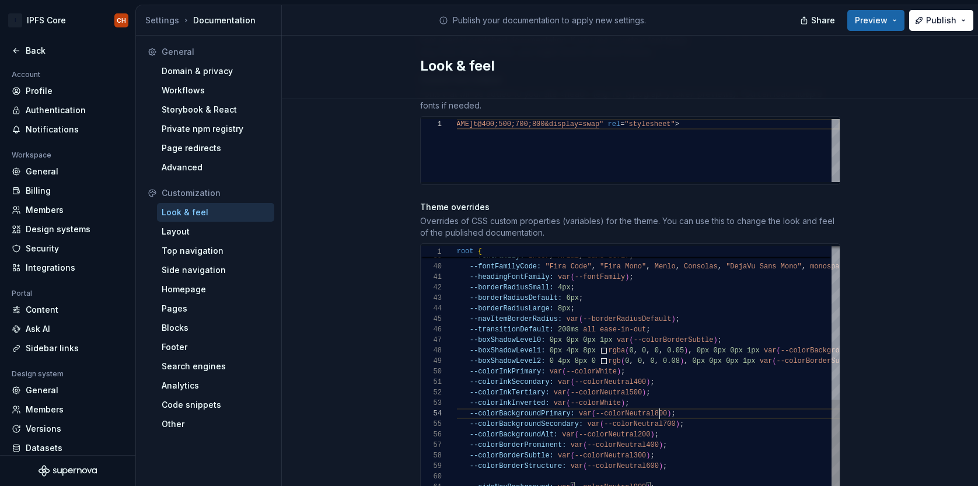
scroll to position [32, 207]
click at [659, 401] on div "--navItemBorderRadius: var ( --borderRadiusDefault ) ; --transitionDefault: 200…" at bounding box center [688, 386] width 471 height 1068
click at [667, 413] on div "--navItemBorderRadius: var ( --borderRadiusDefault ) ; --transitionDefault: 200…" at bounding box center [688, 386] width 471 height 1068
type textarea "**********"
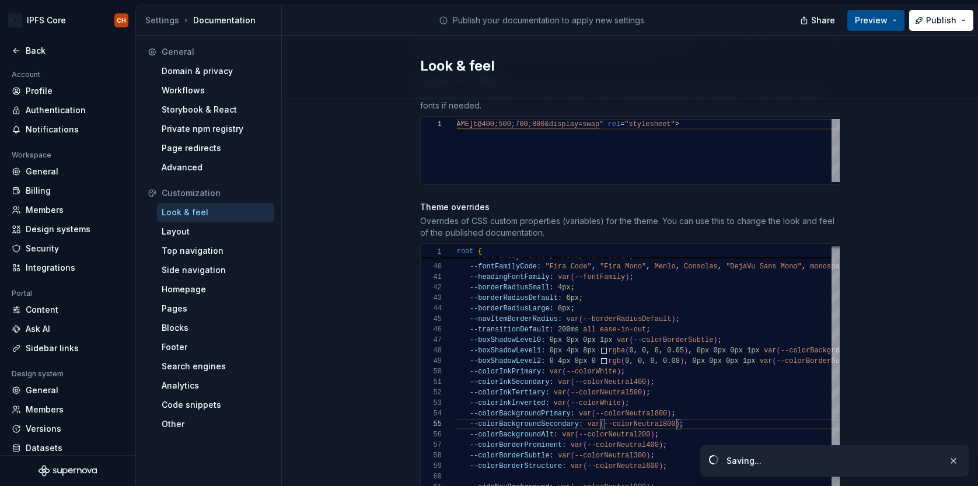
click at [871, 23] on span "Preview" at bounding box center [871, 21] width 33 height 12
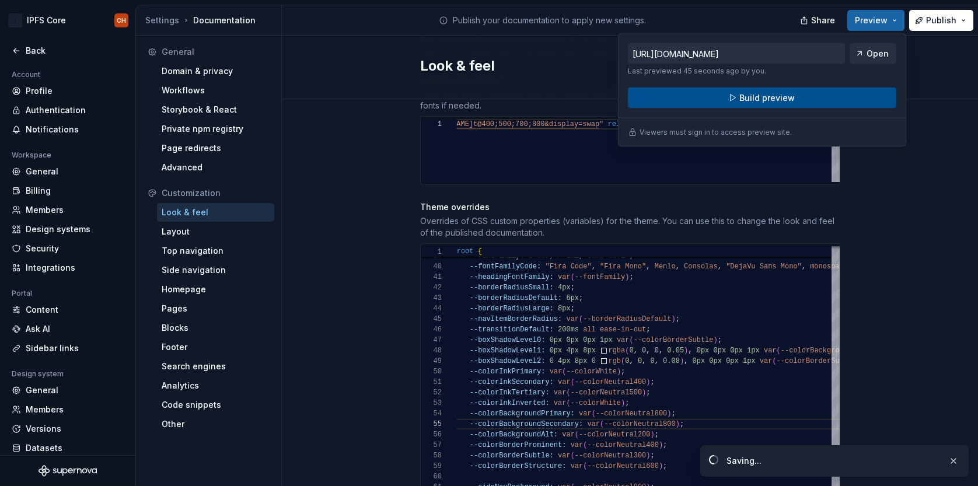
click at [775, 102] on span "Build preview" at bounding box center [766, 98] width 55 height 12
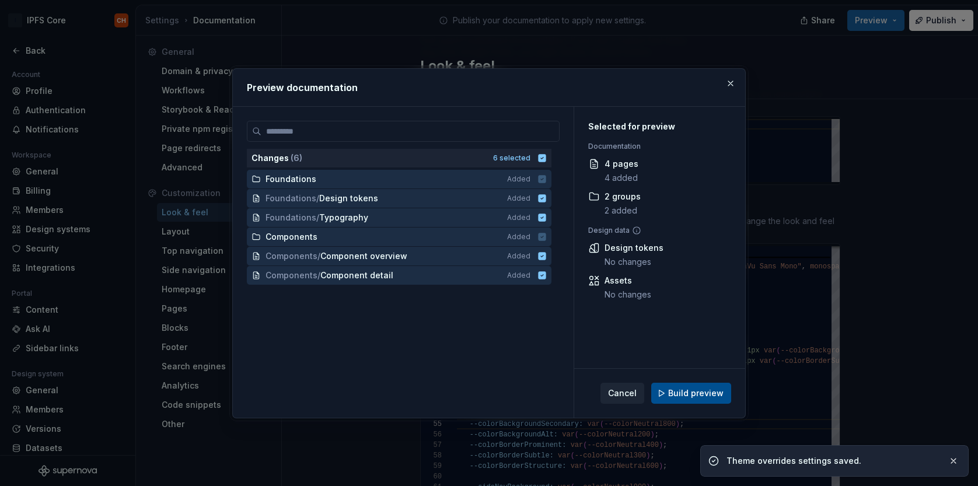
click at [689, 383] on div "Cancel Build preview" at bounding box center [665, 393] width 131 height 21
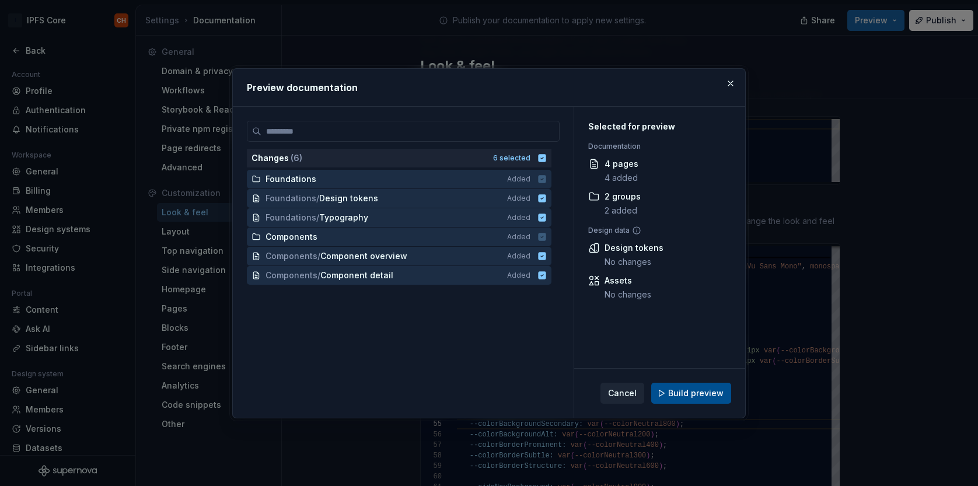
click at [675, 394] on span "Build preview" at bounding box center [695, 393] width 55 height 12
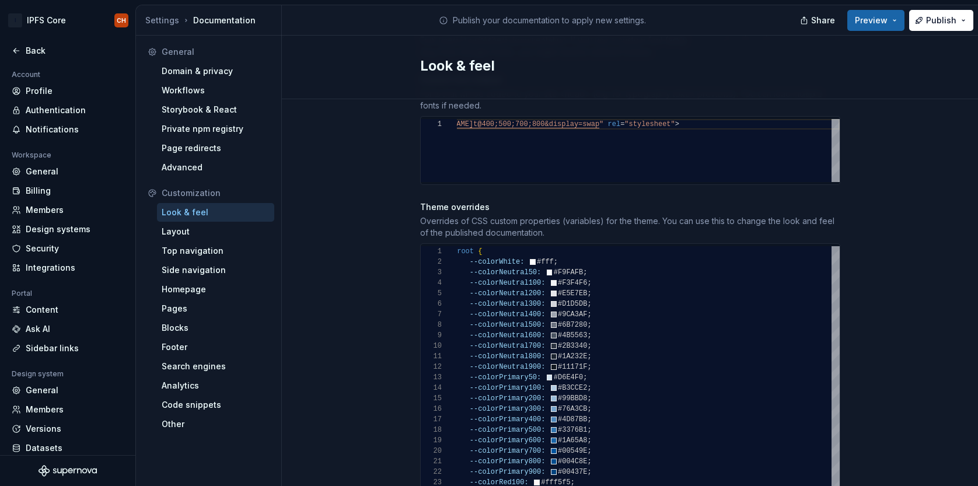
type textarea "*"
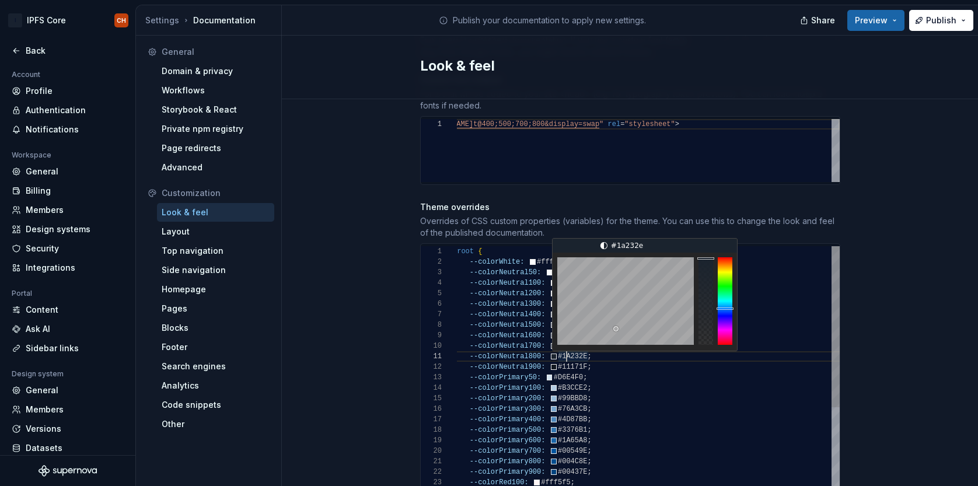
scroll to position [0, 114]
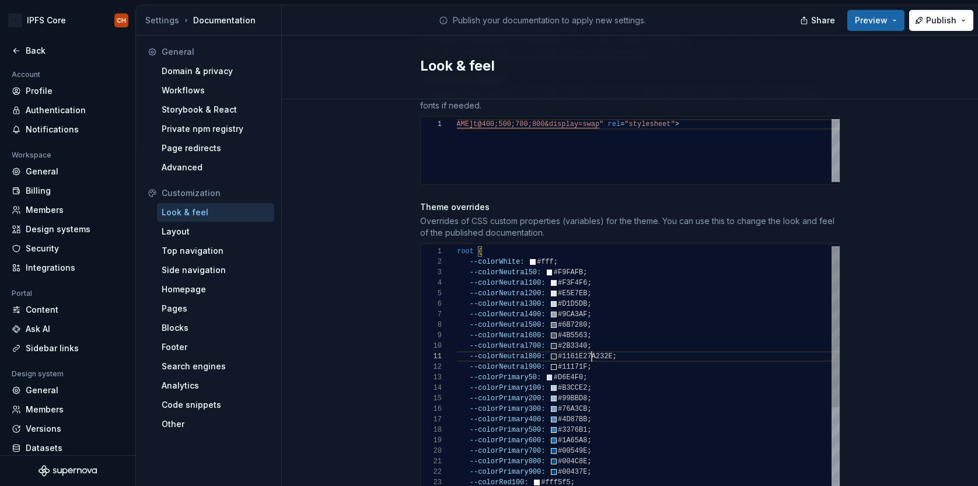
type textarea "**********"
click at [313, 355] on div "Site logo A company logo that will be displayed on all pages on your documentat…" at bounding box center [630, 240] width 696 height 1317
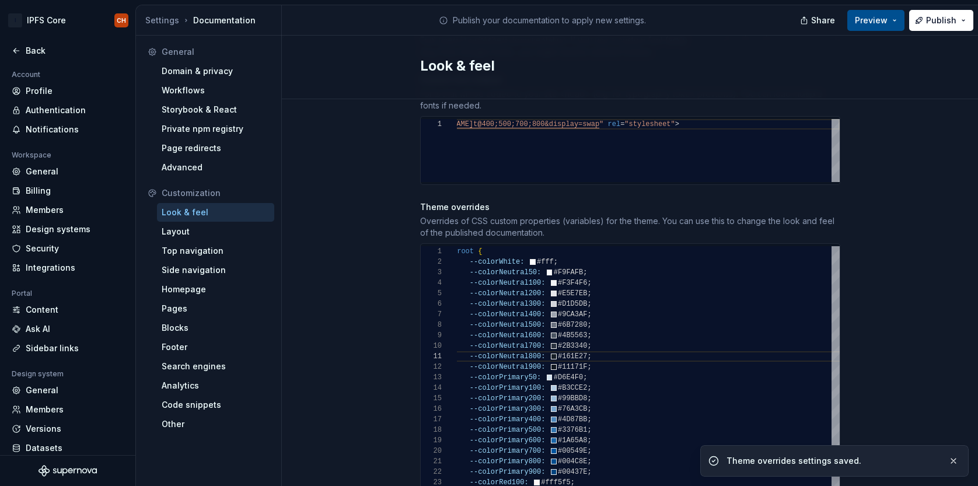
click at [889, 13] on button "Preview" at bounding box center [875, 20] width 57 height 21
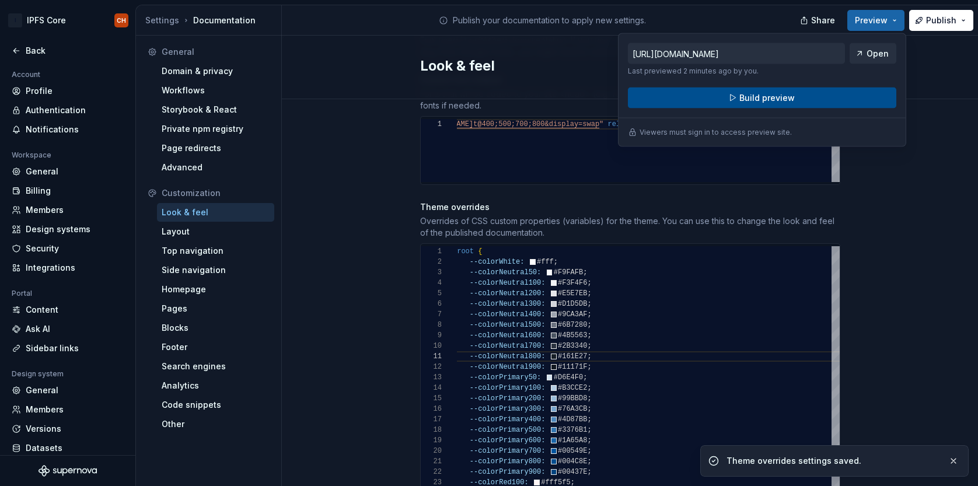
click at [788, 99] on span "Build preview" at bounding box center [766, 98] width 55 height 12
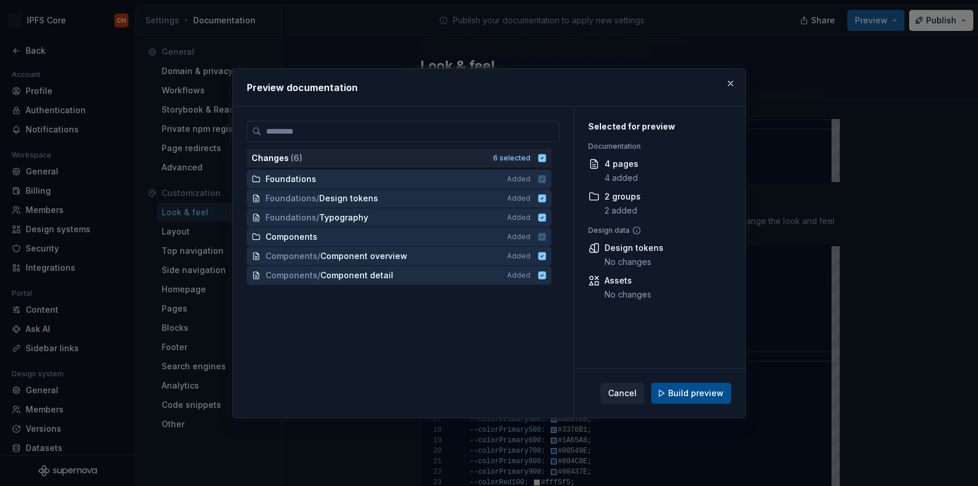
click at [691, 392] on span "Build preview" at bounding box center [695, 393] width 55 height 12
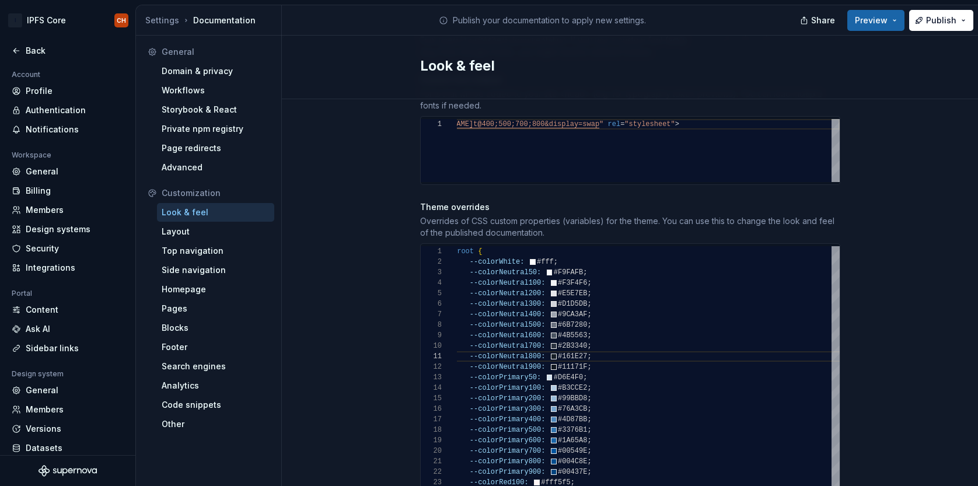
type textarea "*"
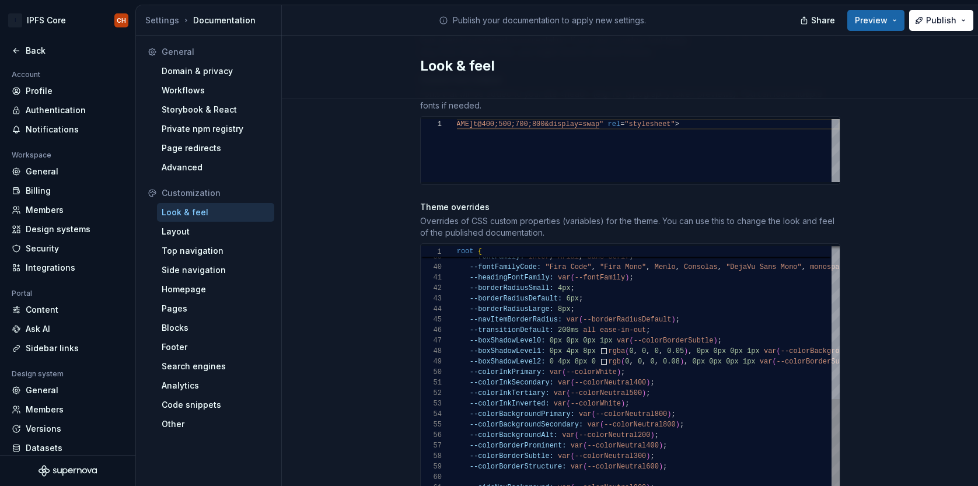
scroll to position [32, 207]
click at [659, 402] on div "--fontFamilyCode: "Fira Code" , "Fira Mono" , Menlo , Consolas , "DejaVu Sans M…" at bounding box center [688, 386] width 471 height 1068
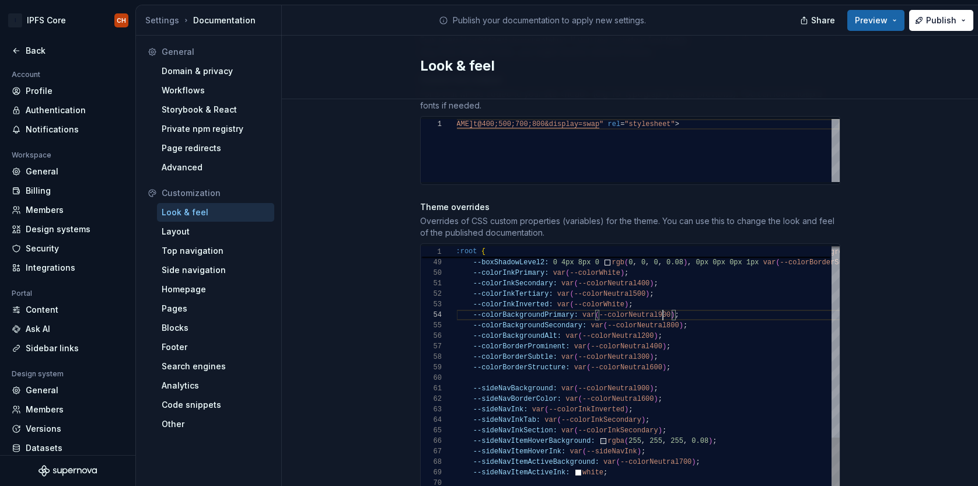
click at [644, 373] on div "--boxShadowLevel0: 0px 0px 0px 1px var ( --colorBorderSubtle ) ; --boxShadowLev…" at bounding box center [691, 287] width 471 height 1068
click at [640, 377] on div "--boxShadowLevel0: 0px 0px 0px 1px var ( --colorBorderSubtle ) ; --boxShadowLev…" at bounding box center [691, 287] width 471 height 1068
type textarea "**********"
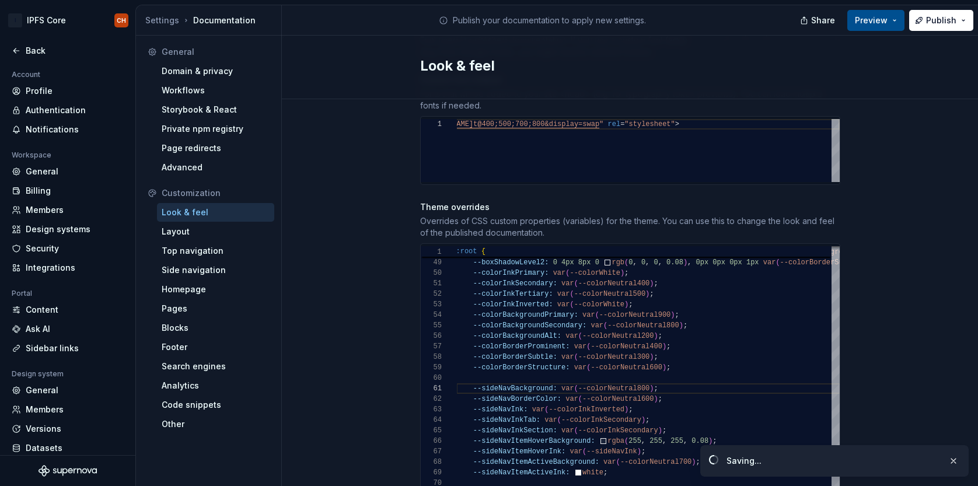
click at [871, 22] on span "Preview" at bounding box center [871, 21] width 33 height 12
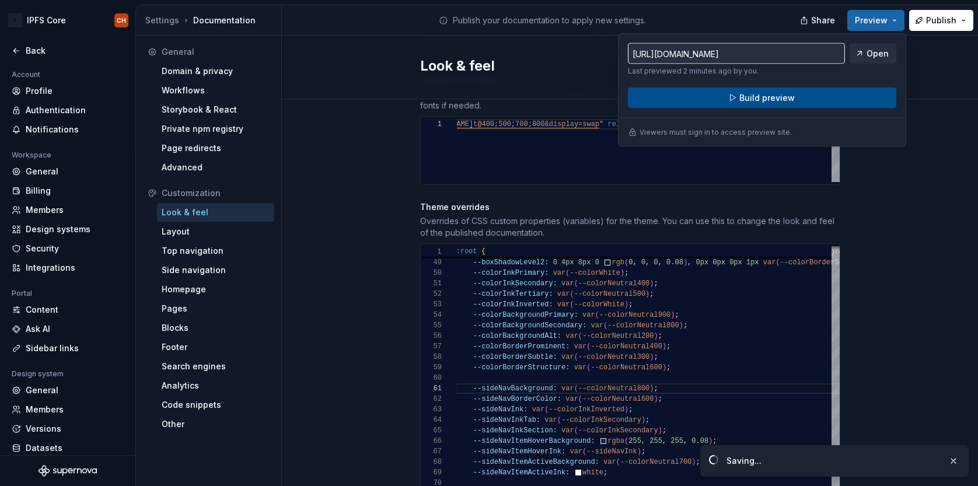
click at [805, 102] on button "Build preview" at bounding box center [762, 98] width 268 height 21
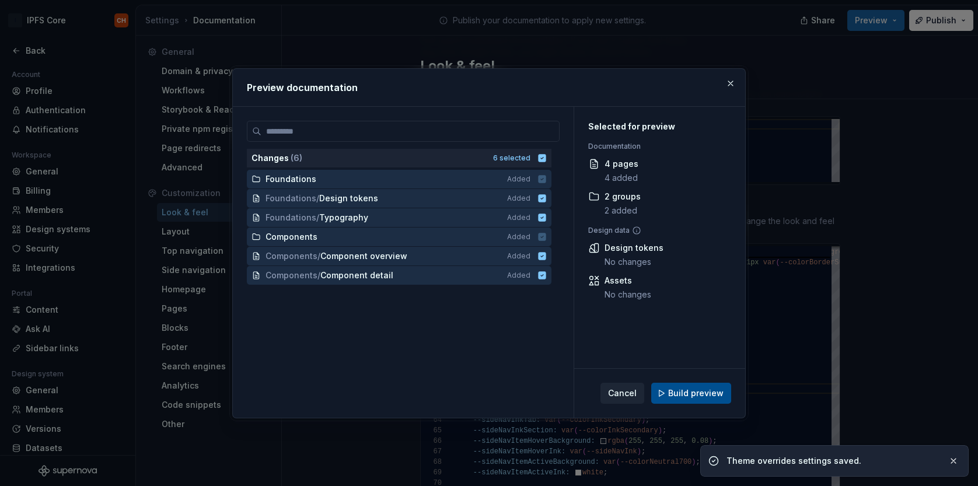
click at [700, 393] on span "Build preview" at bounding box center [695, 393] width 55 height 12
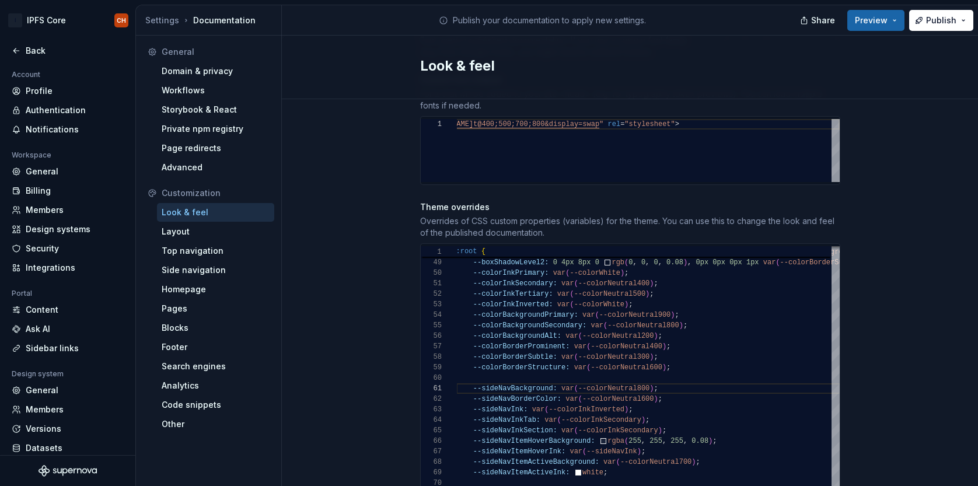
type textarea "*"
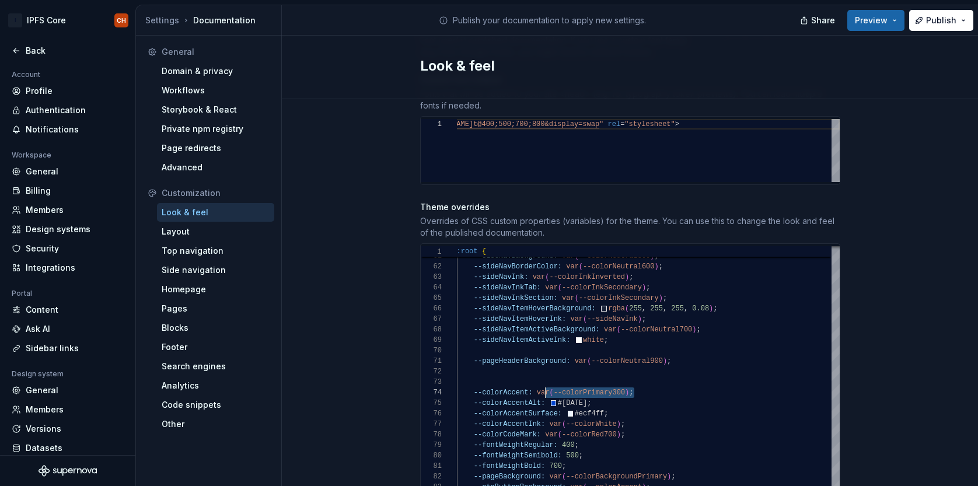
scroll to position [32, 80]
drag, startPoint x: 641, startPoint y: 382, endPoint x: 539, endPoint y: 378, distance: 102.8
click at [539, 378] on div "--sideNavBackground: var ( --colorNeutral800 ) ; --sideNavBorderColor: var ( --…" at bounding box center [692, 155] width 471 height 1068
drag, startPoint x: 596, startPoint y: 393, endPoint x: 550, endPoint y: 390, distance: 46.2
click at [550, 390] on div "--sideNavBackground: var ( --colorNeutral800 ) ; --sideNavBorderColor: var ( --…" at bounding box center [692, 155] width 471 height 1068
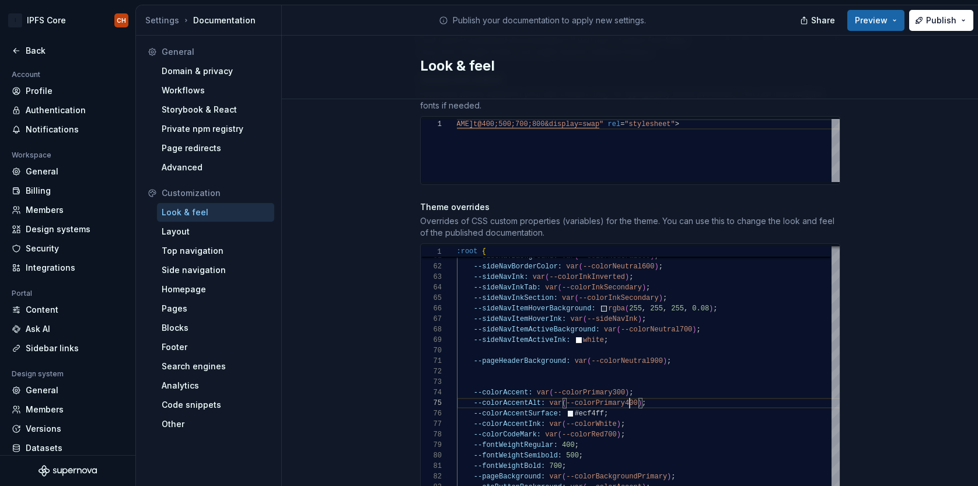
scroll to position [42, 173]
type textarea "**********"
click at [868, 22] on span "Preview" at bounding box center [871, 21] width 33 height 12
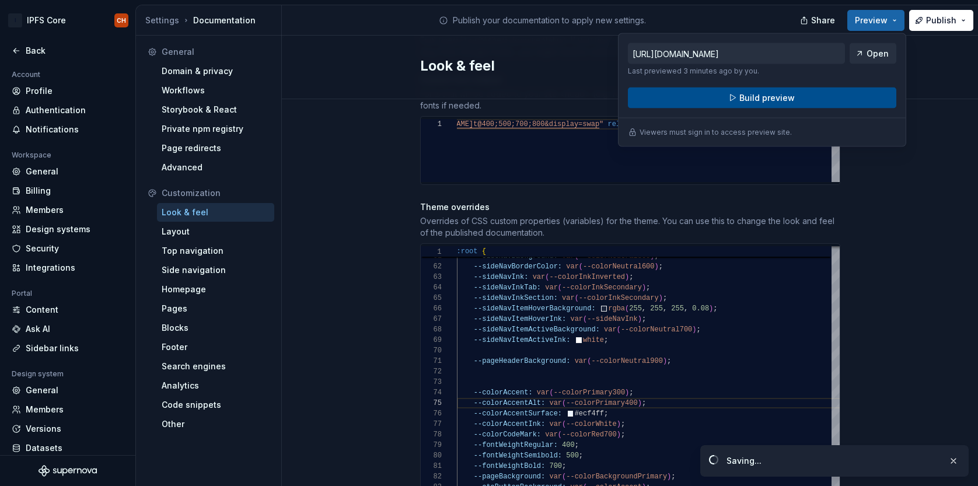
click at [787, 98] on span "Build preview" at bounding box center [766, 98] width 55 height 12
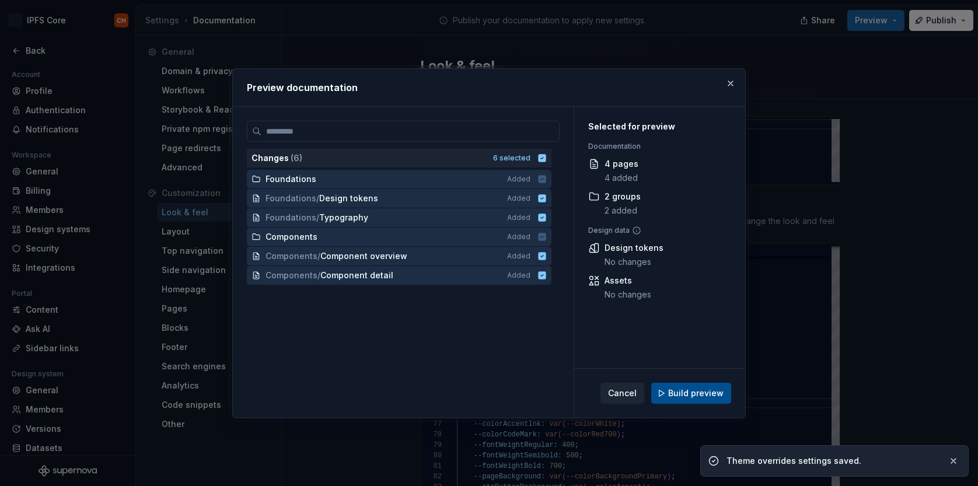
click at [697, 399] on button "Build preview" at bounding box center [691, 393] width 80 height 21
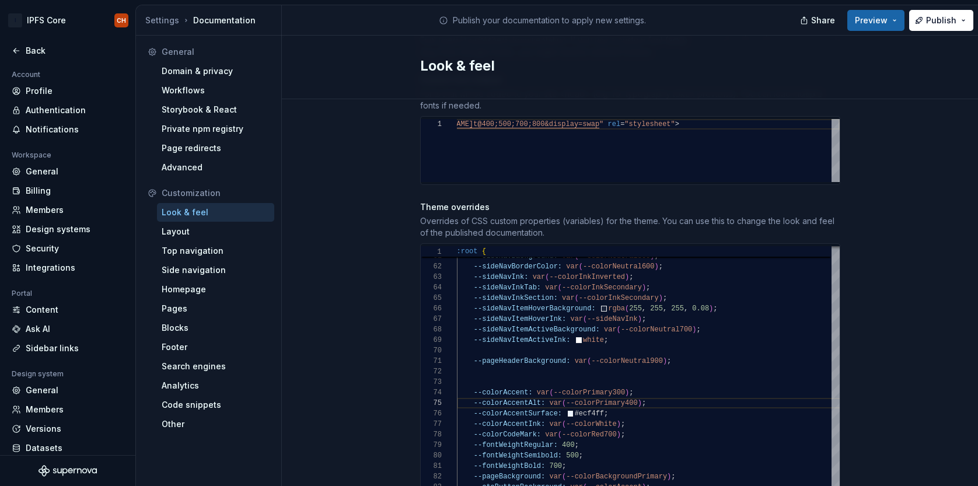
type textarea "*"
